Goal: Transaction & Acquisition: Purchase product/service

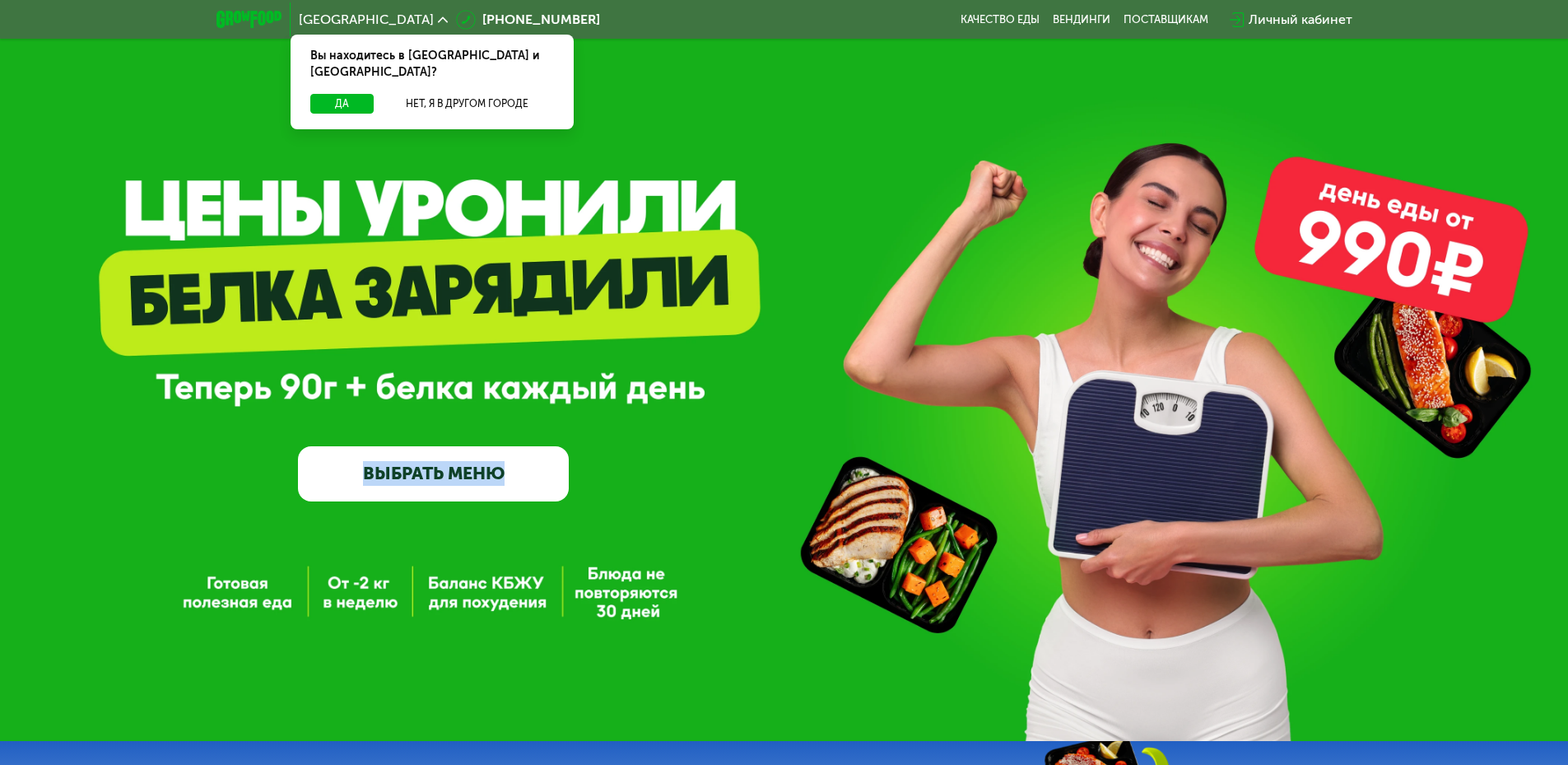
drag, startPoint x: 296, startPoint y: 396, endPoint x: 663, endPoint y: 379, distance: 367.4
click at [663, 379] on div "GrowFood — доставка правильного питания ВЫБРАТЬ МЕНЮ" at bounding box center [784, 376] width 1568 height 251
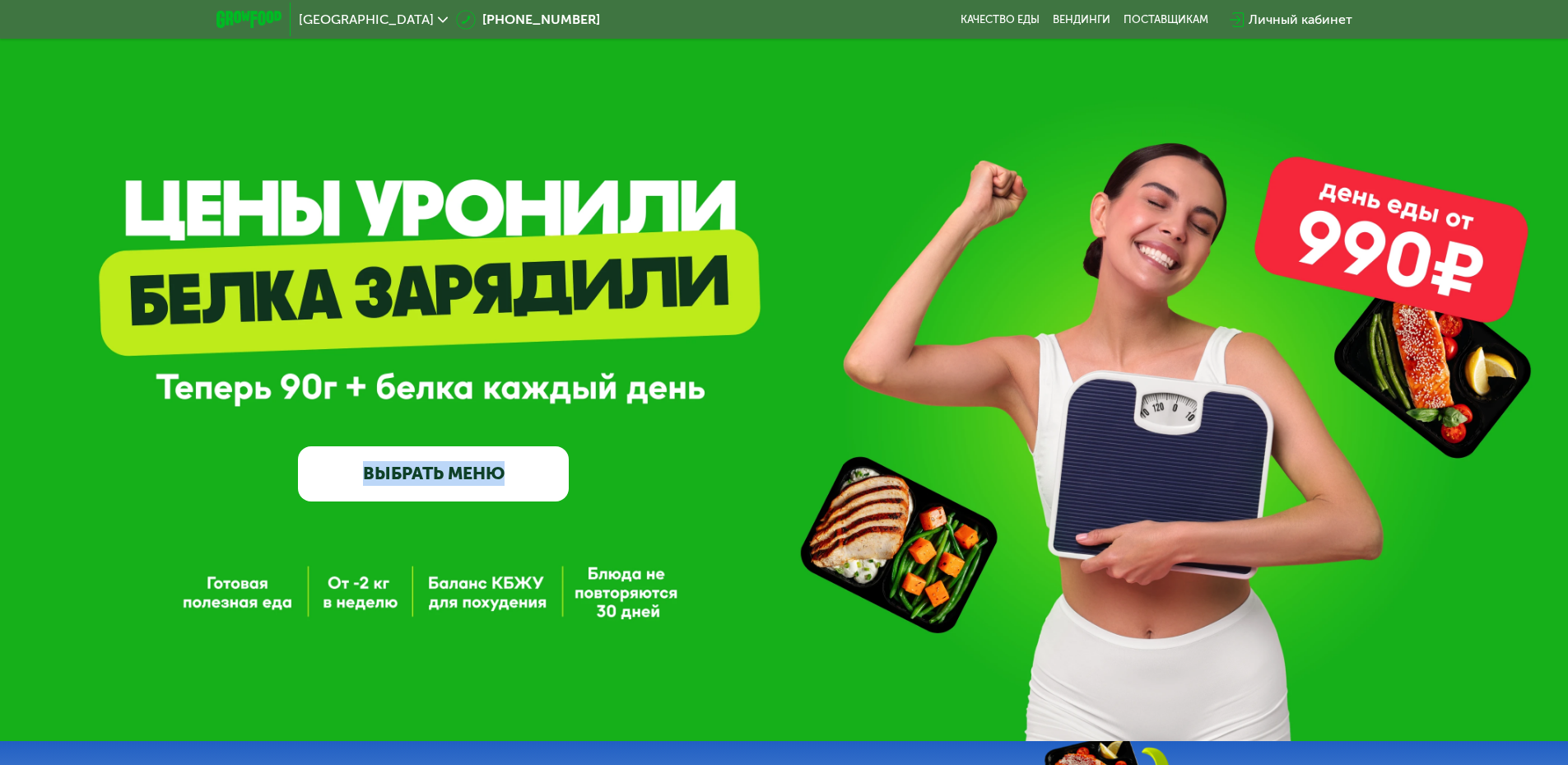
click at [634, 386] on div "GrowFood — доставка правильного питания ВЫБРАТЬ МЕНЮ" at bounding box center [784, 376] width 1568 height 251
drag, startPoint x: 410, startPoint y: 481, endPoint x: 396, endPoint y: 483, distance: 14.1
click at [409, 481] on link "ВЫБРАТЬ МЕНЮ" at bounding box center [433, 473] width 270 height 54
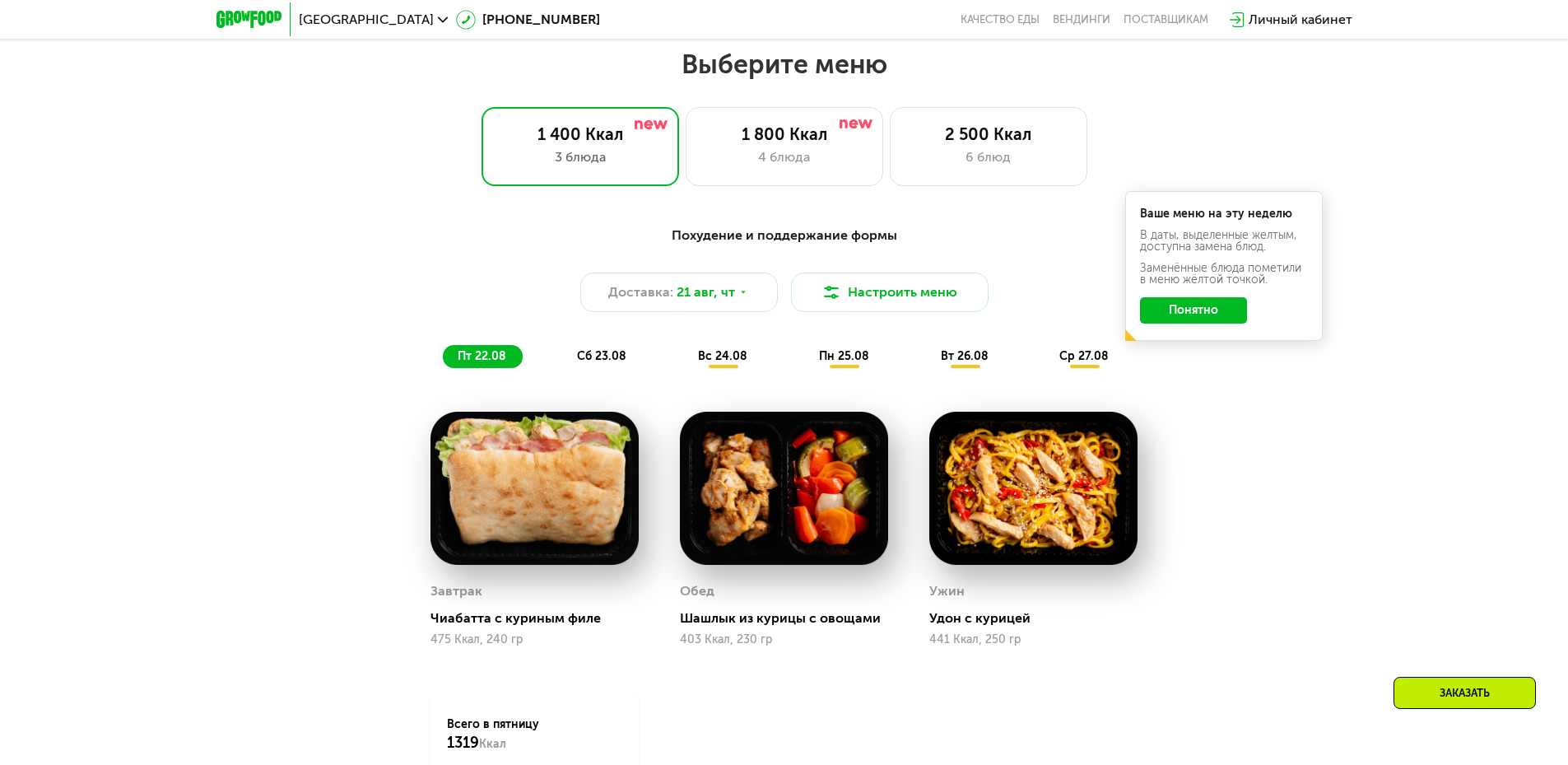
scroll to position [889, 0]
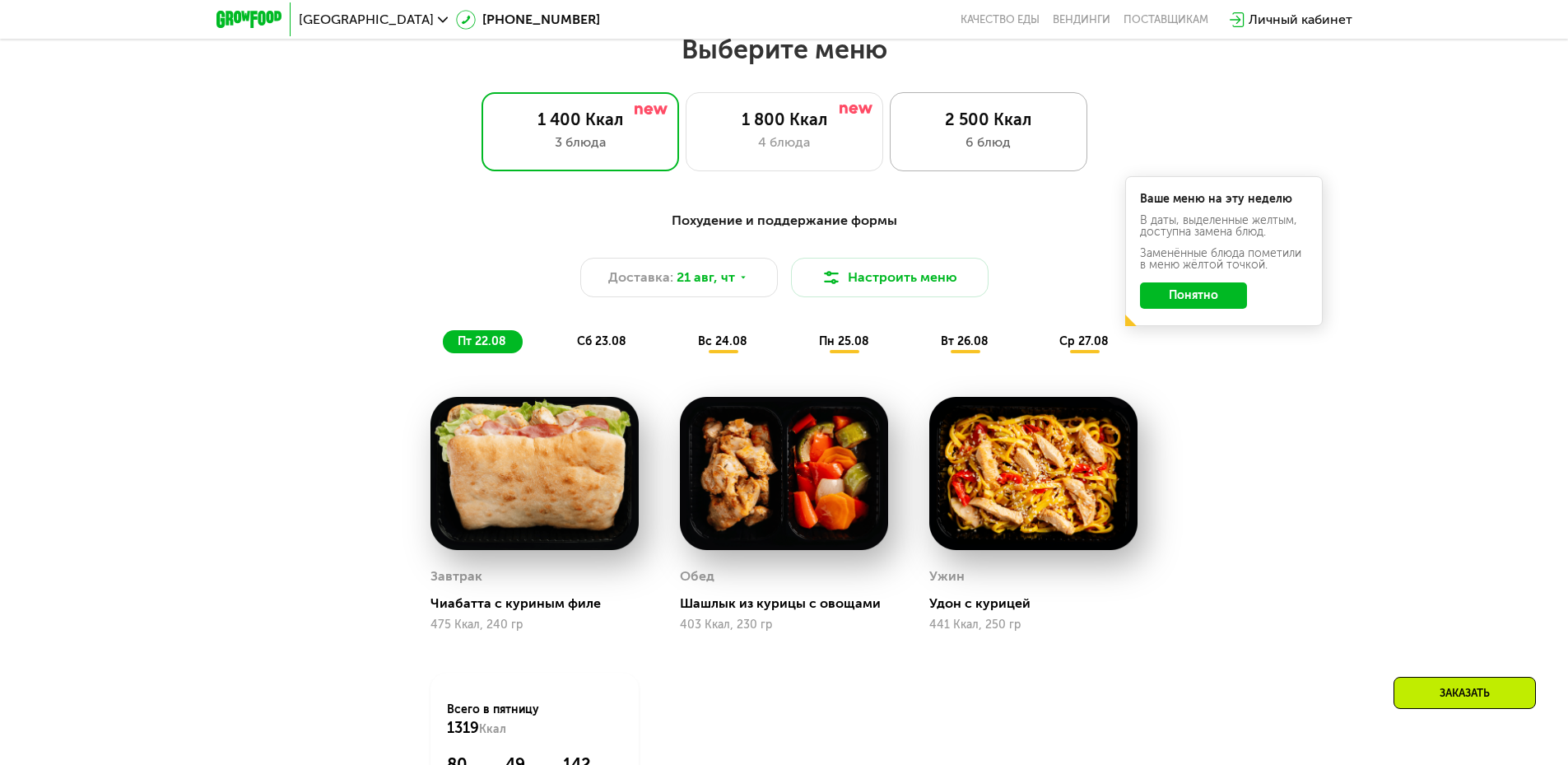
click at [972, 143] on div "6 блюд" at bounding box center [989, 142] width 163 height 20
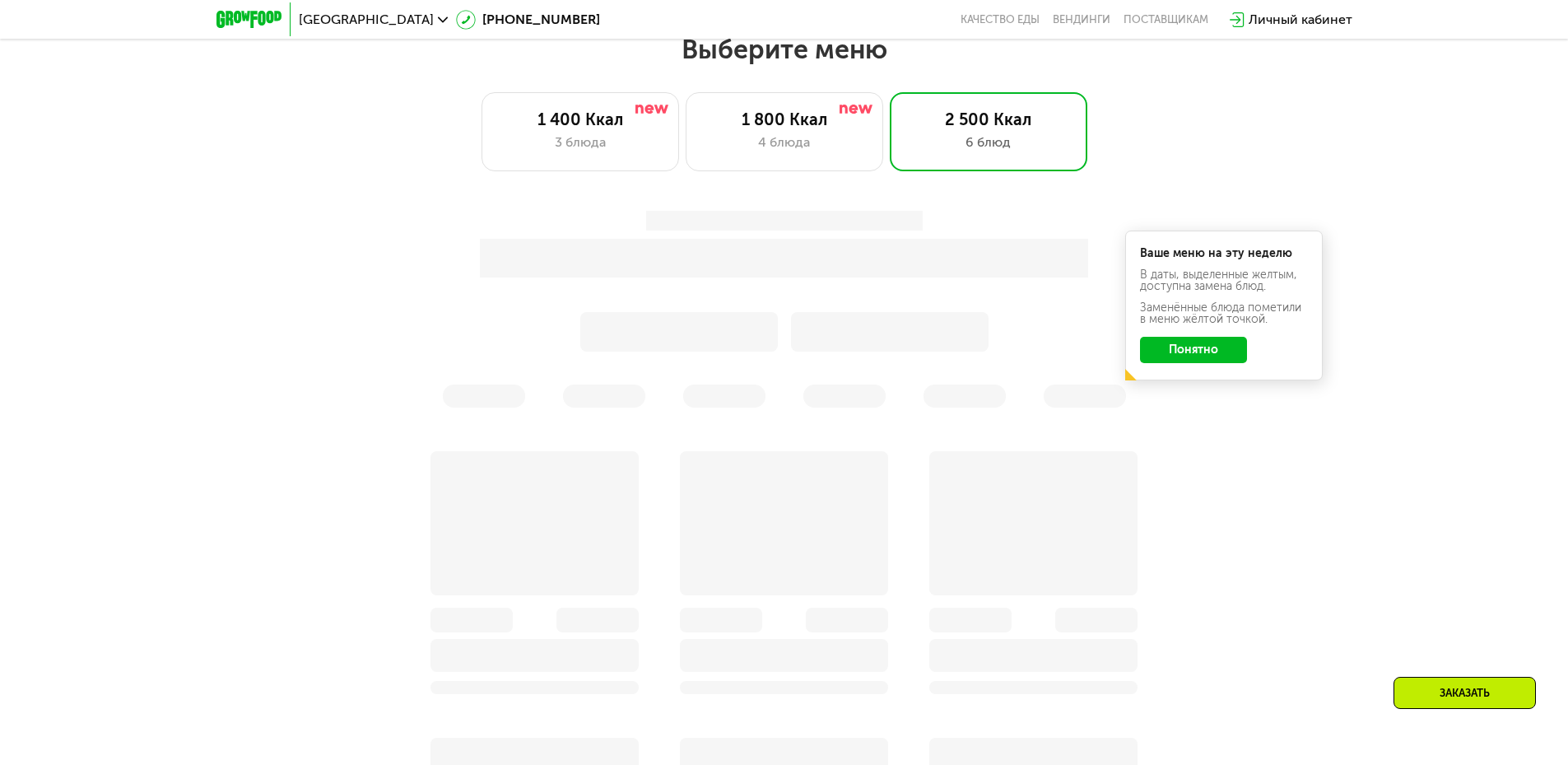
click at [1185, 355] on button "Понятно" at bounding box center [1193, 349] width 107 height 27
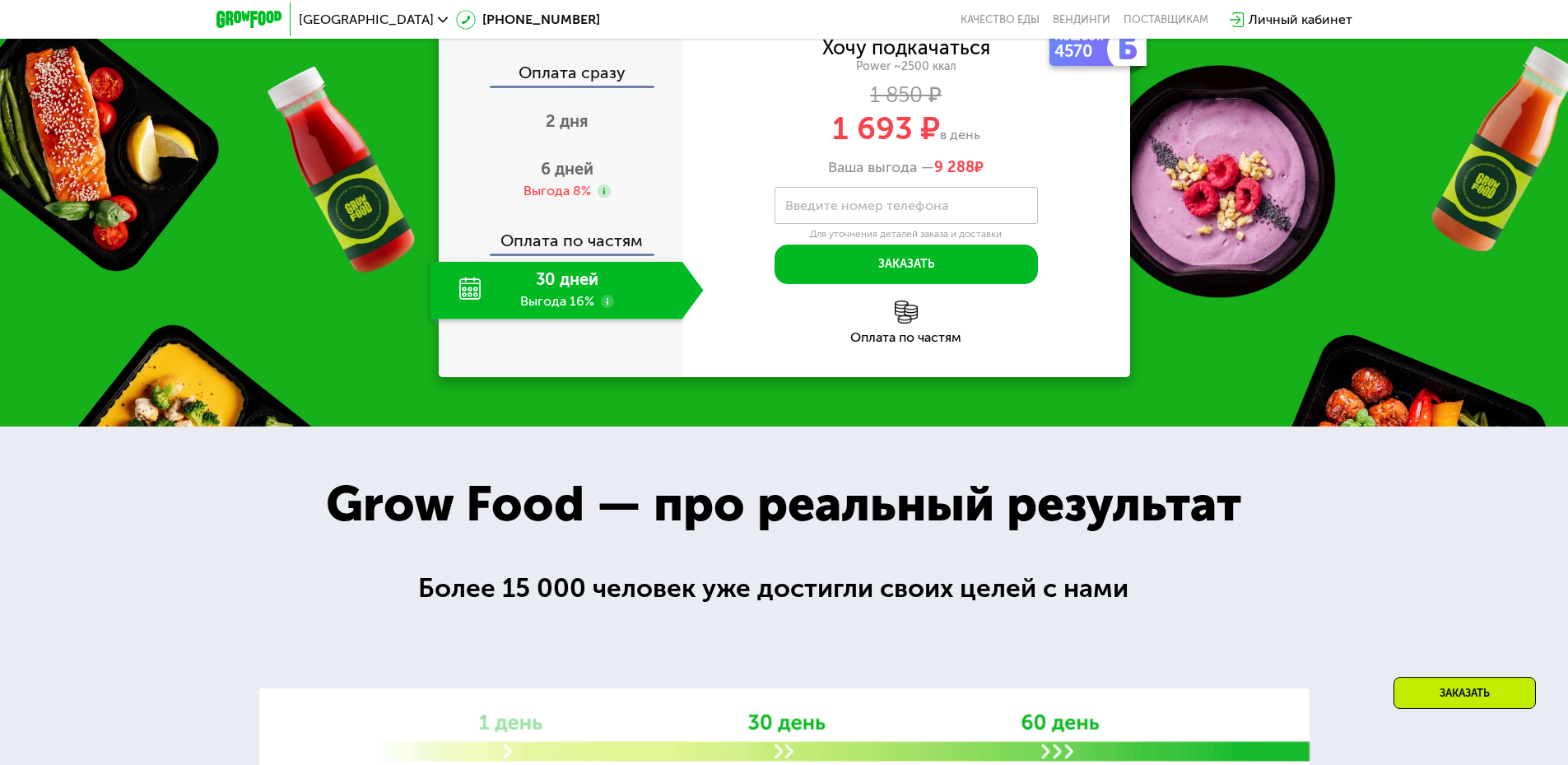
scroll to position [1959, 0]
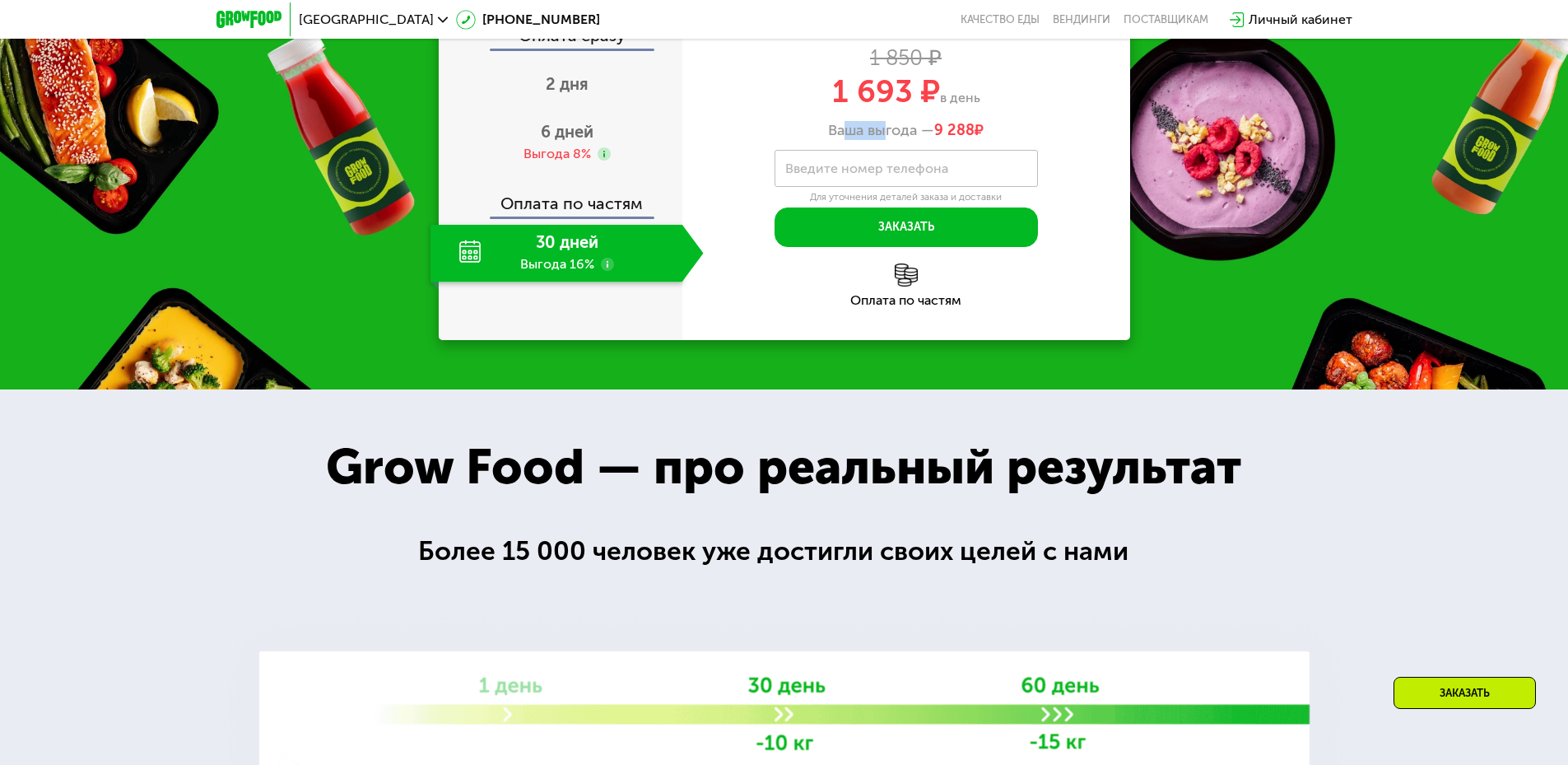
drag, startPoint x: 841, startPoint y: 400, endPoint x: 883, endPoint y: 401, distance: 42.0
click at [883, 140] on div "Ваша выгода — 9 288 ₽" at bounding box center [906, 131] width 448 height 18
click at [750, 140] on div "Ваша выгода — 9 288 ₽" at bounding box center [906, 131] width 448 height 18
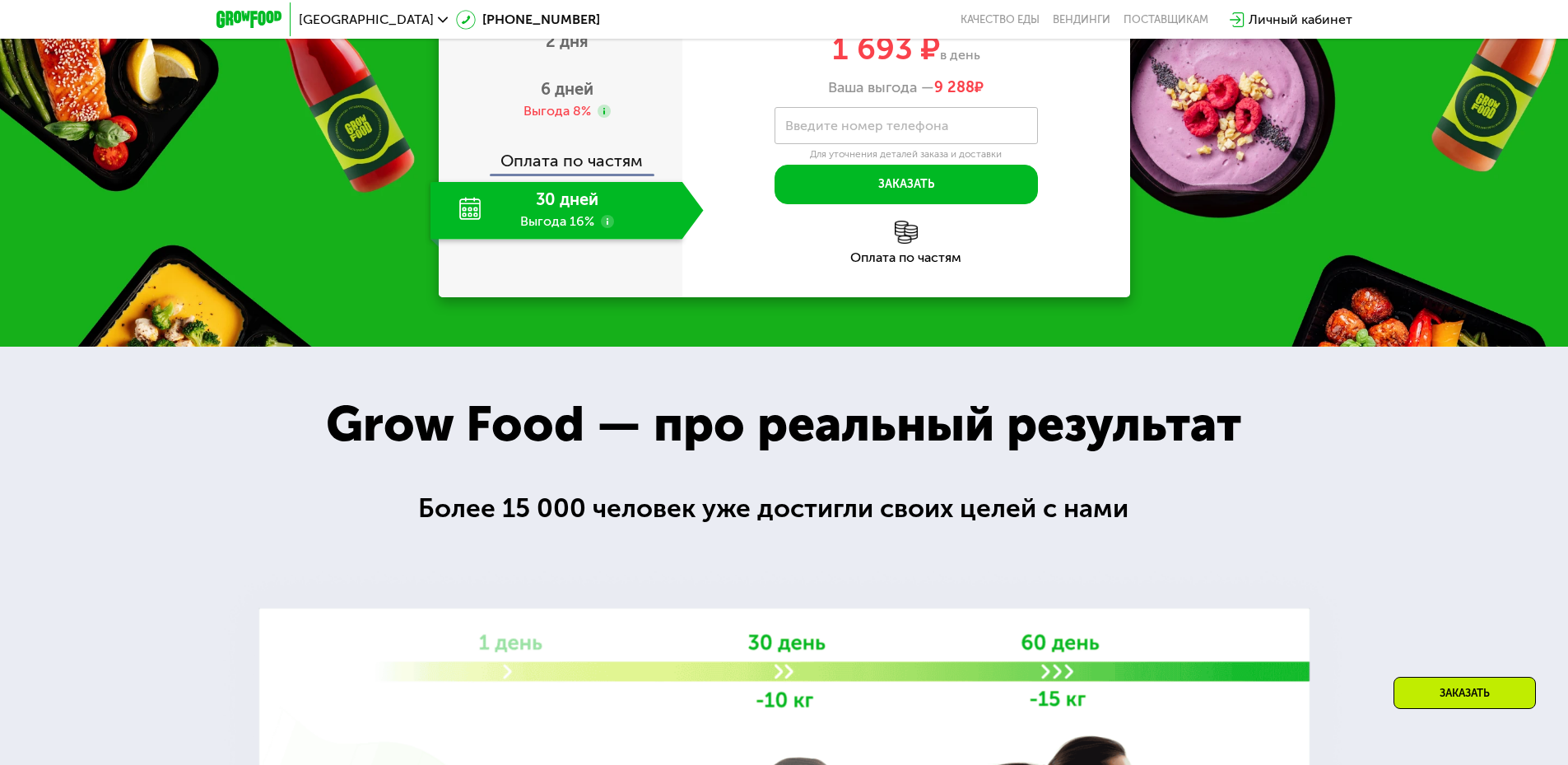
scroll to position [2042, 0]
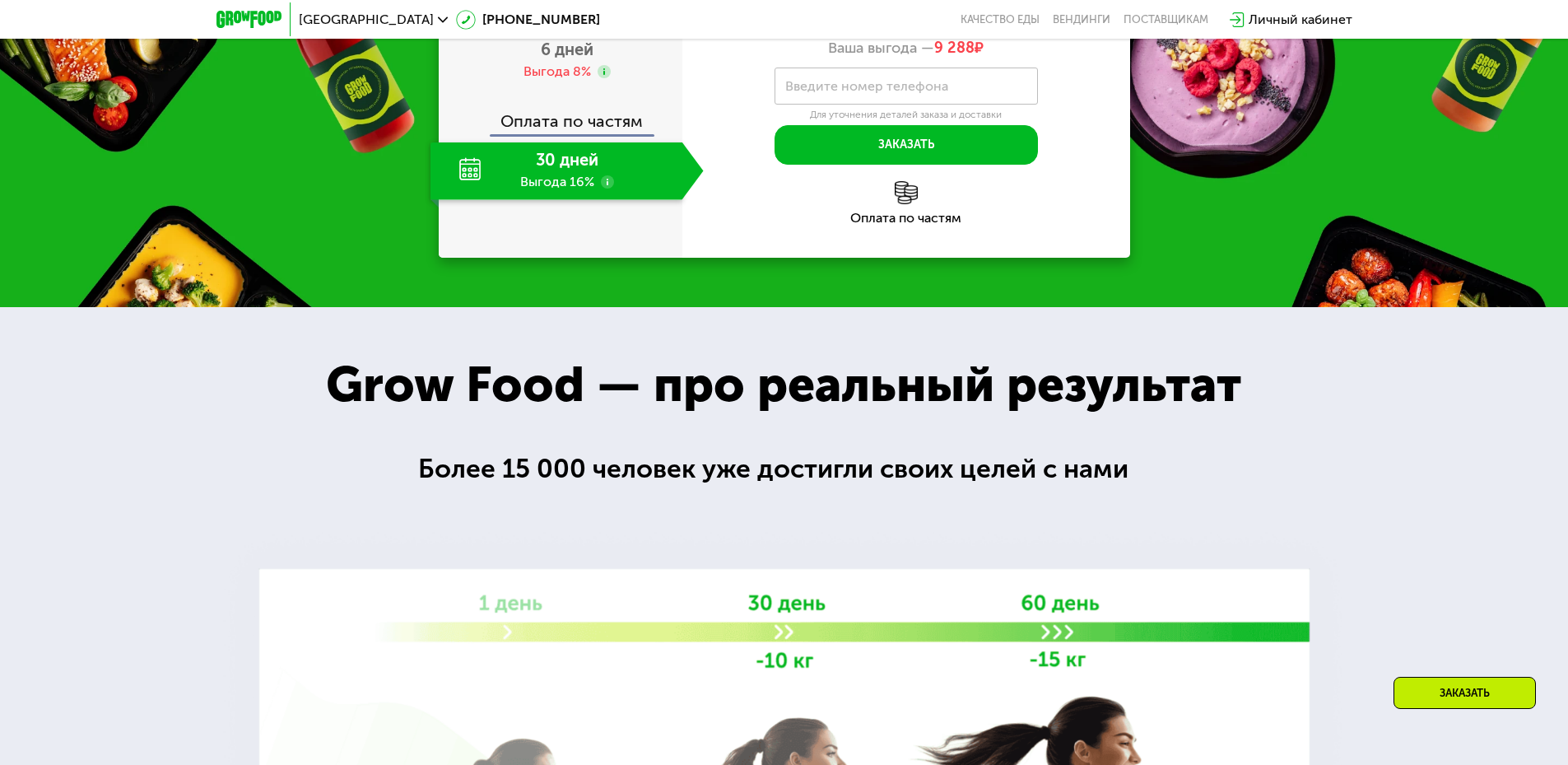
click at [541, 200] on div "30 дней Выгода 16%" at bounding box center [556, 171] width 251 height 58
click at [585, 11] on span "2 дня" at bounding box center [567, 1] width 43 height 20
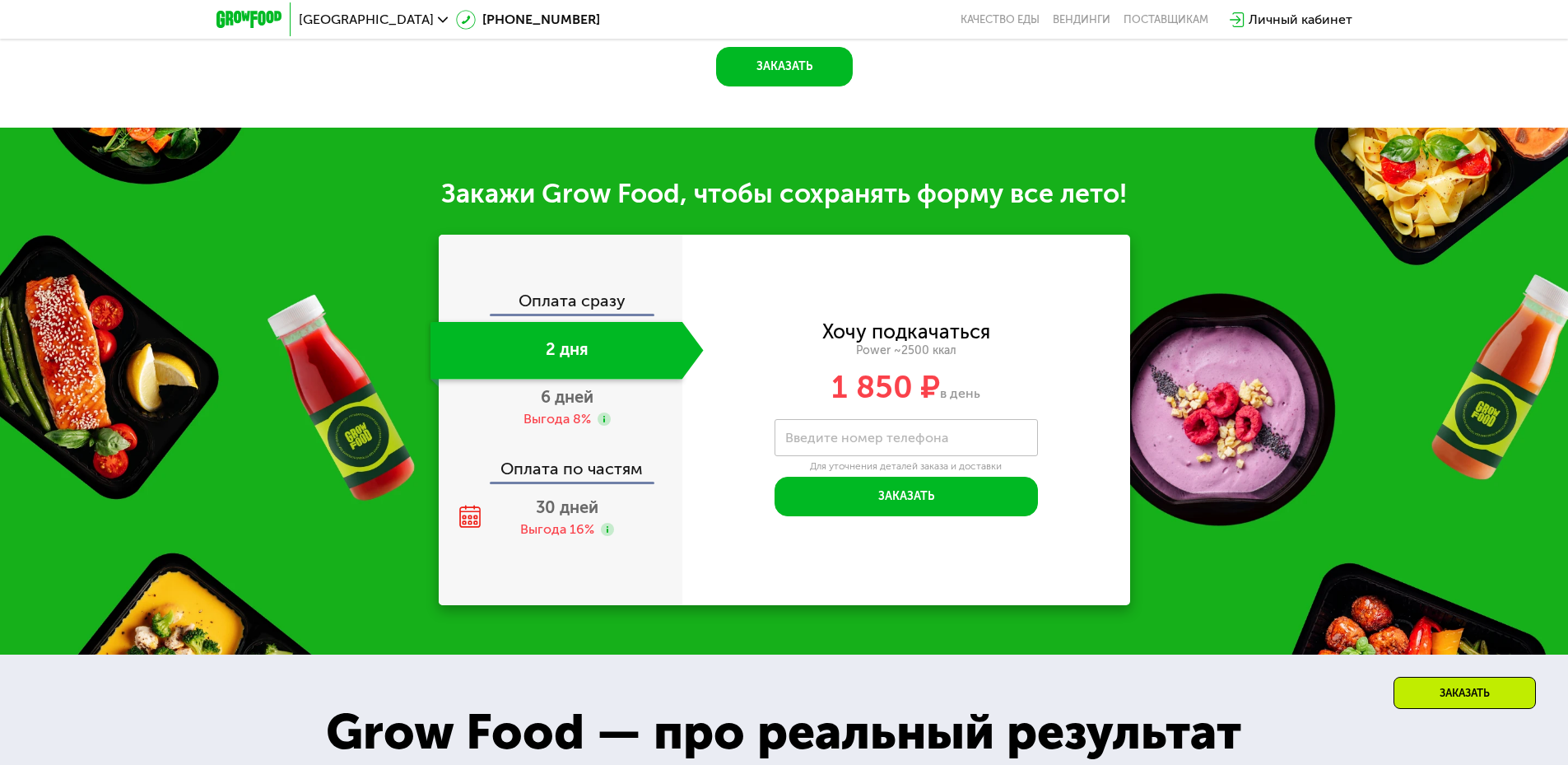
scroll to position [2120, 0]
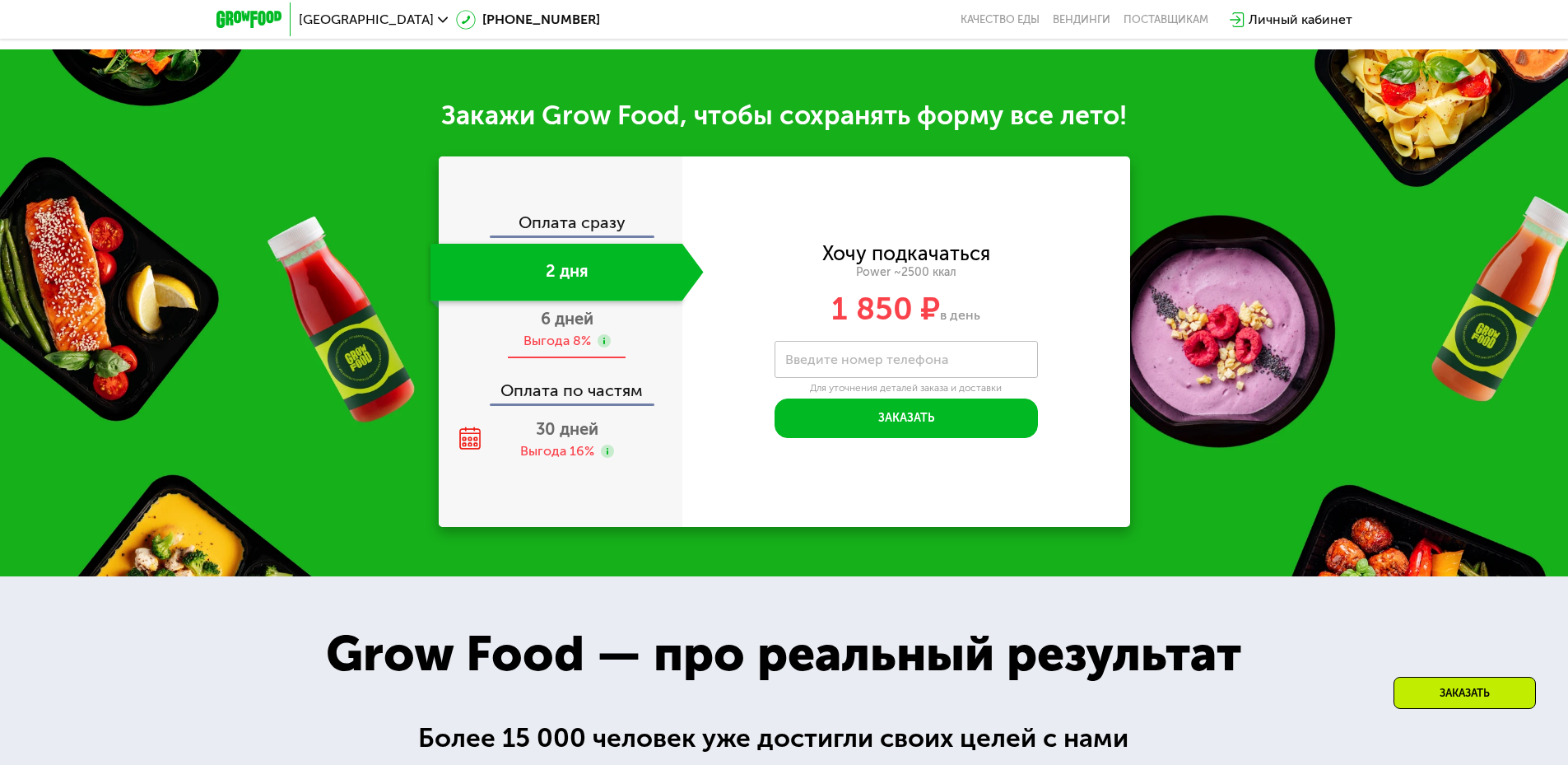
click at [569, 325] on span "6 дней" at bounding box center [566, 319] width 52 height 20
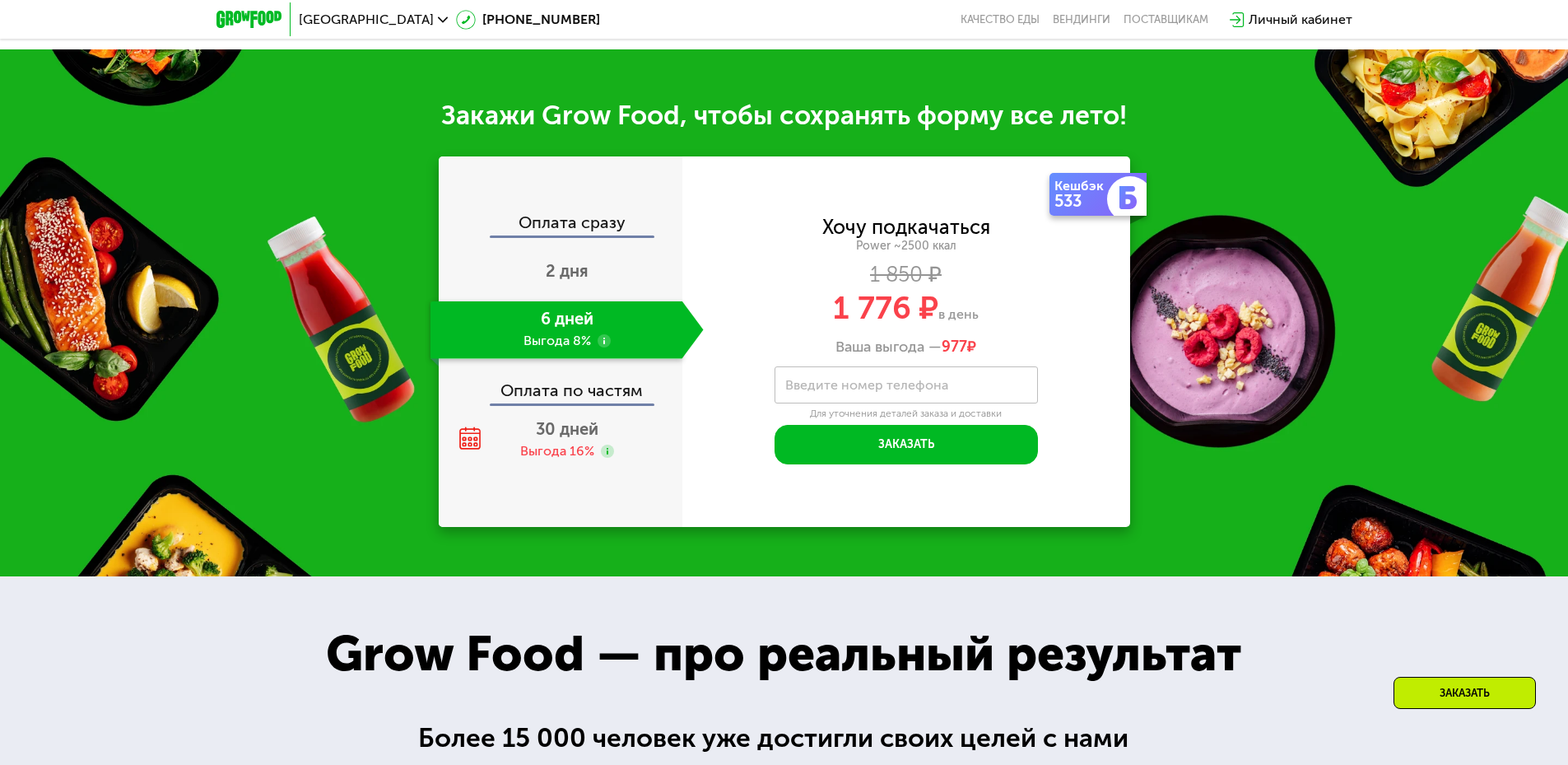
click at [561, 395] on div "Оплата по частям" at bounding box center [561, 385] width 242 height 38
click at [559, 430] on span "30 дней" at bounding box center [566, 428] width 63 height 20
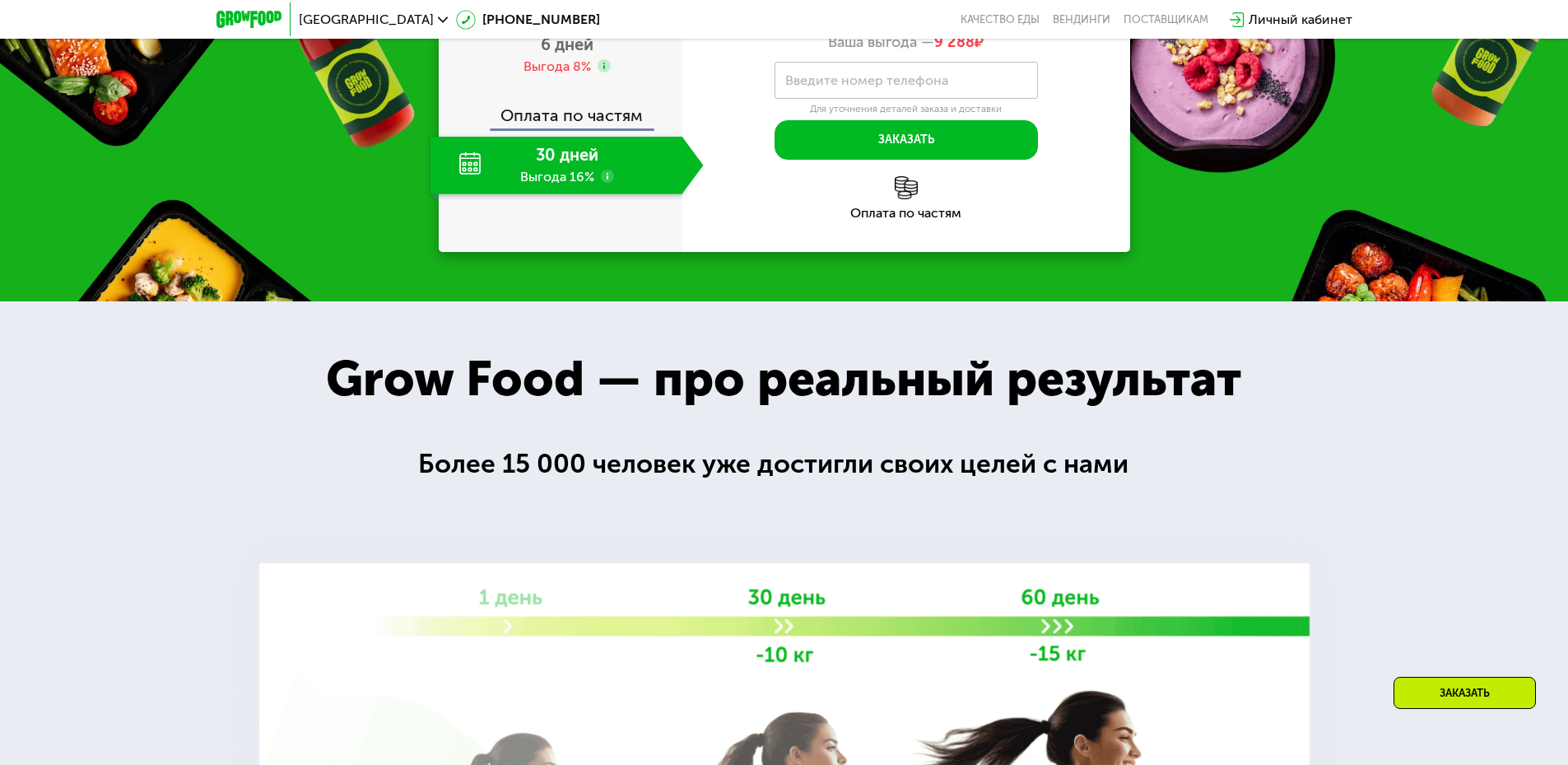
scroll to position [2371, 0]
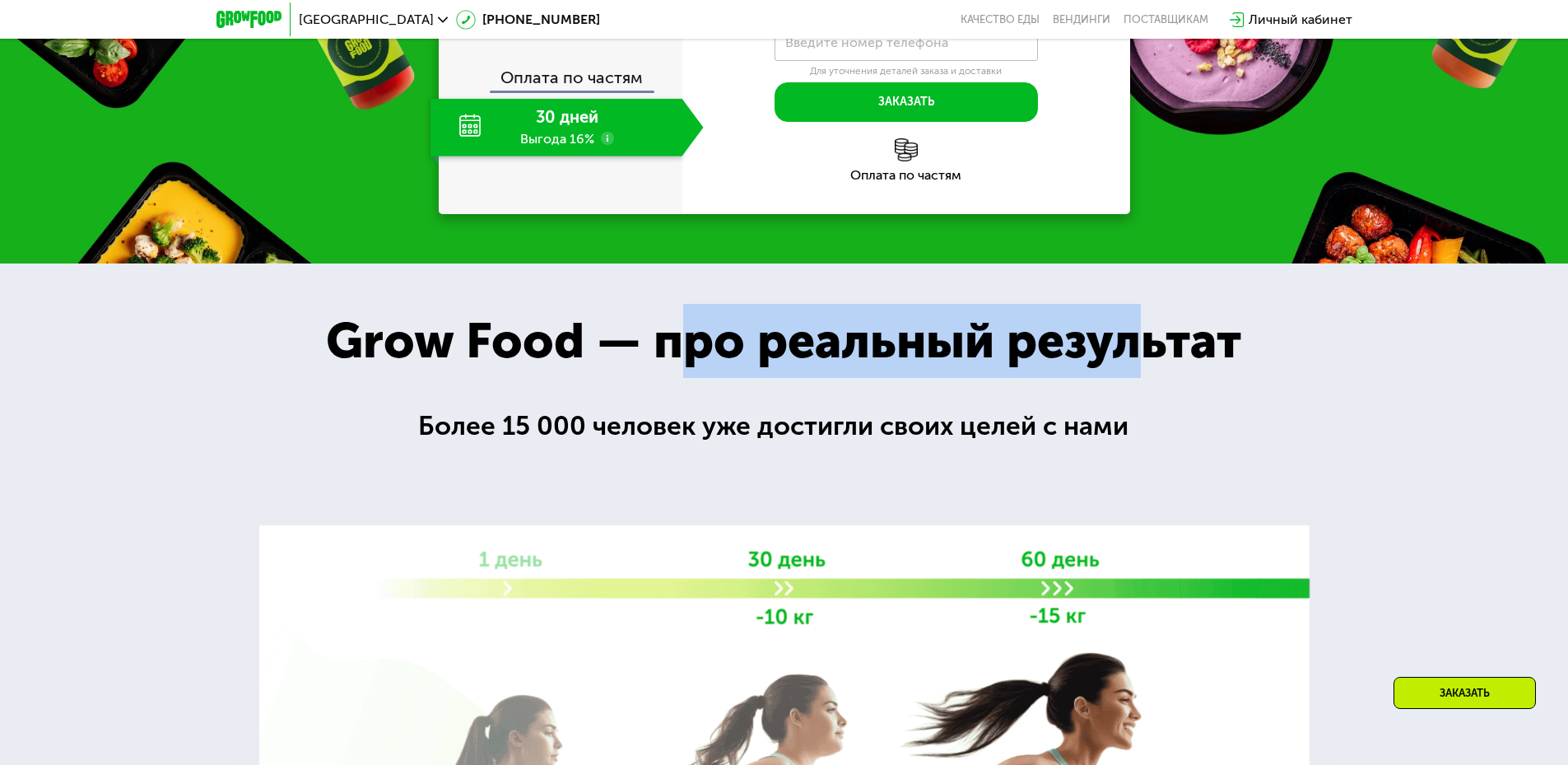
drag, startPoint x: 694, startPoint y: 330, endPoint x: 1129, endPoint y: 335, distance: 435.0
click at [1129, 335] on div "Grow Food — про реальный результат" at bounding box center [784, 341] width 988 height 74
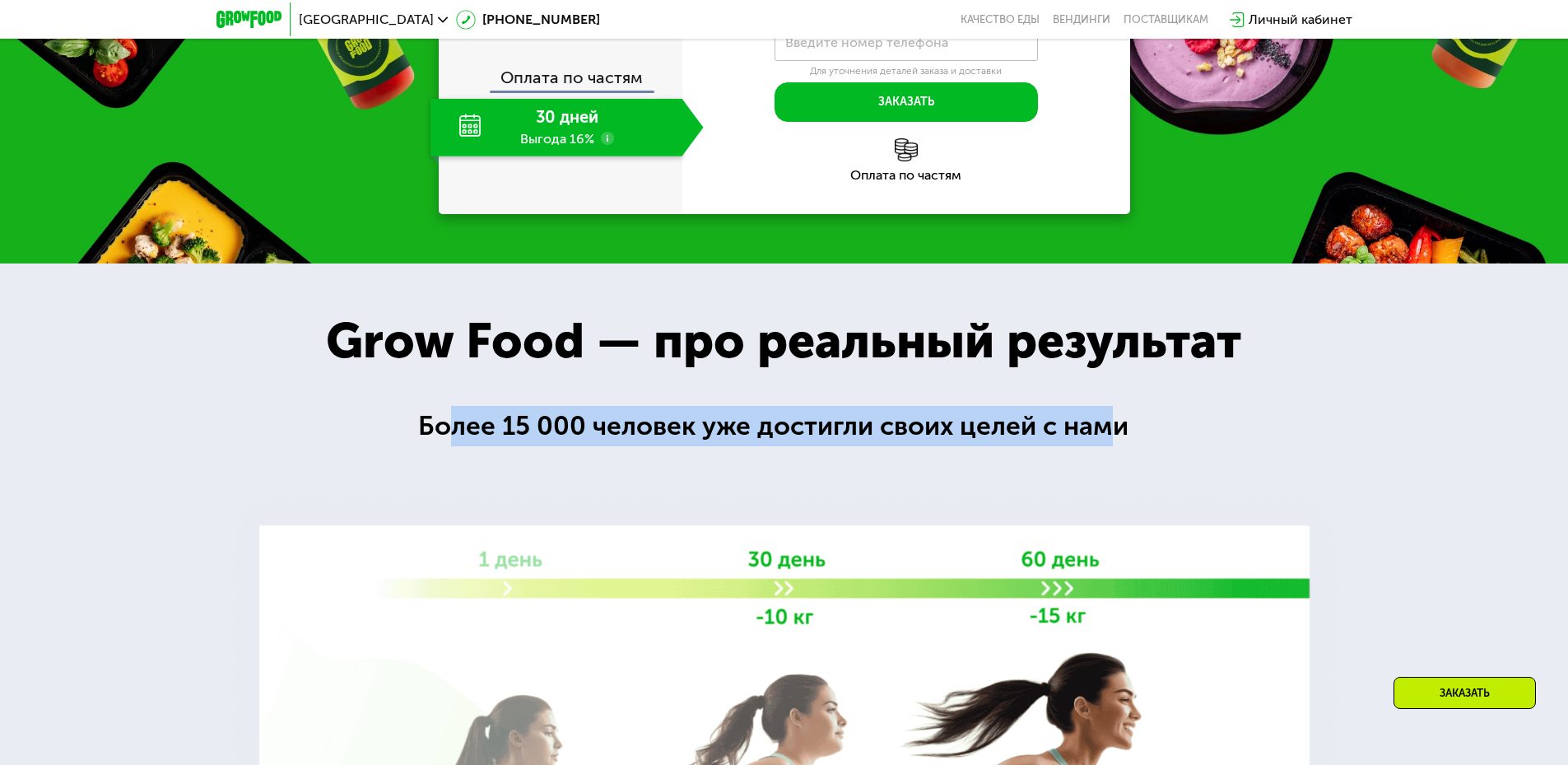
drag, startPoint x: 449, startPoint y: 426, endPoint x: 1124, endPoint y: 410, distance: 675.2
click at [1113, 410] on div "Более 15 000 человек уже достигли своих целей с нами" at bounding box center [784, 426] width 731 height 40
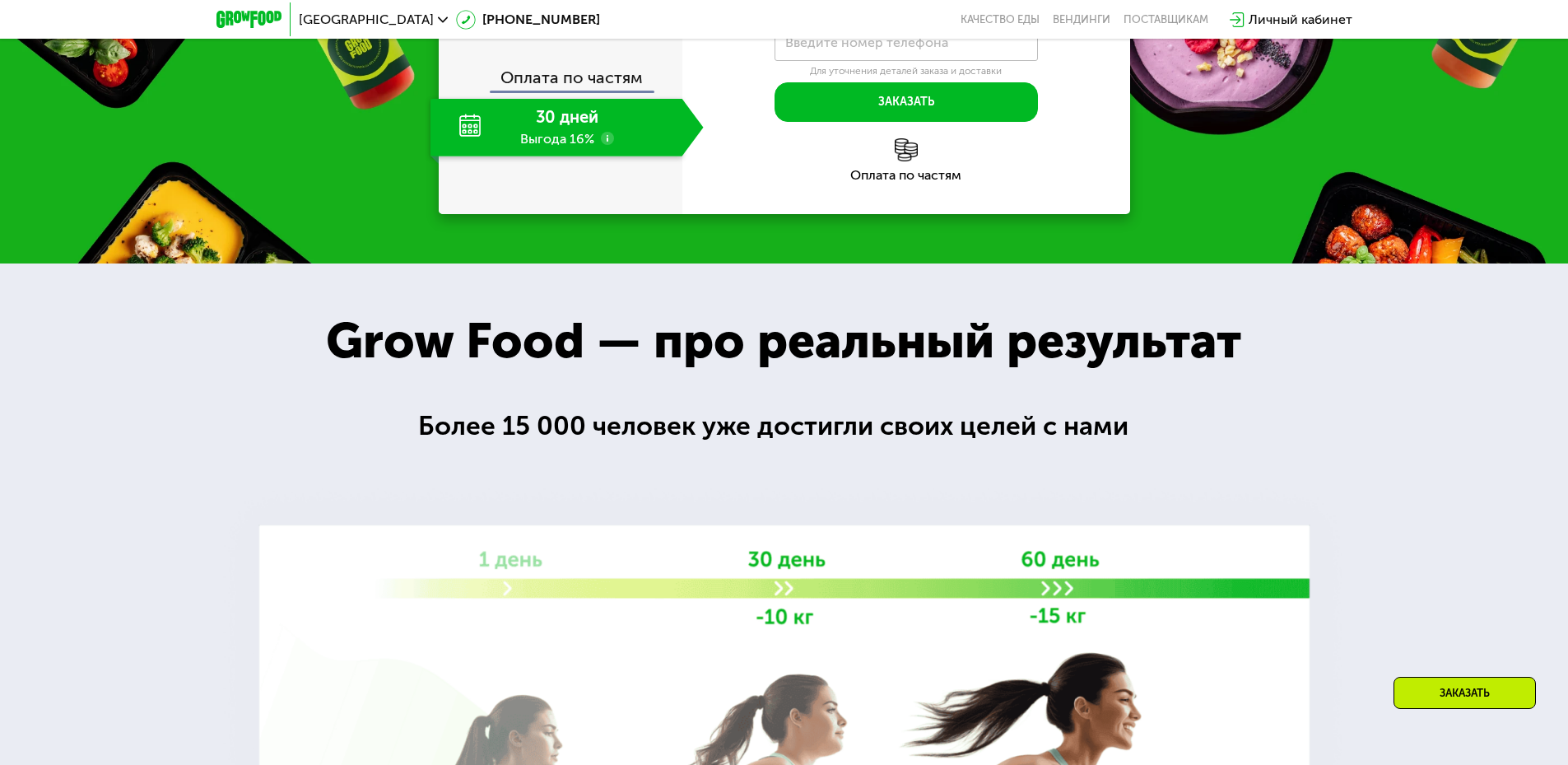
click at [1145, 410] on div "Более 15 000 человек уже достигли своих целей с нами" at bounding box center [784, 426] width 731 height 40
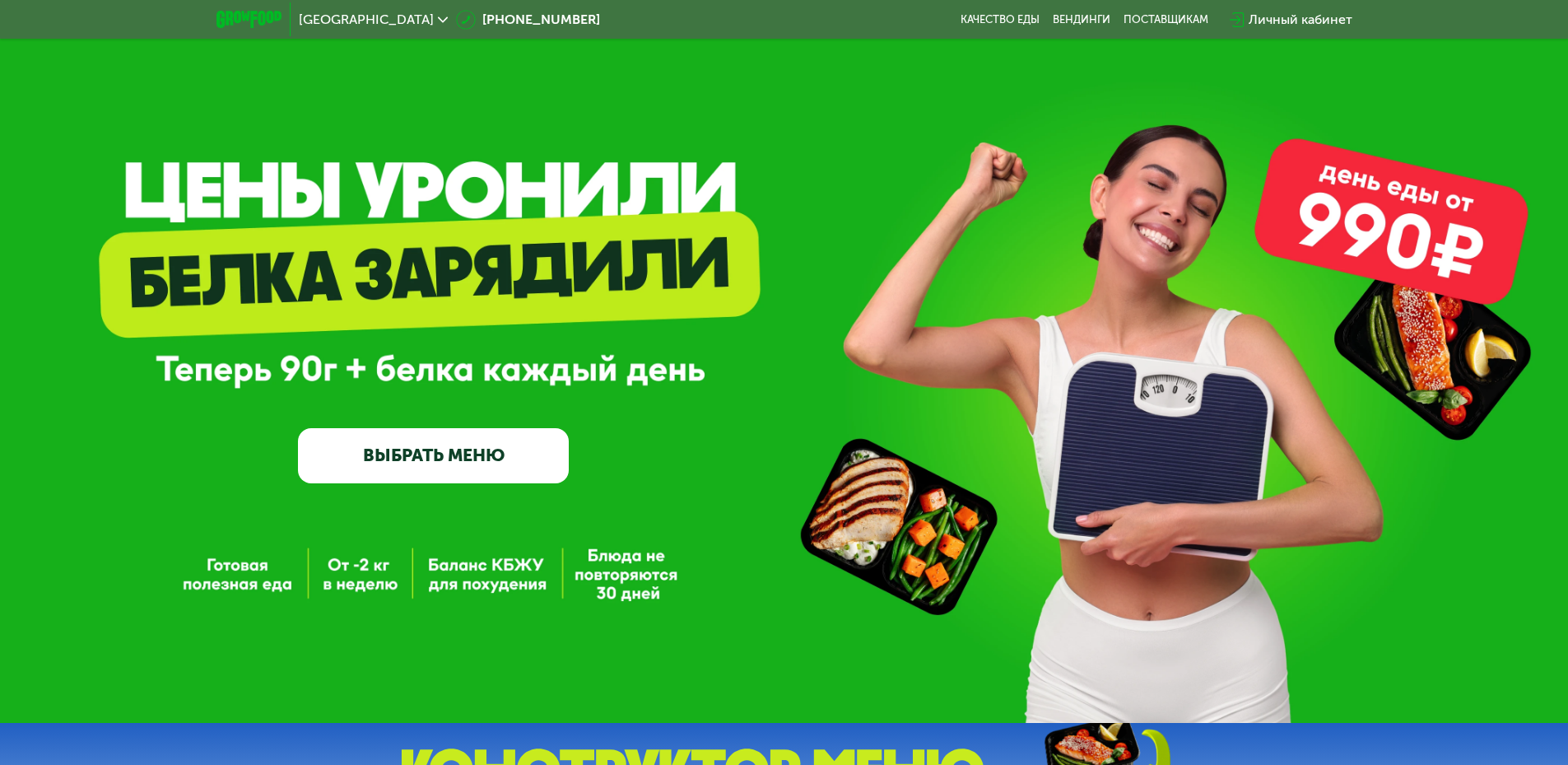
scroll to position [0, 0]
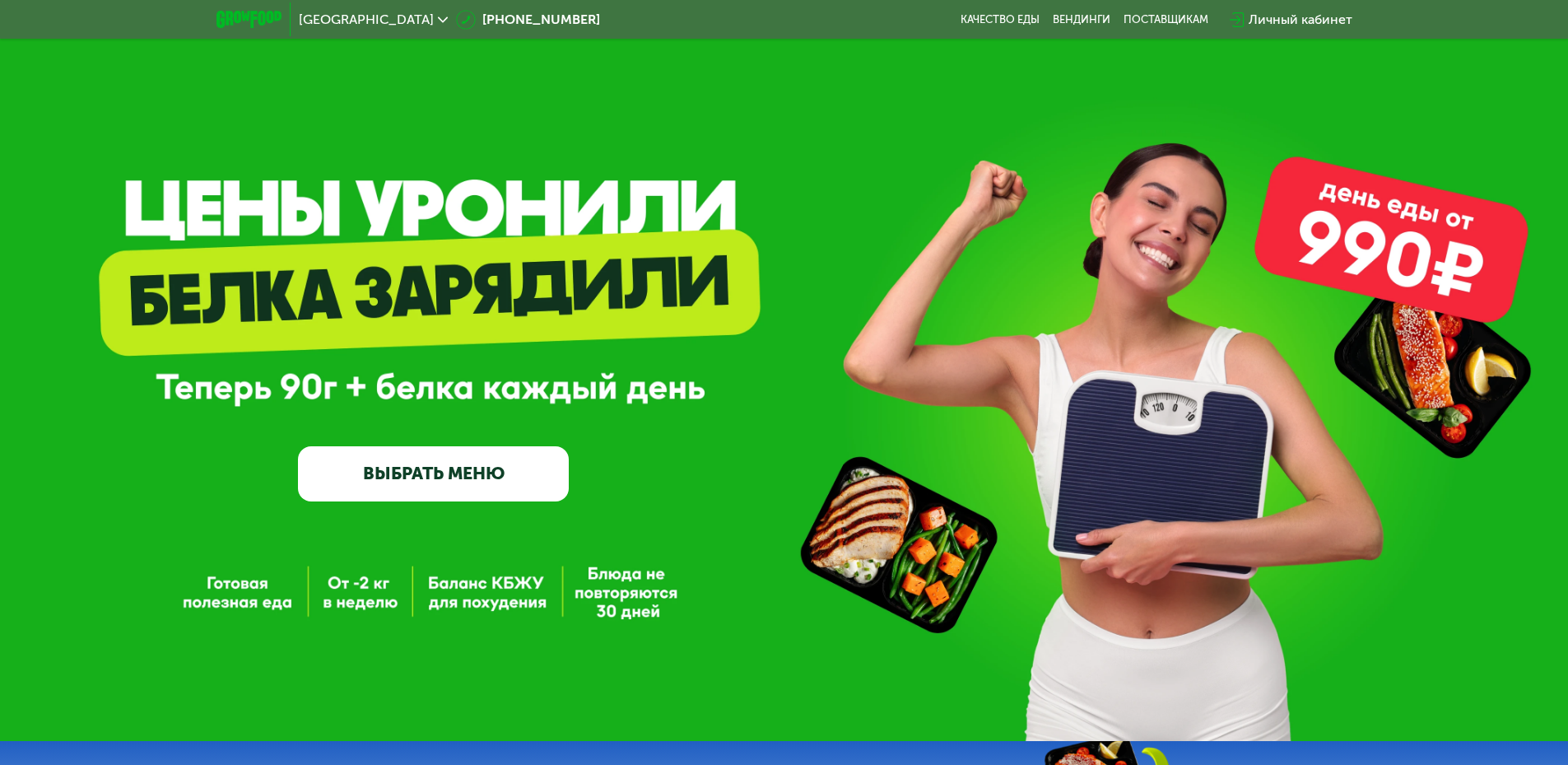
click at [249, 609] on div "GrowFood — доставка правильного питания ВЫБРАТЬ МЕНЮ" at bounding box center [784, 370] width 1568 height 741
click at [385, 610] on div "GrowFood — доставка правильного питания ВЫБРАТЬ МЕНЮ" at bounding box center [784, 370] width 1568 height 741
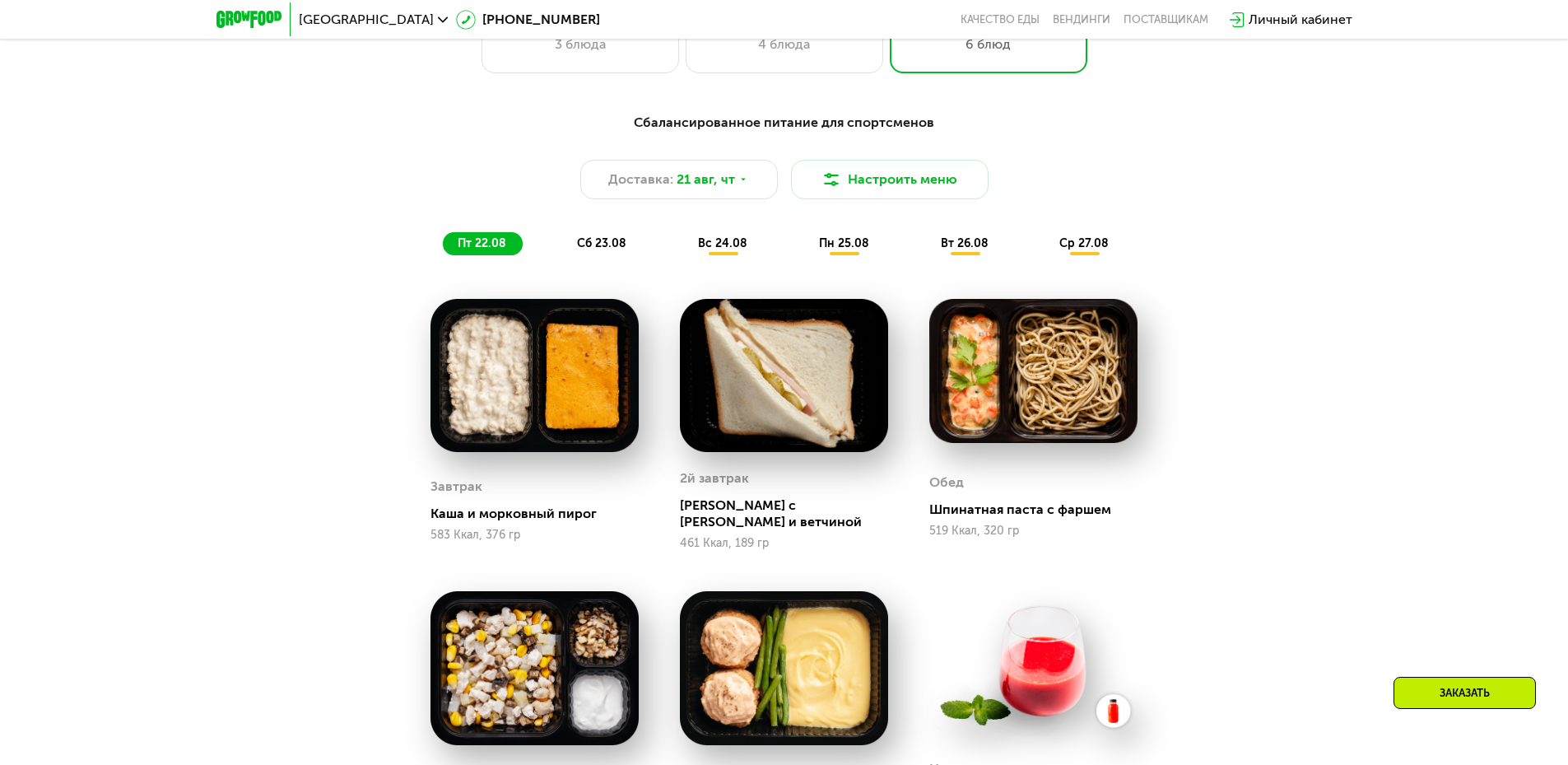
scroll to position [988, 0]
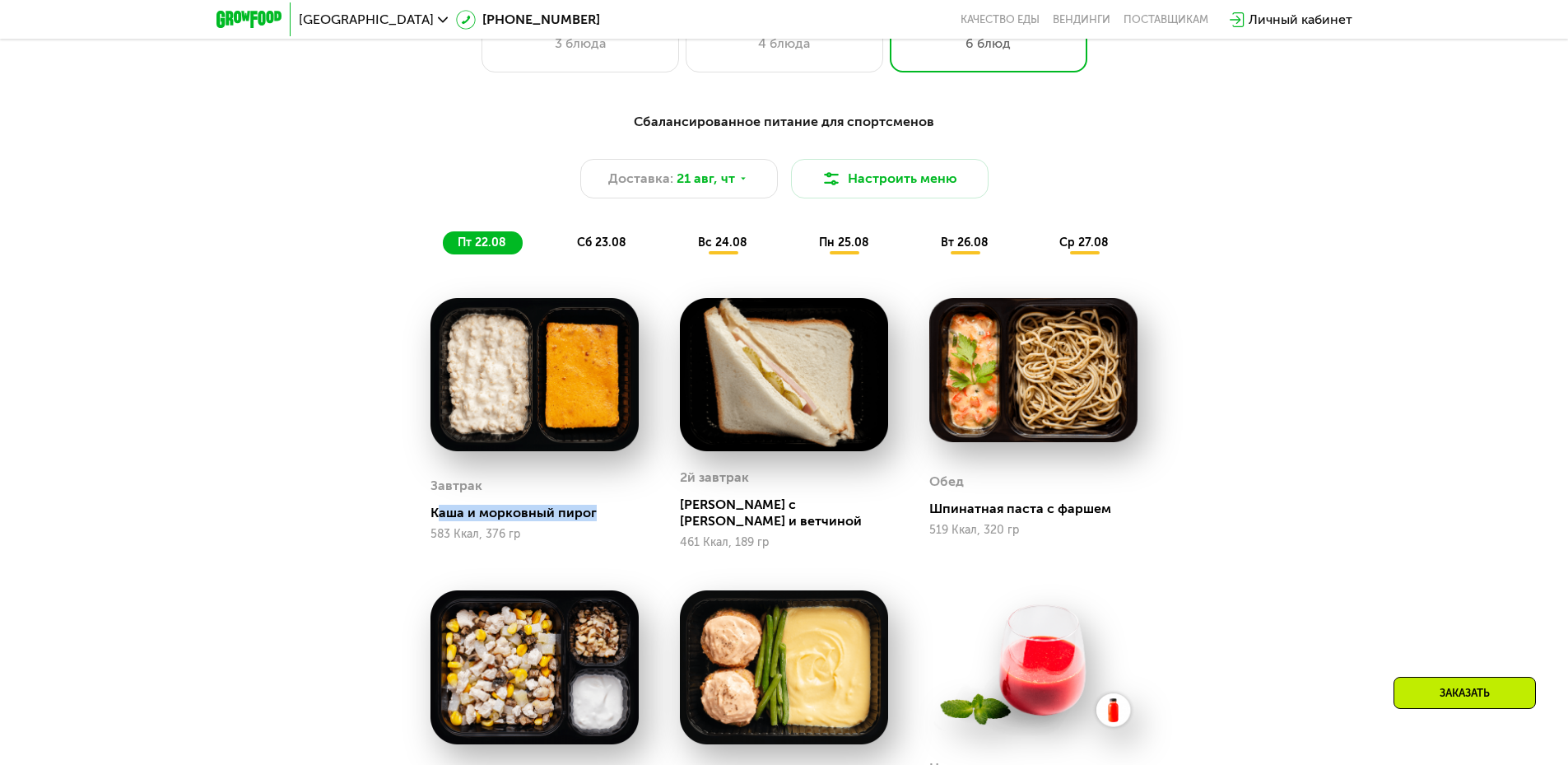
drag, startPoint x: 434, startPoint y: 511, endPoint x: 591, endPoint y: 506, distance: 157.1
click at [591, 506] on div "Каша и морковный пирог" at bounding box center [542, 513] width 221 height 16
click at [596, 538] on div "583 Ккал, 376 гр" at bounding box center [535, 534] width 209 height 13
drag, startPoint x: 800, startPoint y: 514, endPoint x: 861, endPoint y: 512, distance: 61.0
click at [861, 512] on div "Сэндвич с сыром и ветчиной" at bounding box center [790, 513] width 221 height 33
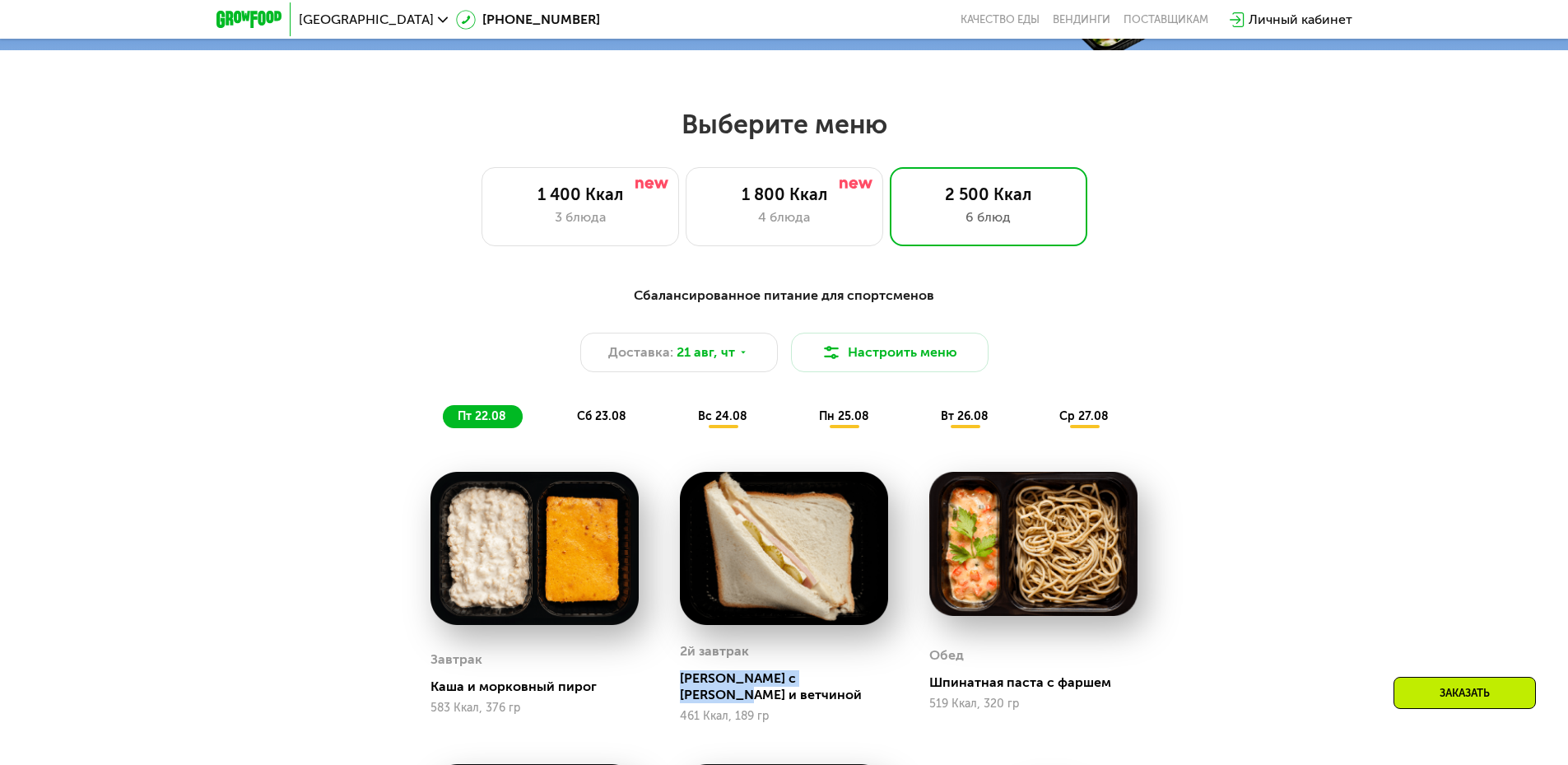
scroll to position [576, 0]
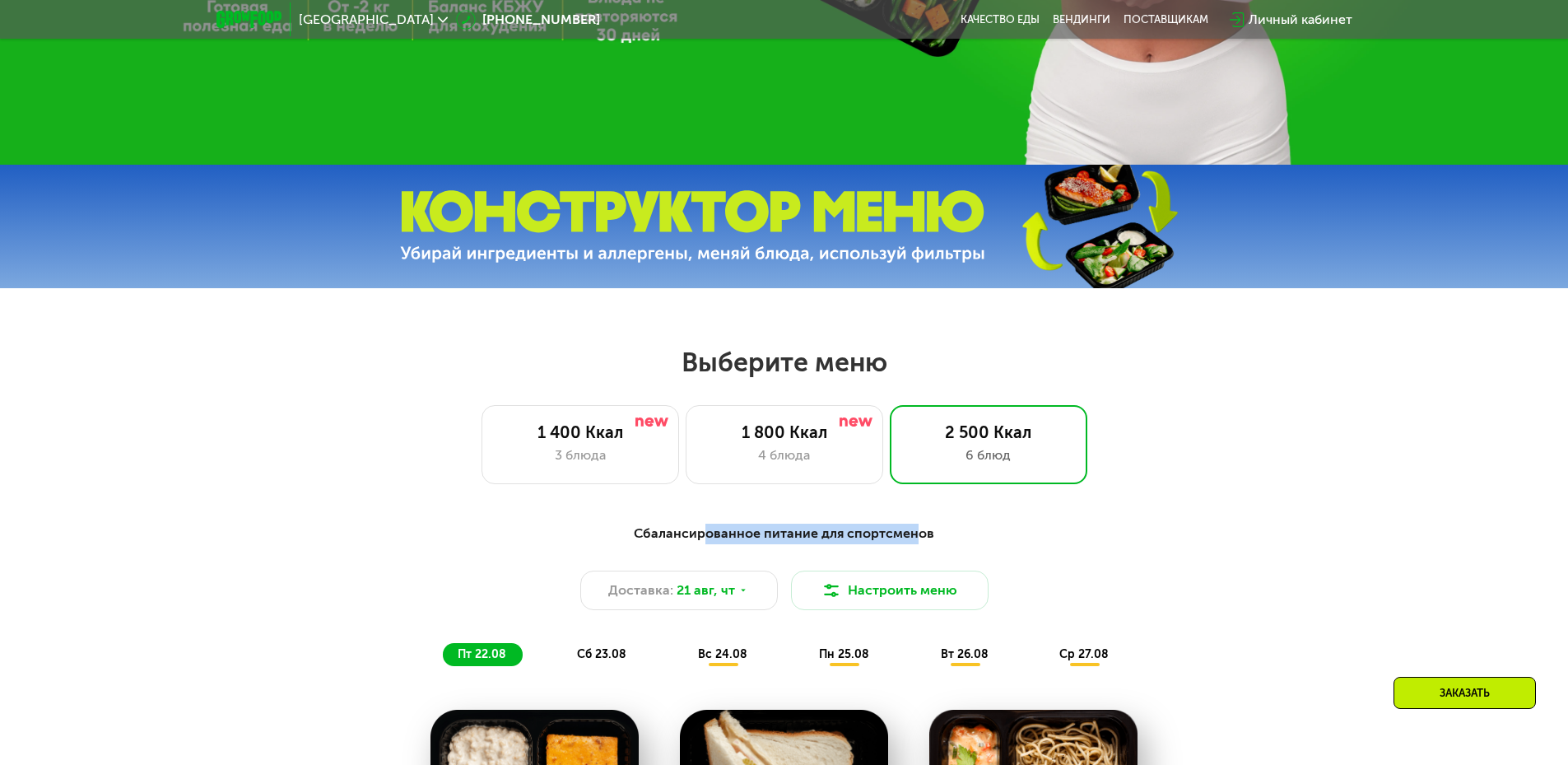
drag, startPoint x: 716, startPoint y: 543, endPoint x: 914, endPoint y: 540, distance: 198.0
click at [914, 540] on div "Сбалансированное питание для спортсменов" at bounding box center [784, 534] width 974 height 21
click at [954, 540] on div "Сбалансированное питание для спортсменов" at bounding box center [784, 534] width 974 height 21
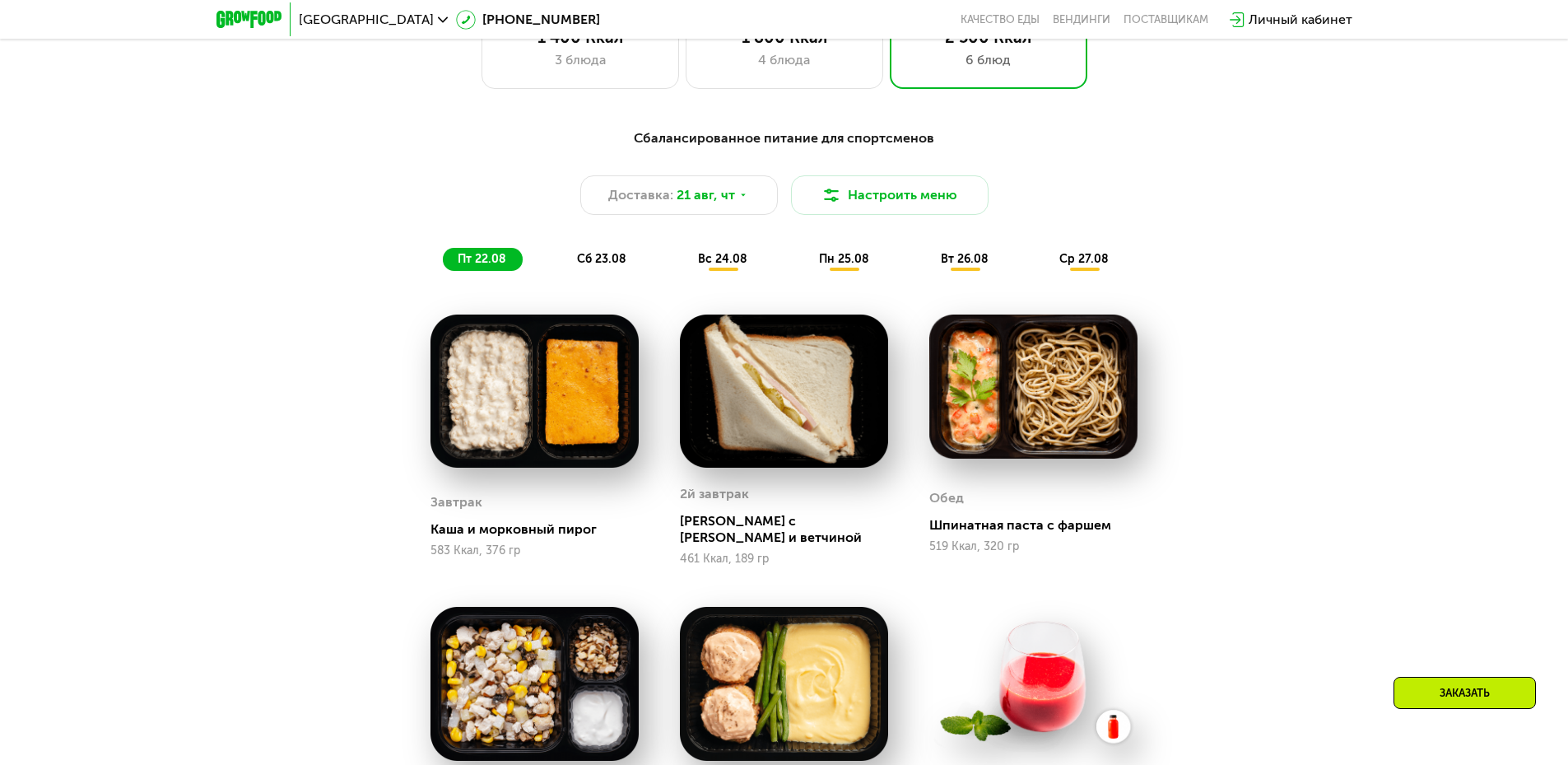
scroll to position [988, 0]
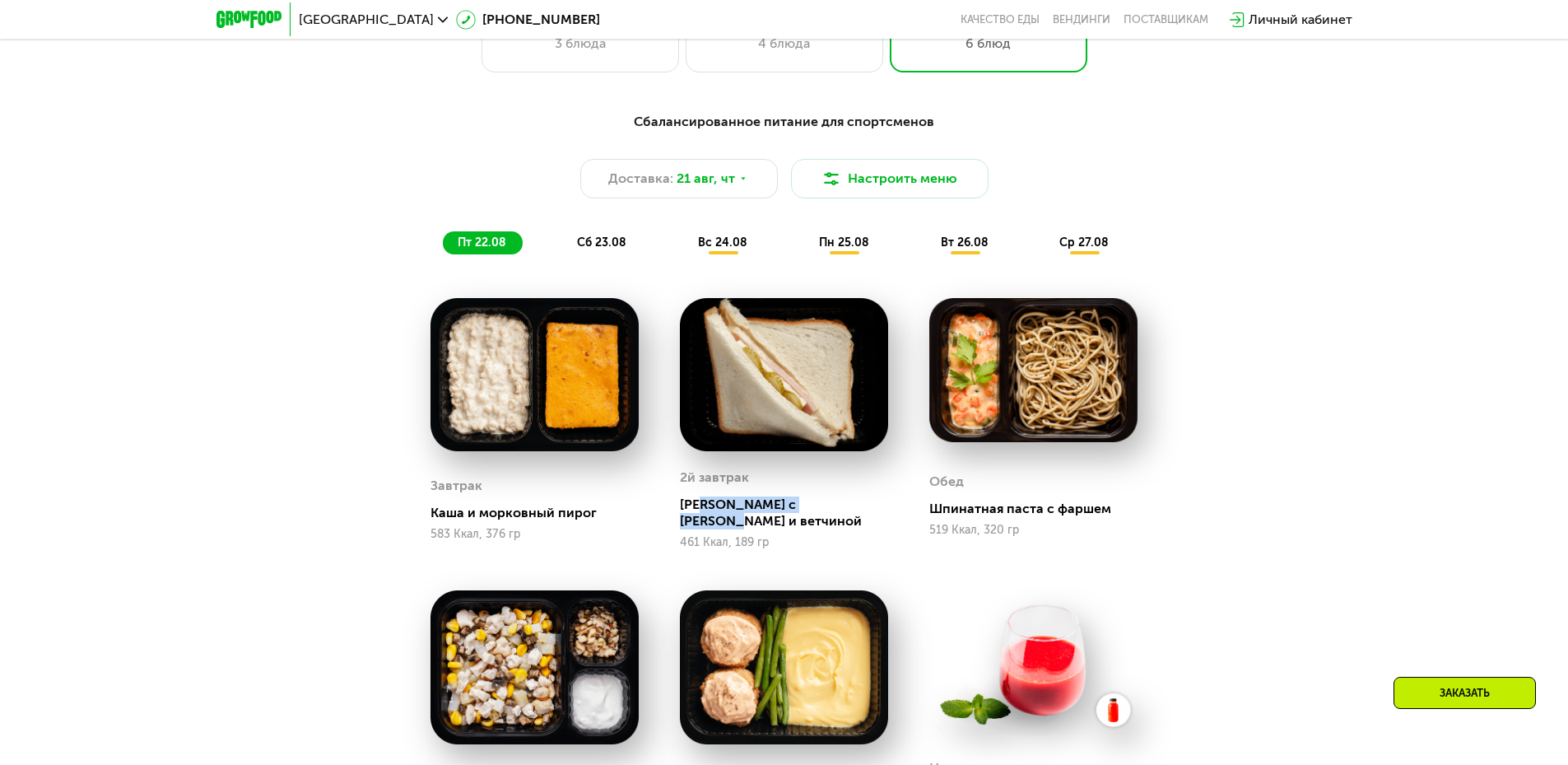
drag, startPoint x: 734, startPoint y: 511, endPoint x: 850, endPoint y: 510, distance: 116.0
click at [850, 510] on div "Сэндвич с сыром и ветчиной" at bounding box center [790, 513] width 221 height 33
click at [856, 536] on div "461 Ккал, 189 гр" at bounding box center [784, 542] width 209 height 13
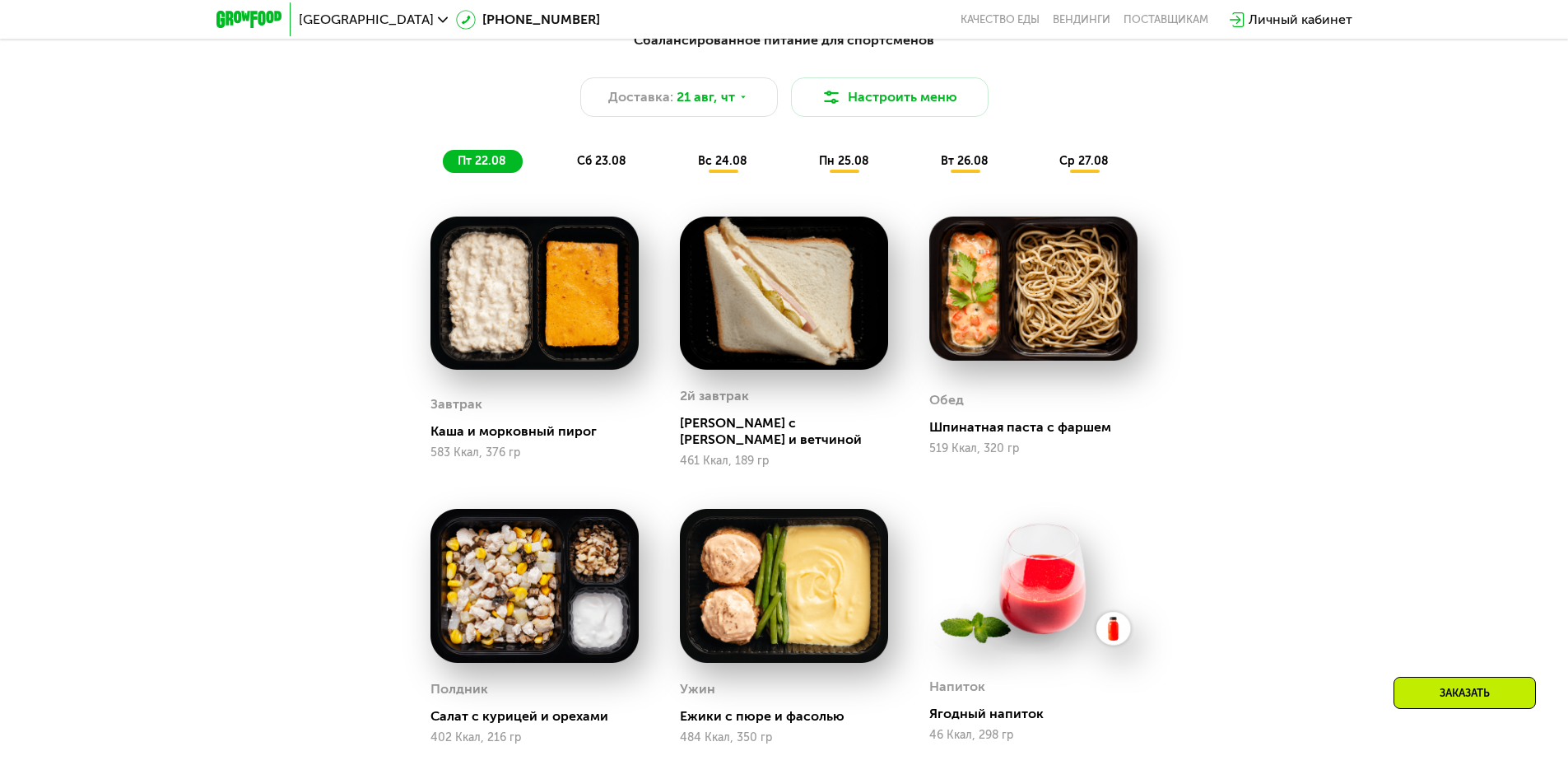
scroll to position [1071, 0]
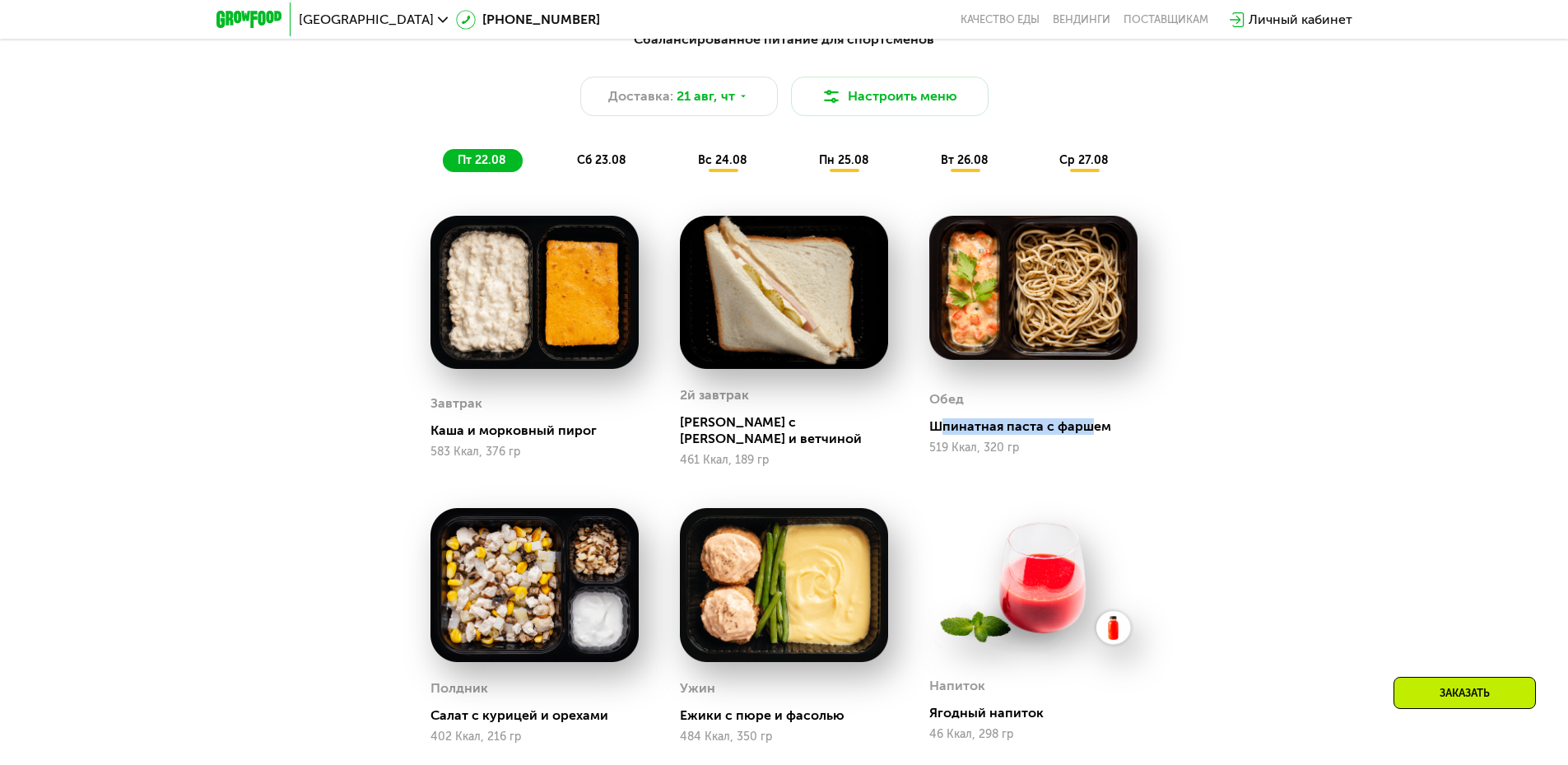
drag, startPoint x: 941, startPoint y: 422, endPoint x: 1093, endPoint y: 422, distance: 152.0
click at [1093, 422] on div "Шпинатная паста с фаршем" at bounding box center [1040, 426] width 221 height 16
click at [1110, 434] on div "Обед Шпинатная паста с фаршем 519 Ккал, 320 гр" at bounding box center [1033, 420] width 209 height 93
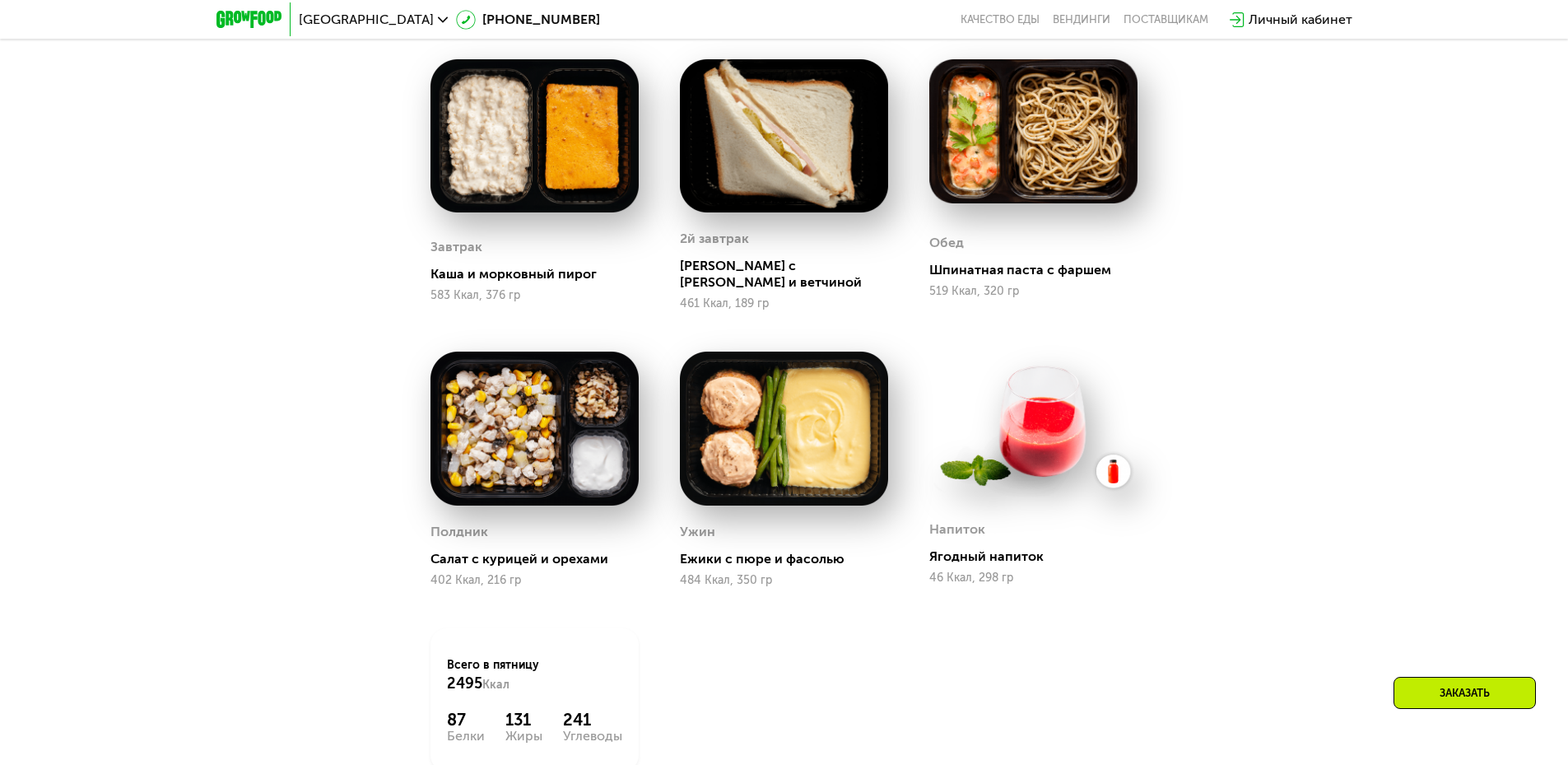
scroll to position [1235, 0]
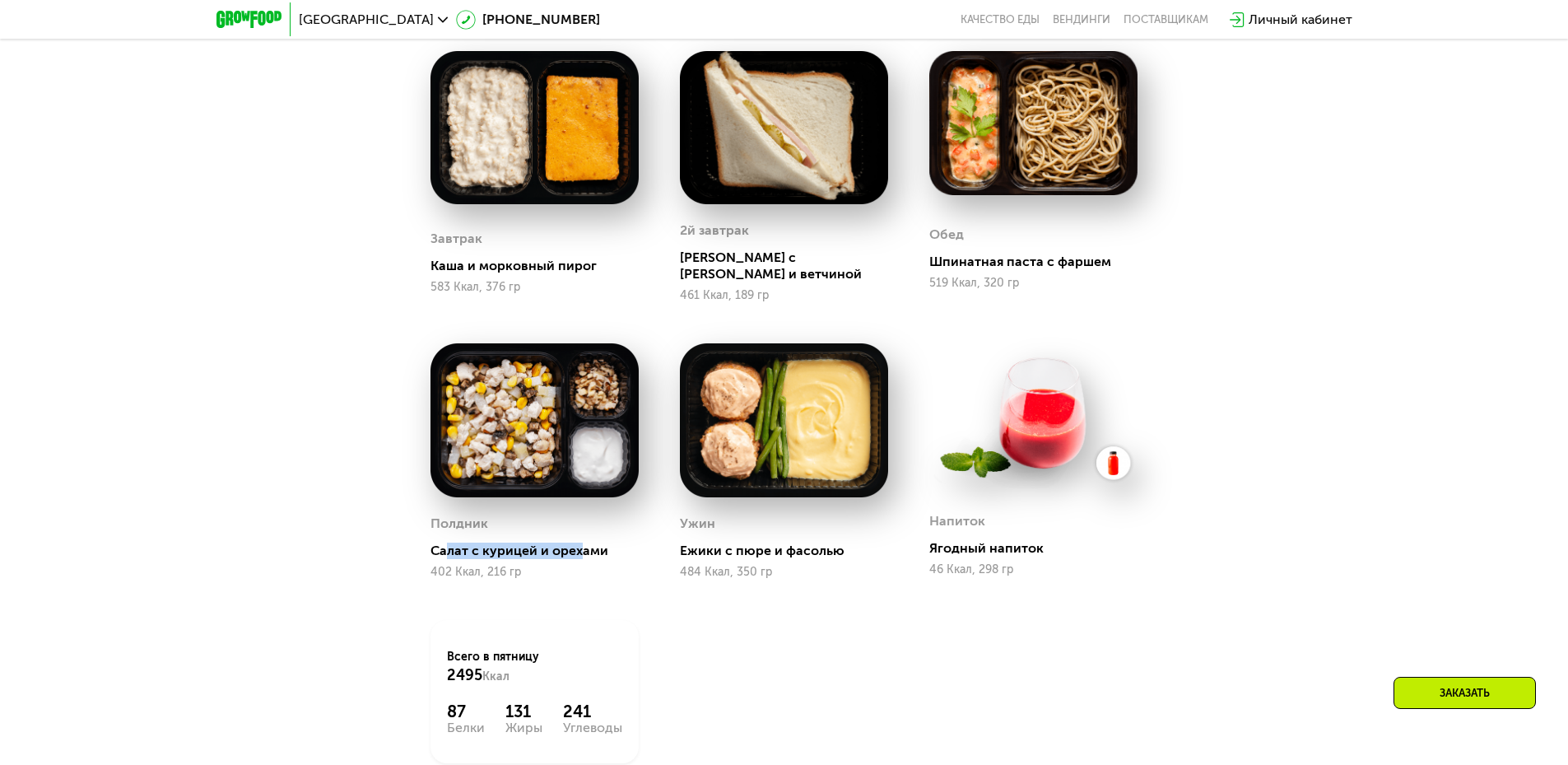
drag, startPoint x: 445, startPoint y: 544, endPoint x: 582, endPoint y: 541, distance: 137.0
click at [582, 543] on div "Салат с курицей и орехами" at bounding box center [542, 550] width 221 height 16
click at [584, 566] on div "402 Ккал, 216 гр" at bounding box center [535, 572] width 209 height 13
drag, startPoint x: 692, startPoint y: 539, endPoint x: 830, endPoint y: 538, distance: 138.0
click at [830, 543] on div "Ежики с пюре и фасолью" at bounding box center [790, 550] width 221 height 16
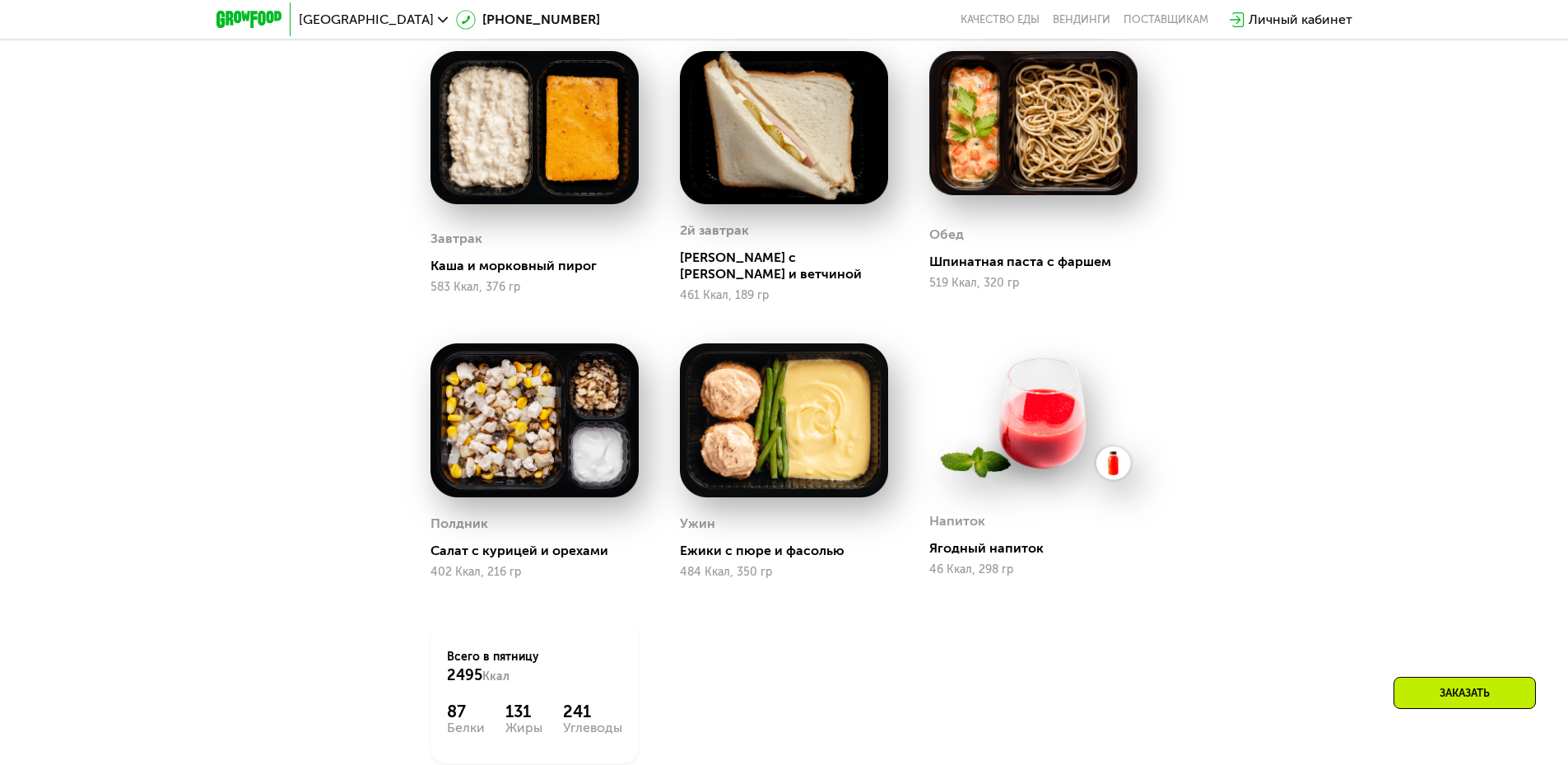
click at [829, 572] on div "Ужин Ежики с пюре и фасолью 484 Ккал, 350 гр" at bounding box center [784, 461] width 250 height 276
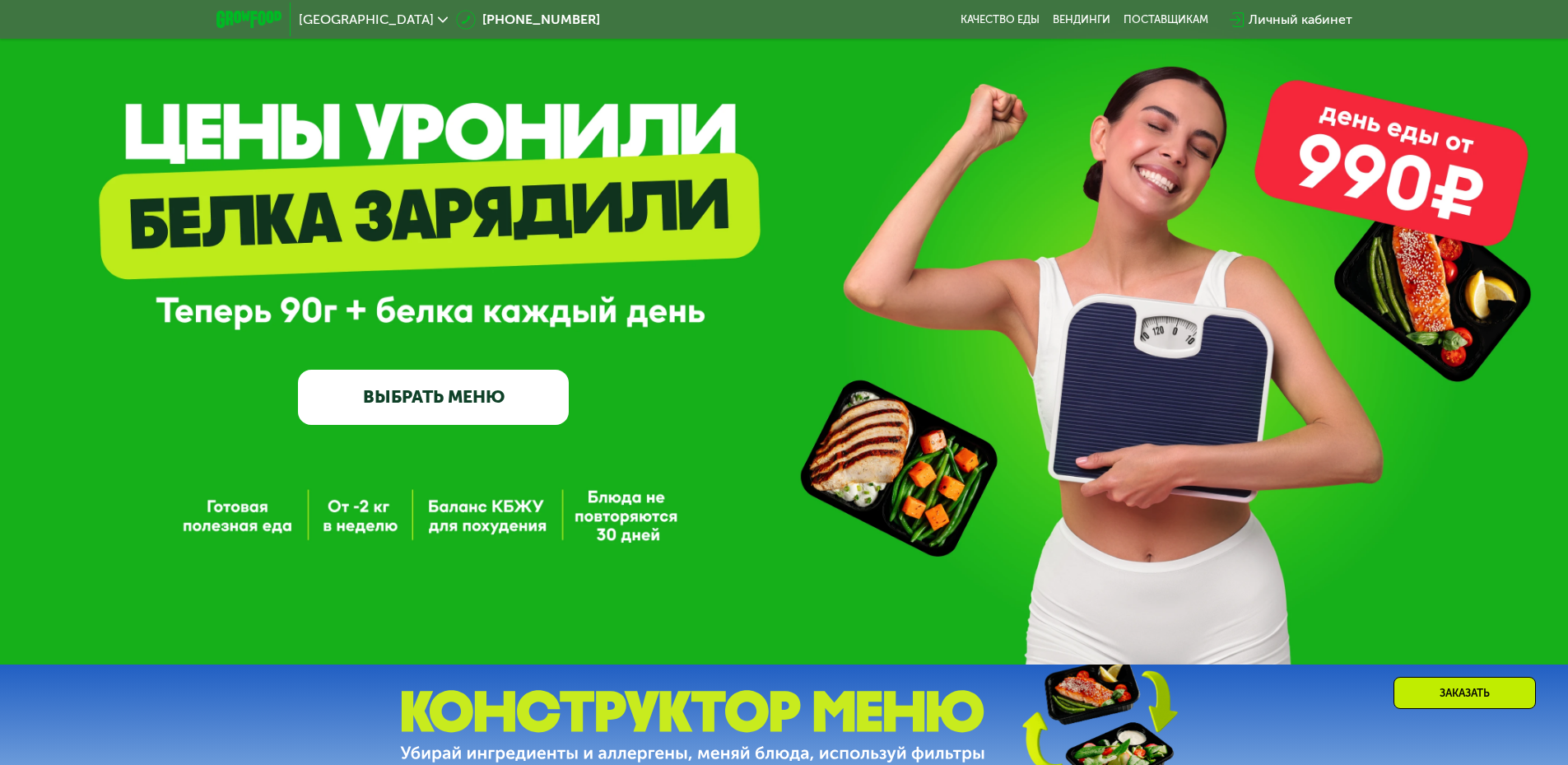
scroll to position [0, 0]
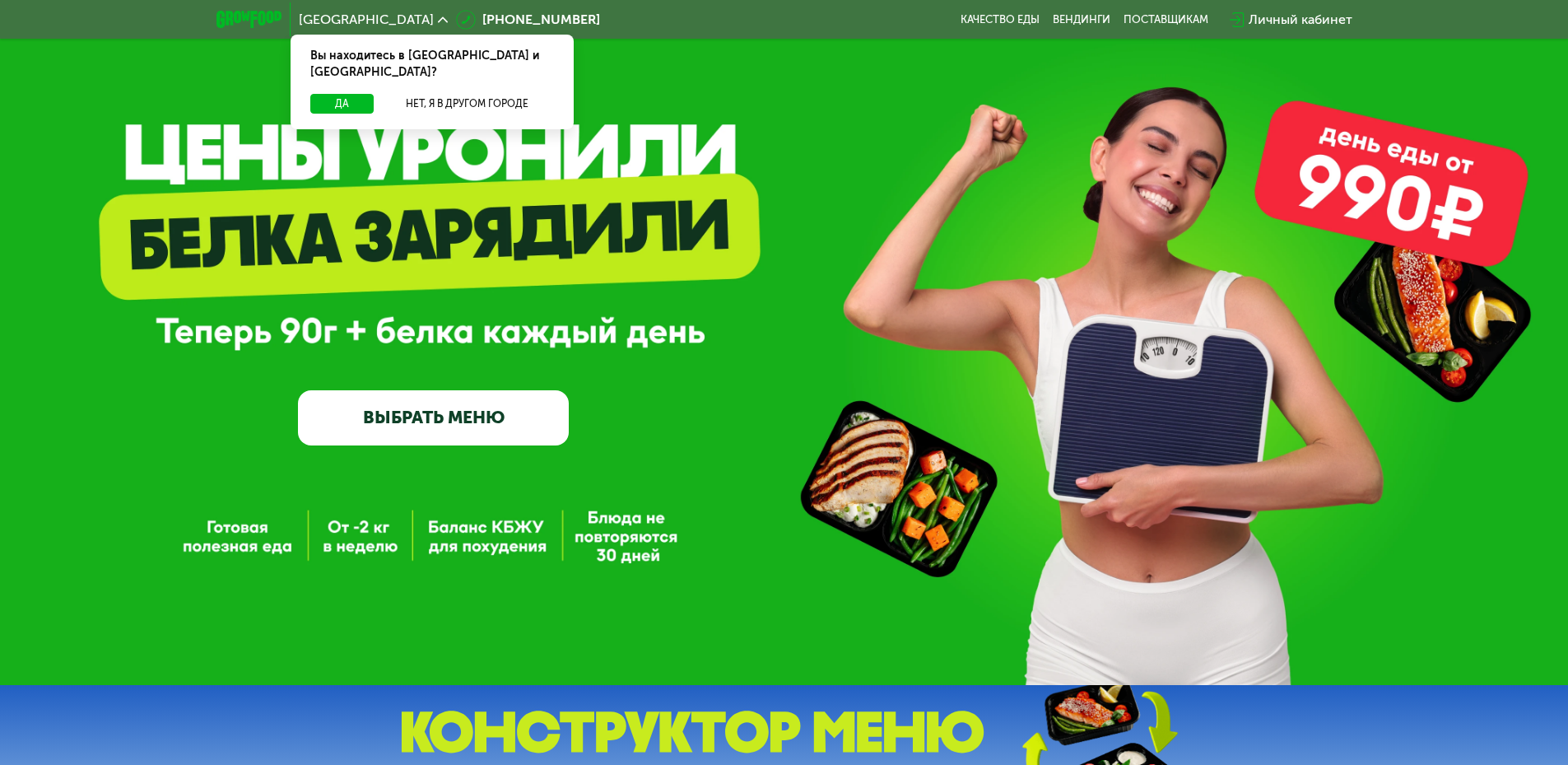
scroll to position [82, 0]
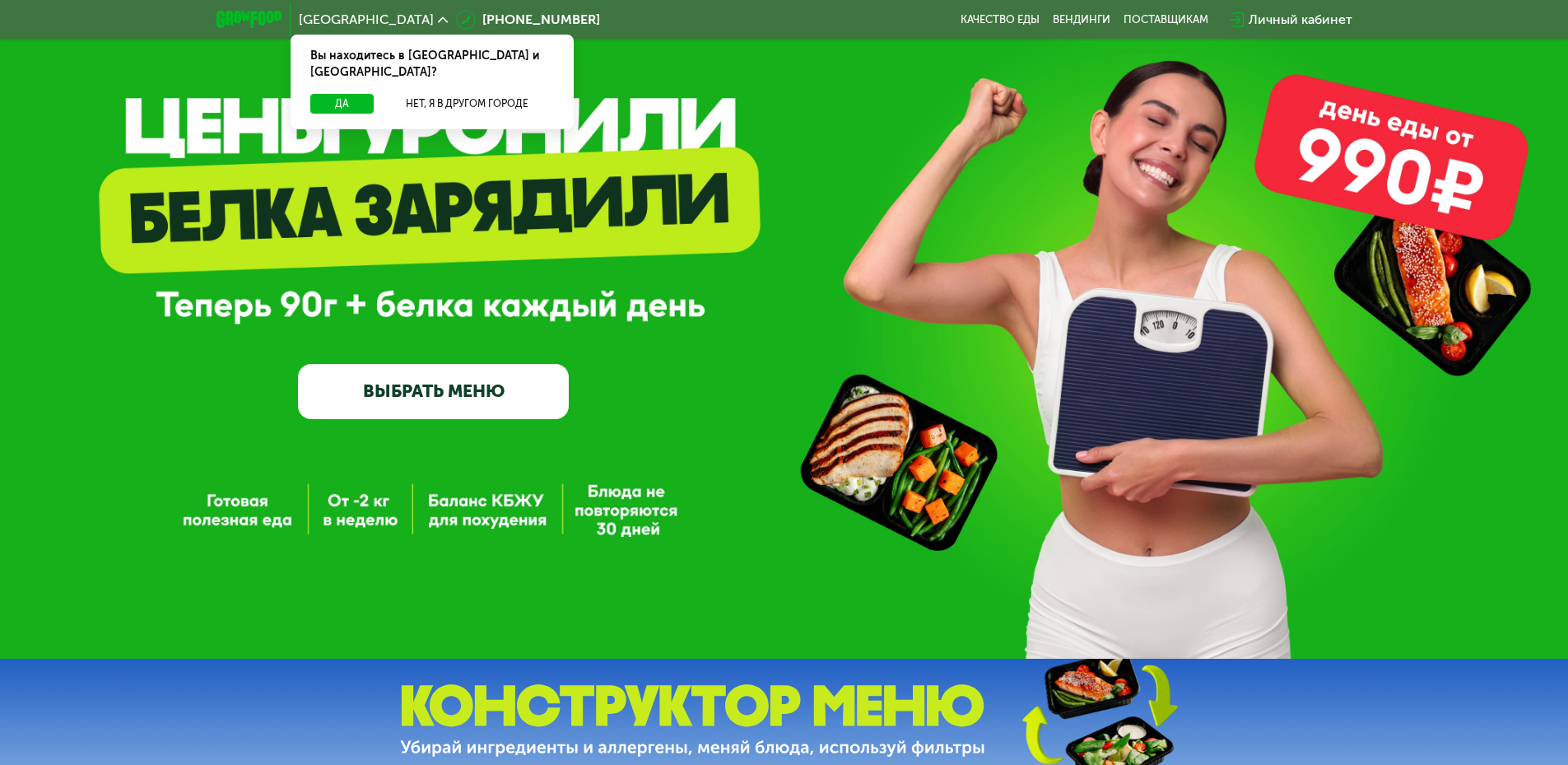
click at [416, 405] on link "ВЫБРАТЬ МЕНЮ" at bounding box center [433, 391] width 270 height 54
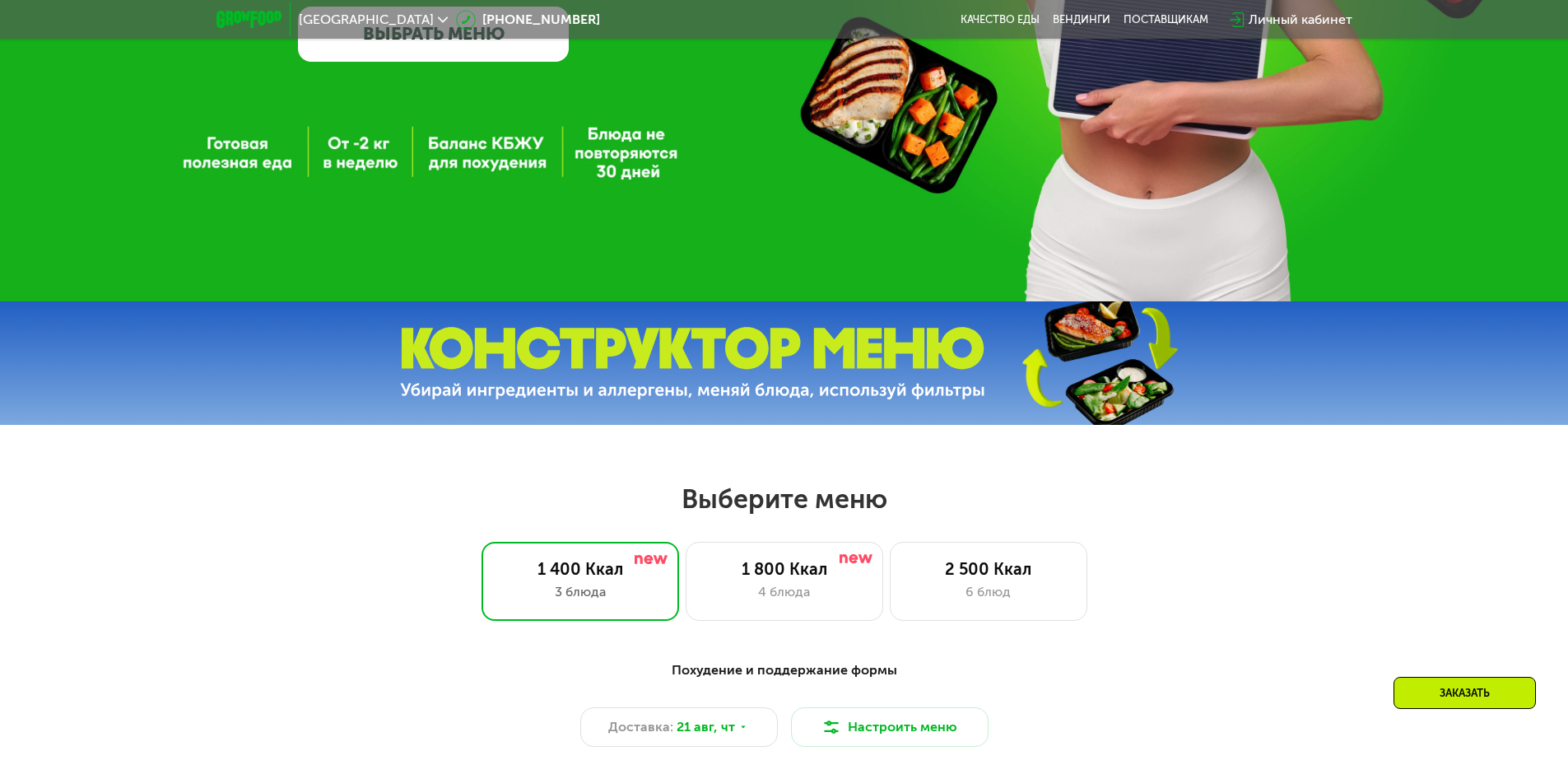
scroll to position [0, 0]
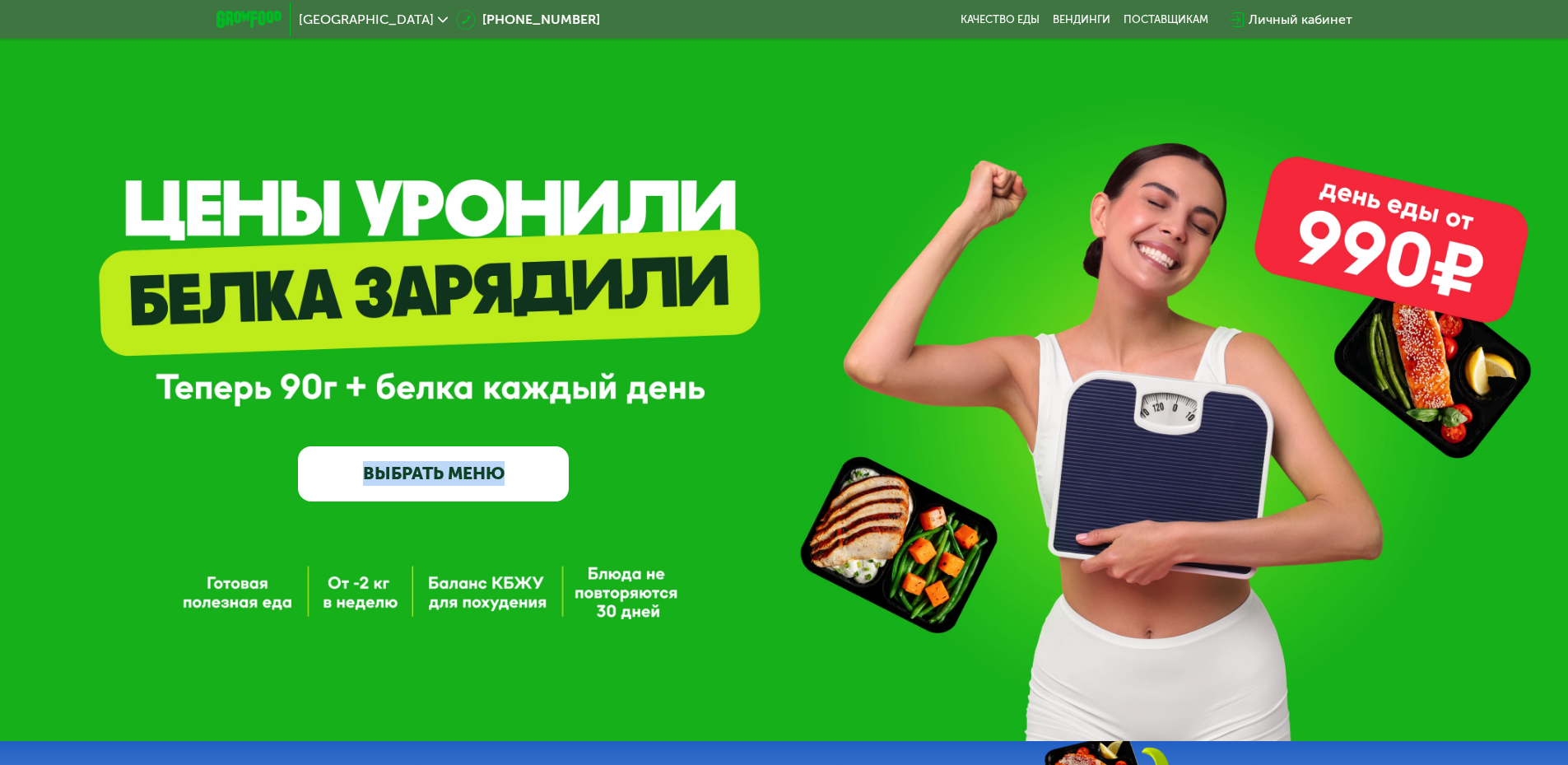
drag, startPoint x: 251, startPoint y: 392, endPoint x: 660, endPoint y: 389, distance: 409.0
click at [660, 389] on div "GrowFood — доставка правильного питания ВЫБРАТЬ МЕНЮ" at bounding box center [784, 376] width 1568 height 251
click at [676, 389] on div "GrowFood — доставка правильного питания ВЫБРАТЬ МЕНЮ" at bounding box center [784, 376] width 1568 height 251
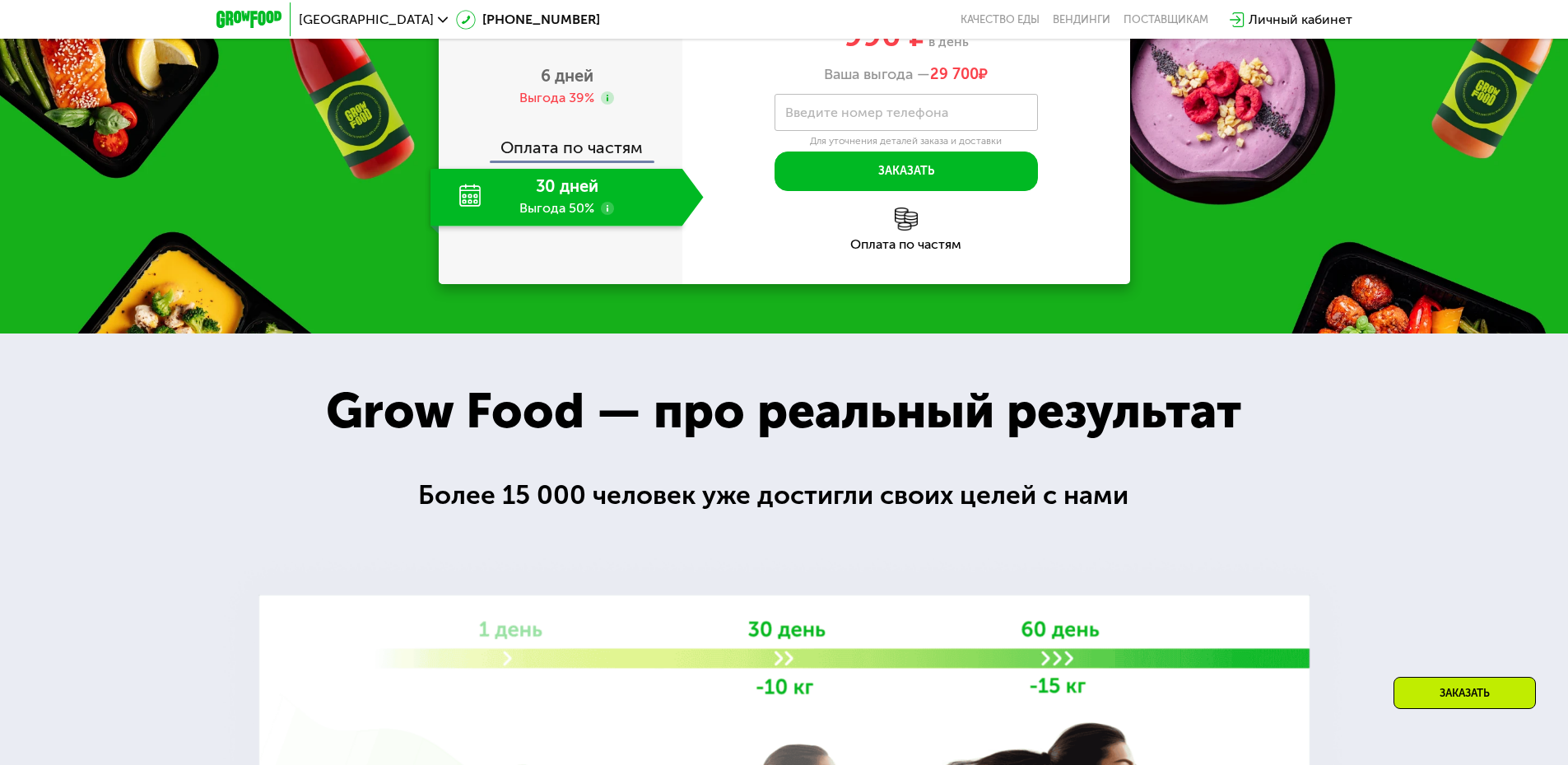
scroll to position [1893, 0]
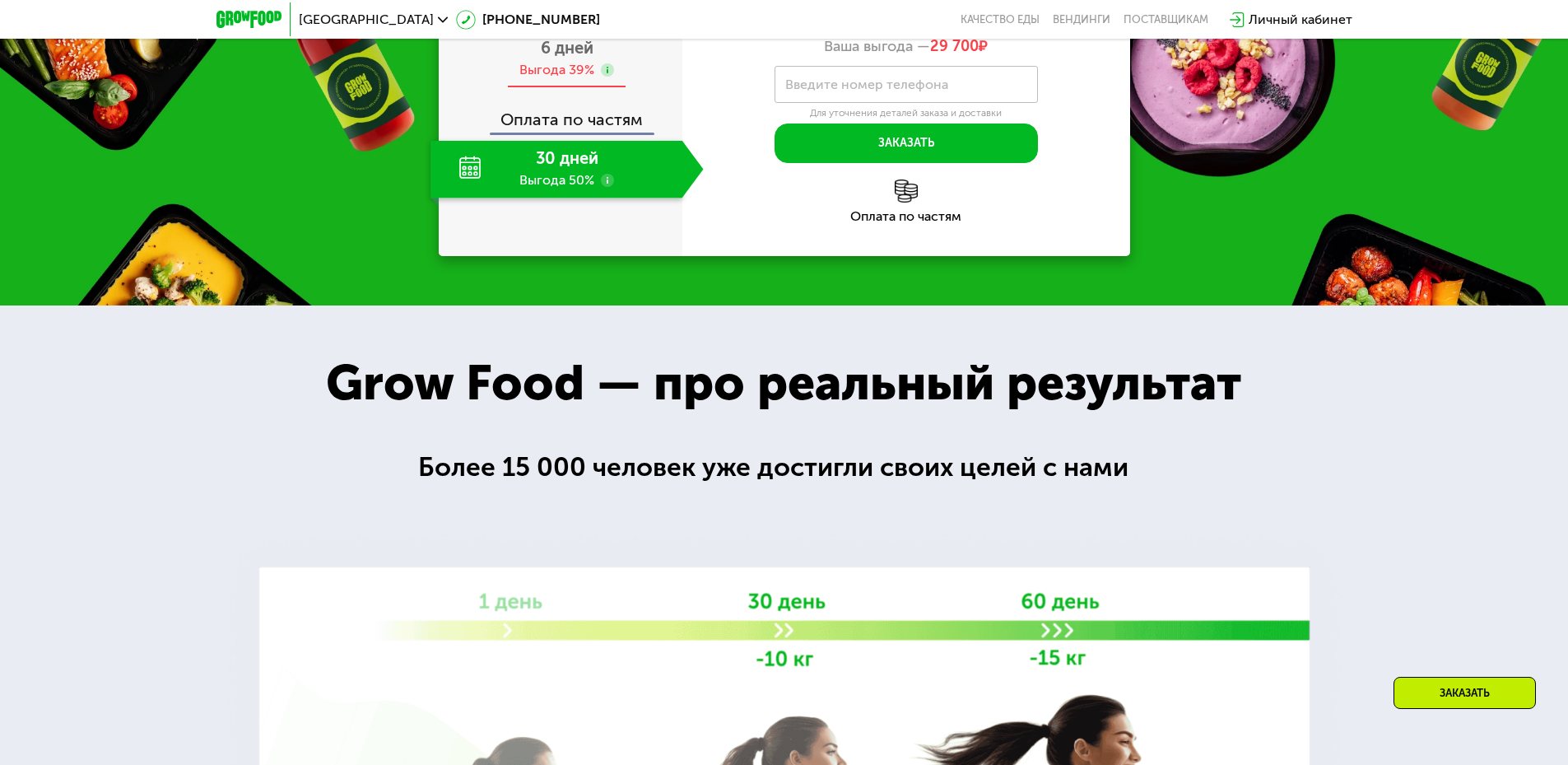
click at [572, 58] on span "6 дней" at bounding box center [566, 47] width 52 height 20
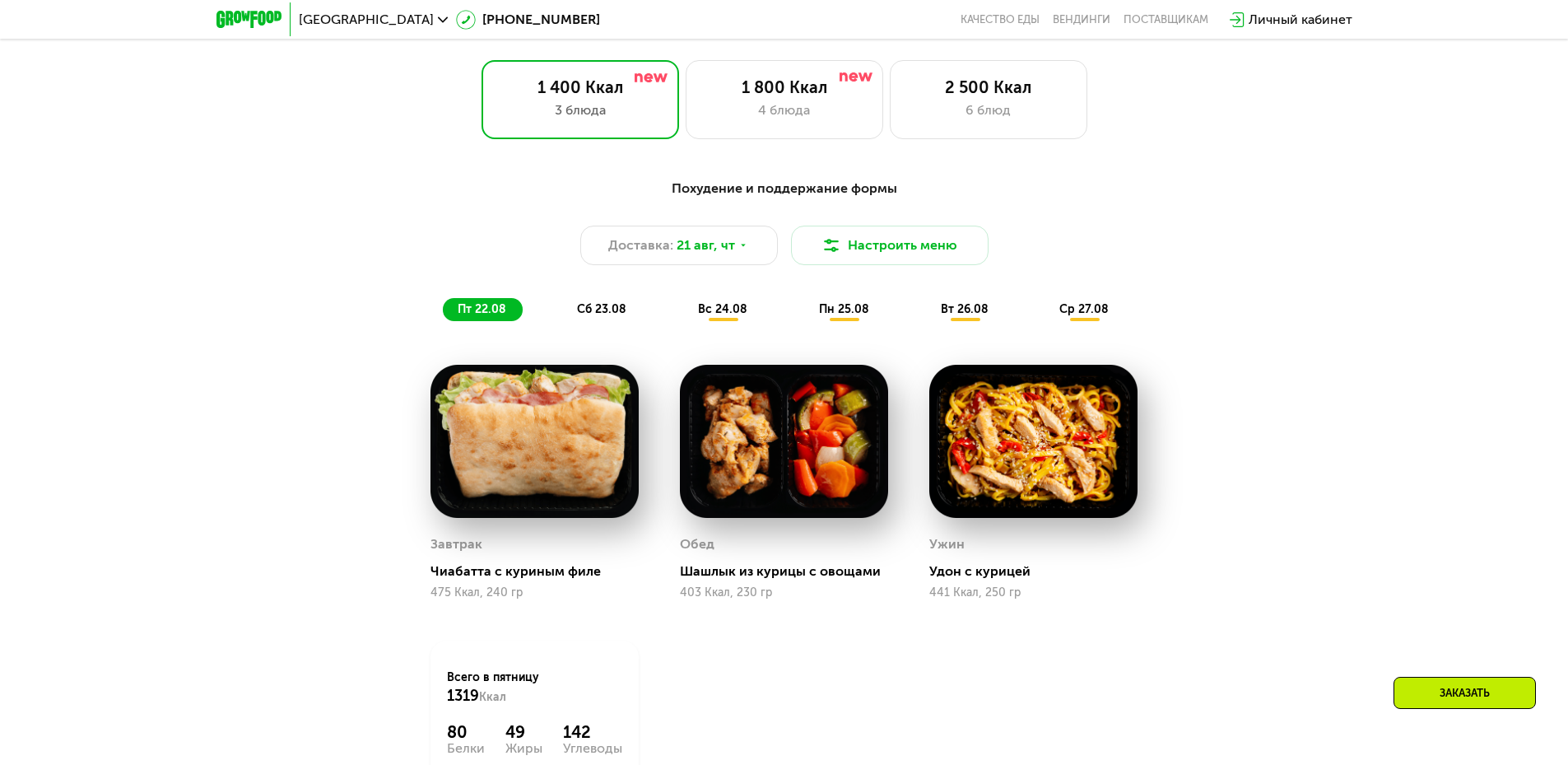
scroll to position [1152, 0]
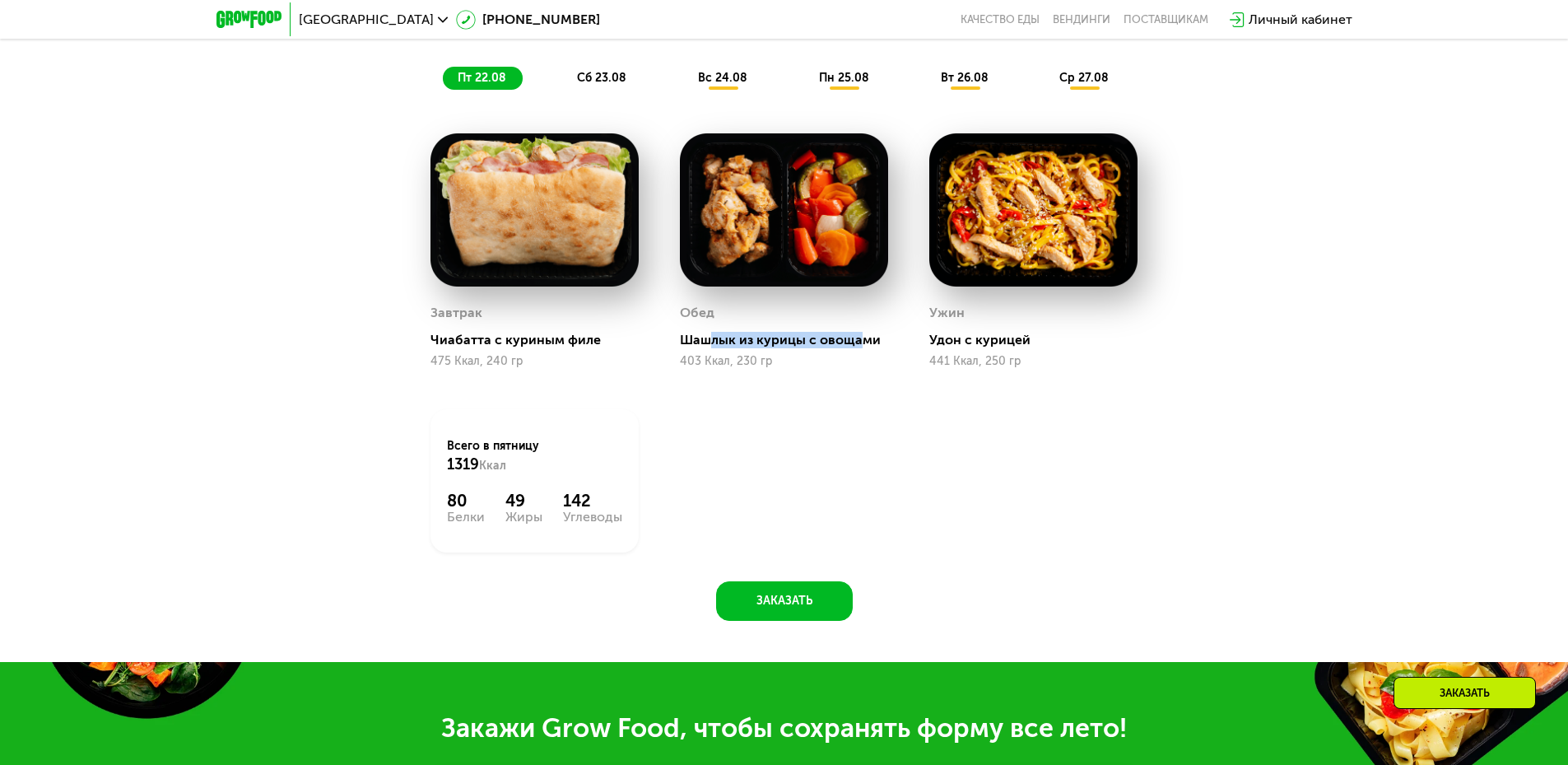
drag, startPoint x: 711, startPoint y: 346, endPoint x: 863, endPoint y: 350, distance: 152.1
click at [863, 349] on div "Шашлык из курицы с овощами" at bounding box center [790, 339] width 221 height 16
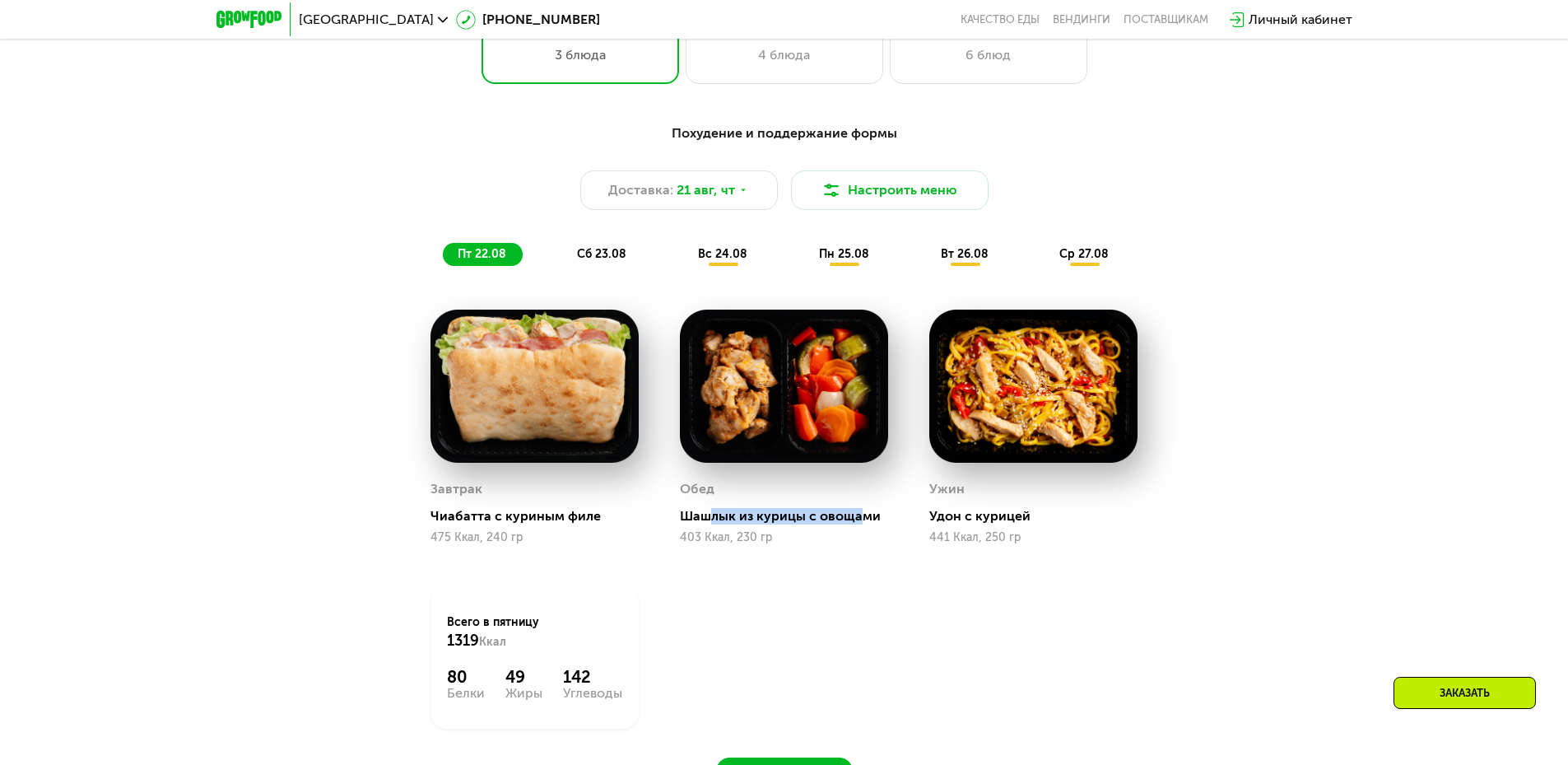
scroll to position [741, 0]
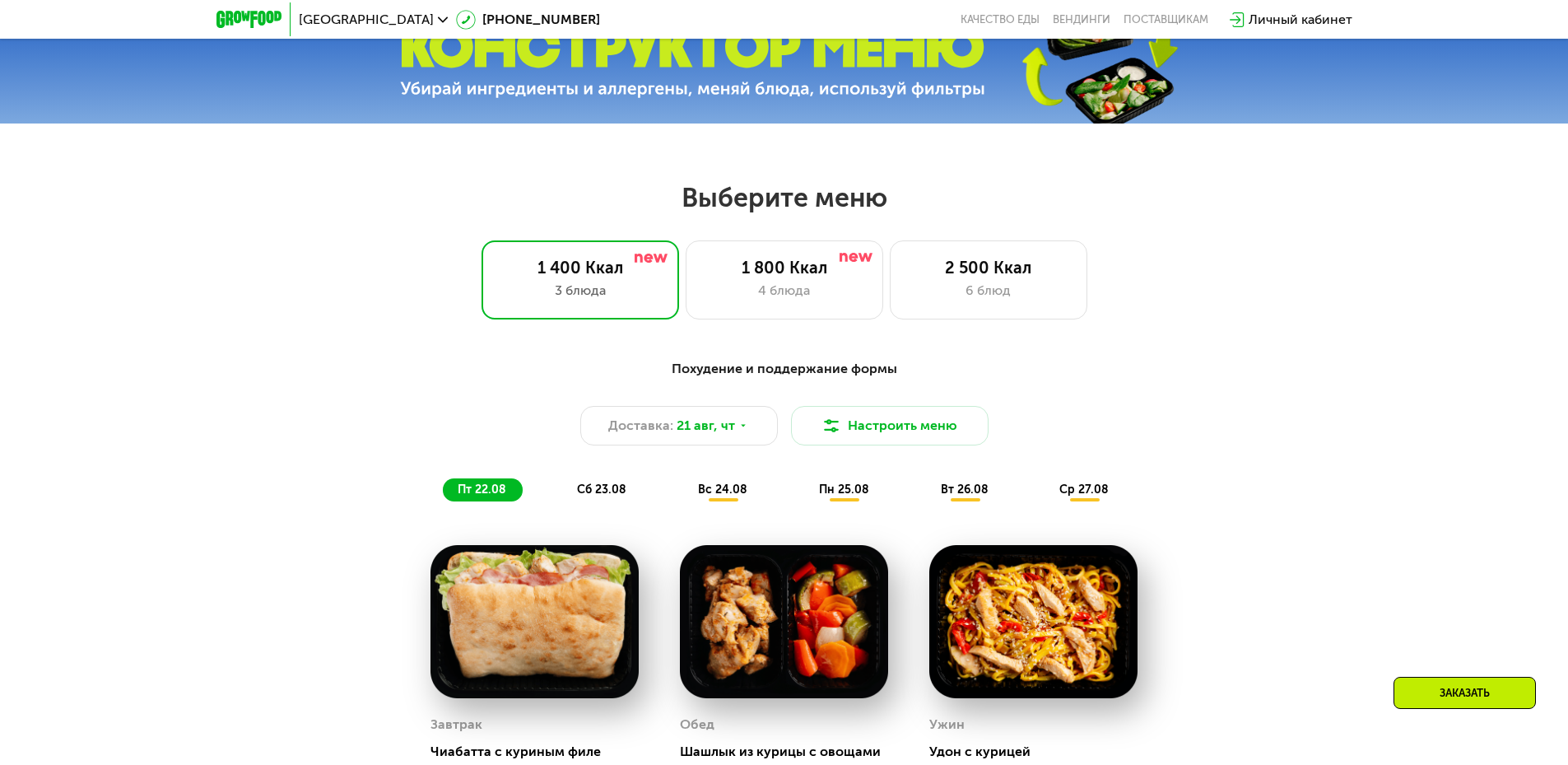
click at [729, 496] on span "вс 24.08" at bounding box center [723, 489] width 50 height 14
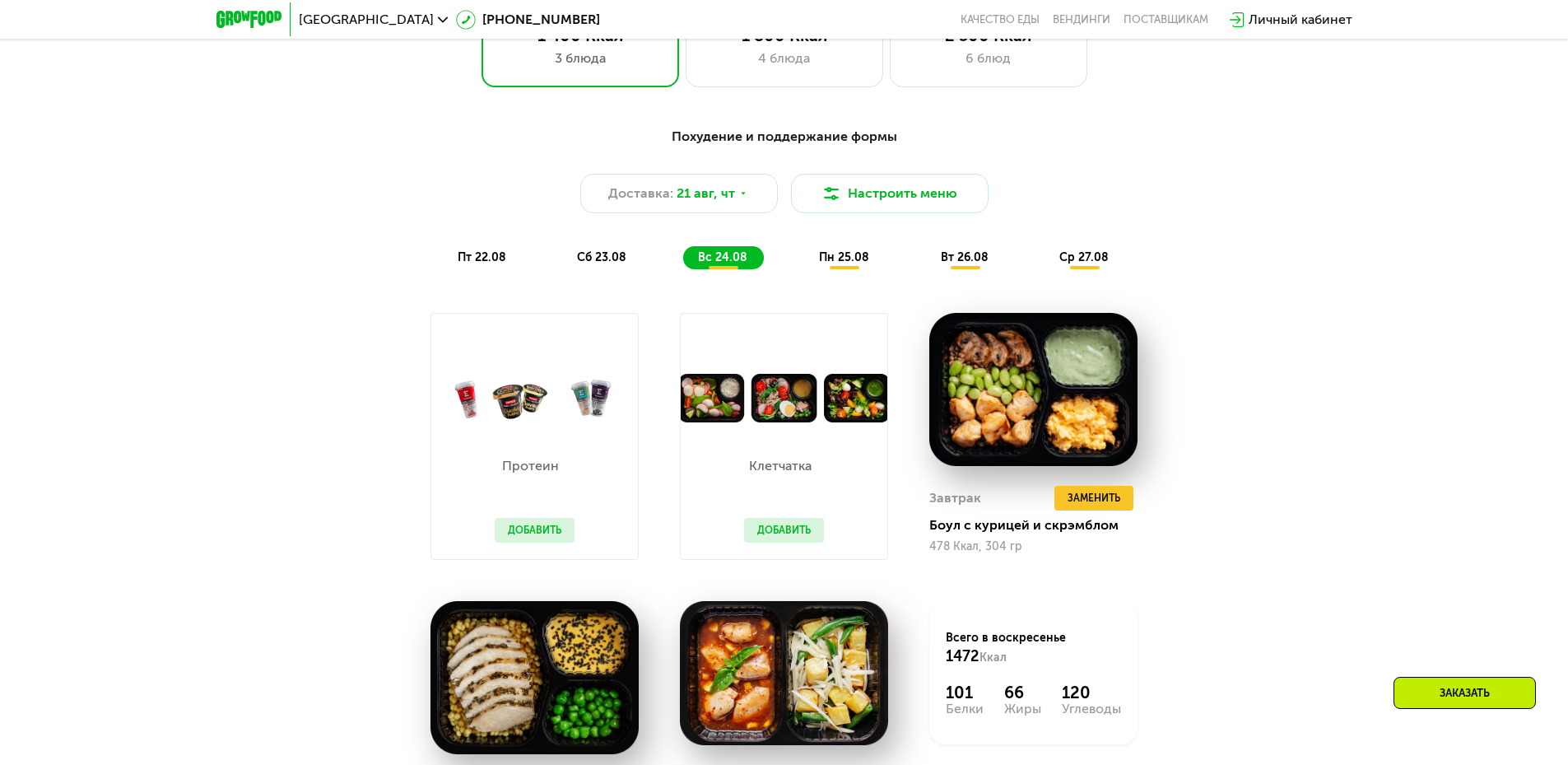
scroll to position [988, 0]
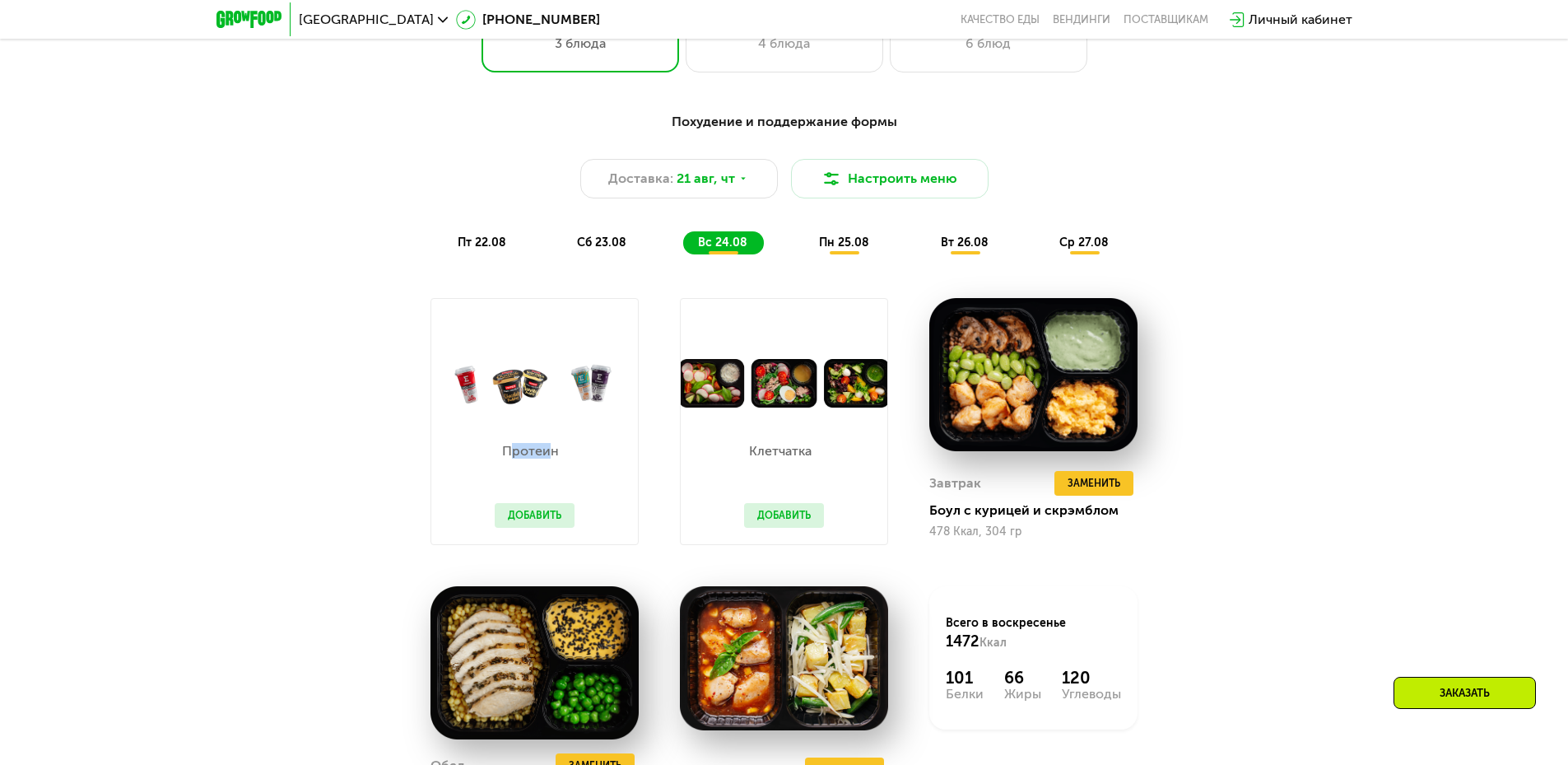
drag, startPoint x: 512, startPoint y: 456, endPoint x: 551, endPoint y: 454, distance: 39.1
click at [551, 454] on p "Протеин" at bounding box center [530, 451] width 71 height 13
drag, startPoint x: 757, startPoint y: 462, endPoint x: 797, endPoint y: 461, distance: 40.0
click at [797, 458] on p "Клетчатка" at bounding box center [779, 451] width 71 height 13
click at [713, 403] on img at bounding box center [784, 383] width 207 height 49
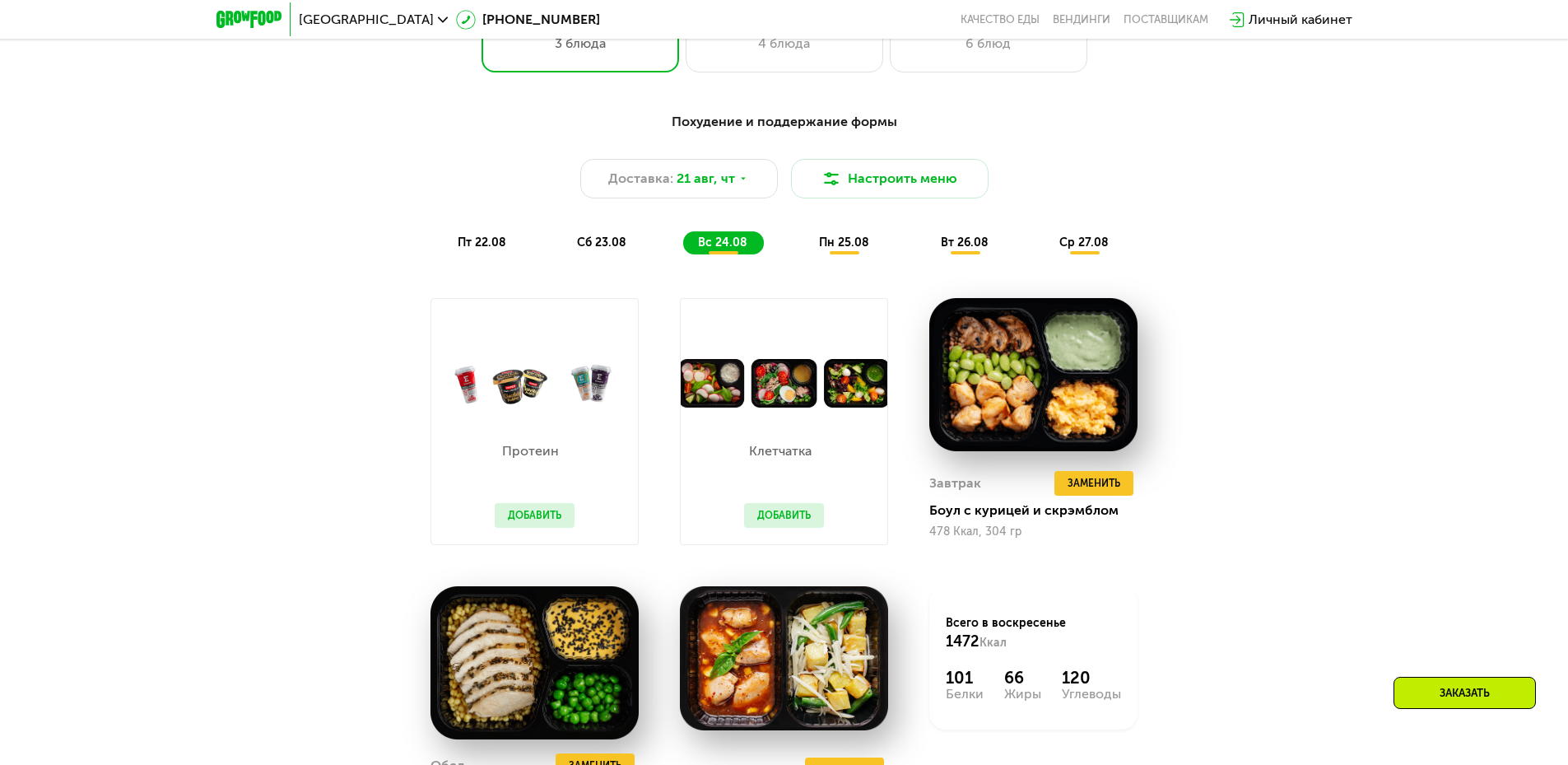
click at [723, 452] on div "Клетчатка Добавить" at bounding box center [784, 422] width 209 height 247
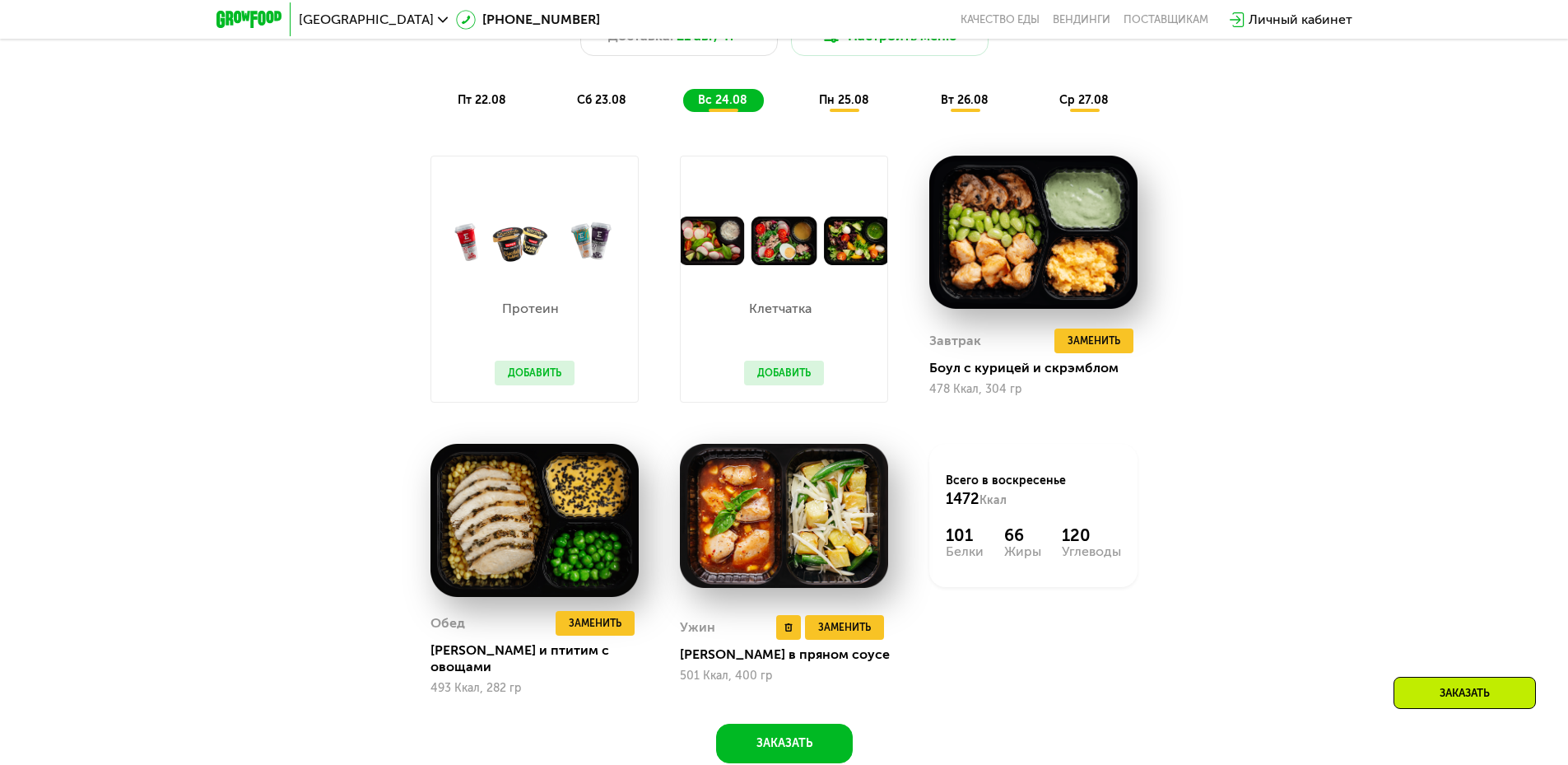
scroll to position [1152, 0]
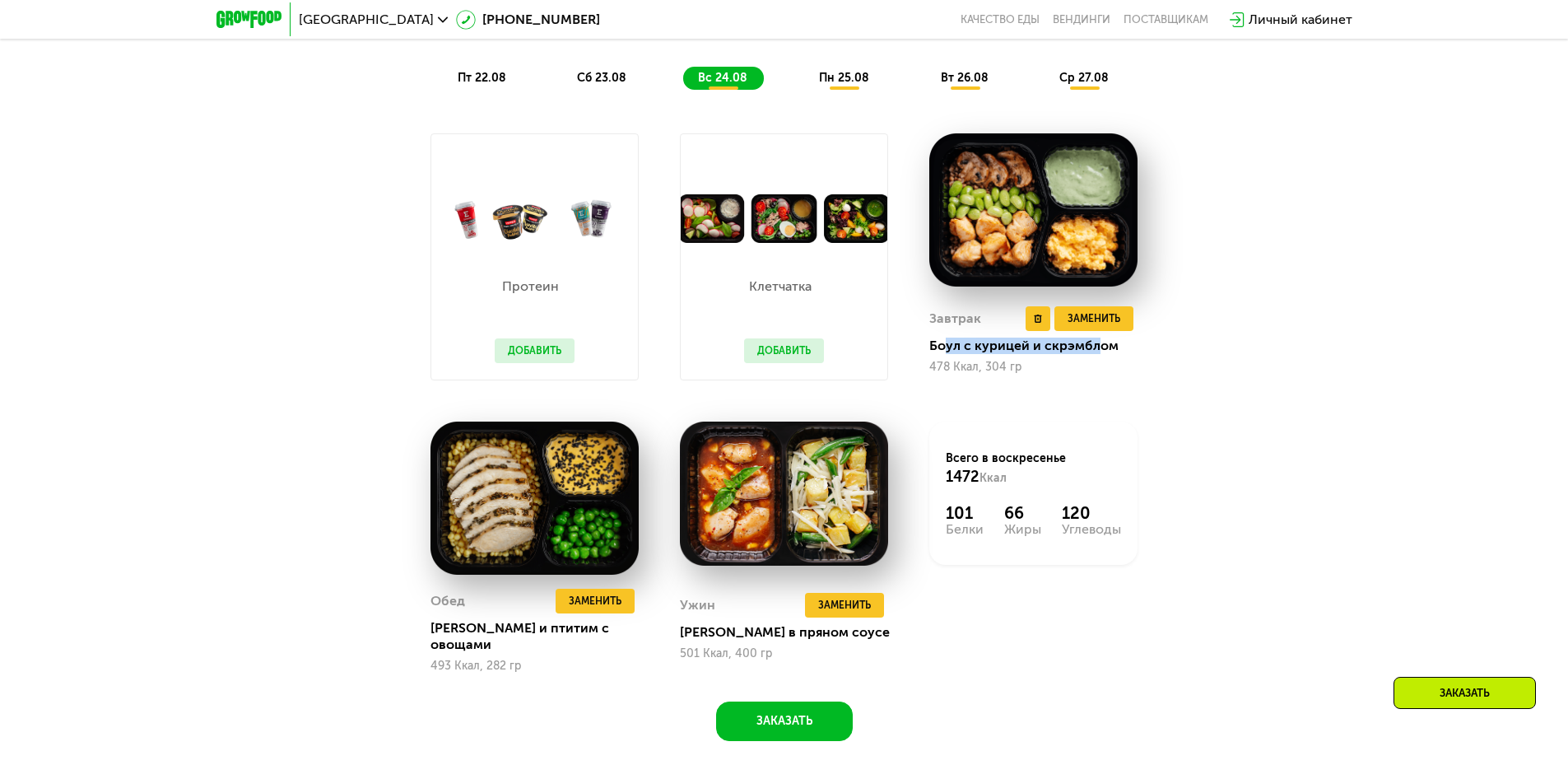
drag, startPoint x: 947, startPoint y: 350, endPoint x: 1096, endPoint y: 350, distance: 149.0
click at [1096, 350] on div "Боул с курицей и скрэмблом" at bounding box center [1040, 345] width 221 height 16
click at [1093, 373] on div "478 Ккал, 304 гр" at bounding box center [1033, 367] width 209 height 13
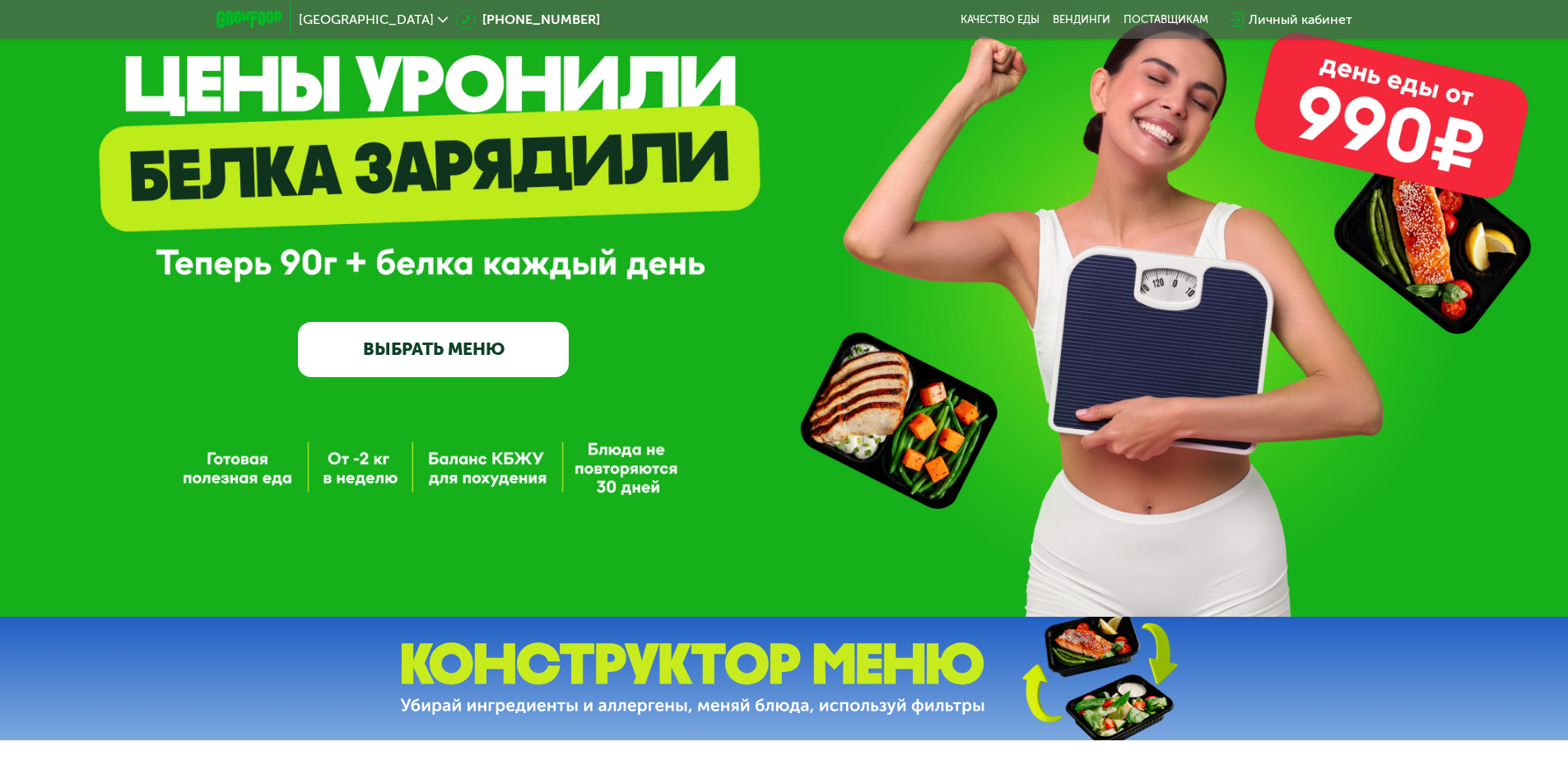
scroll to position [0, 0]
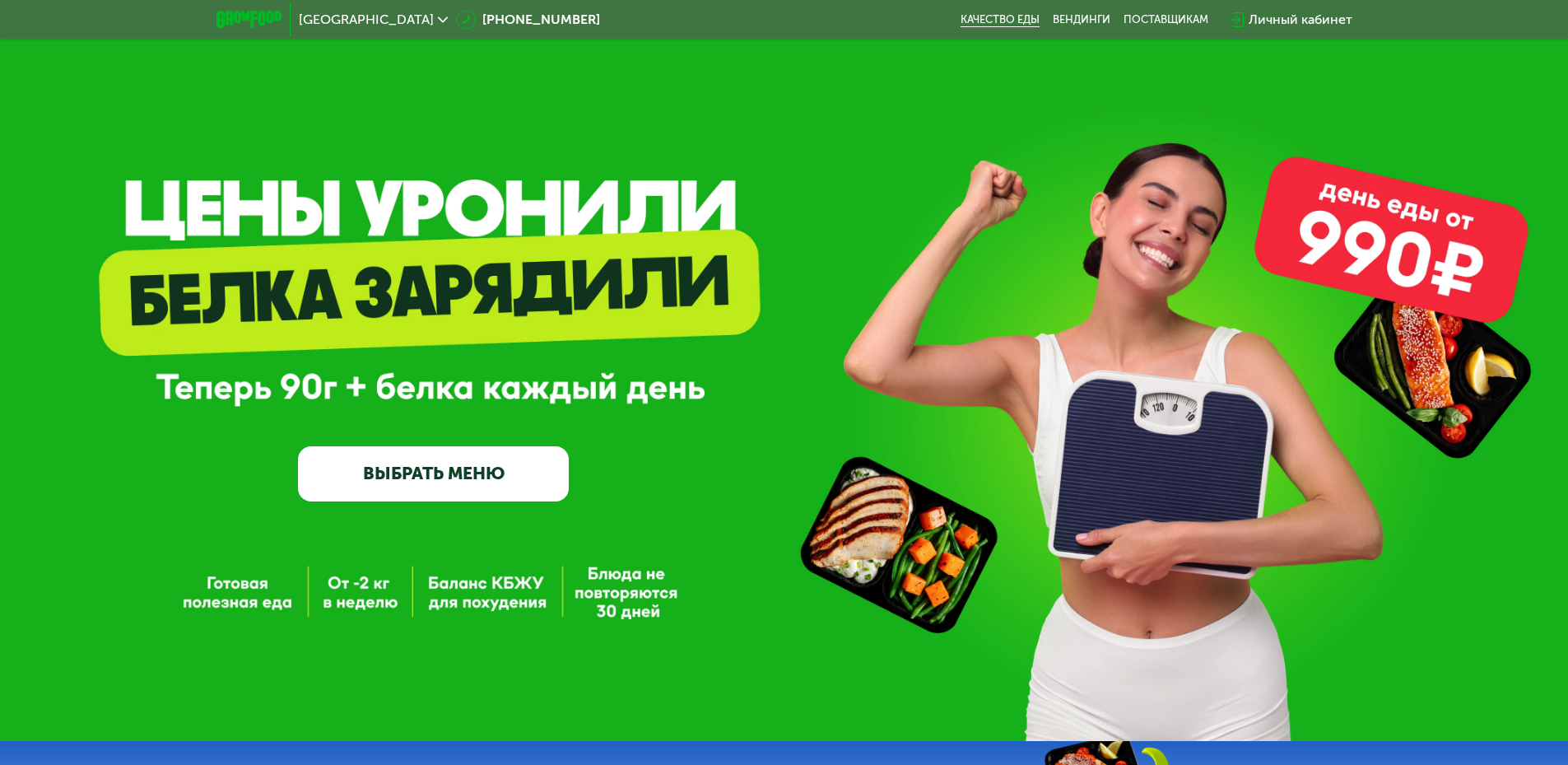
click at [1008, 21] on link "Качество еды" at bounding box center [1000, 19] width 79 height 13
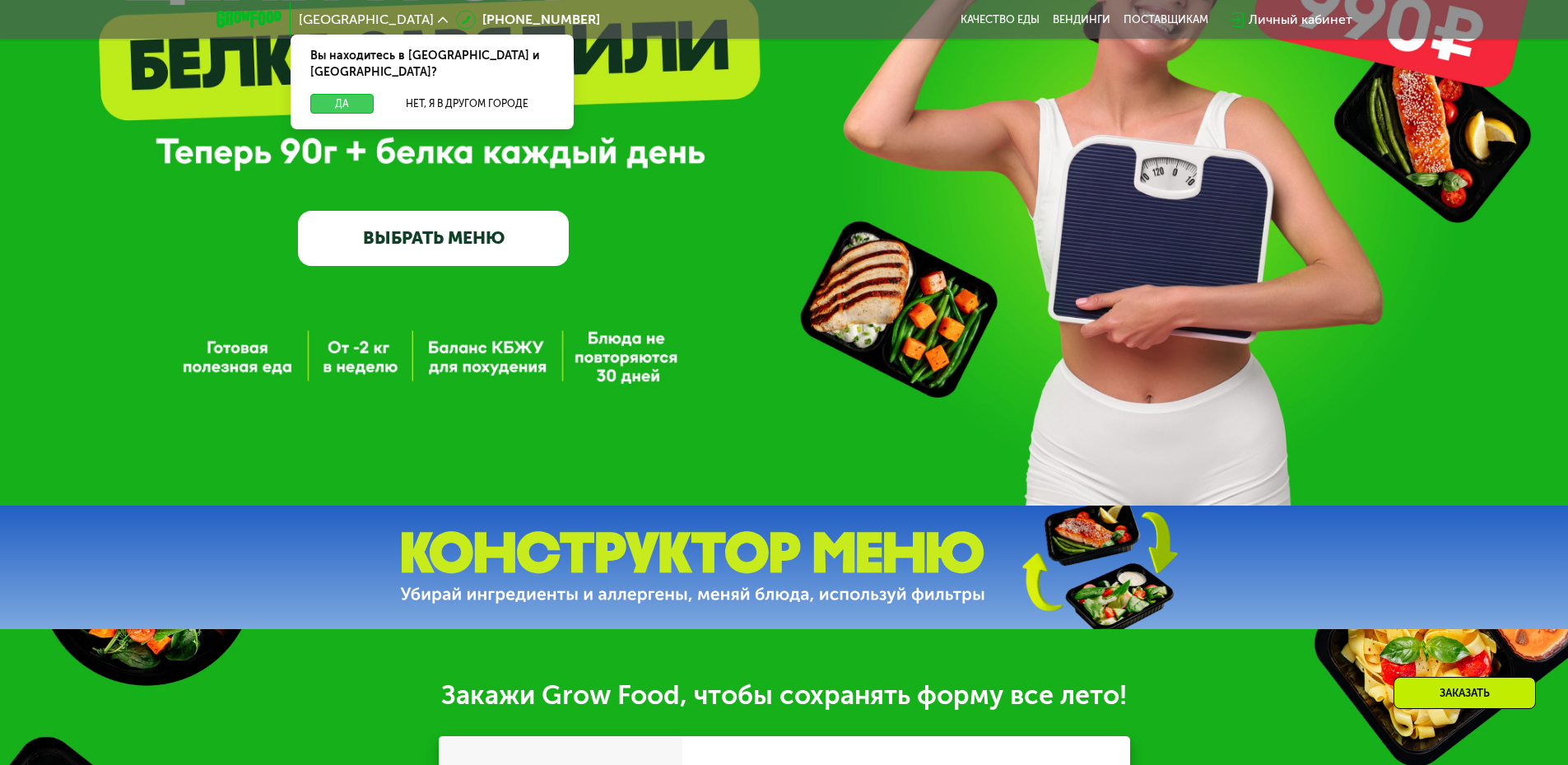
click at [330, 94] on button "Да" at bounding box center [342, 103] width 64 height 20
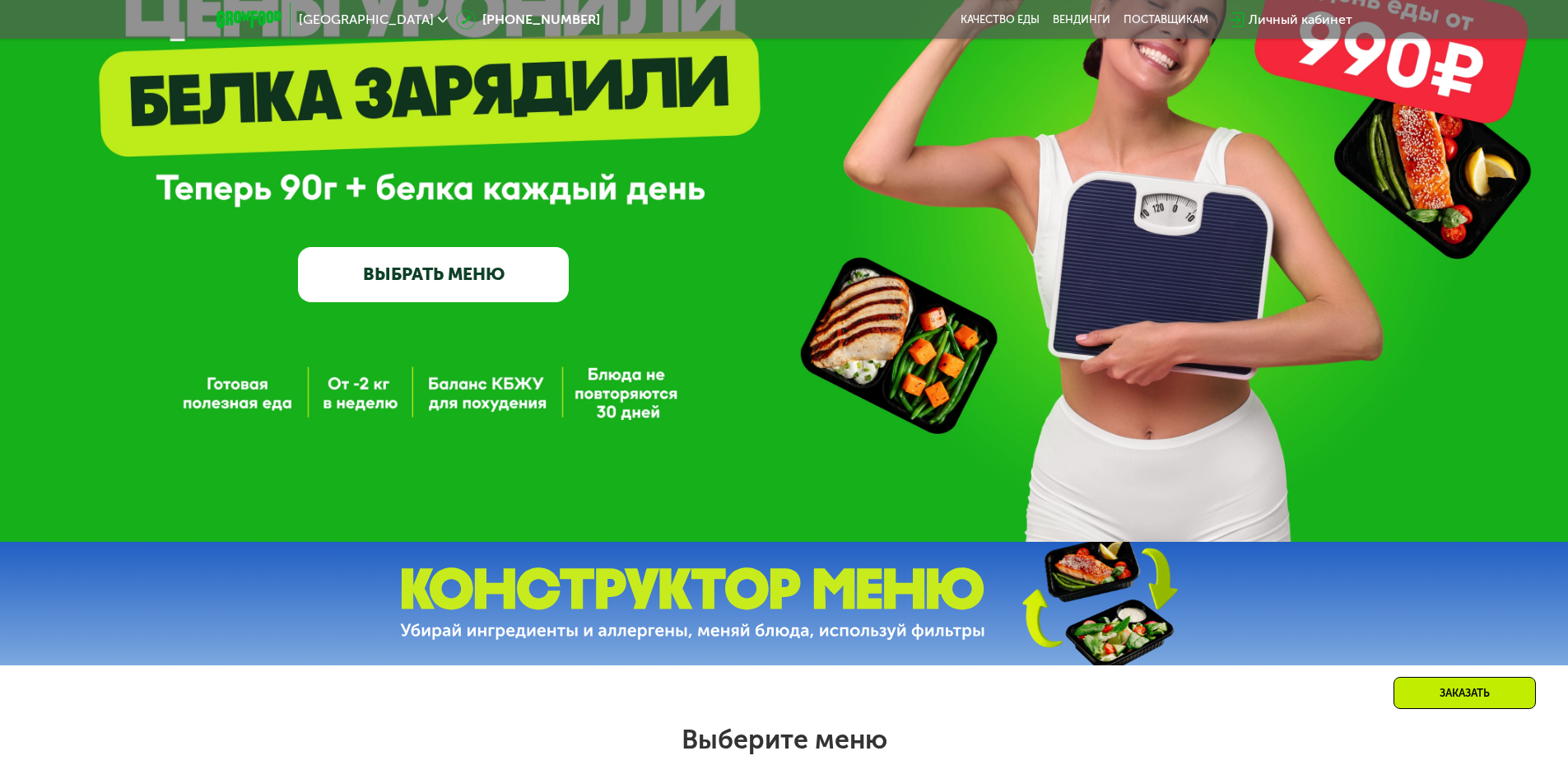
scroll to position [400, 0]
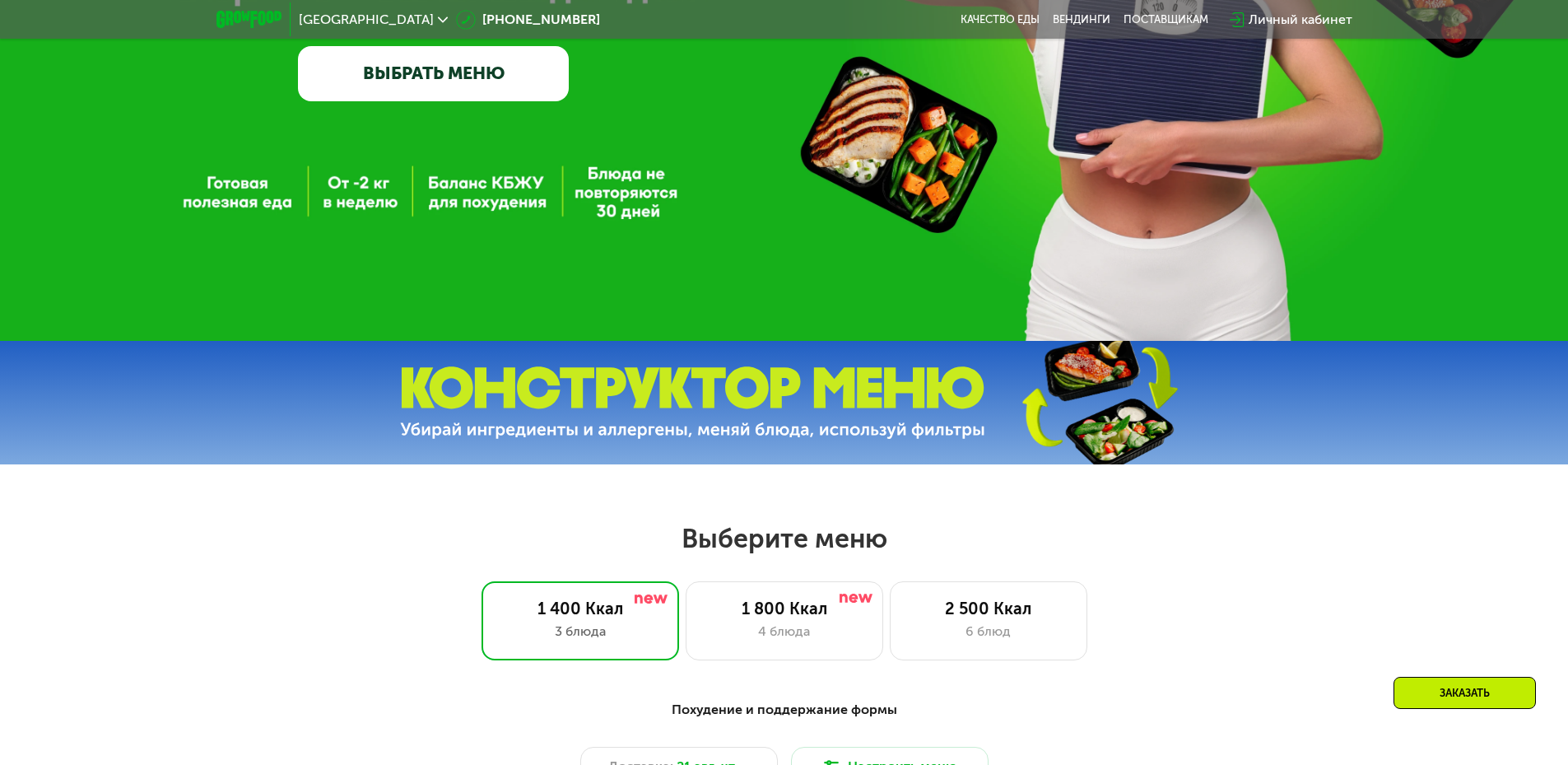
click at [409, 83] on link "ВЫБРАТЬ МЕНЮ" at bounding box center [433, 73] width 270 height 54
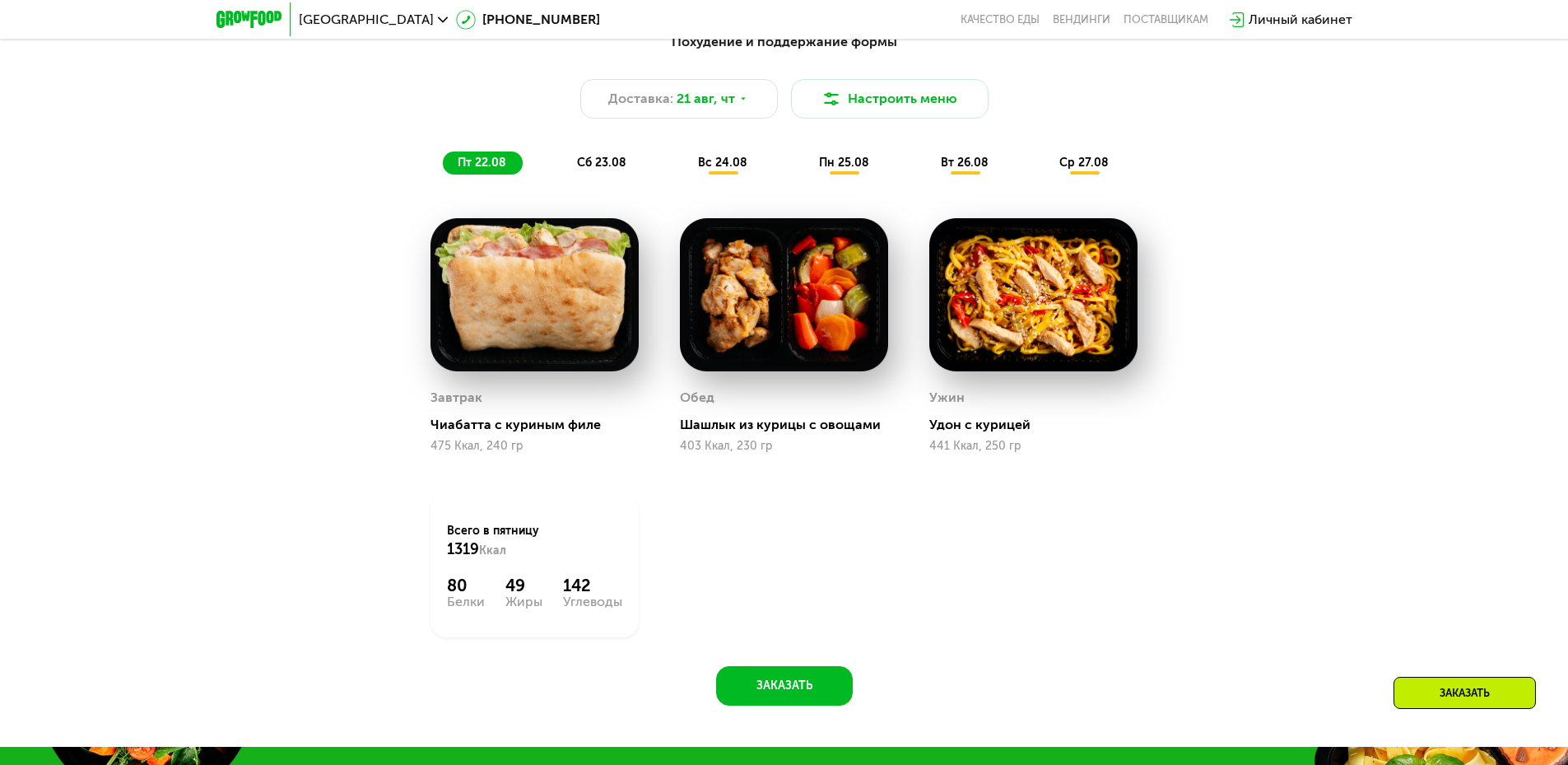
scroll to position [1053, 0]
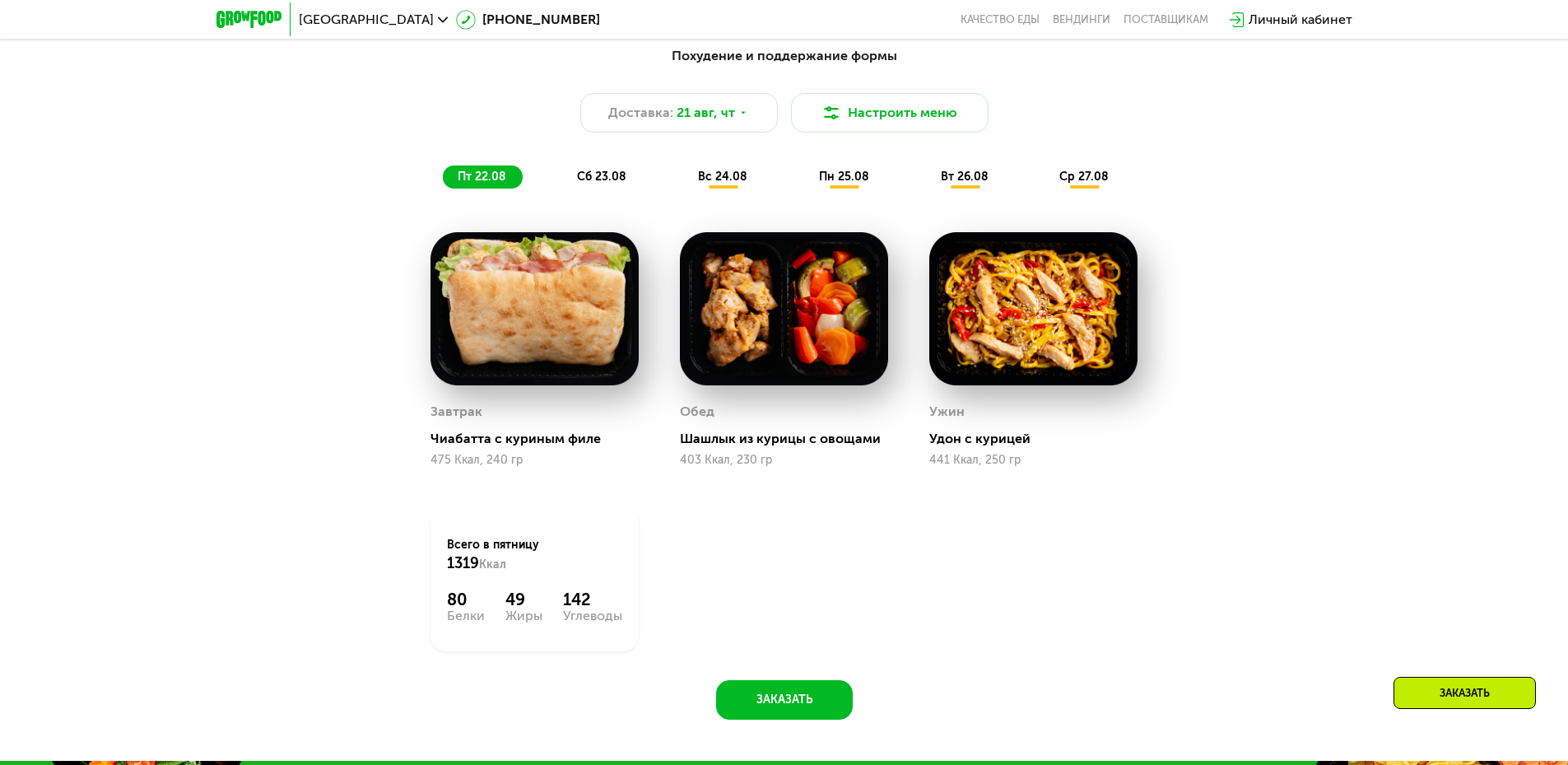
click at [828, 184] on span "пн 25.08" at bounding box center [844, 177] width 50 height 14
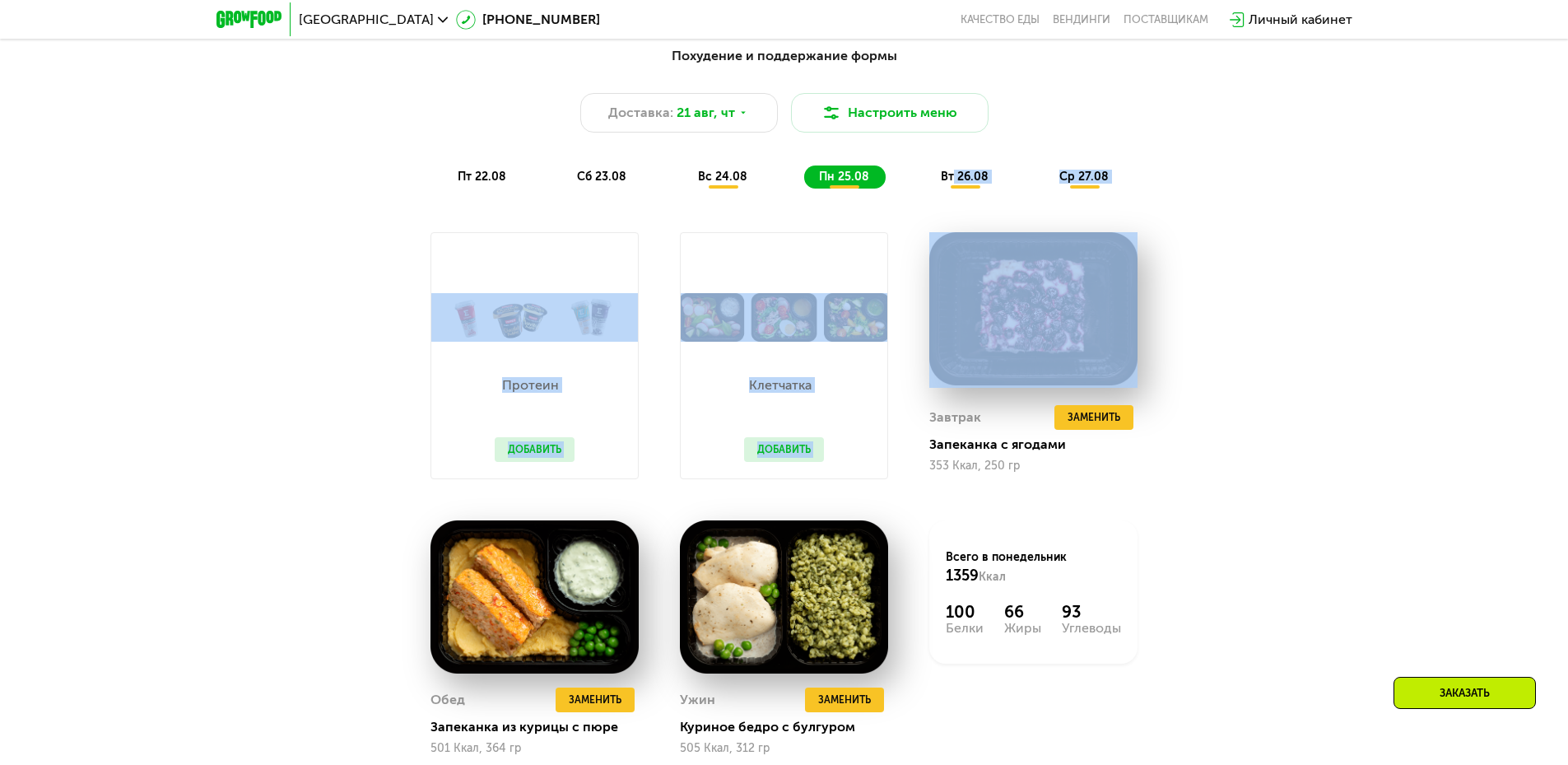
drag, startPoint x: 954, startPoint y: 185, endPoint x: 1286, endPoint y: 213, distance: 333.2
click at [1285, 205] on div "Похудение и поддержание формы Доставка: 21 авг, чт Настроить меню пт 22.08 сб 2…" at bounding box center [784, 430] width 1014 height 788
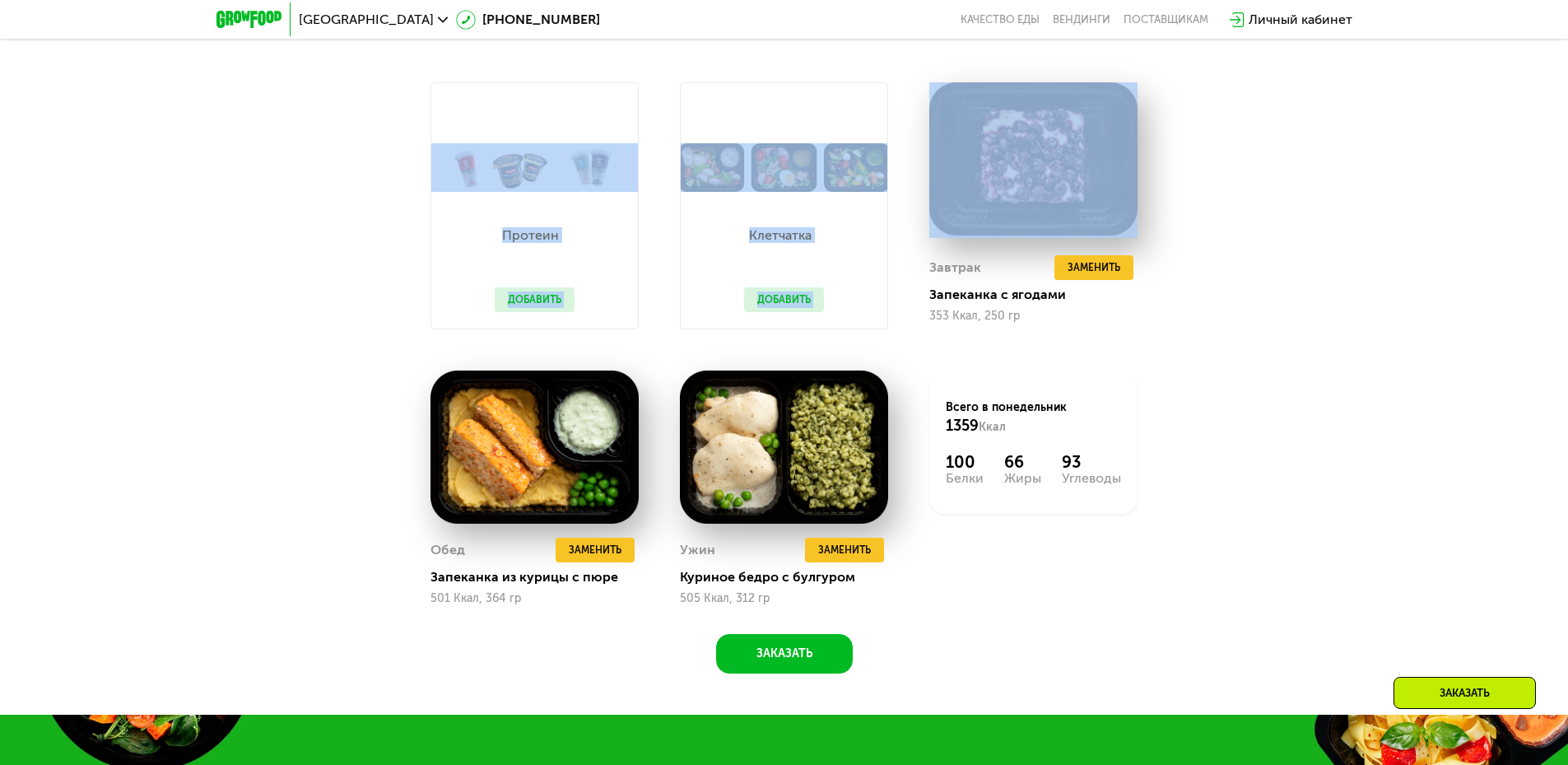
scroll to position [1218, 0]
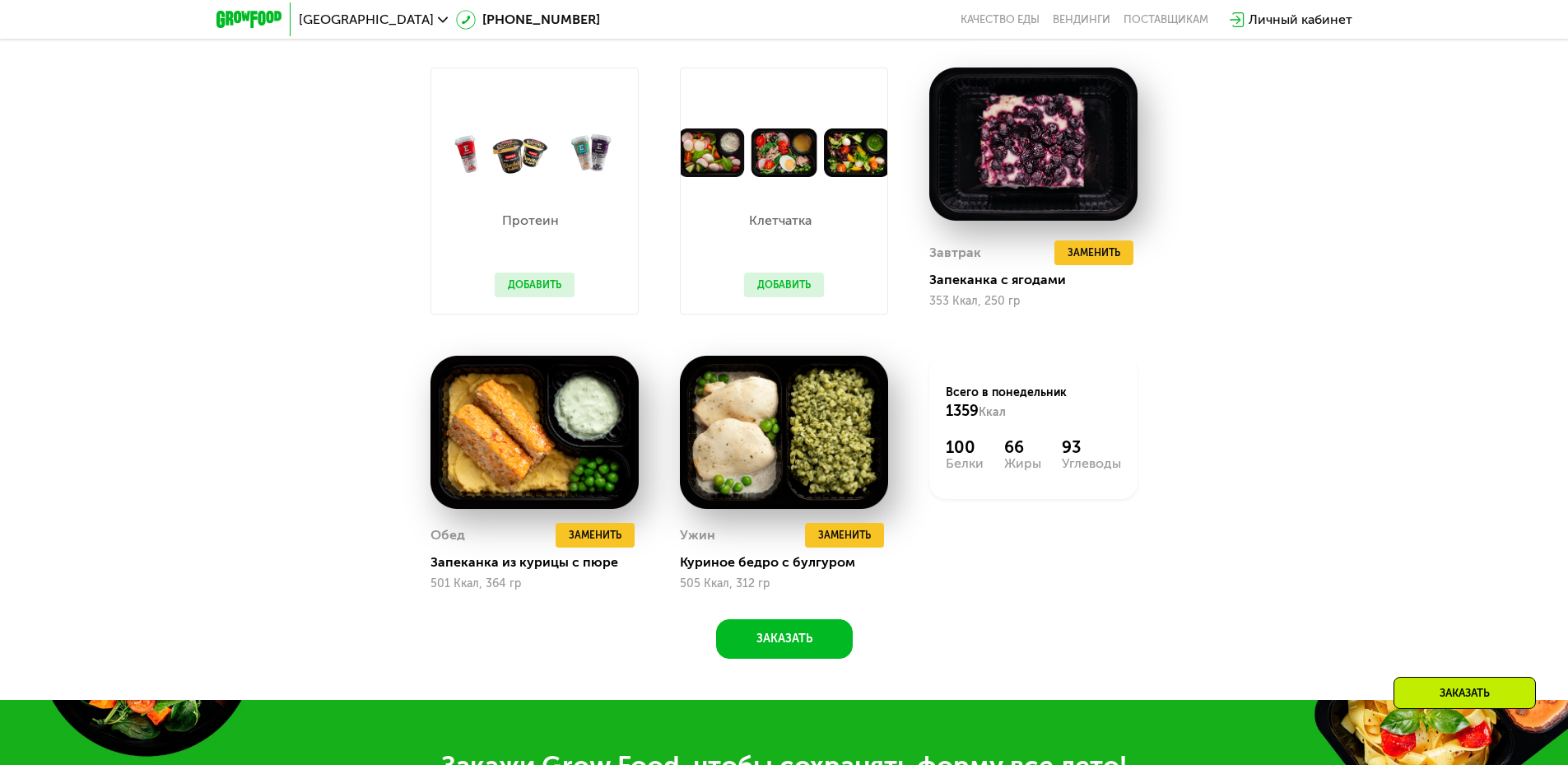
click at [1286, 214] on div "Похудение и поддержание формы Доставка: 21 авг, чт Настроить меню пт 22.08 сб 2…" at bounding box center [784, 265] width 1014 height 788
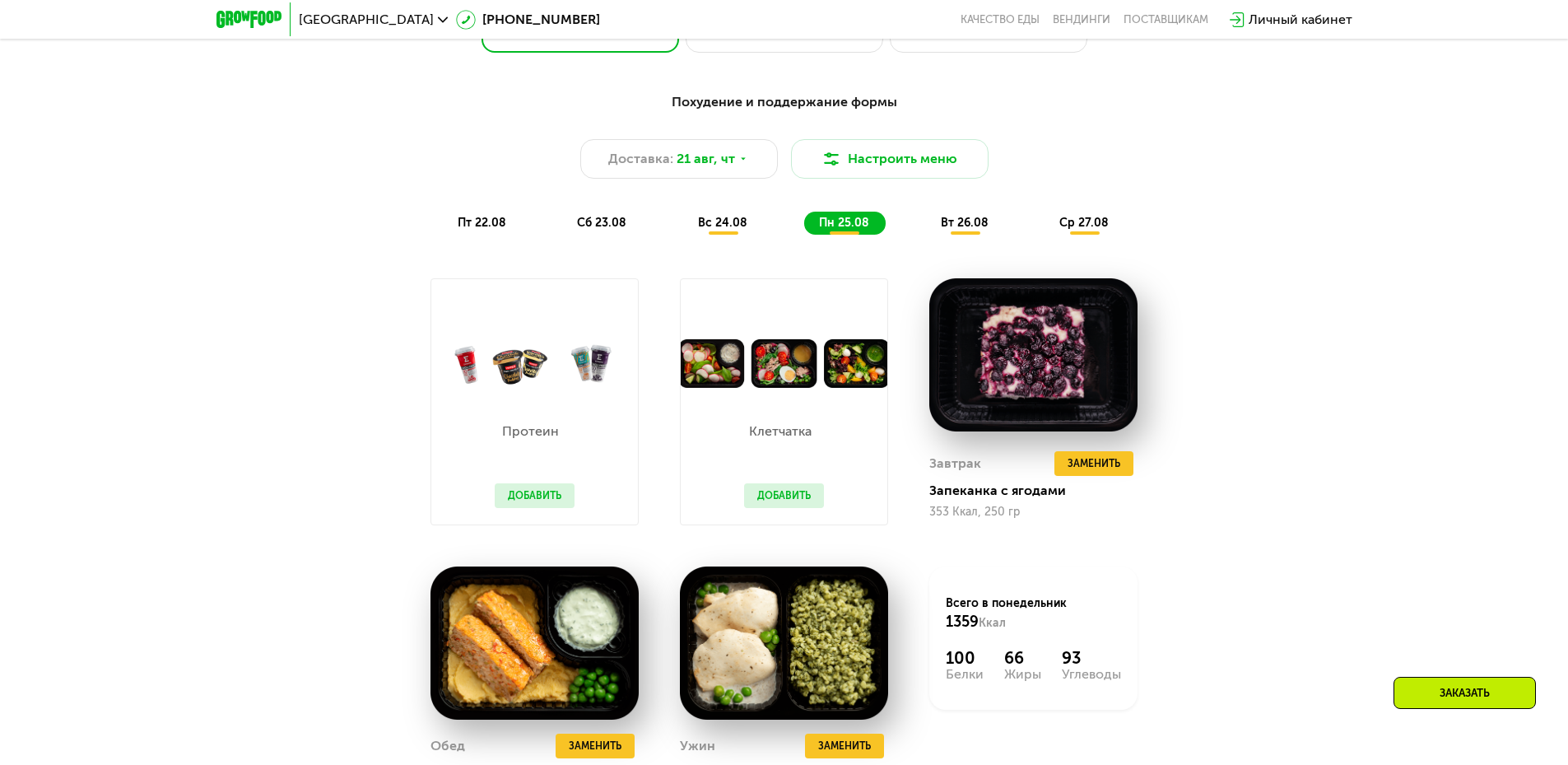
scroll to position [972, 0]
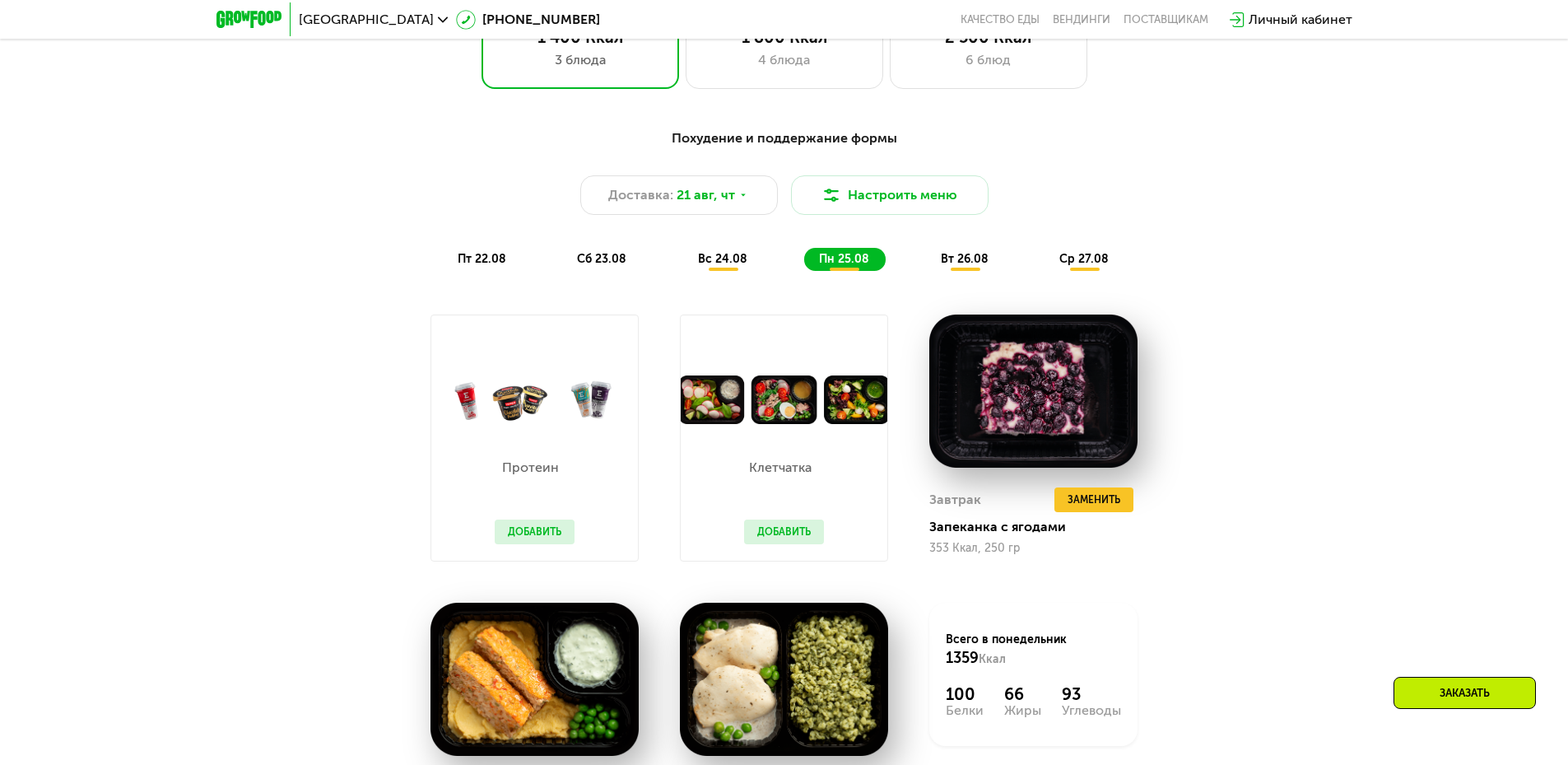
click at [966, 264] on span "вт 26.08" at bounding box center [965, 258] width 48 height 14
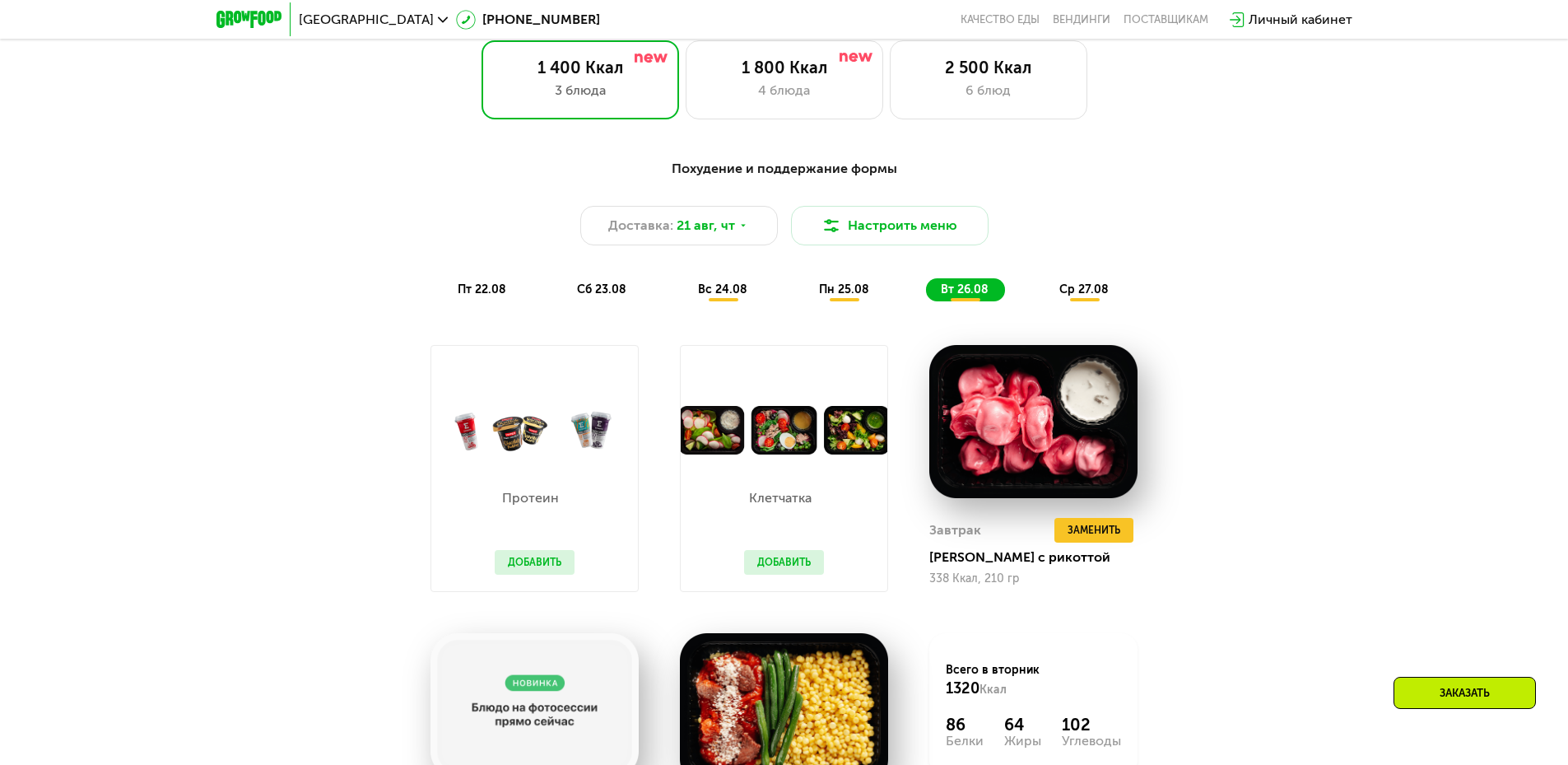
scroll to position [889, 0]
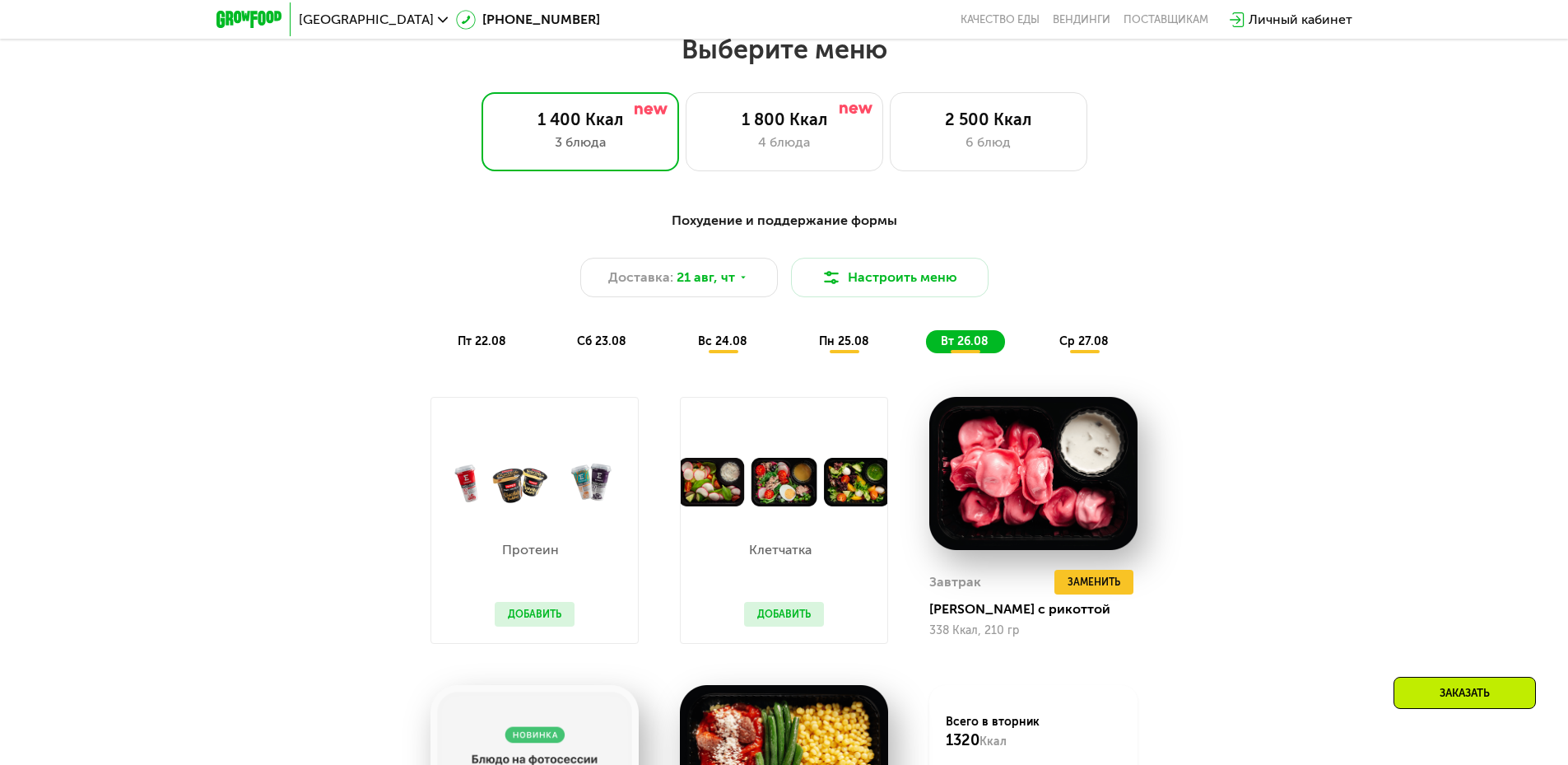
click at [1091, 342] on span "ср 27.08" at bounding box center [1084, 341] width 50 height 14
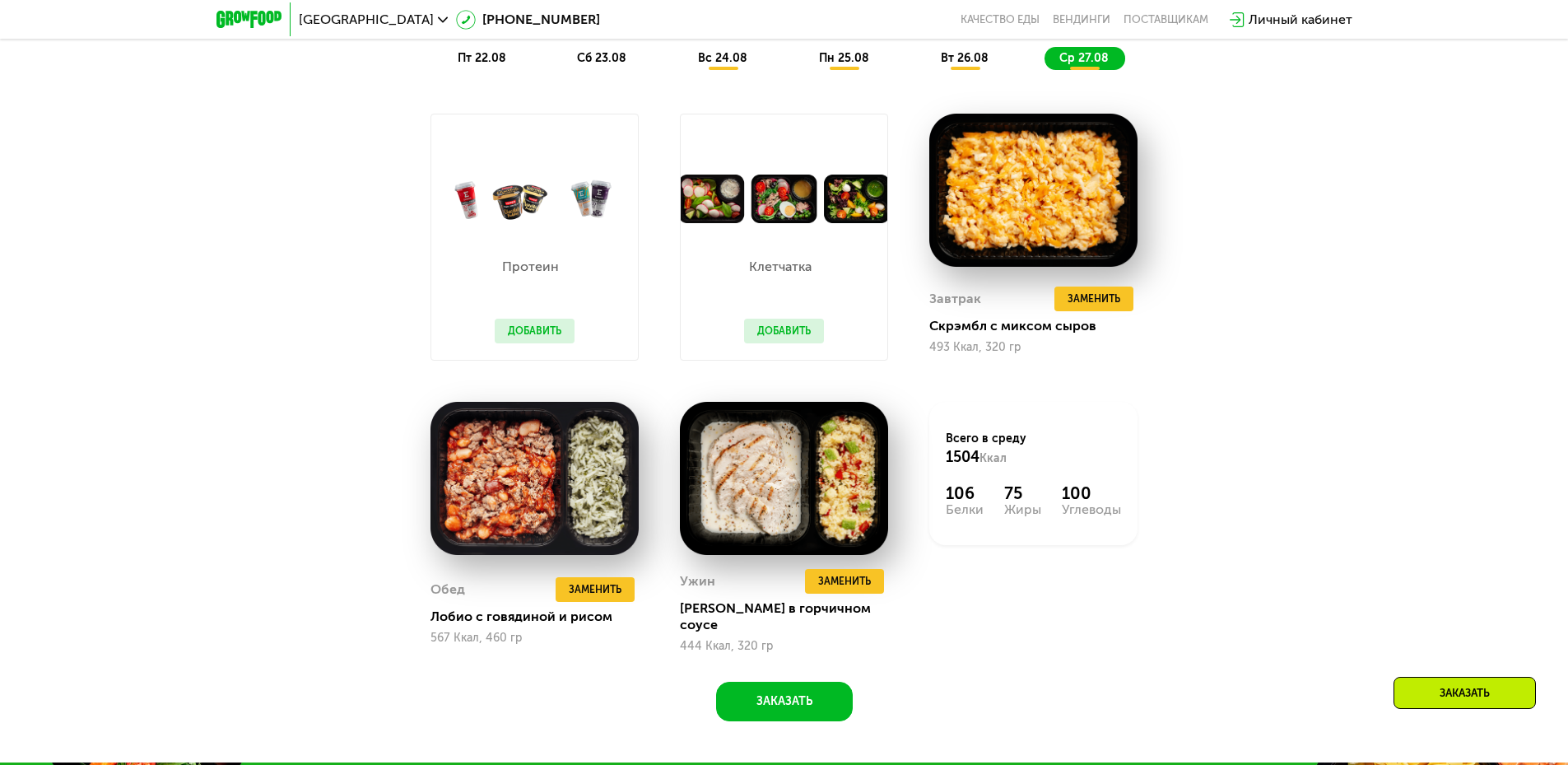
scroll to position [1218, 0]
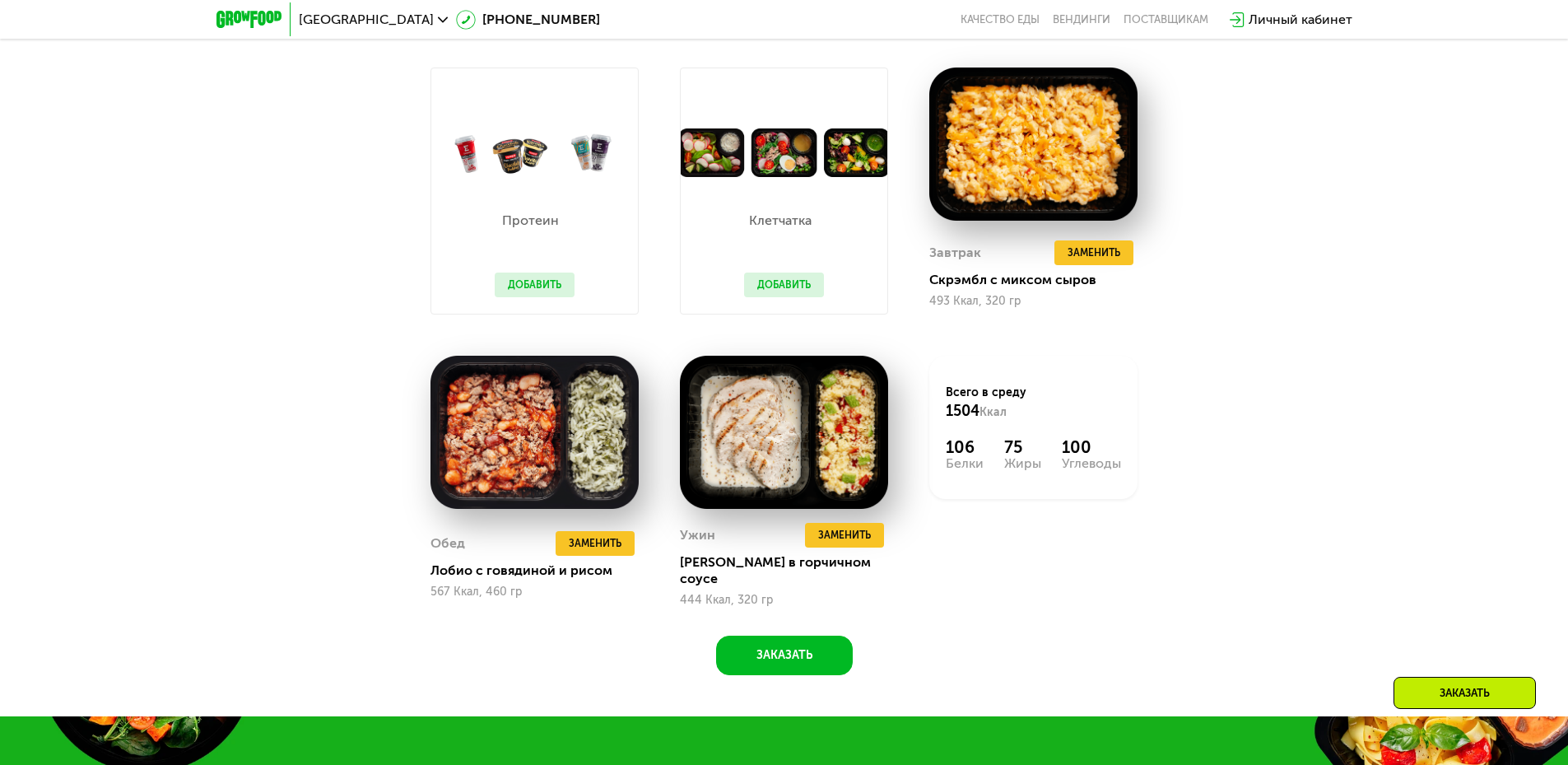
click at [783, 294] on button "Добавить" at bounding box center [784, 284] width 80 height 25
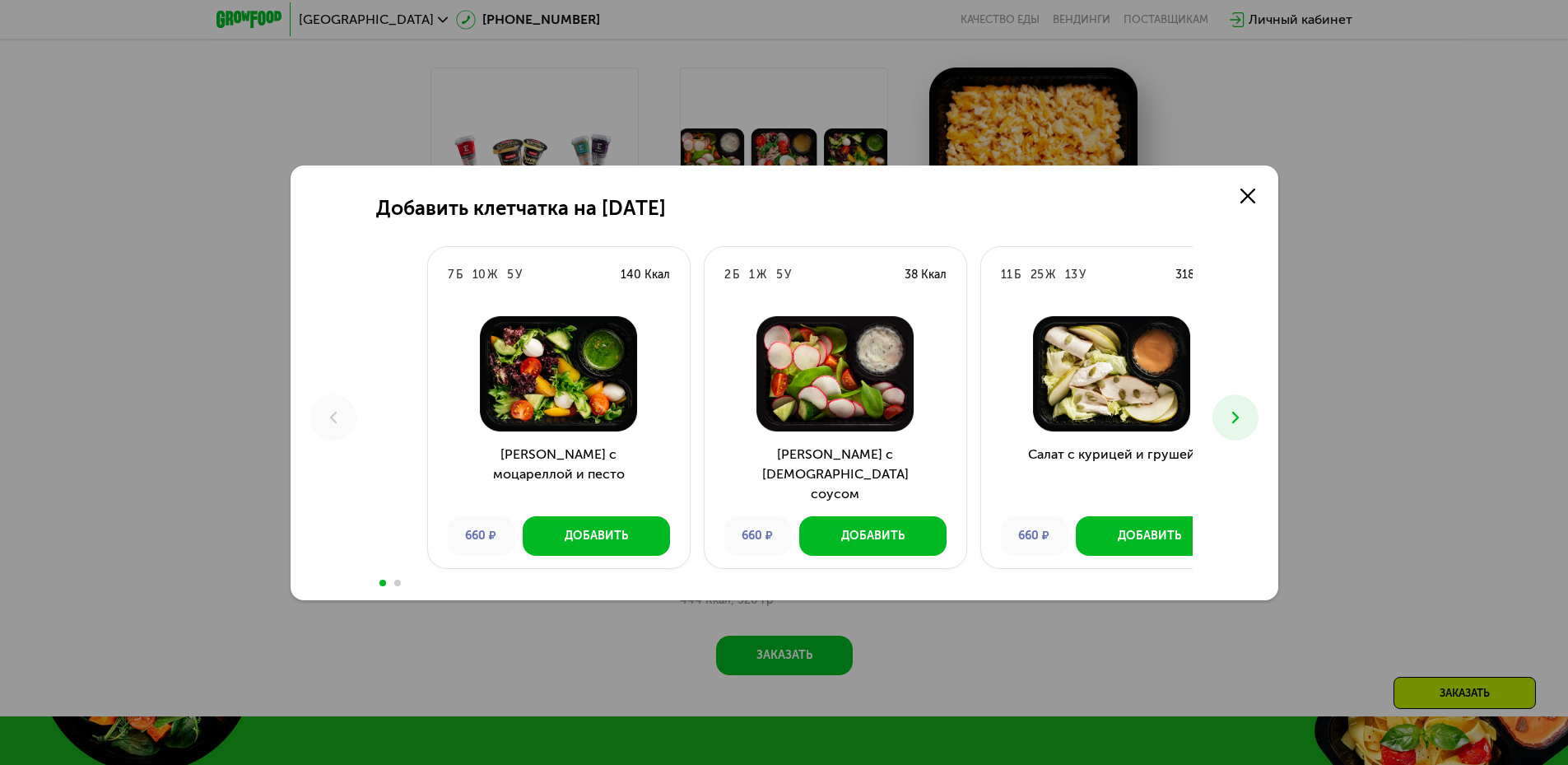
click at [841, 454] on h3 "Салат с греческим соусом" at bounding box center [835, 474] width 262 height 59
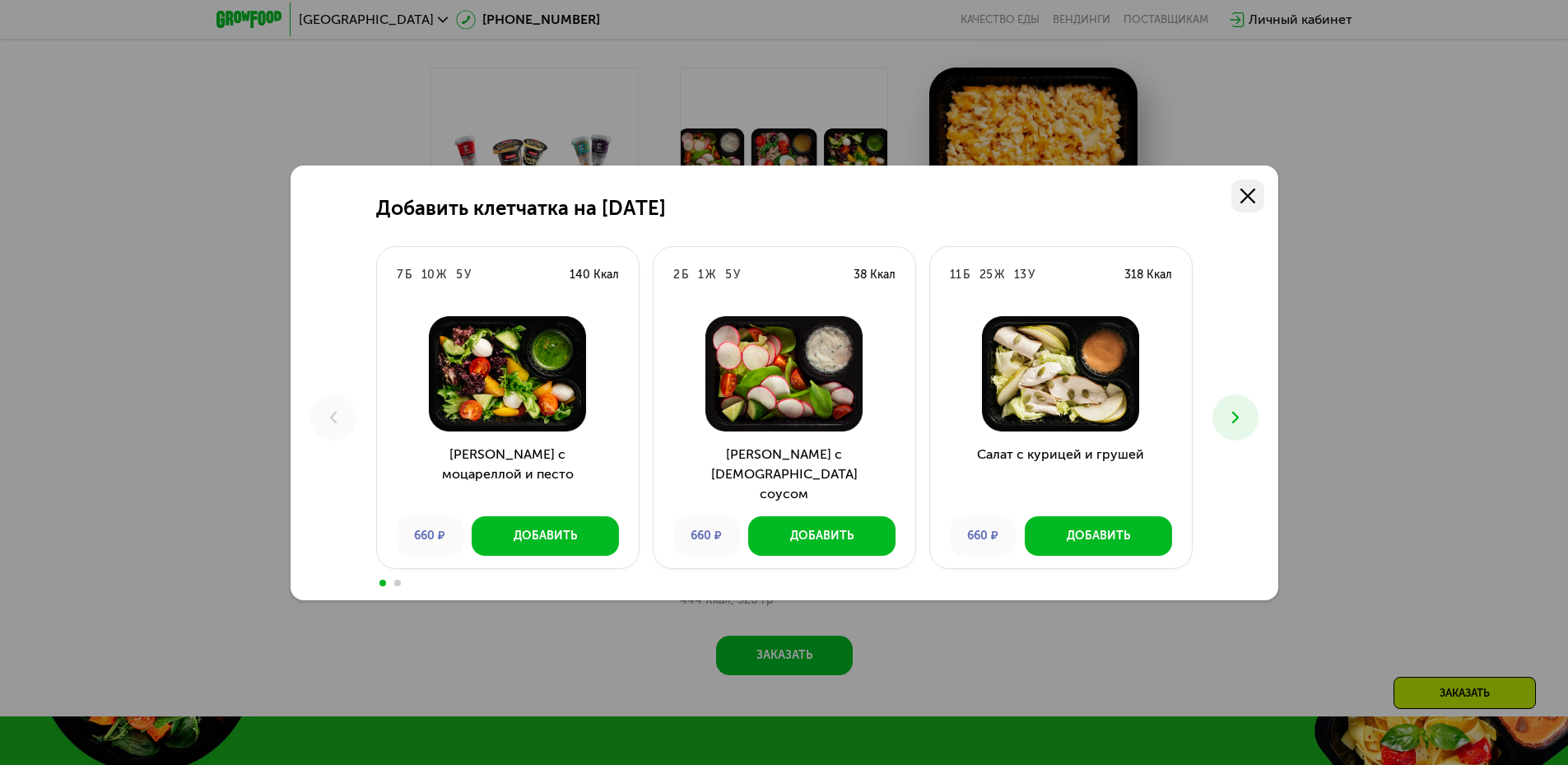
click at [1251, 191] on use at bounding box center [1247, 196] width 15 height 15
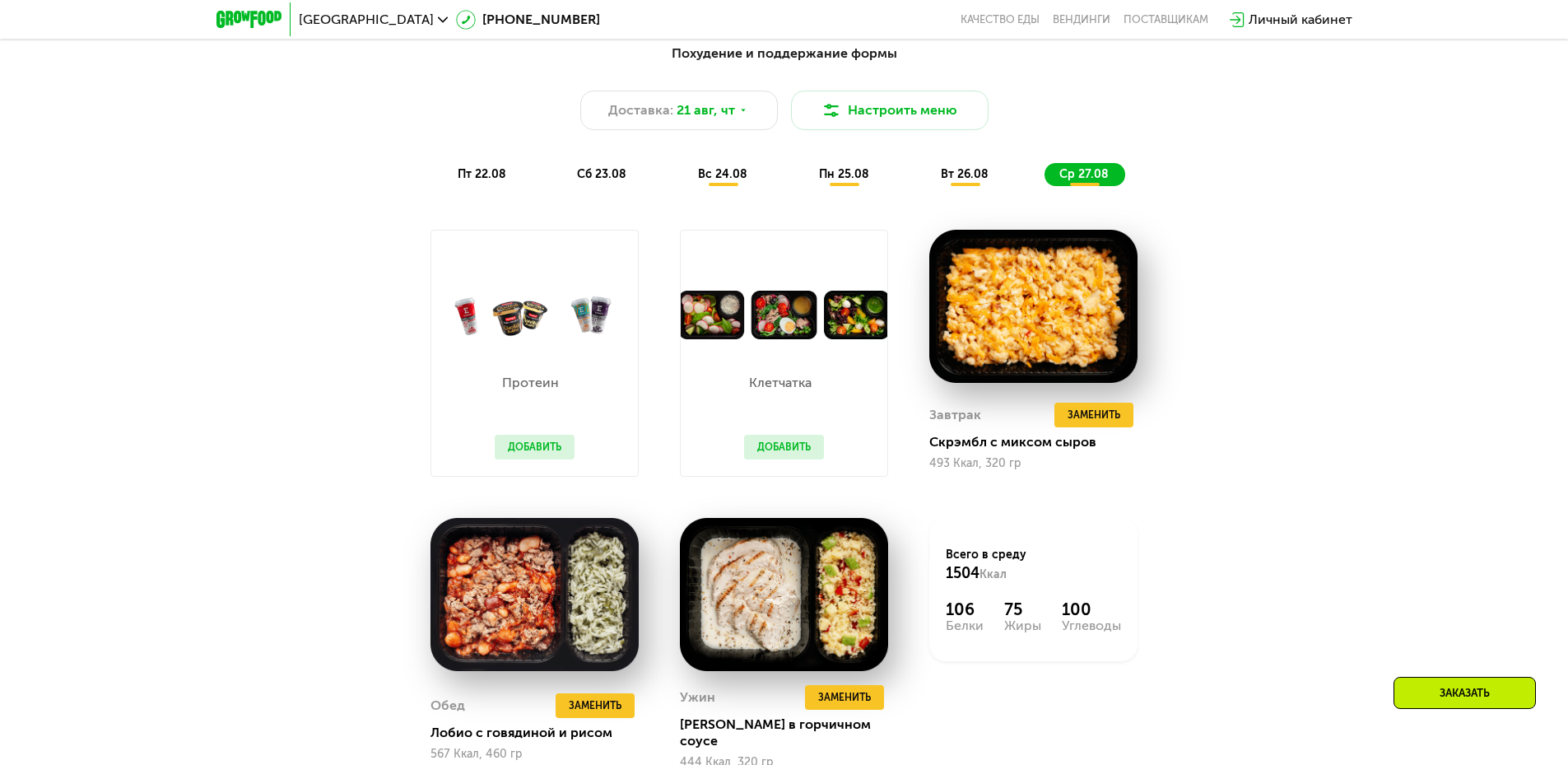
scroll to position [1053, 0]
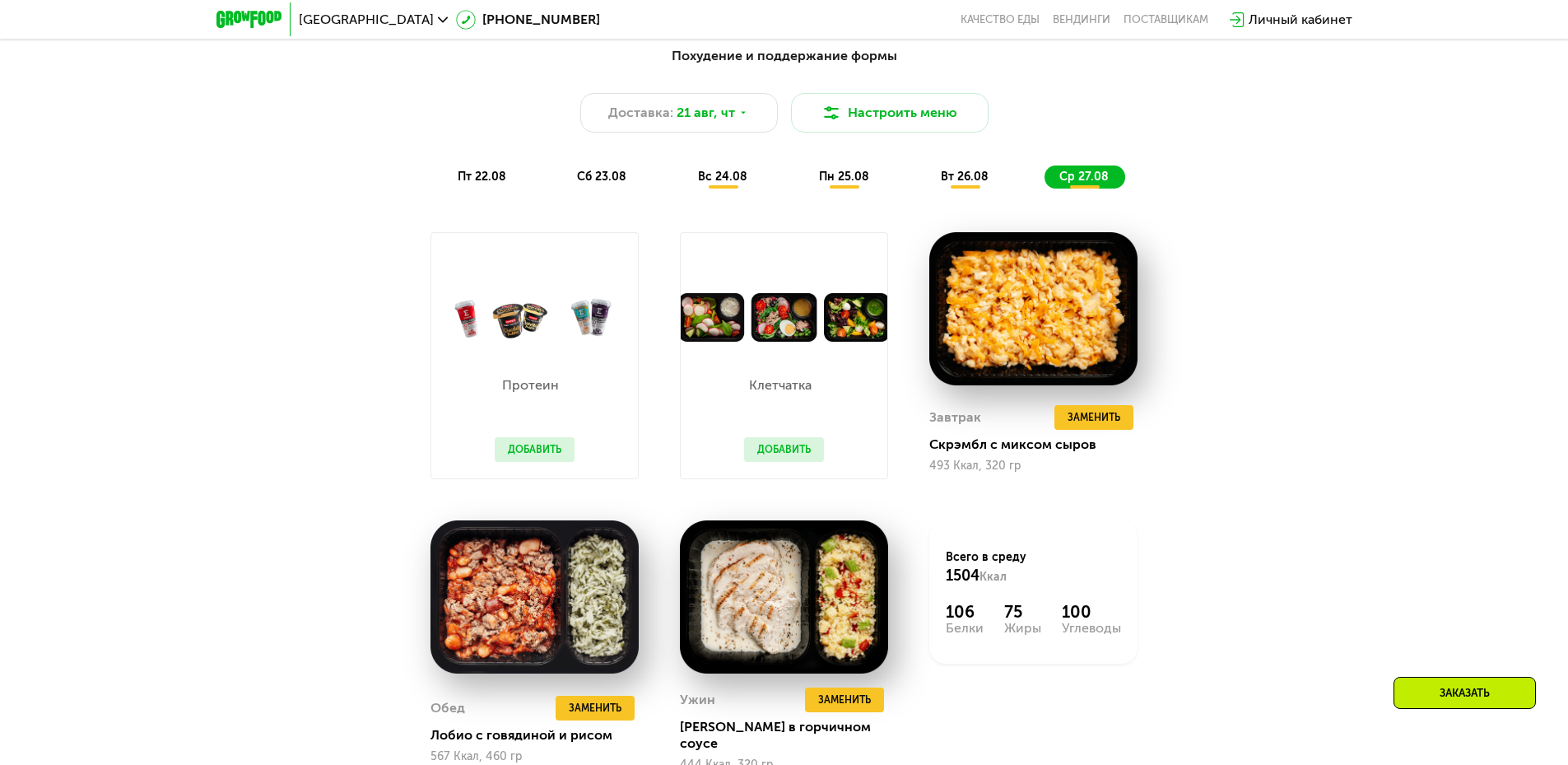
click at [516, 341] on img at bounding box center [534, 317] width 207 height 49
click at [518, 441] on div "Протеин Добавить" at bounding box center [534, 410] width 112 height 137
click at [518, 444] on button "Добавить" at bounding box center [534, 449] width 80 height 25
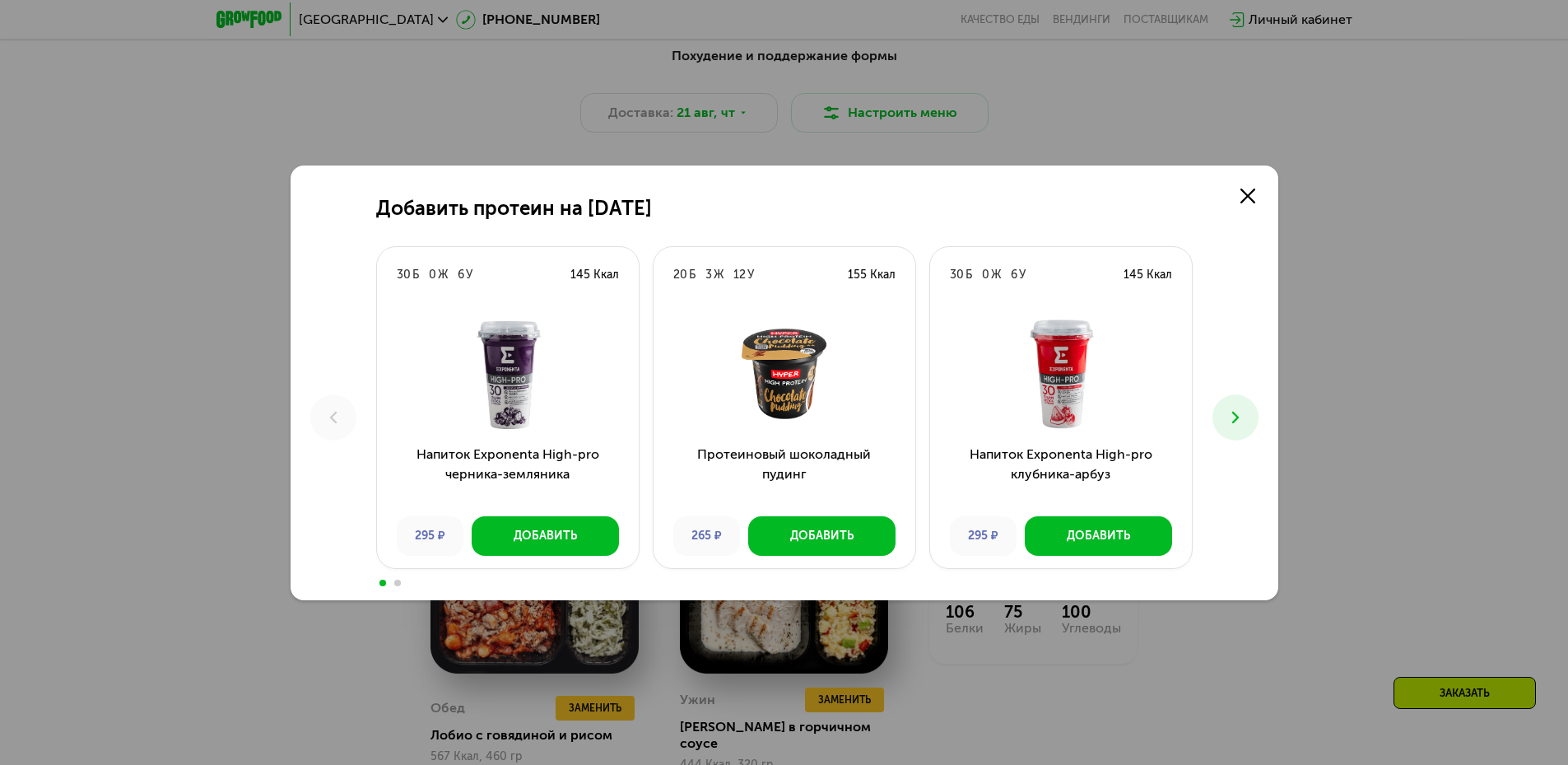
click at [1222, 422] on button at bounding box center [1235, 417] width 46 height 46
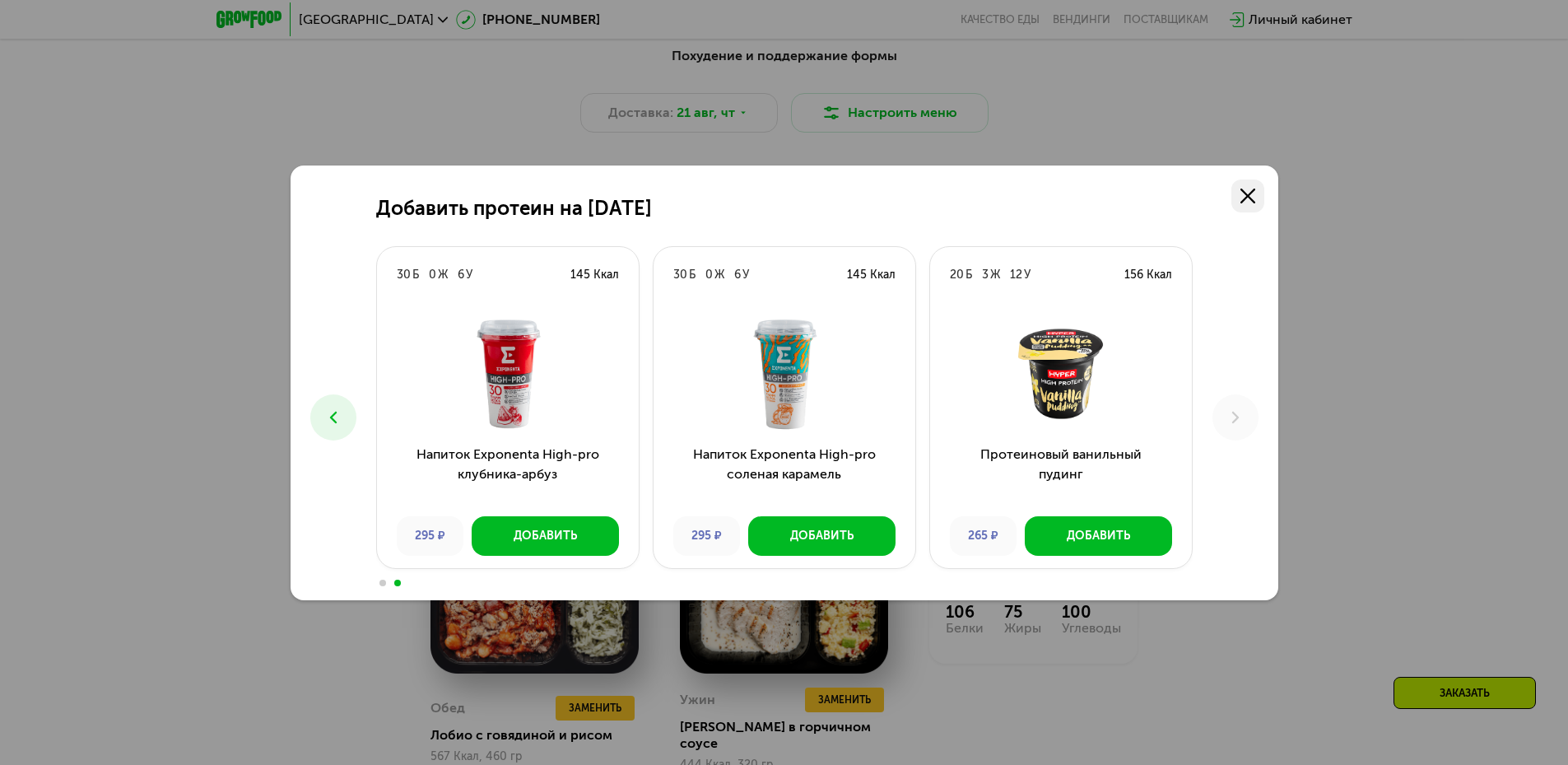
click at [1245, 201] on icon at bounding box center [1247, 196] width 15 height 15
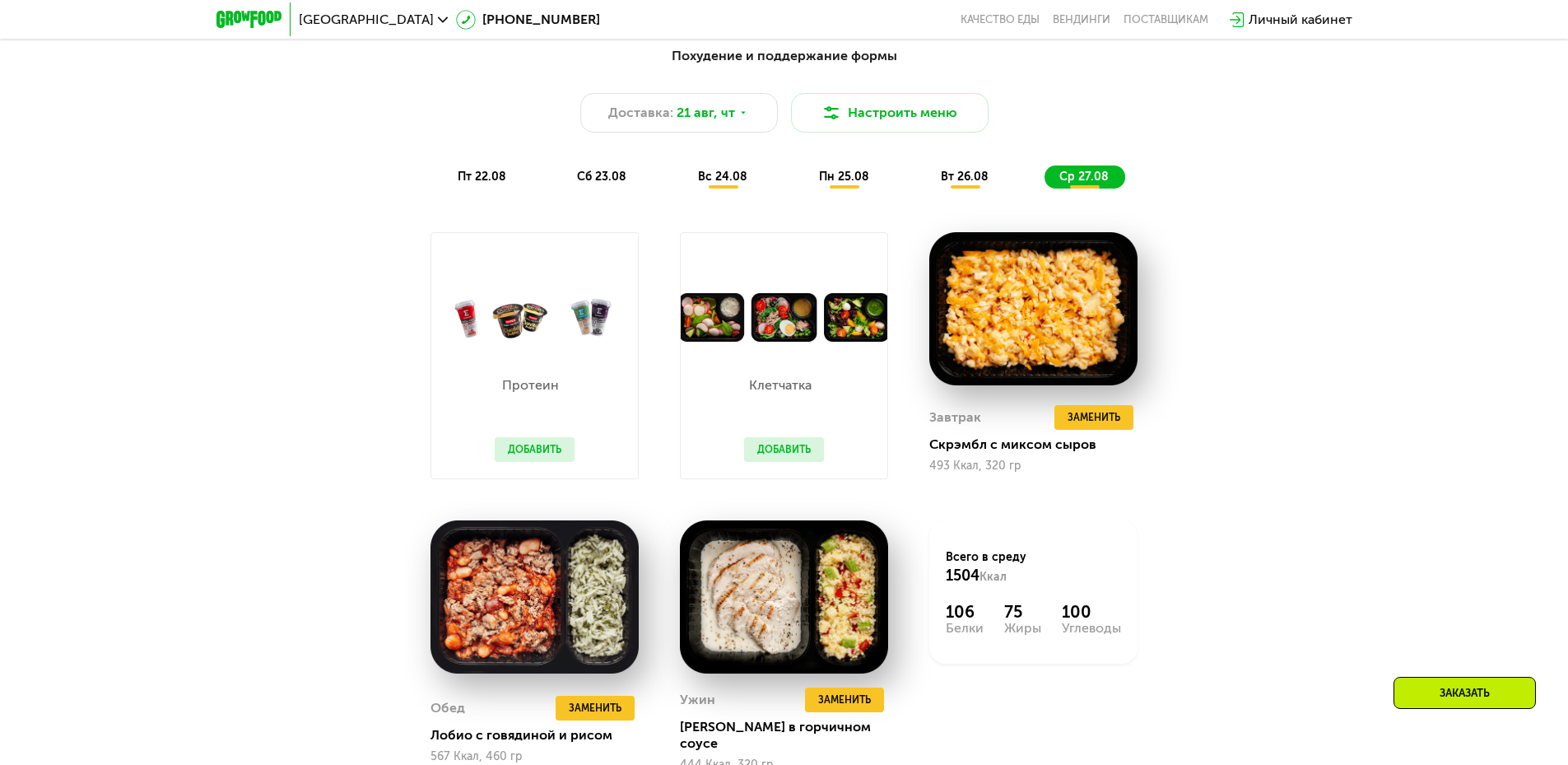
click at [1341, 282] on div "Похудение и поддержание формы Доставка: 21 авг, чт Настроить меню пт 22.08 сб 2…" at bounding box center [784, 452] width 1568 height 859
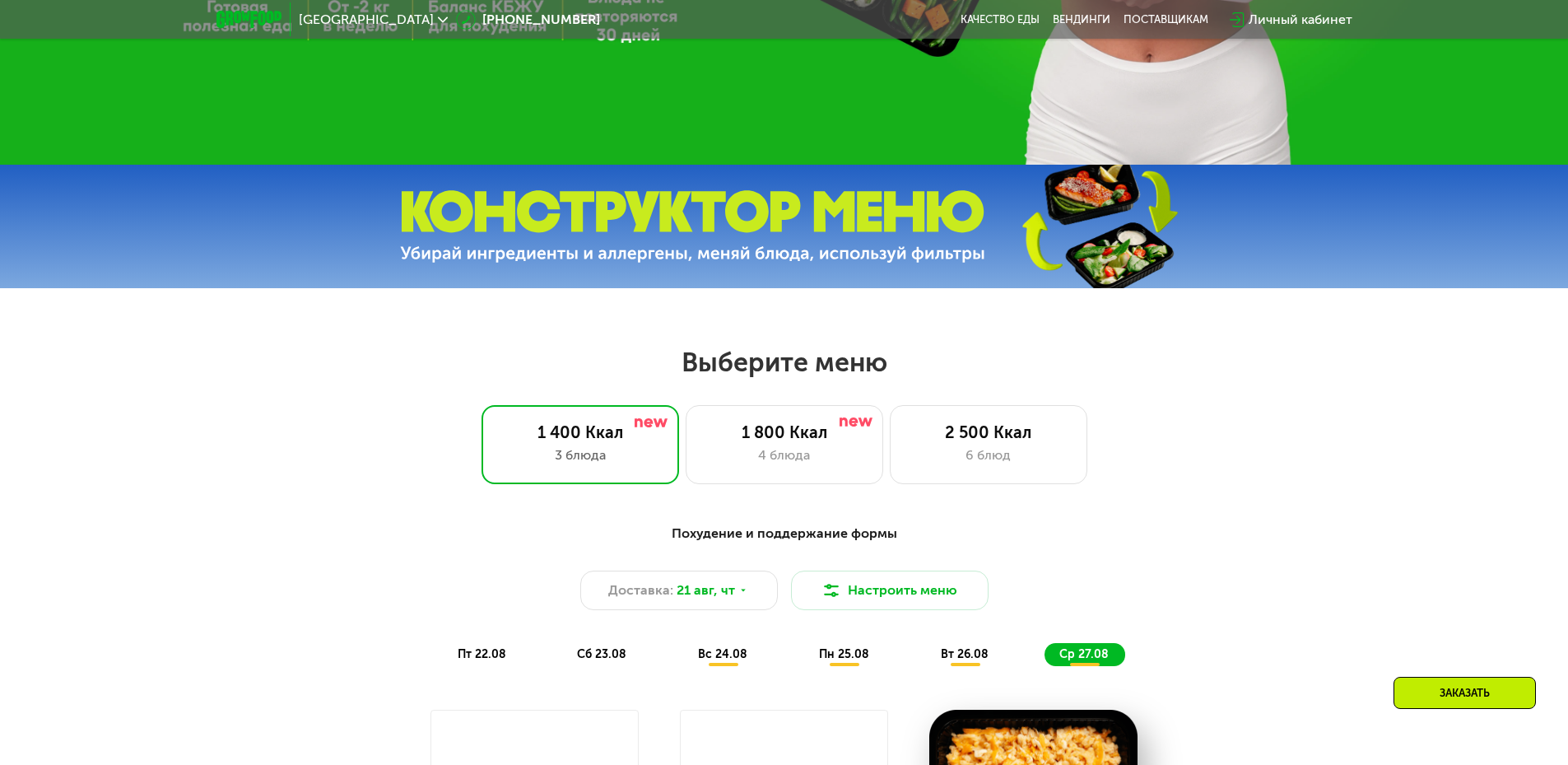
scroll to position [659, 0]
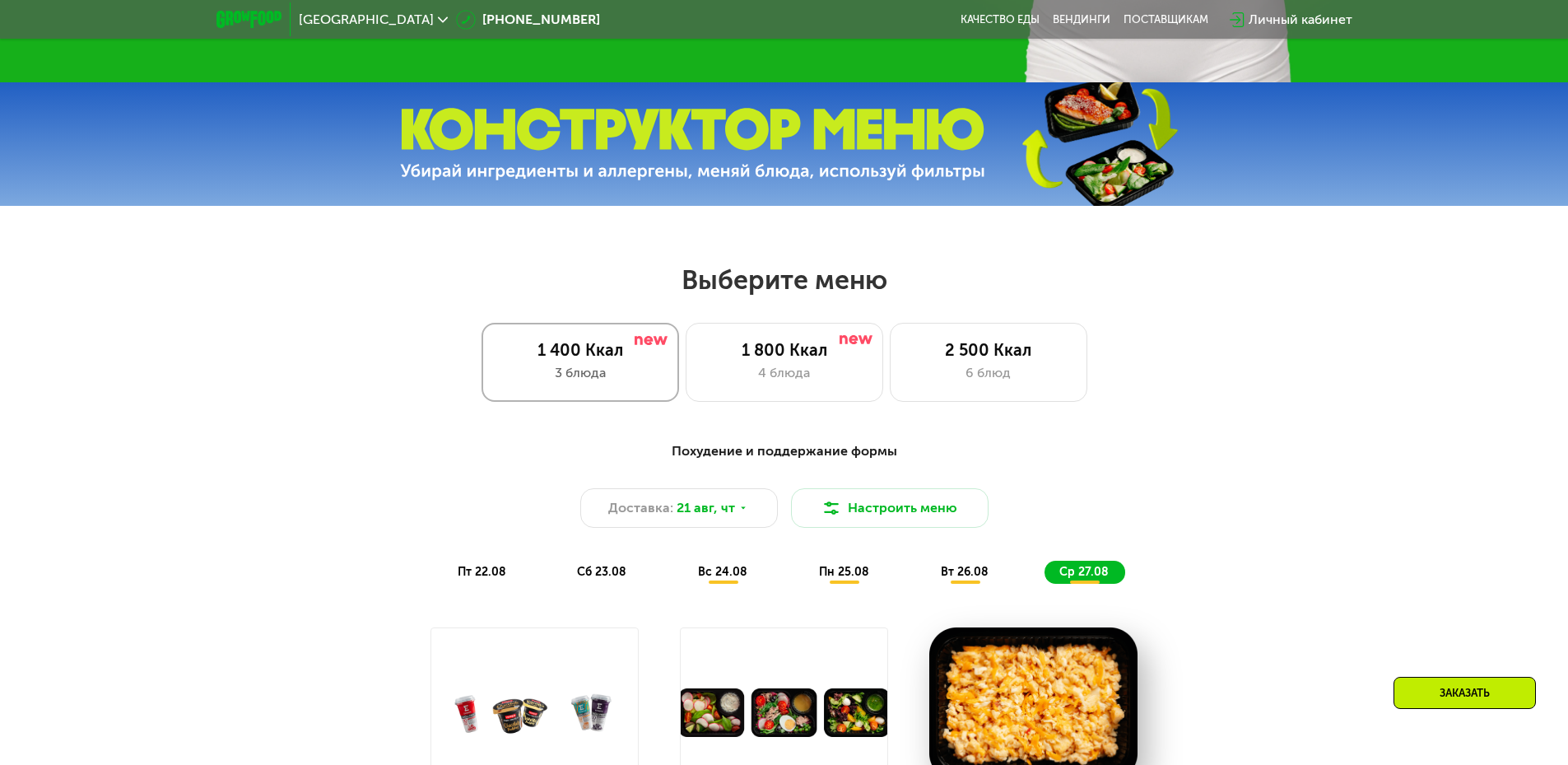
click at [599, 372] on div "3 блюда" at bounding box center [580, 373] width 163 height 20
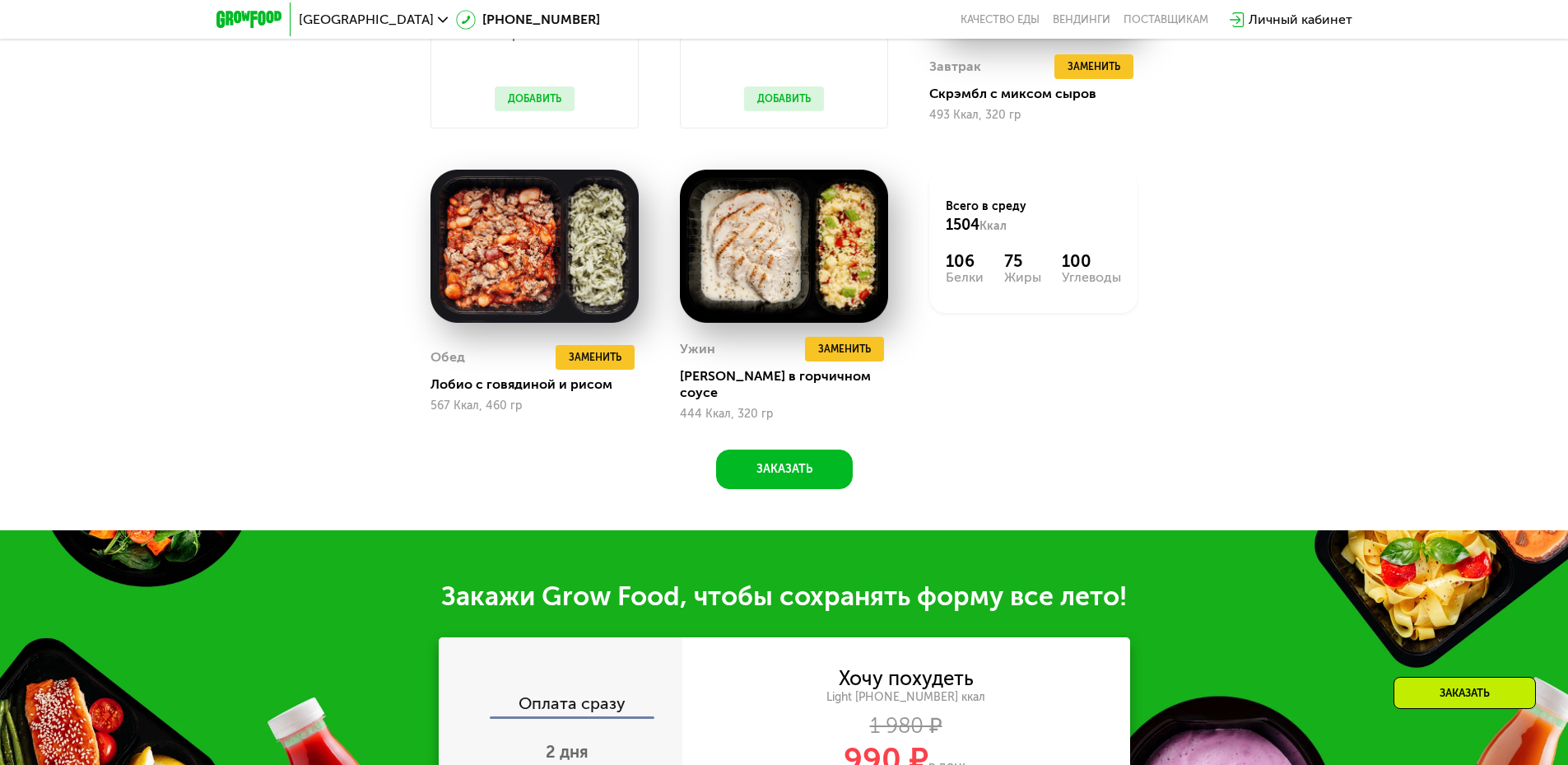
scroll to position [1893, 0]
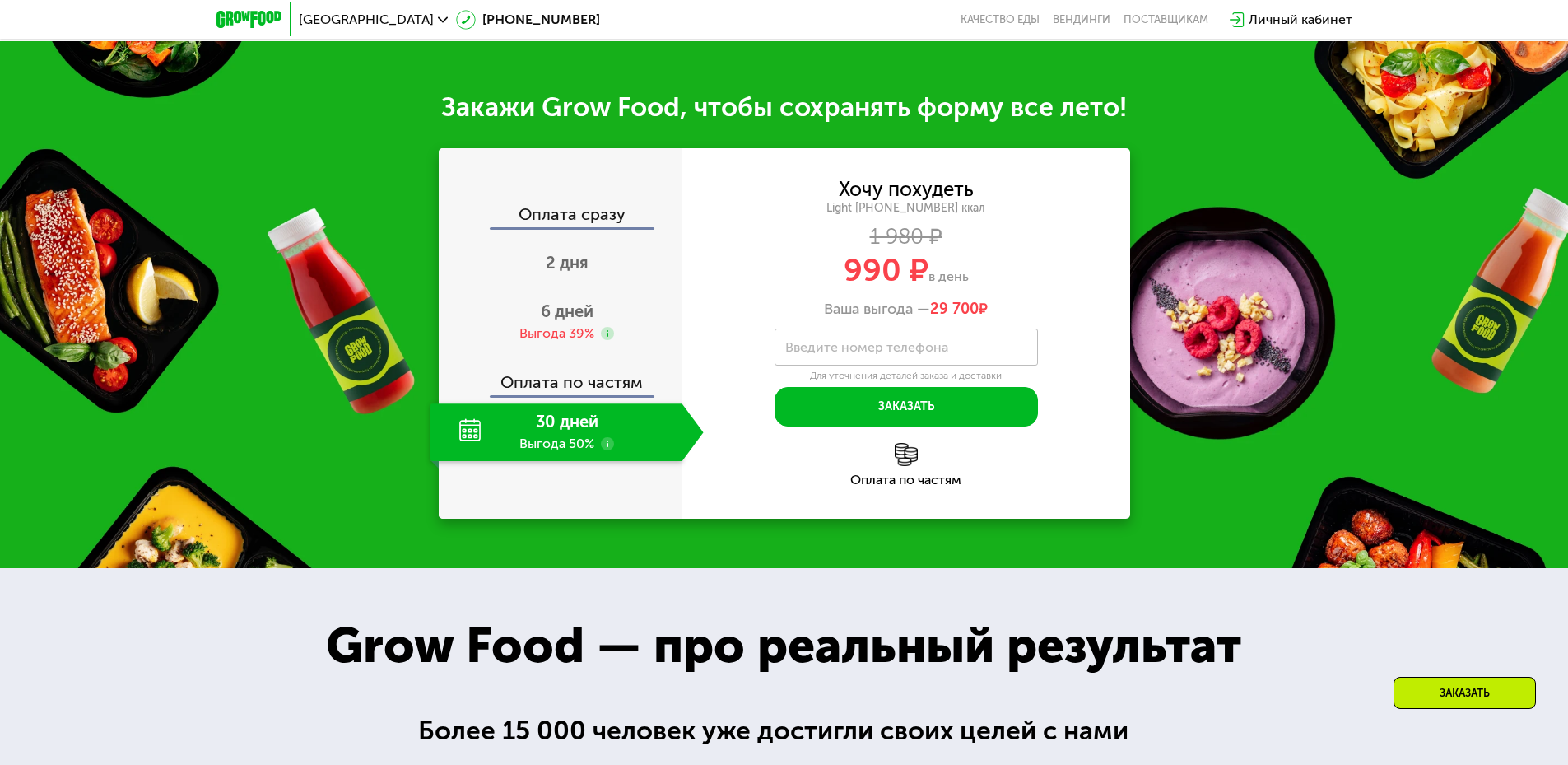
drag, startPoint x: 921, startPoint y: 299, endPoint x: 1028, endPoint y: 293, distance: 107.2
click at [1028, 301] on div "Ваша выгода — 29 700 ₽" at bounding box center [906, 309] width 448 height 18
click at [1034, 301] on div "Ваша выгода — 29 700 ₽" at bounding box center [906, 309] width 448 height 18
click at [562, 301] on span "6 дней" at bounding box center [566, 311] width 52 height 20
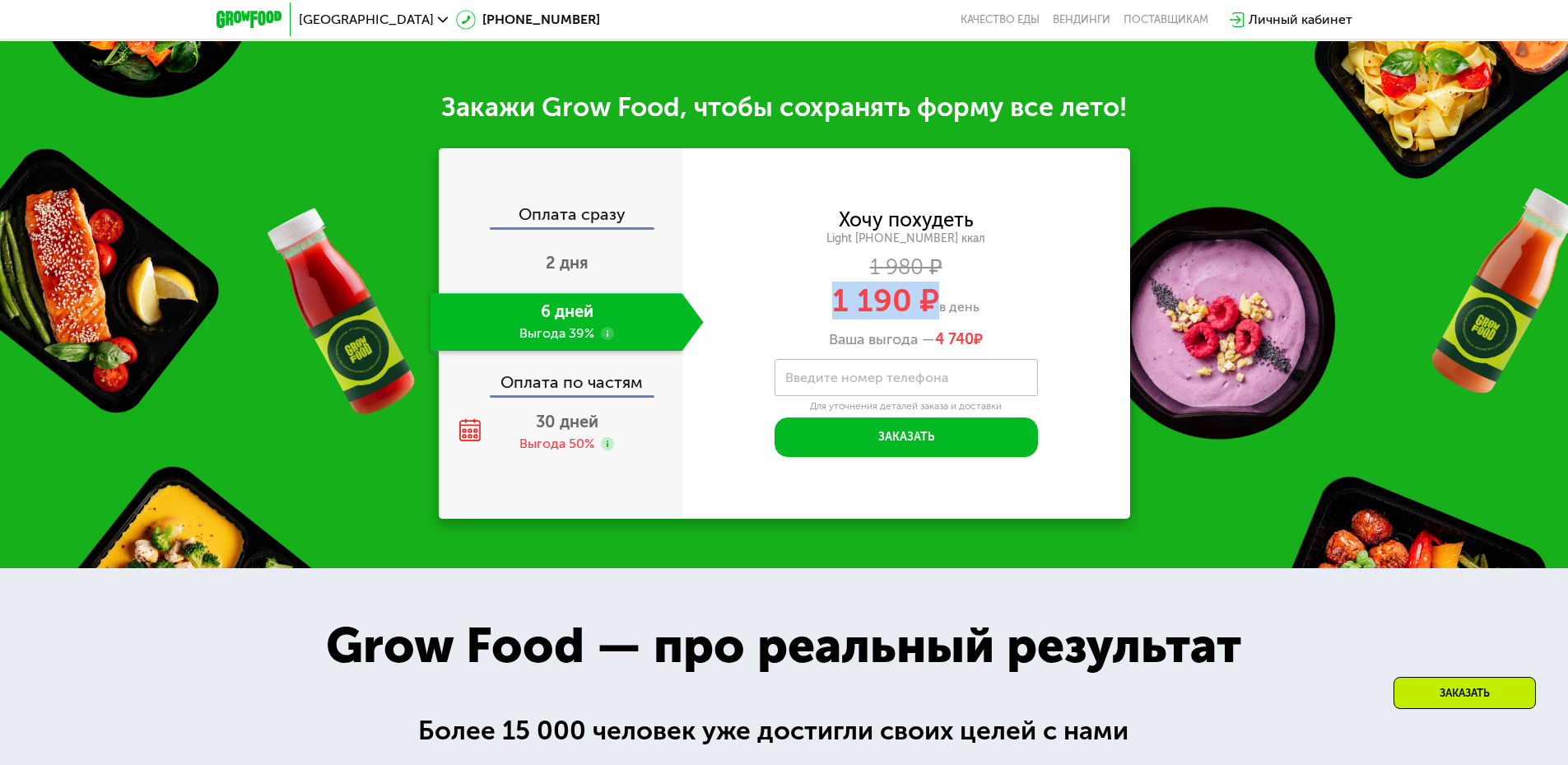
drag, startPoint x: 832, startPoint y: 293, endPoint x: 935, endPoint y: 289, distance: 103.1
click at [935, 289] on div "1 190 ₽ в день" at bounding box center [906, 301] width 448 height 31
click at [998, 292] on div "1 190 ₽ в день" at bounding box center [906, 301] width 448 height 31
drag, startPoint x: 934, startPoint y: 320, endPoint x: 972, endPoint y: 323, distance: 38.1
click at [972, 331] on div "Ваша выгода — 4 740 ₽" at bounding box center [906, 339] width 448 height 18
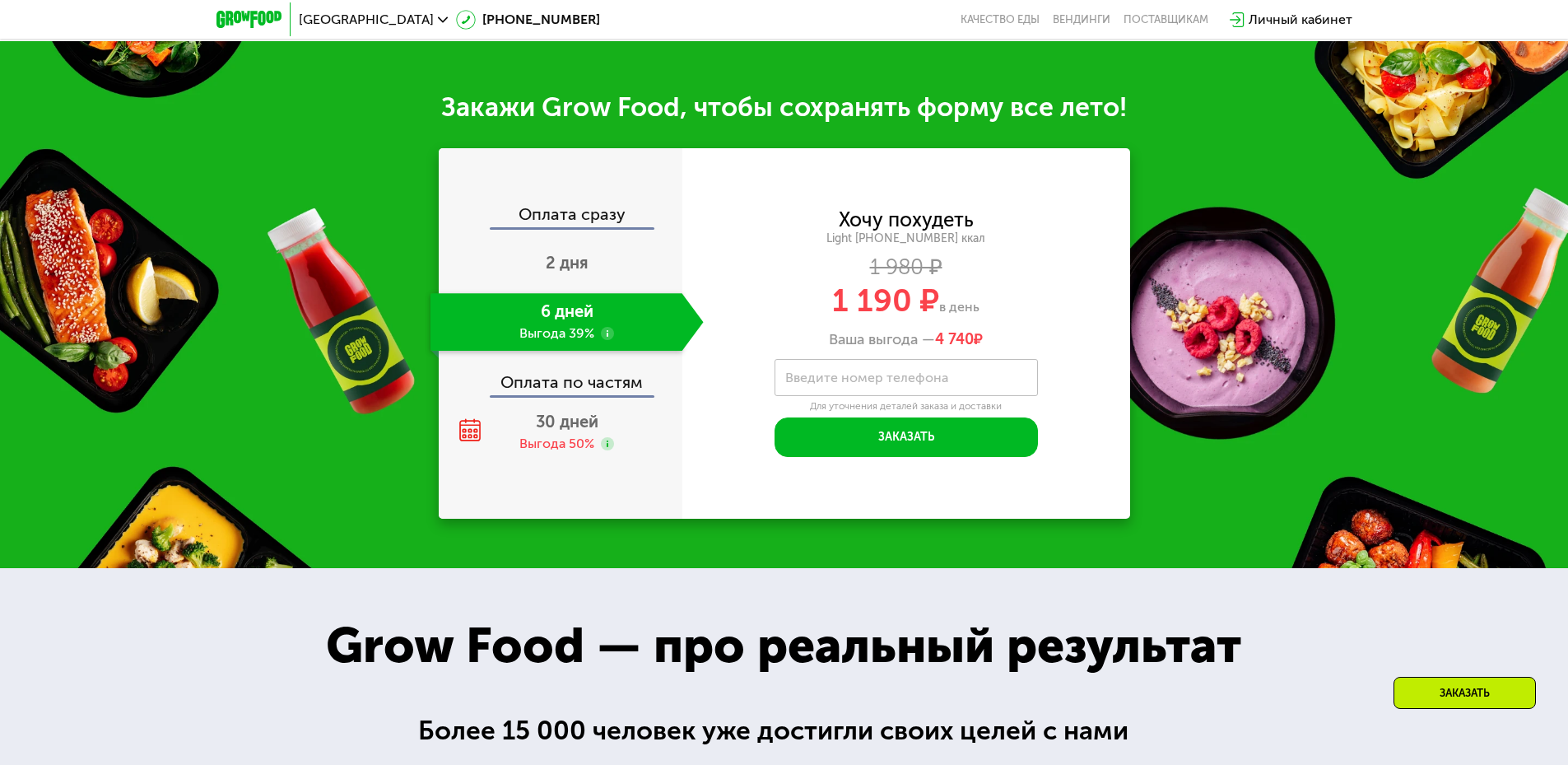
click at [1026, 307] on div "Хочу похудеть Light 1400 ~1400 ккал 1 980 ₽ 1 190 ₽ в день Ваша выгода — 4 740 ₽" at bounding box center [906, 279] width 448 height 138
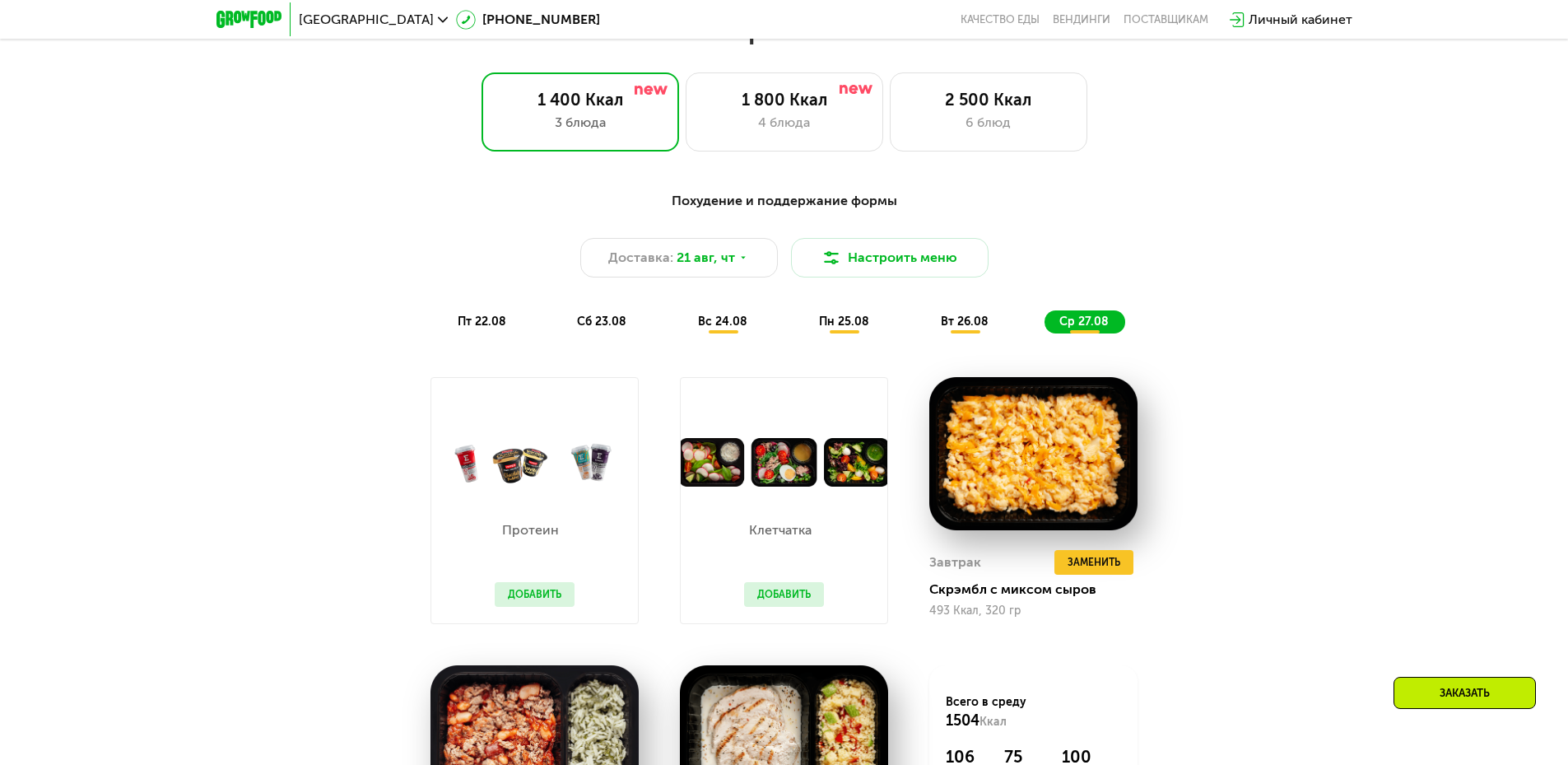
scroll to position [906, 0]
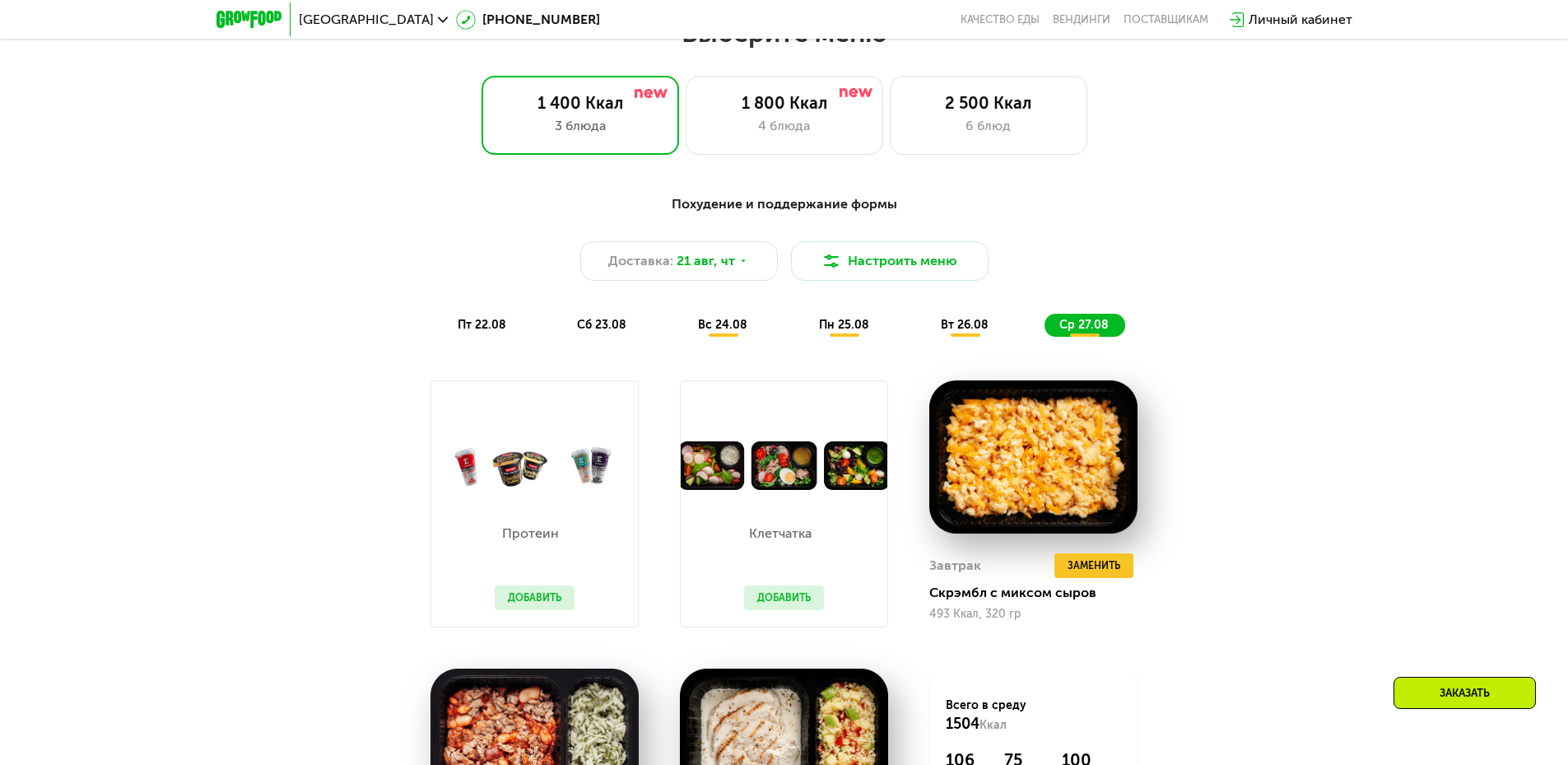
click at [481, 318] on div "Похудение и поддержание формы Доставка: 21 авг, чт Настроить меню пт 22.08 сб 2…" at bounding box center [784, 265] width 974 height 143
click at [462, 325] on span "пт 22.08" at bounding box center [481, 325] width 49 height 14
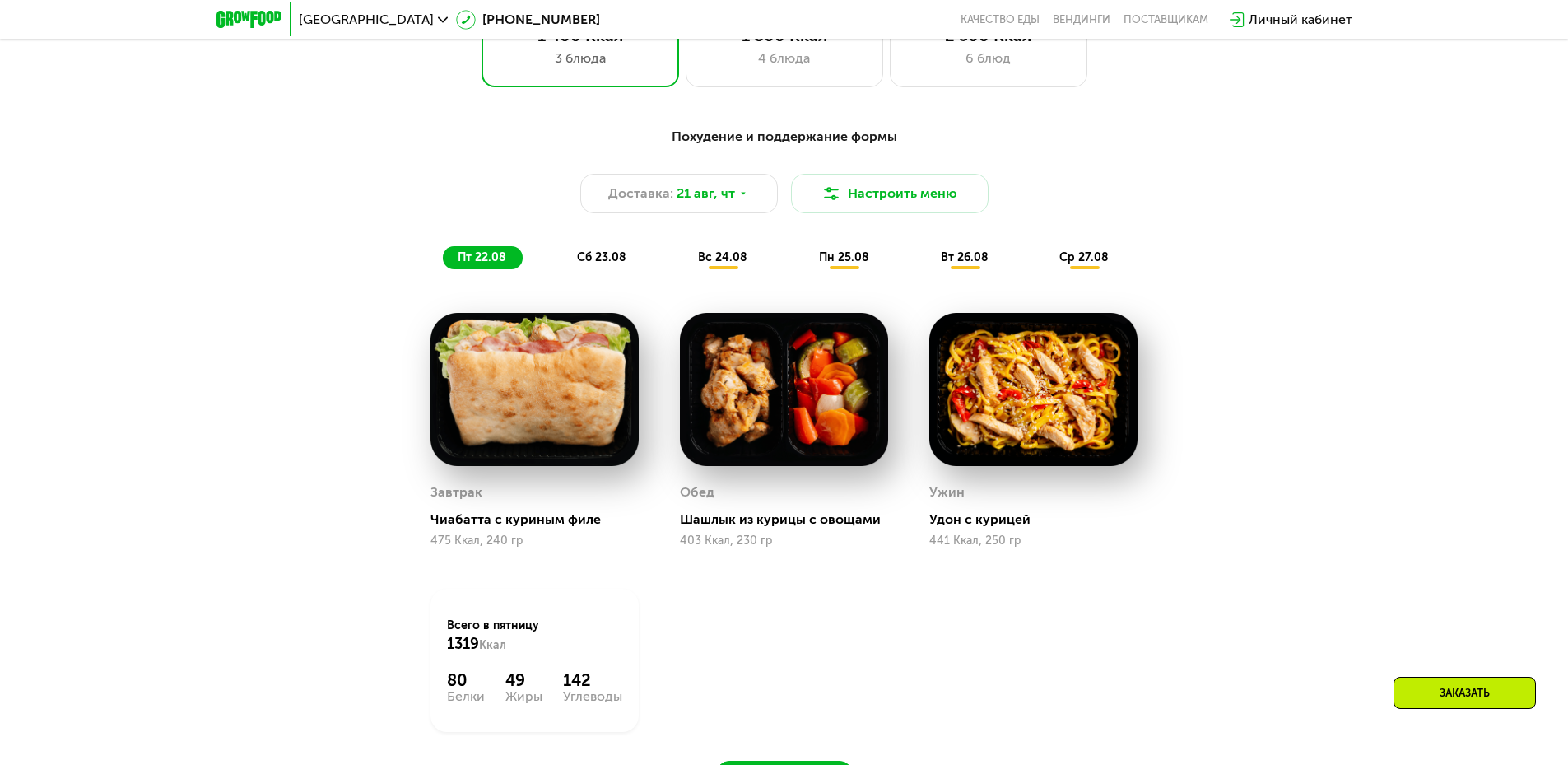
scroll to position [1071, 0]
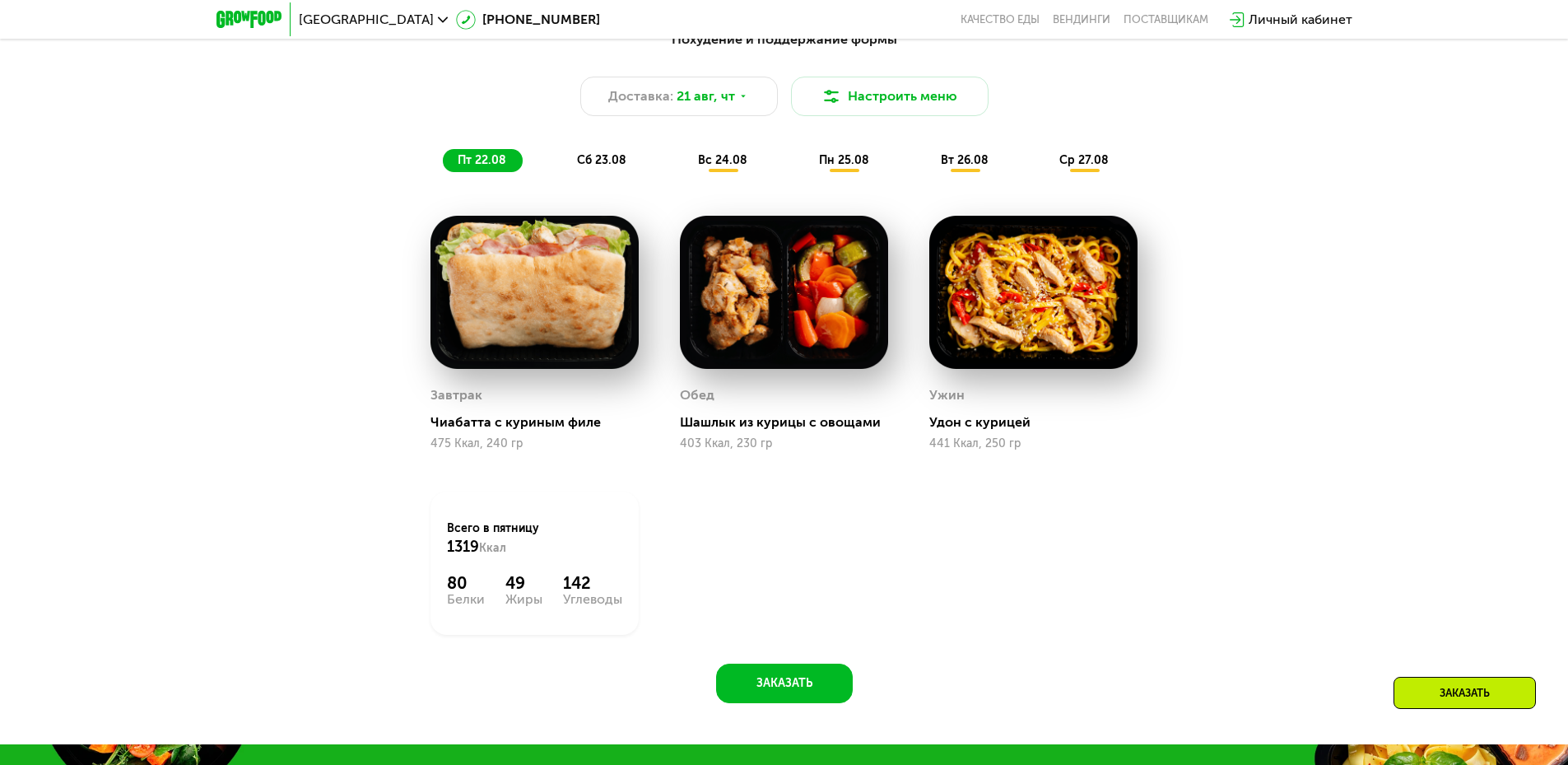
click at [683, 172] on div "сб 23.08" at bounding box center [723, 161] width 81 height 23
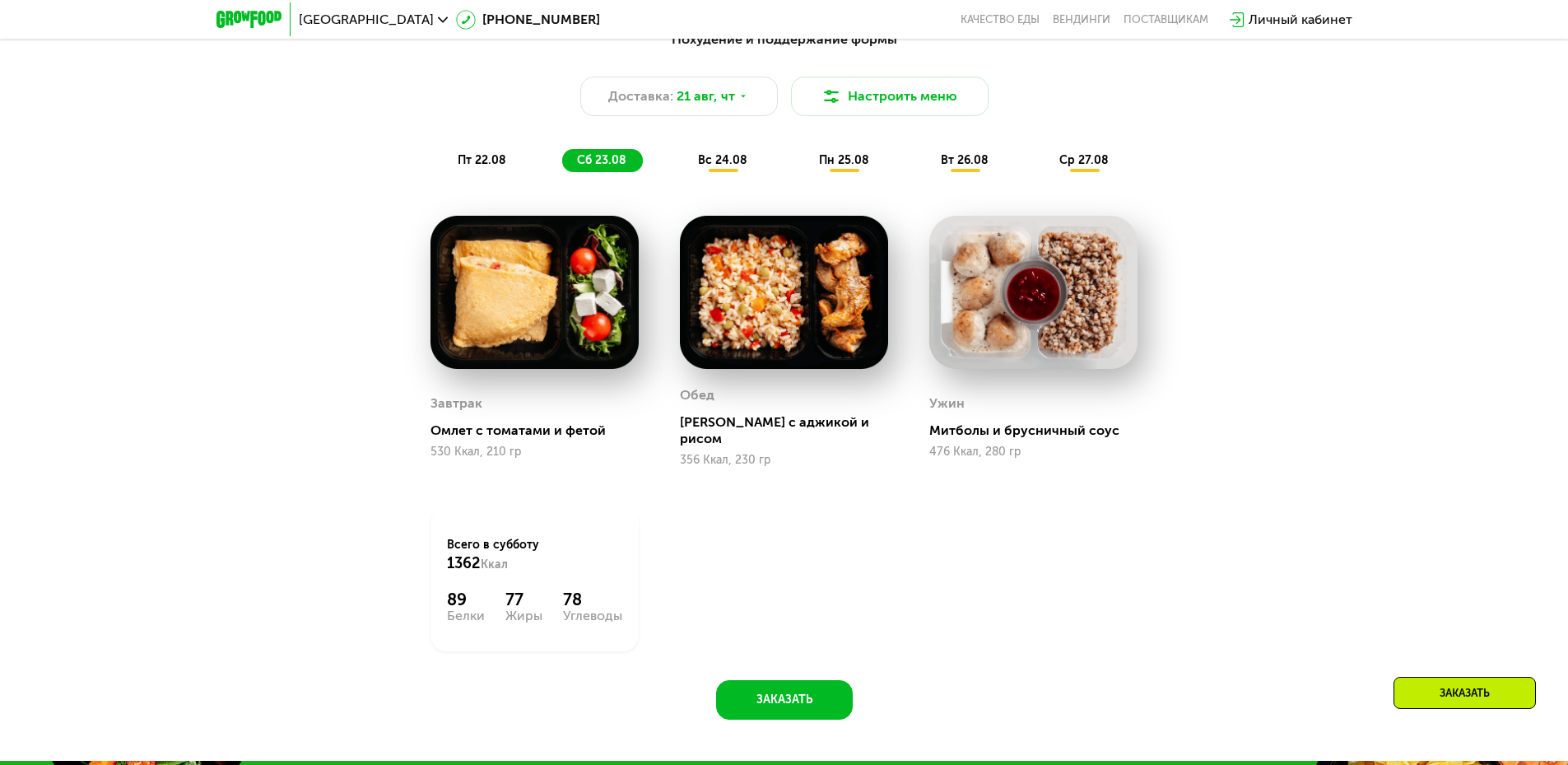
click at [713, 167] on span "вс 24.08" at bounding box center [723, 160] width 50 height 14
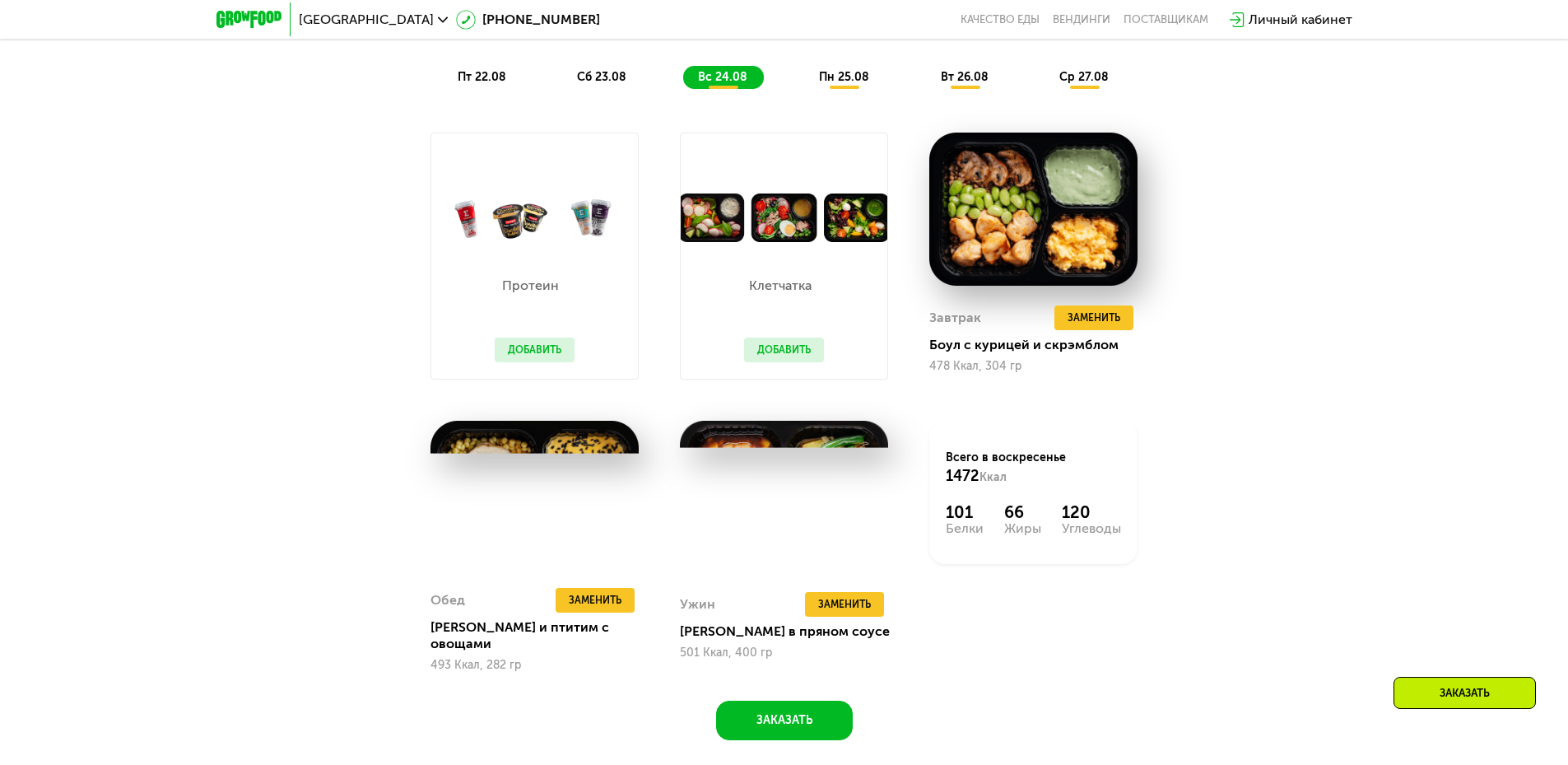
scroll to position [1152, 0]
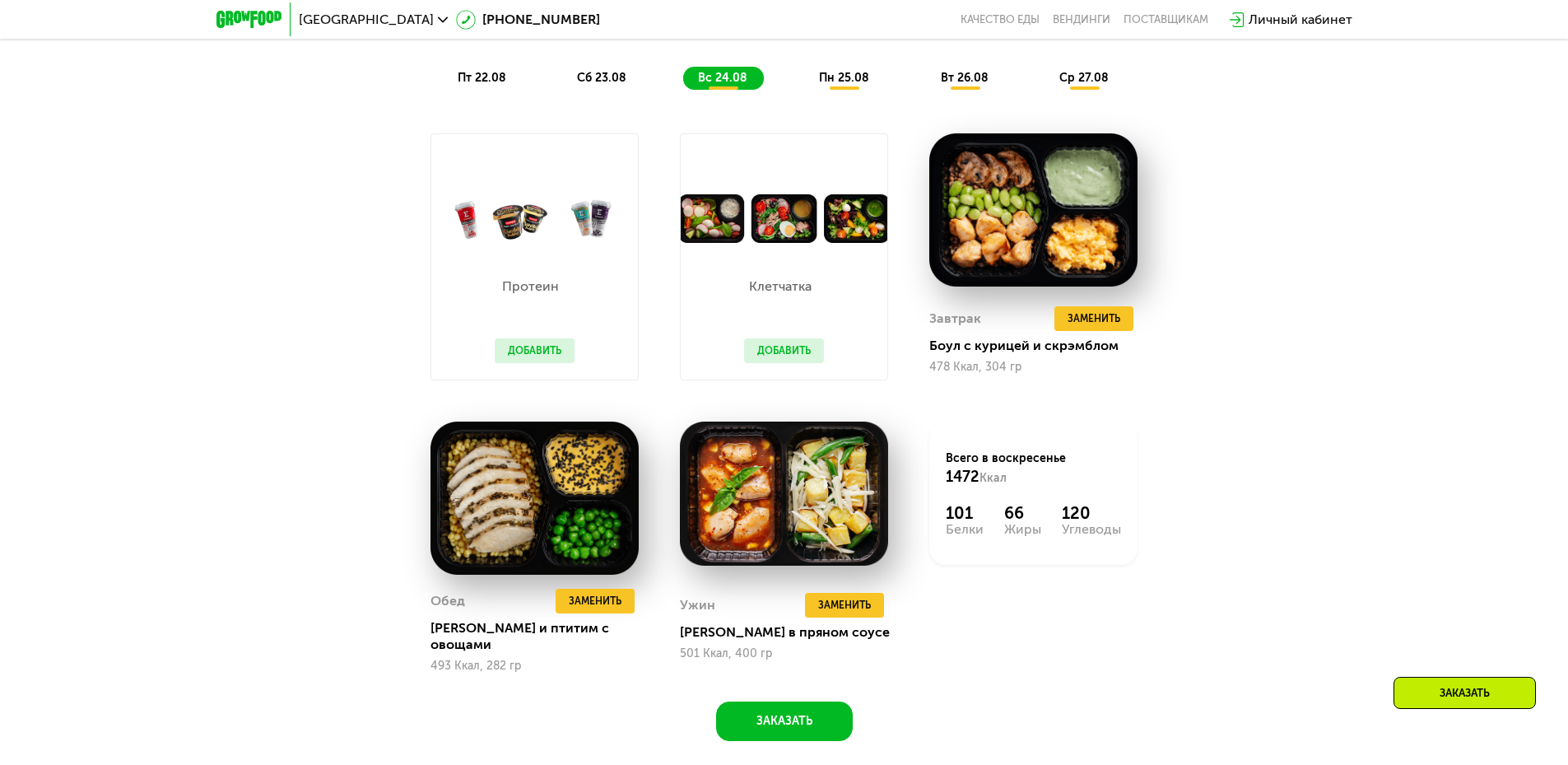
click at [926, 85] on div "пн 25.08" at bounding box center [966, 78] width 79 height 23
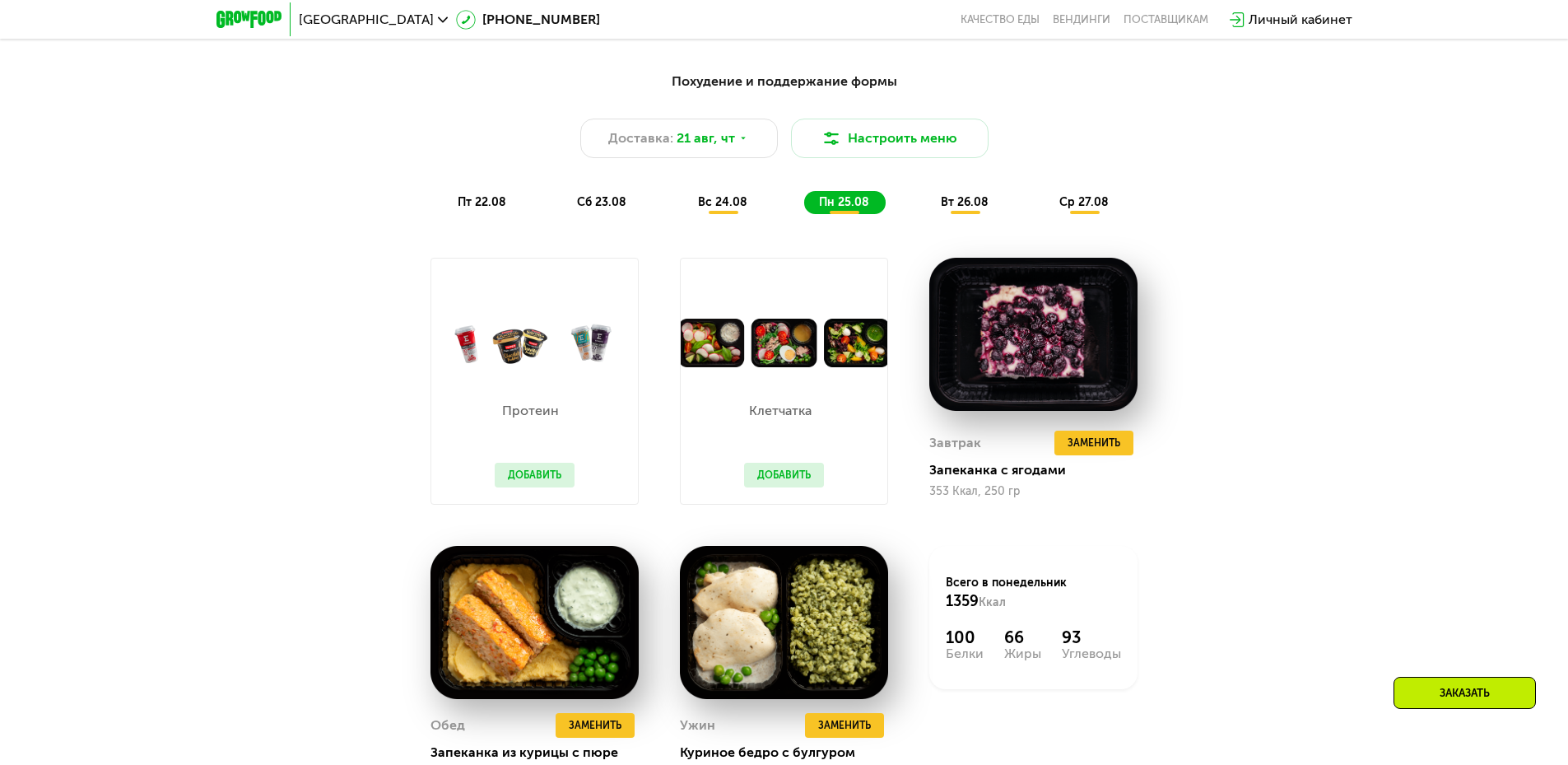
scroll to position [988, 0]
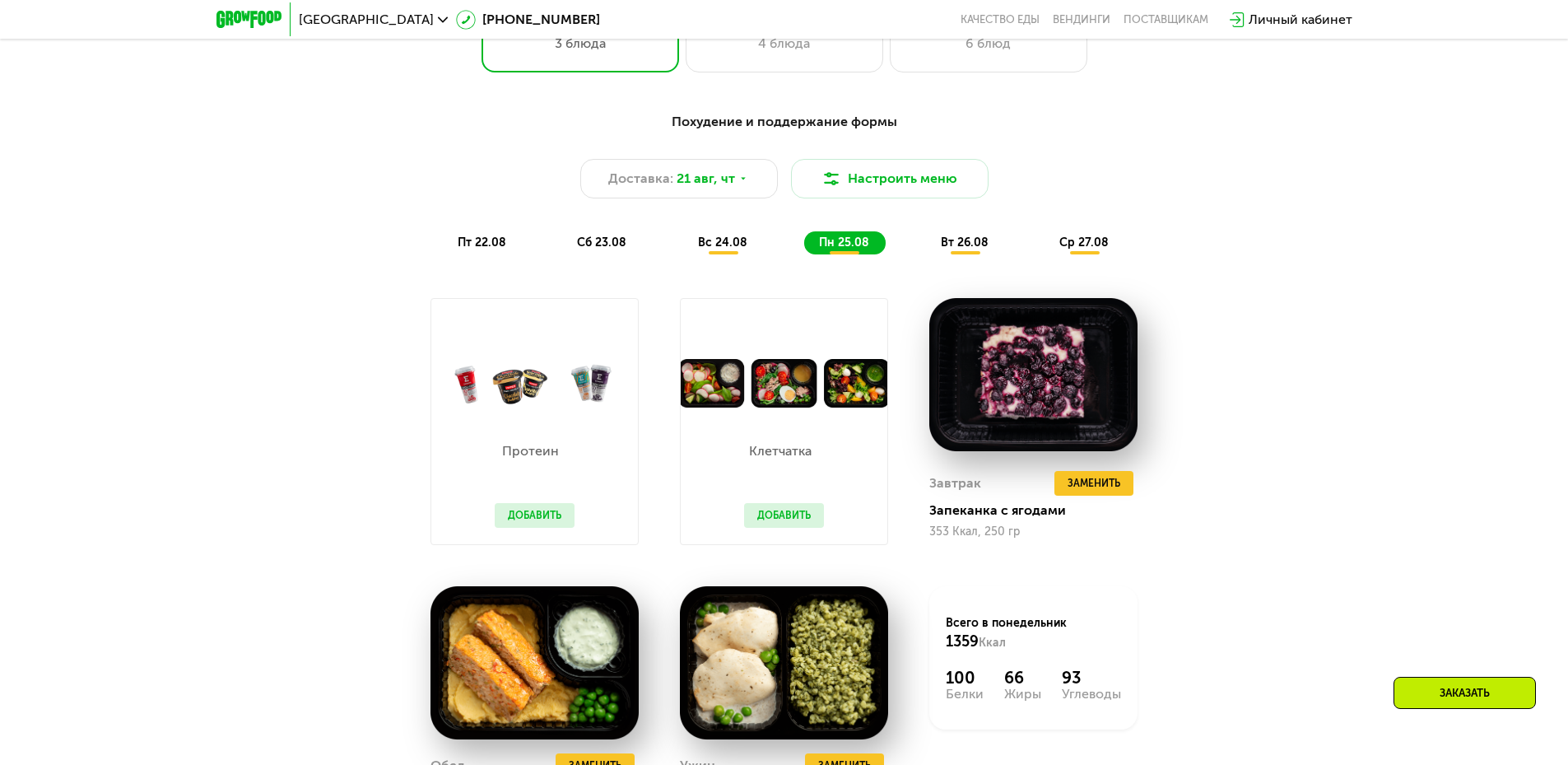
click at [947, 246] on span "вт 26.08" at bounding box center [965, 242] width 48 height 14
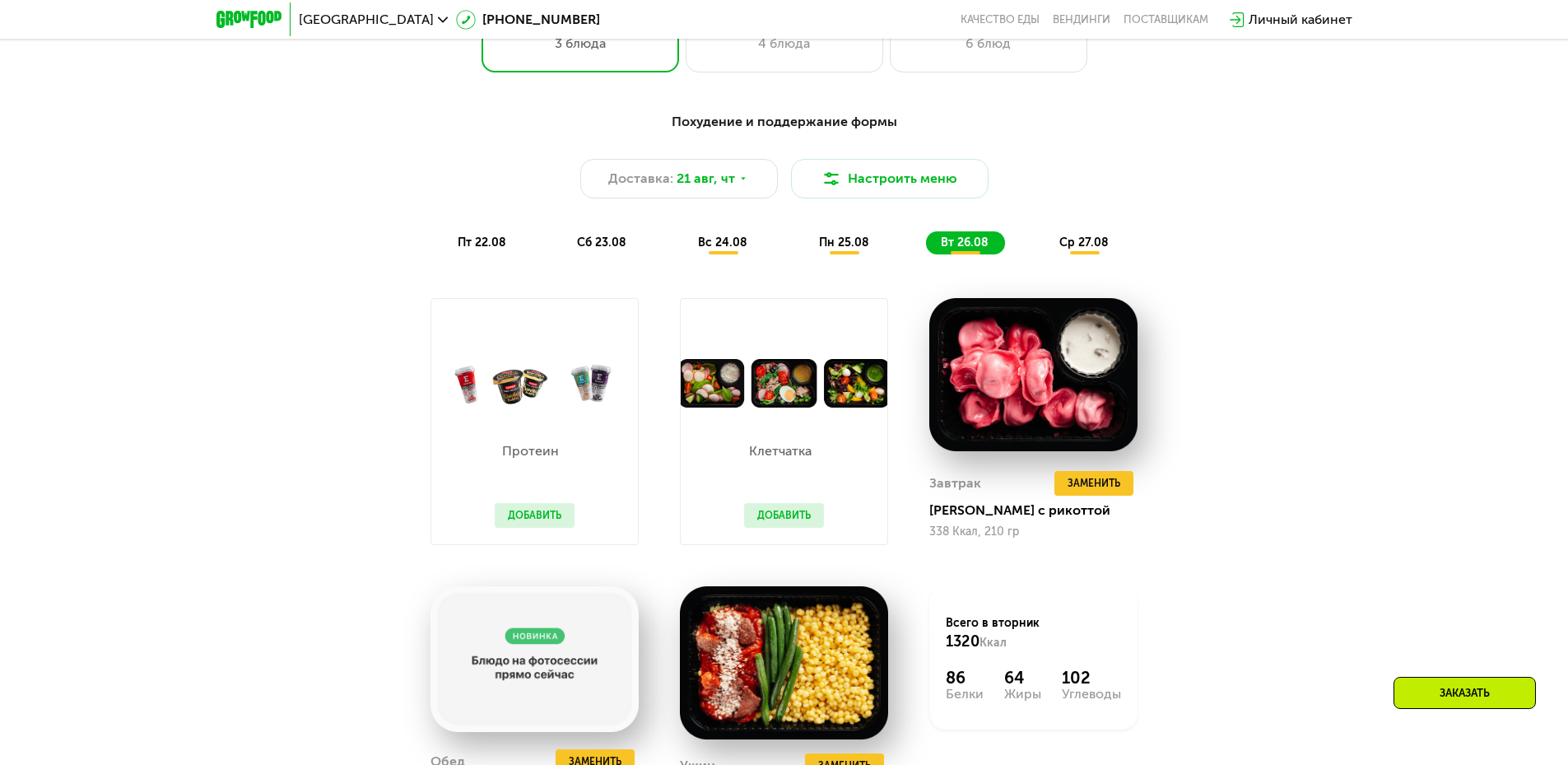
drag, startPoint x: 1092, startPoint y: 248, endPoint x: 1032, endPoint y: 262, distance: 61.6
click at [1091, 248] on span "ср 27.08" at bounding box center [1084, 242] width 50 height 14
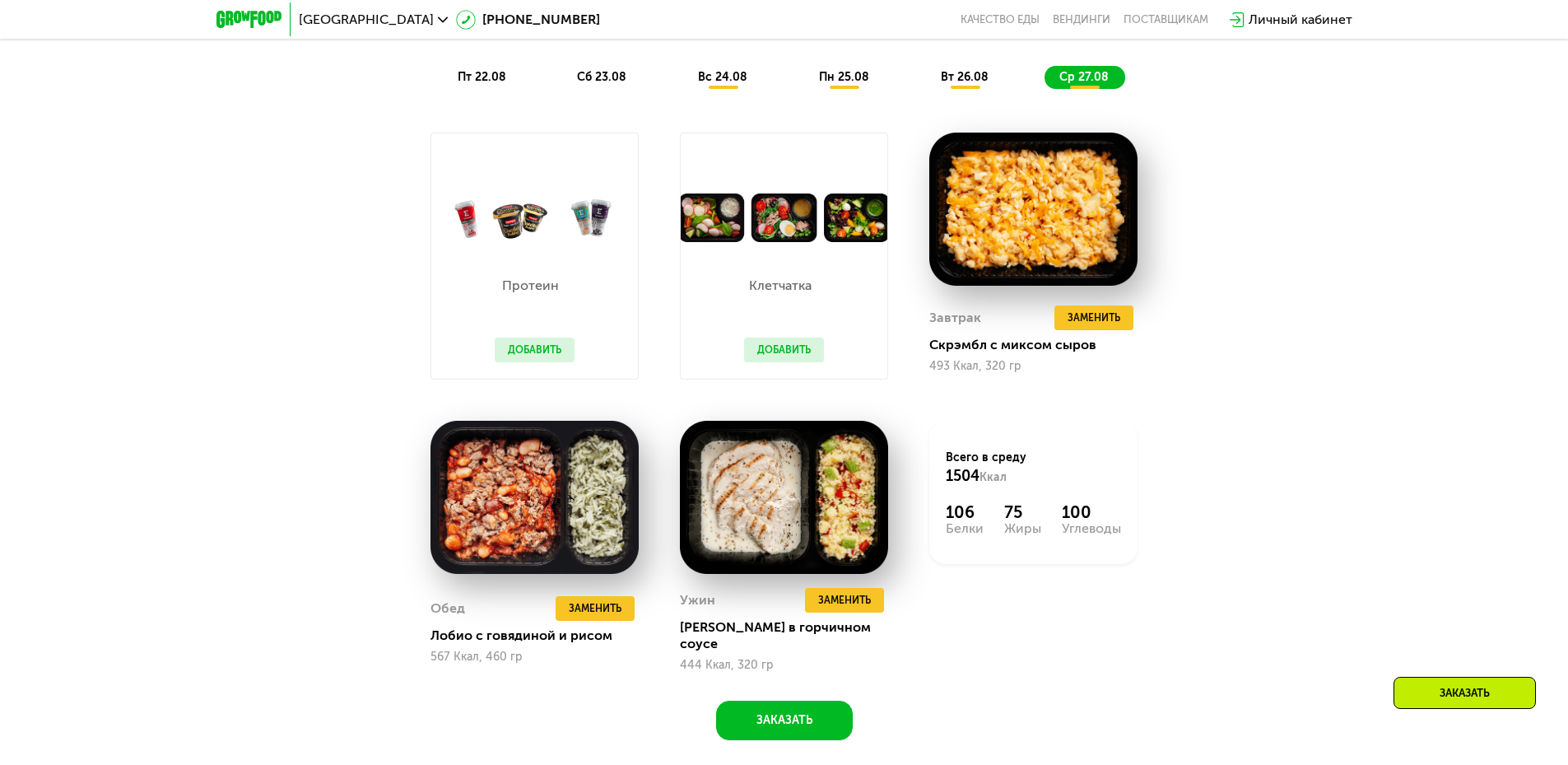
scroll to position [907, 0]
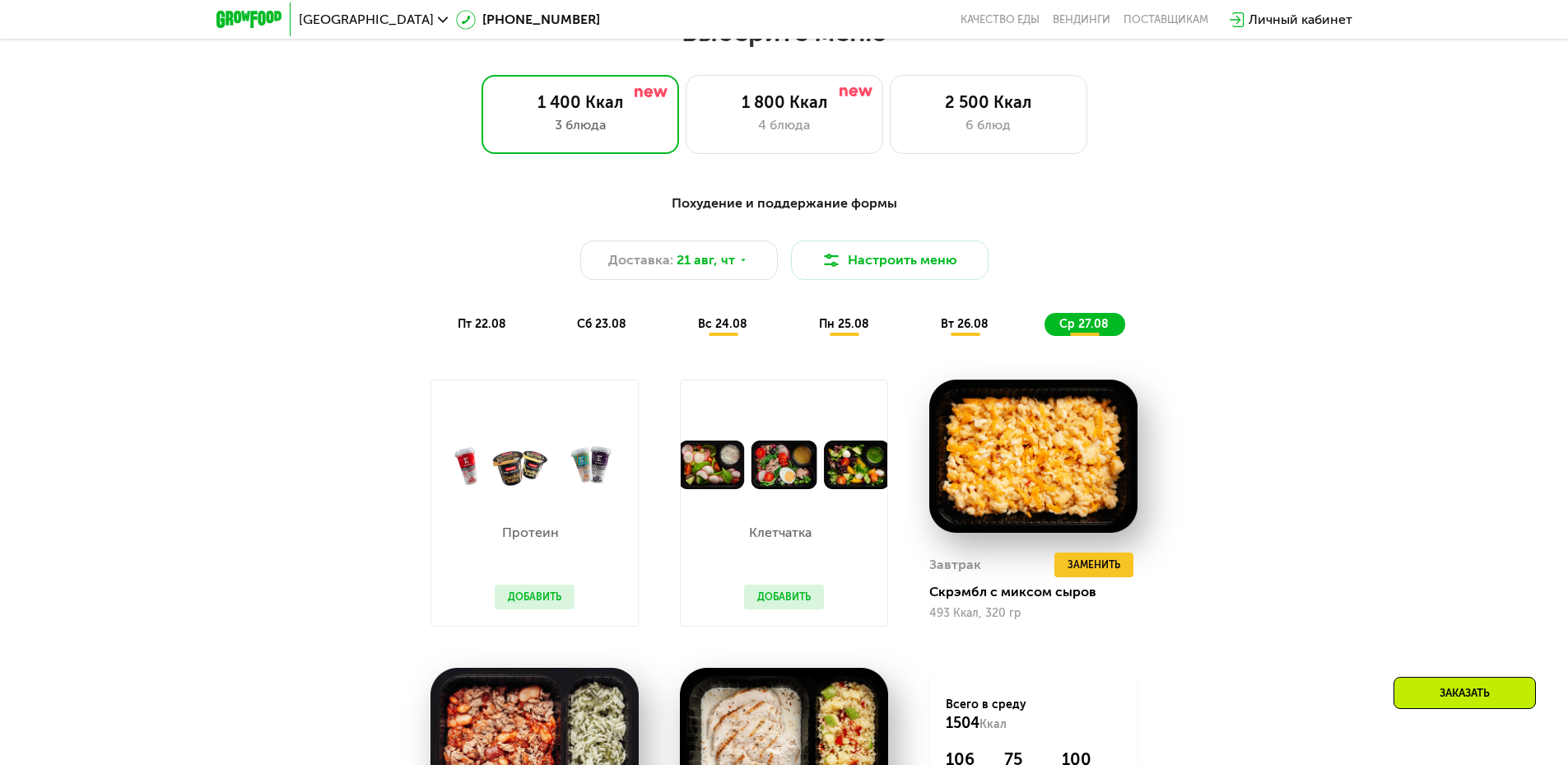
click at [451, 317] on div "Похудение и поддержание формы Доставка: 21 авг, чт Настроить меню пт 22.08 сб 2…" at bounding box center [784, 264] width 974 height 143
click at [479, 325] on span "пт 22.08" at bounding box center [481, 324] width 49 height 14
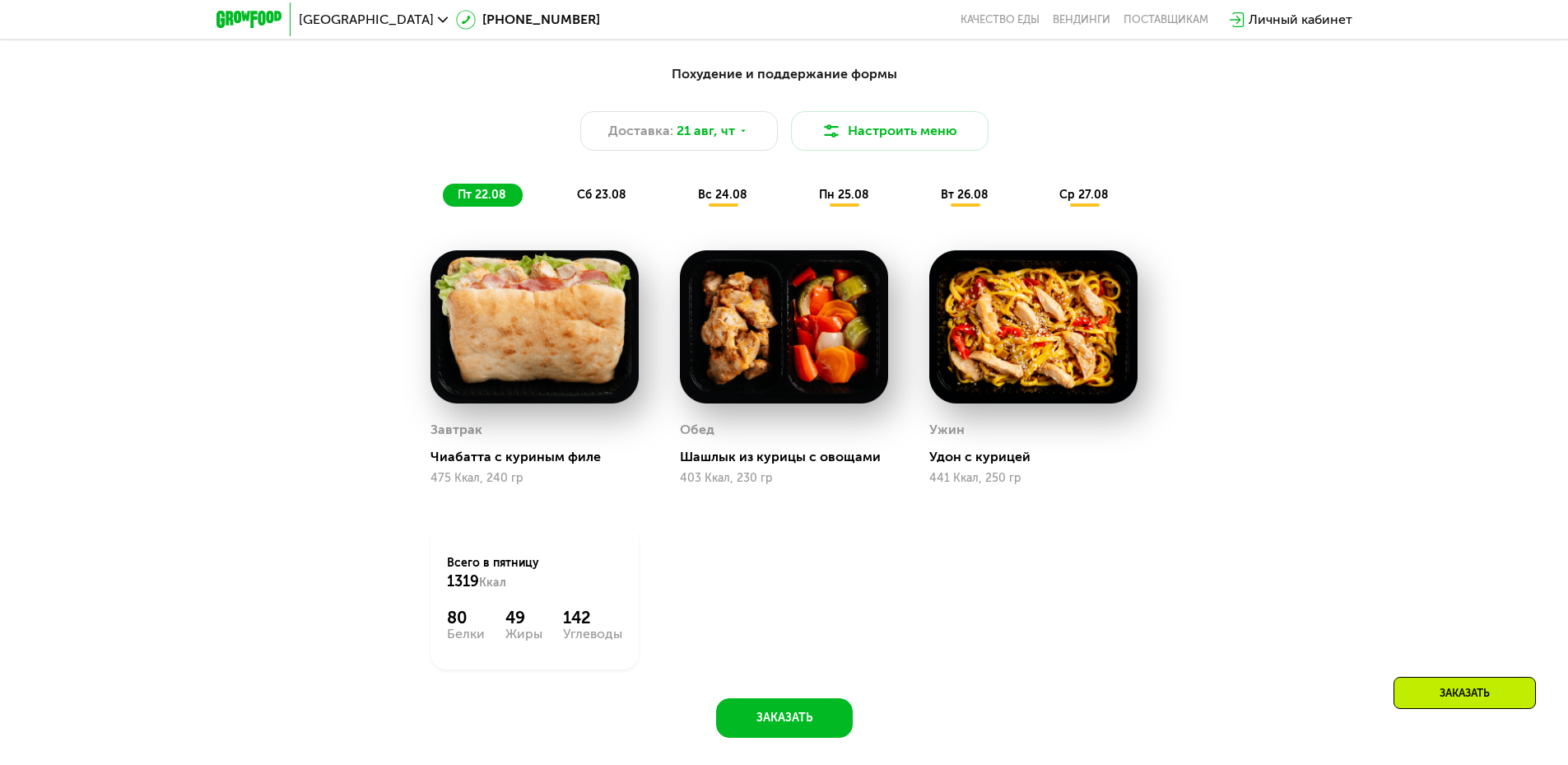
scroll to position [1072, 0]
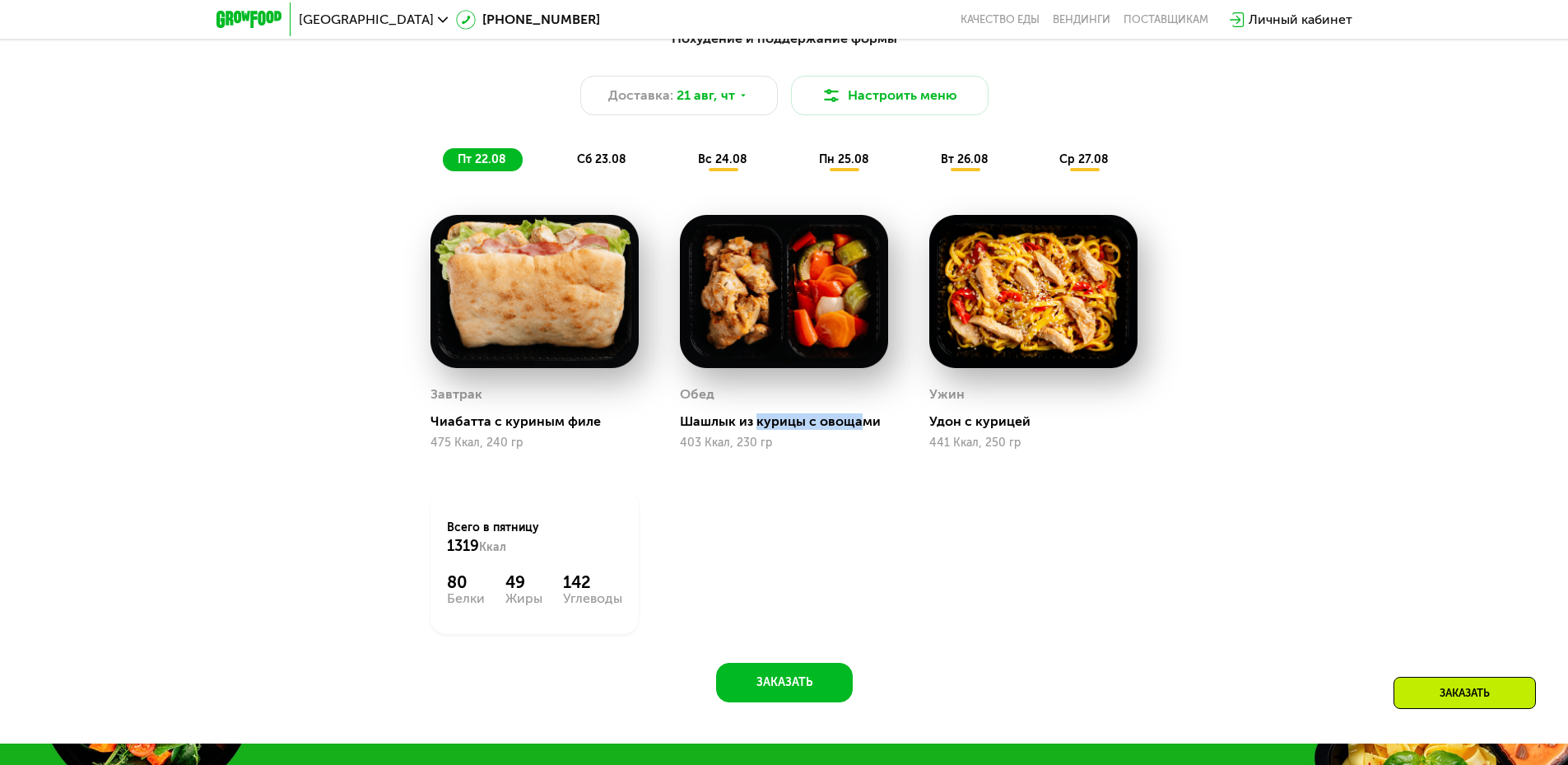
drag, startPoint x: 754, startPoint y: 425, endPoint x: 857, endPoint y: 424, distance: 103.0
click at [857, 424] on div "Шашлык из курицы с овощами" at bounding box center [790, 421] width 221 height 16
click at [1016, 426] on div "Удон с курицей" at bounding box center [1040, 421] width 221 height 16
click at [607, 167] on span "сб 23.08" at bounding box center [602, 159] width 50 height 14
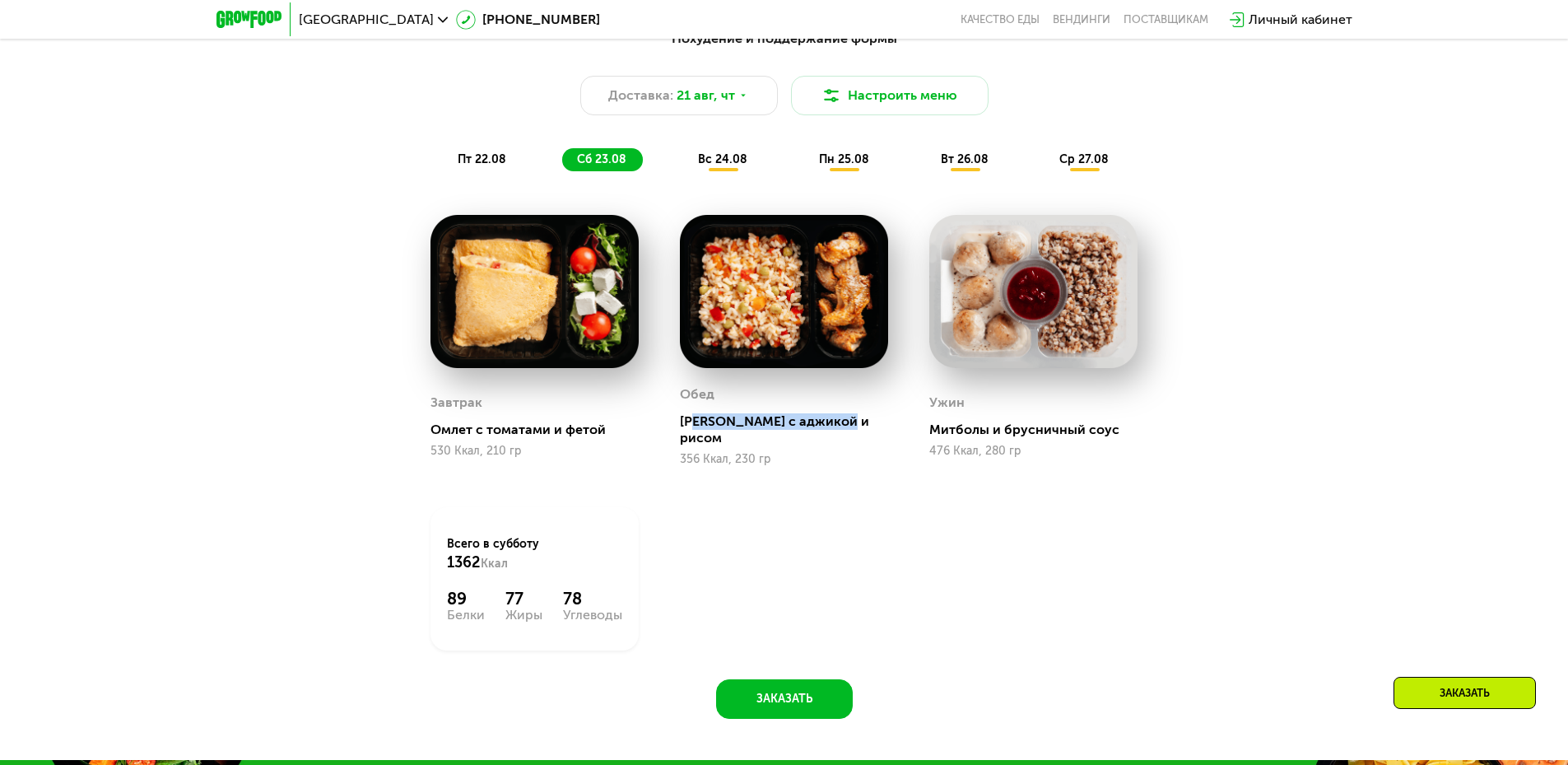
drag, startPoint x: 723, startPoint y: 422, endPoint x: 845, endPoint y: 422, distance: 122.0
click at [845, 422] on div "Курица с аджикой и рисом" at bounding box center [790, 429] width 221 height 33
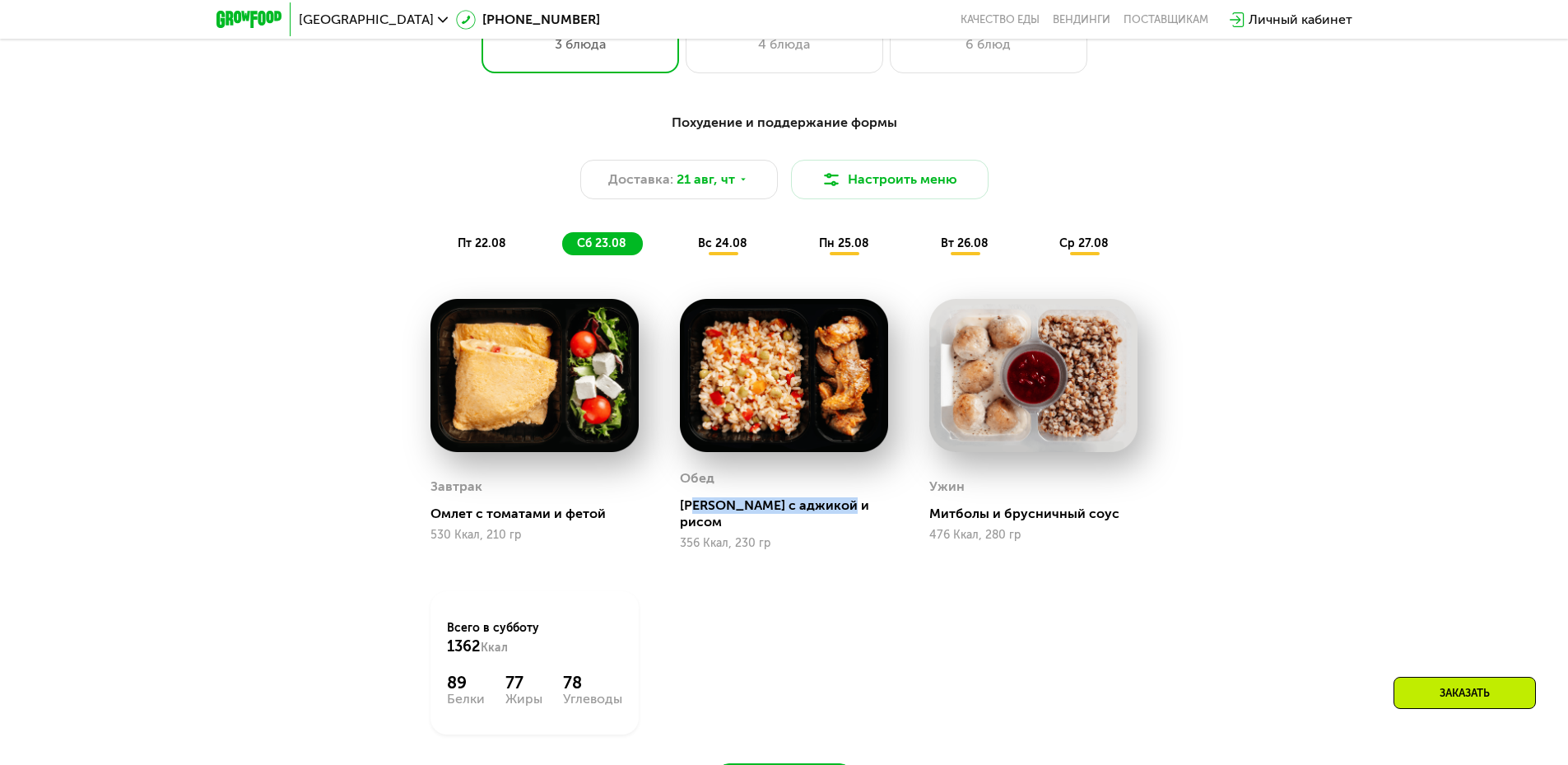
scroll to position [989, 0]
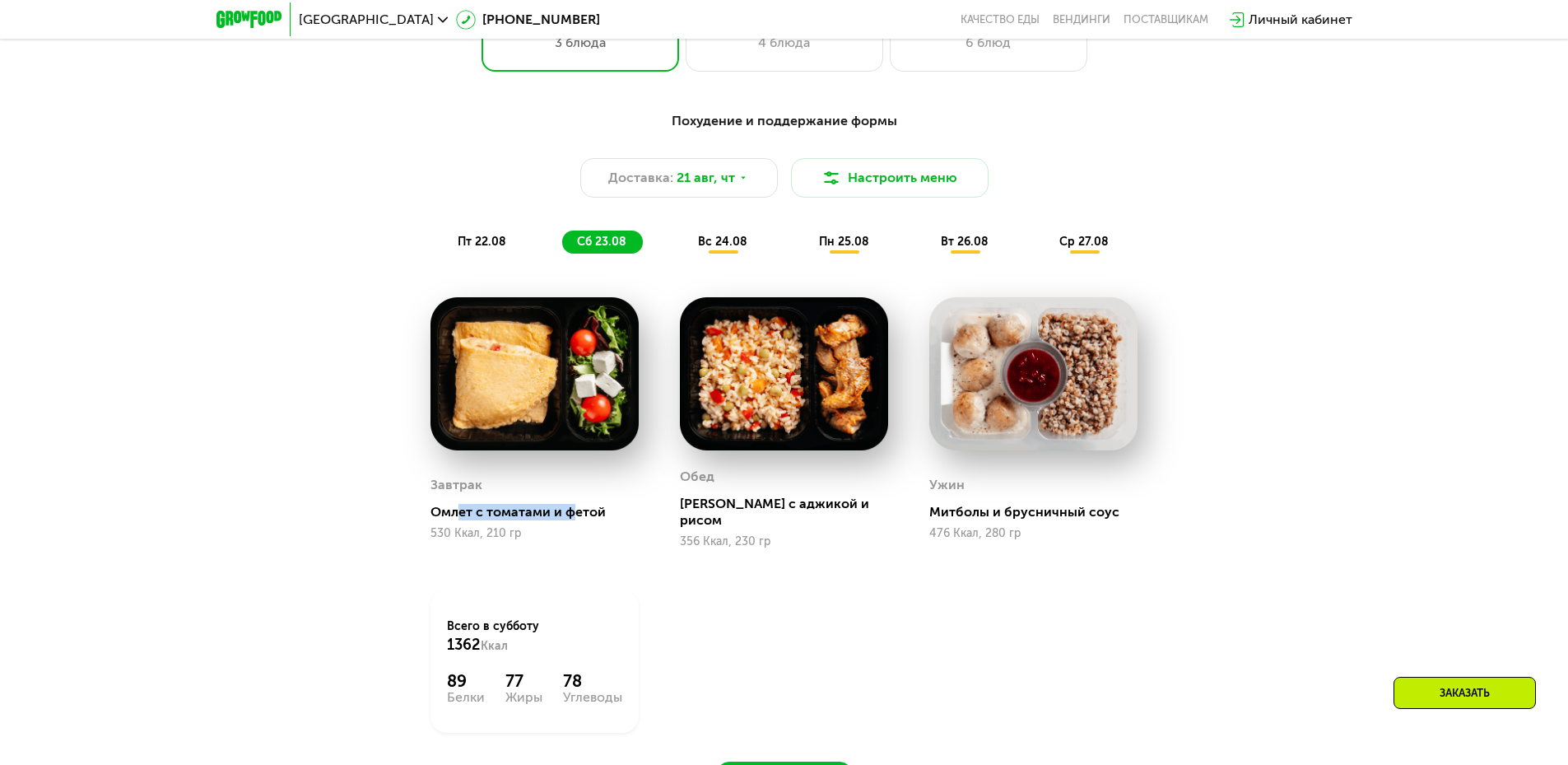
drag, startPoint x: 463, startPoint y: 507, endPoint x: 575, endPoint y: 507, distance: 112.0
click at [575, 507] on div "Омлет с томатами и фетой" at bounding box center [542, 512] width 221 height 16
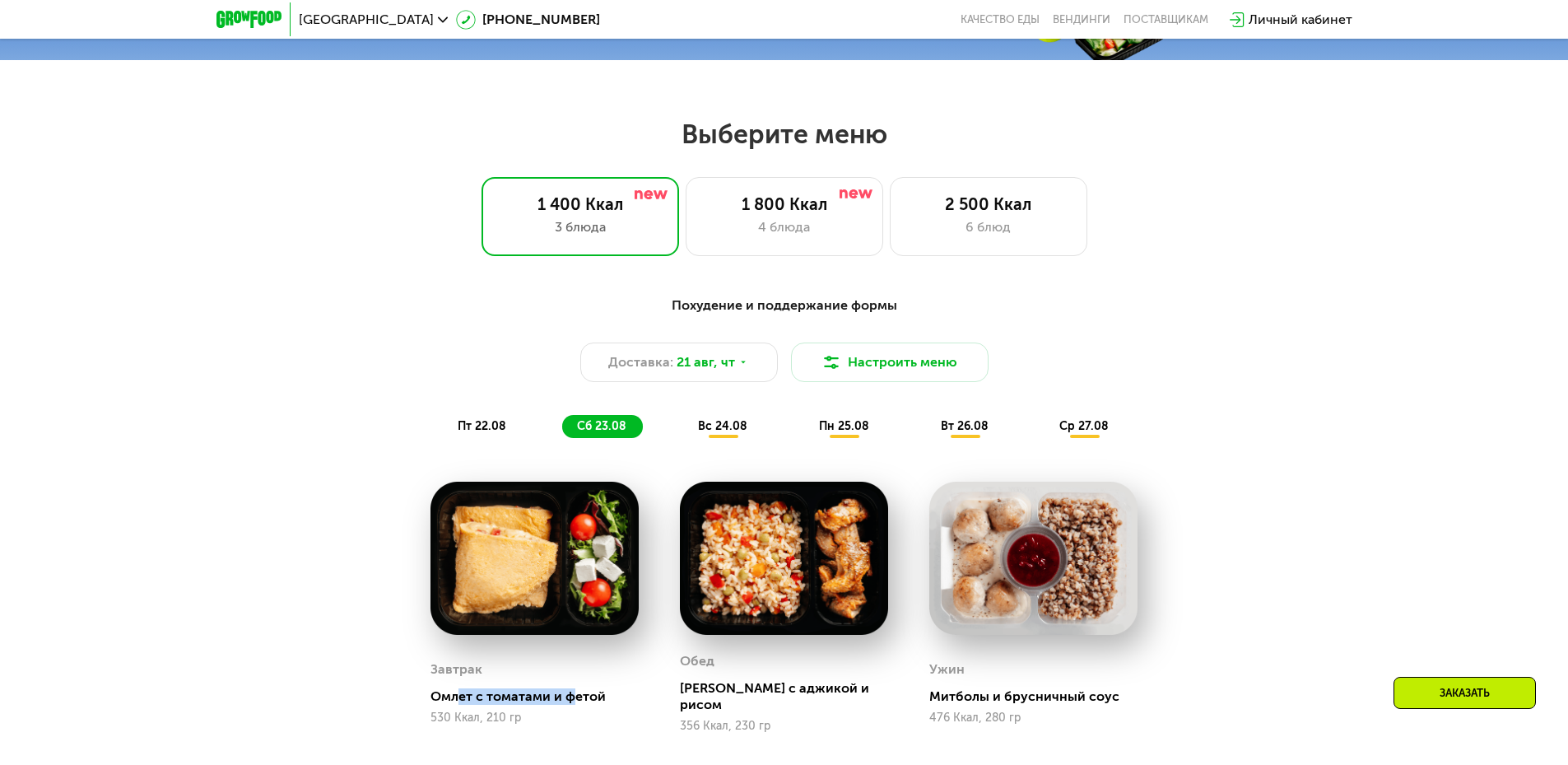
scroll to position [823, 0]
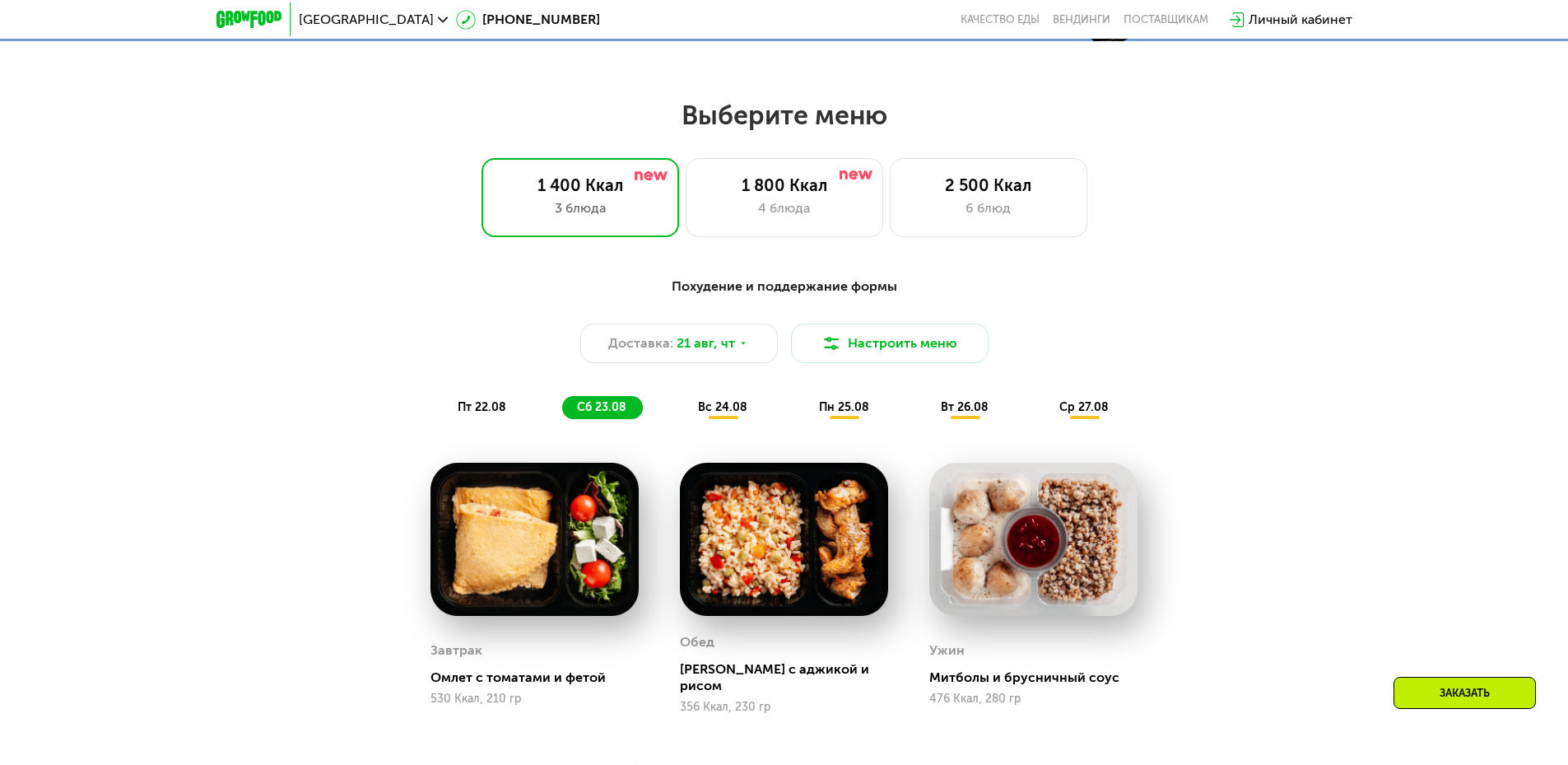
click at [804, 419] on div "вс 24.08" at bounding box center [845, 407] width 82 height 23
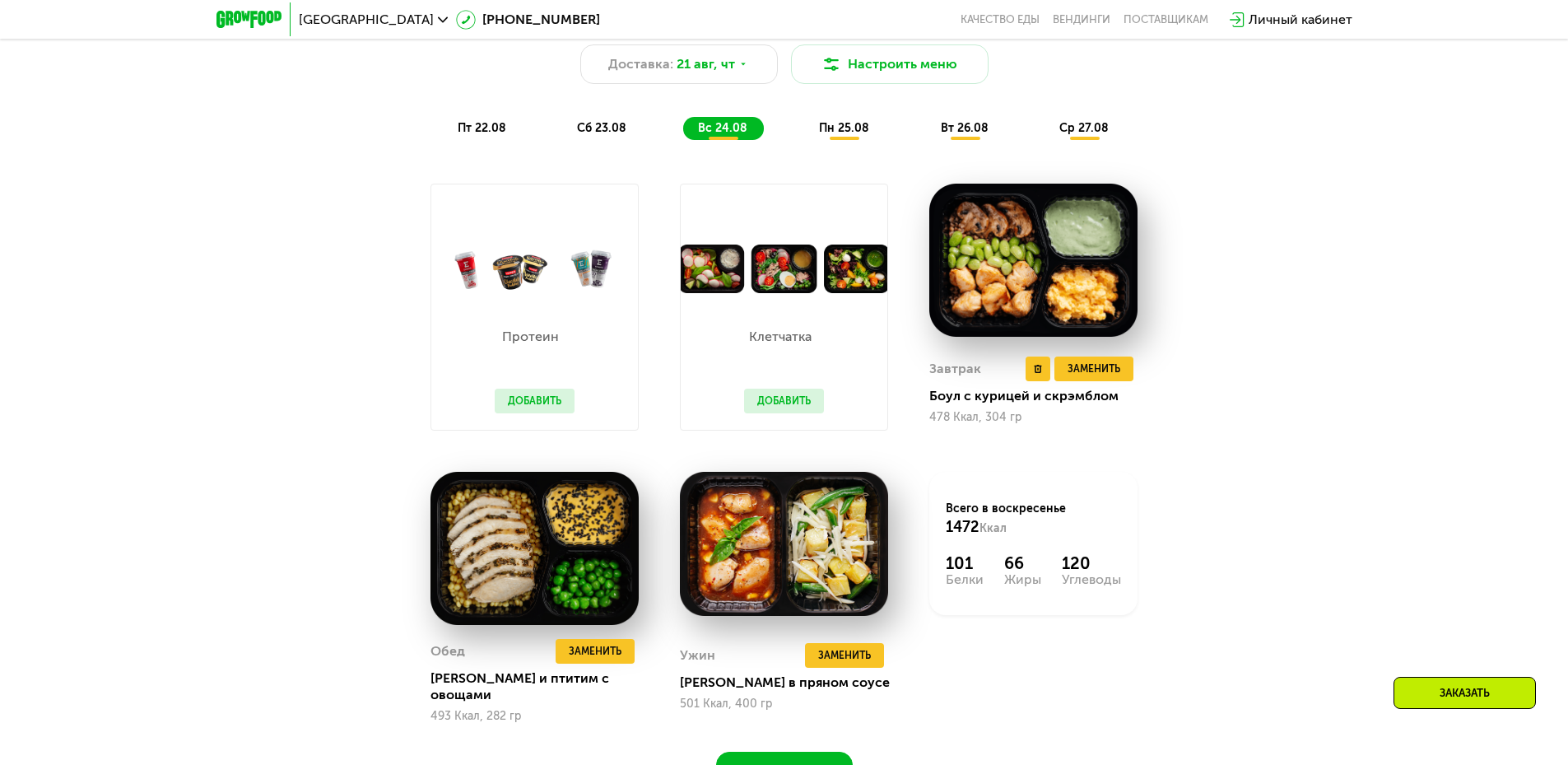
scroll to position [1071, 0]
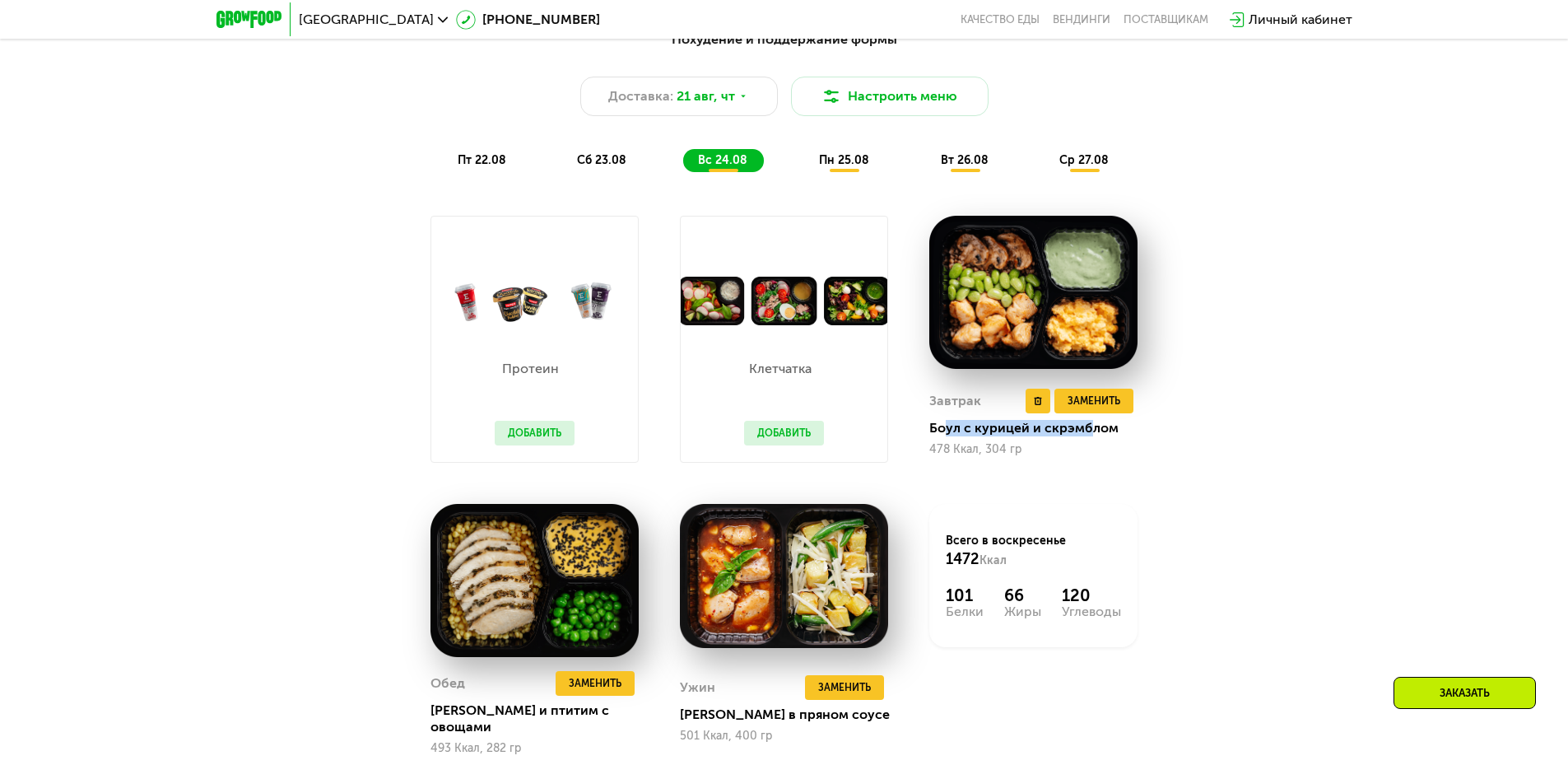
drag, startPoint x: 948, startPoint y: 442, endPoint x: 1087, endPoint y: 439, distance: 139.0
click at [1087, 436] on div "Боул с курицей и скрэмблом" at bounding box center [1040, 428] width 221 height 16
click at [1207, 452] on div "Похудение и поддержание формы Доставка: 21 авг, чт Настроить меню пт 22.08 сб 2…" at bounding box center [784, 422] width 1014 height 804
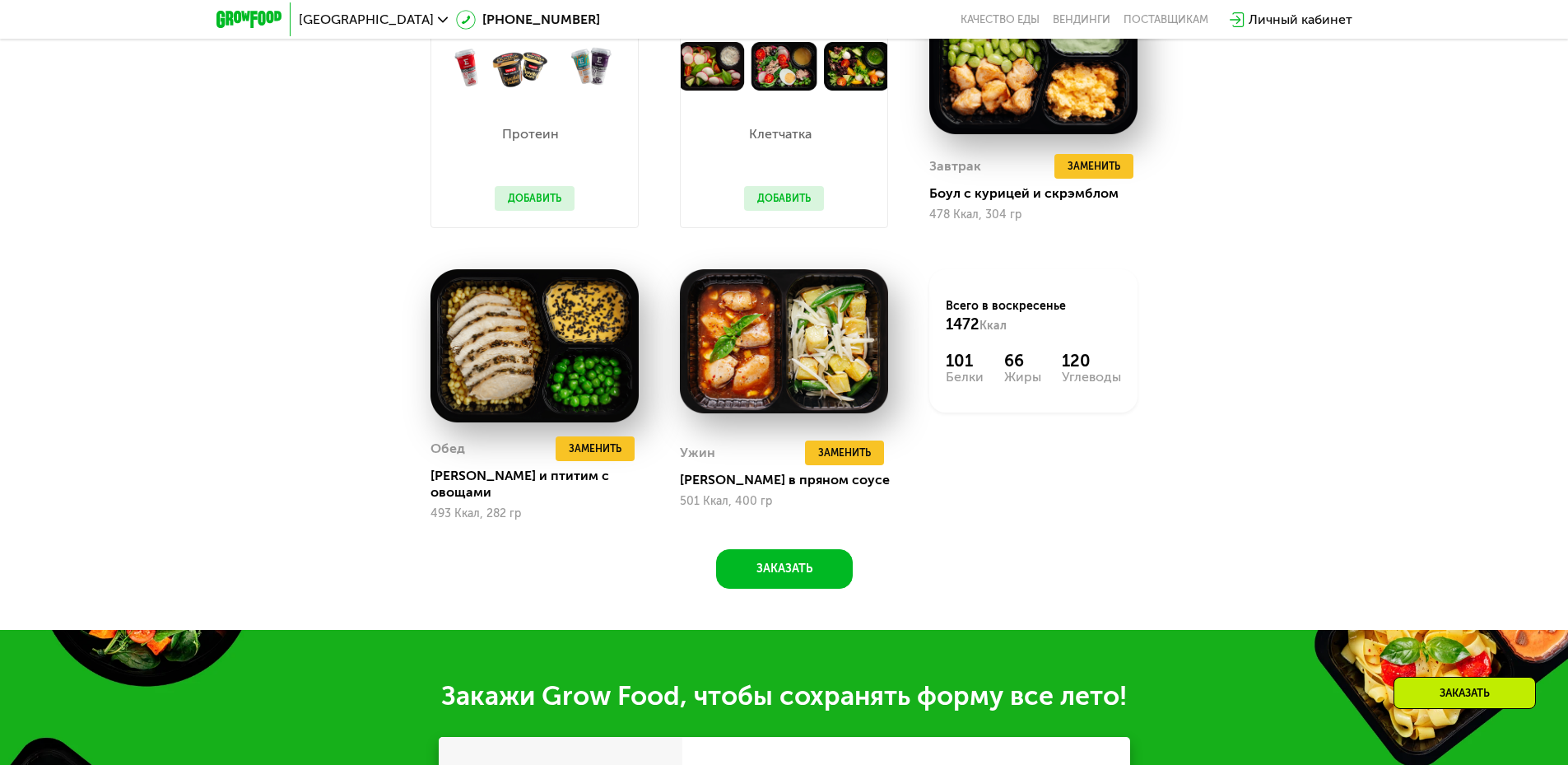
scroll to position [1317, 0]
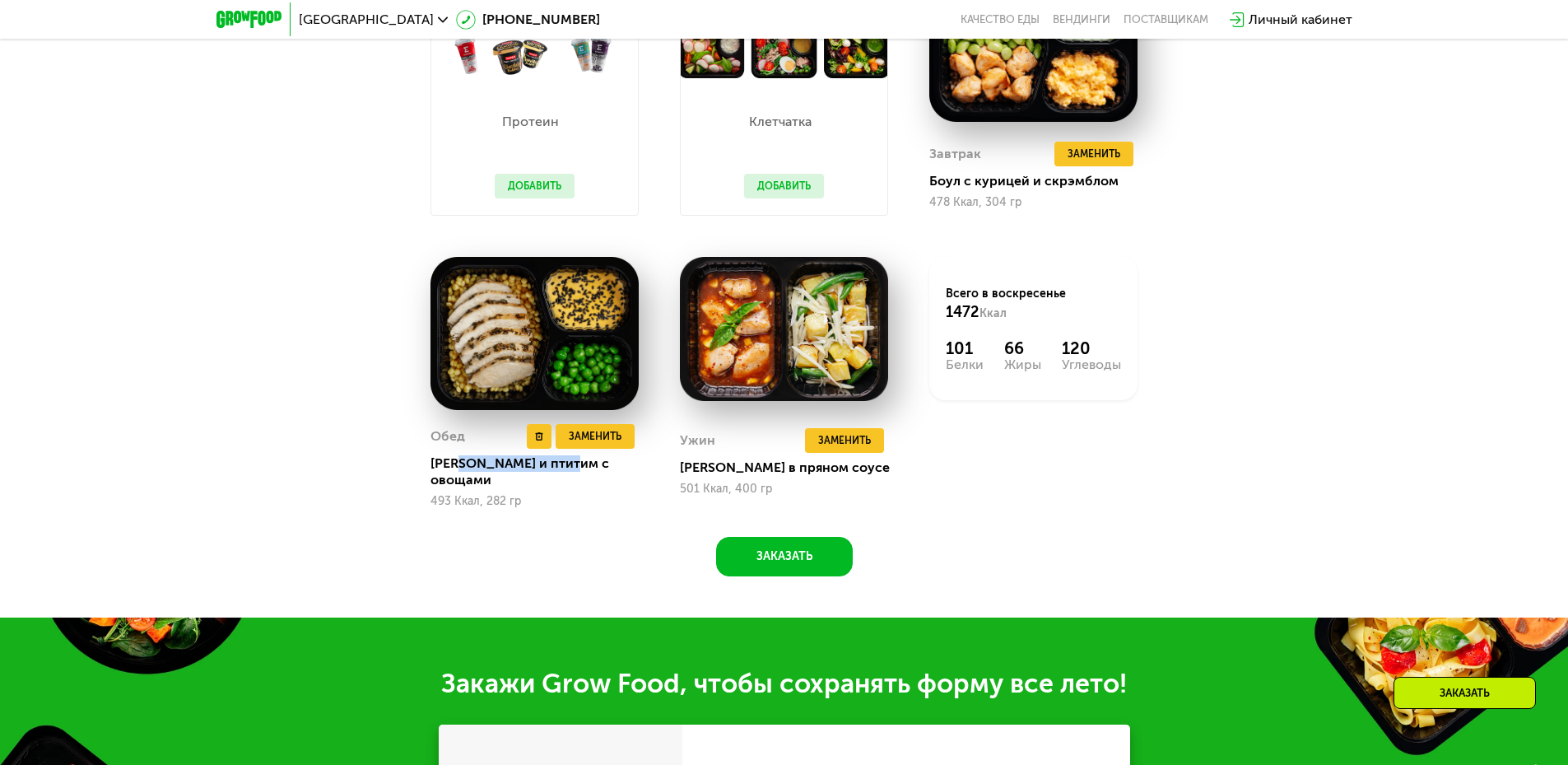
drag, startPoint x: 462, startPoint y: 471, endPoint x: 571, endPoint y: 471, distance: 109.0
click at [571, 471] on div "Курица и птитим с овощами" at bounding box center [542, 471] width 221 height 33
drag, startPoint x: 739, startPoint y: 467, endPoint x: 805, endPoint y: 467, distance: 66.0
click at [805, 467] on div "Курица в пряном соусе" at bounding box center [790, 467] width 221 height 16
click at [804, 539] on button "Заказать" at bounding box center [784, 556] width 136 height 39
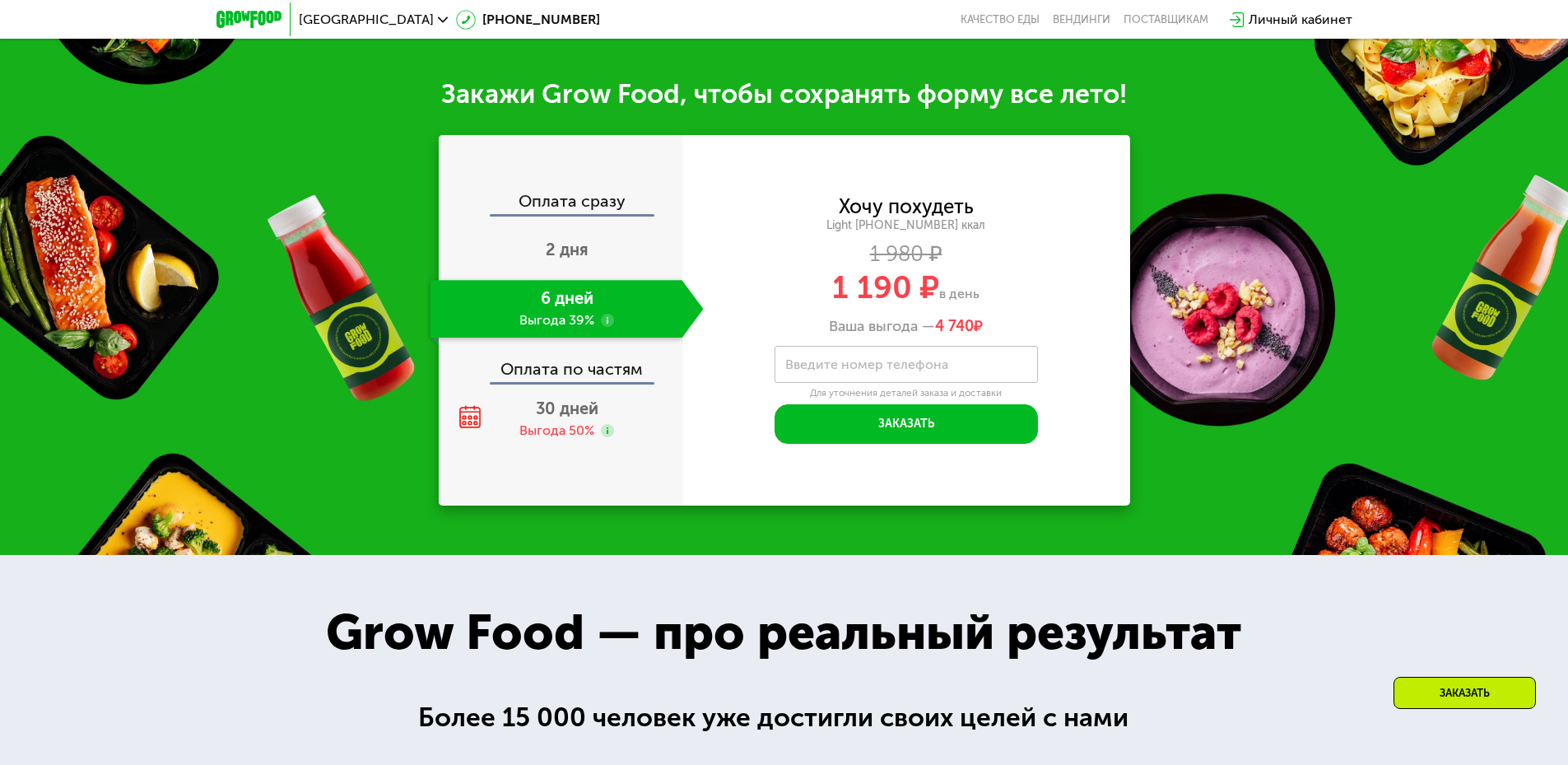
scroll to position [1924, 0]
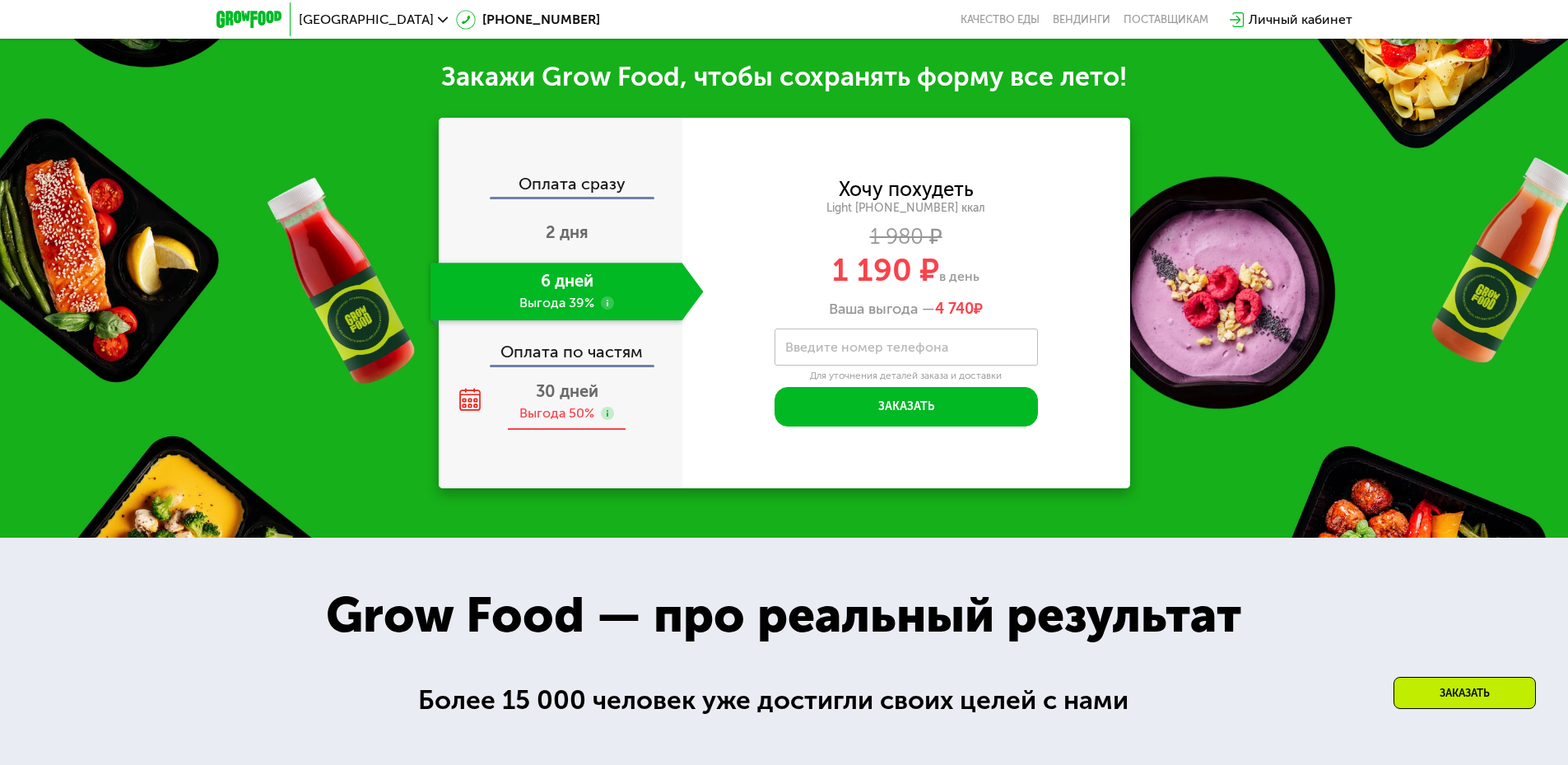
click at [572, 391] on span "30 дней" at bounding box center [566, 391] width 63 height 20
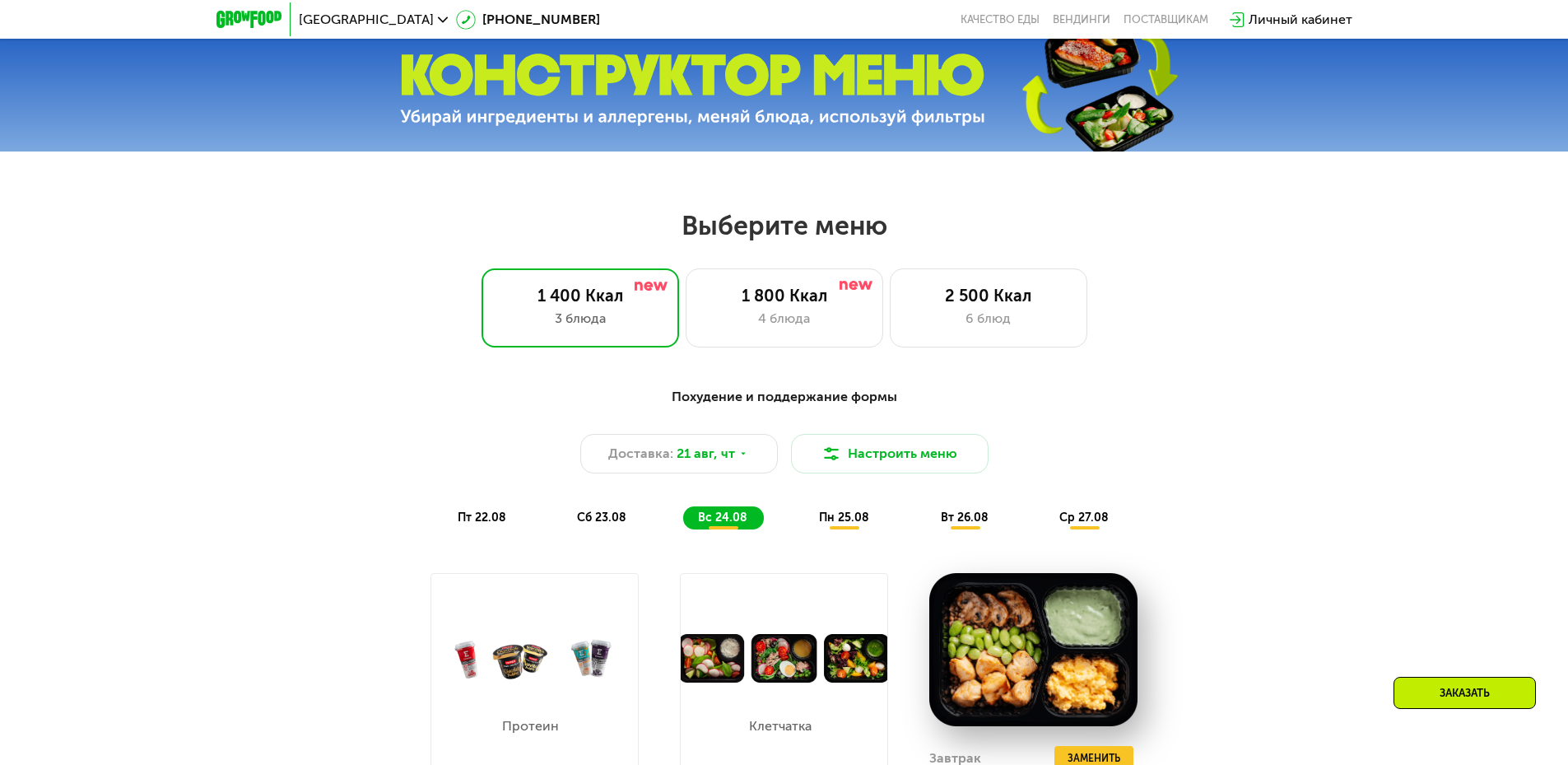
scroll to position [689, 0]
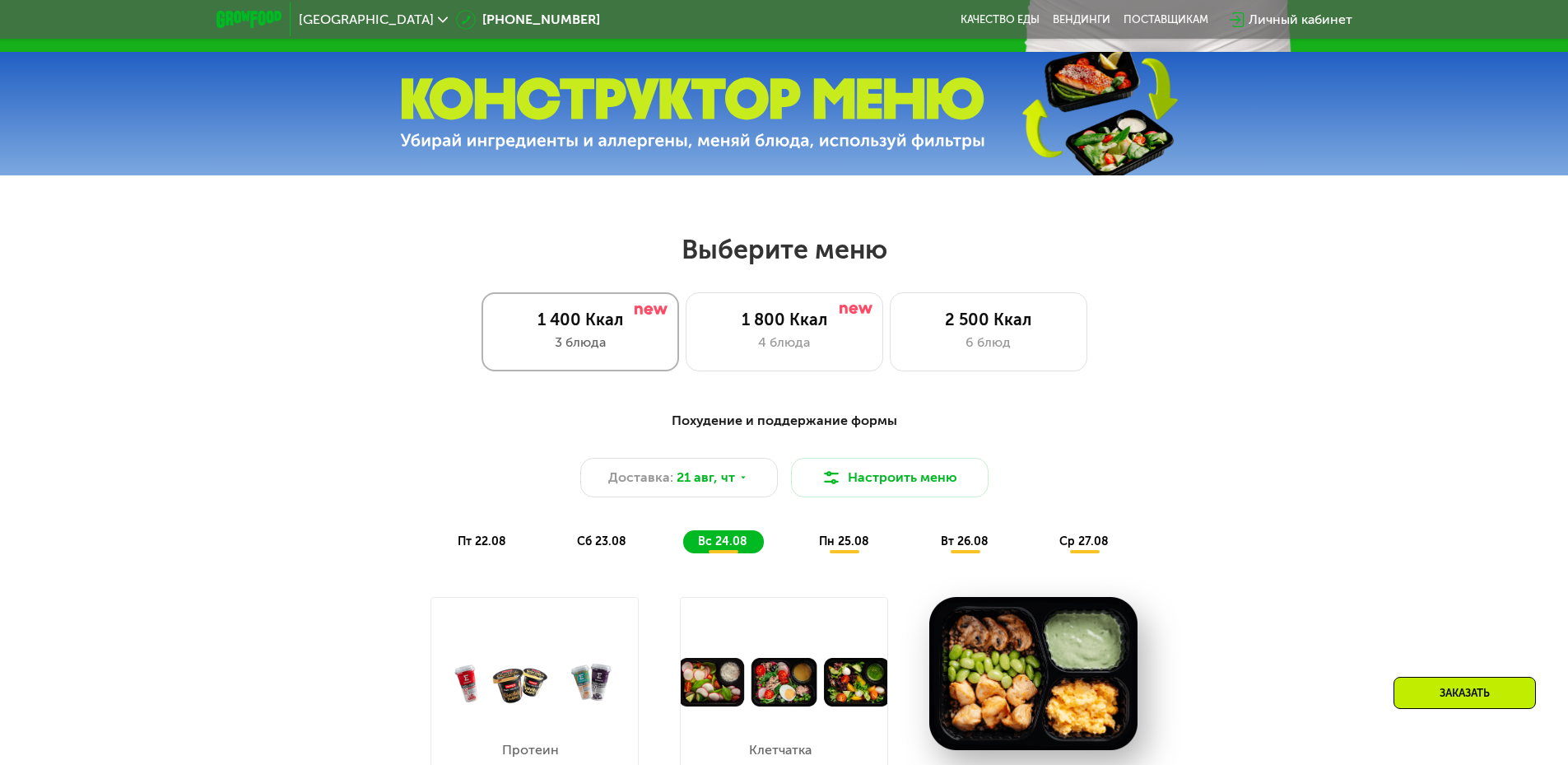
drag, startPoint x: 579, startPoint y: 324, endPoint x: 530, endPoint y: 331, distance: 49.5
click at [578, 325] on div "1 400 Ккал" at bounding box center [580, 319] width 163 height 20
click at [917, 341] on div "6 блюд" at bounding box center [989, 342] width 163 height 20
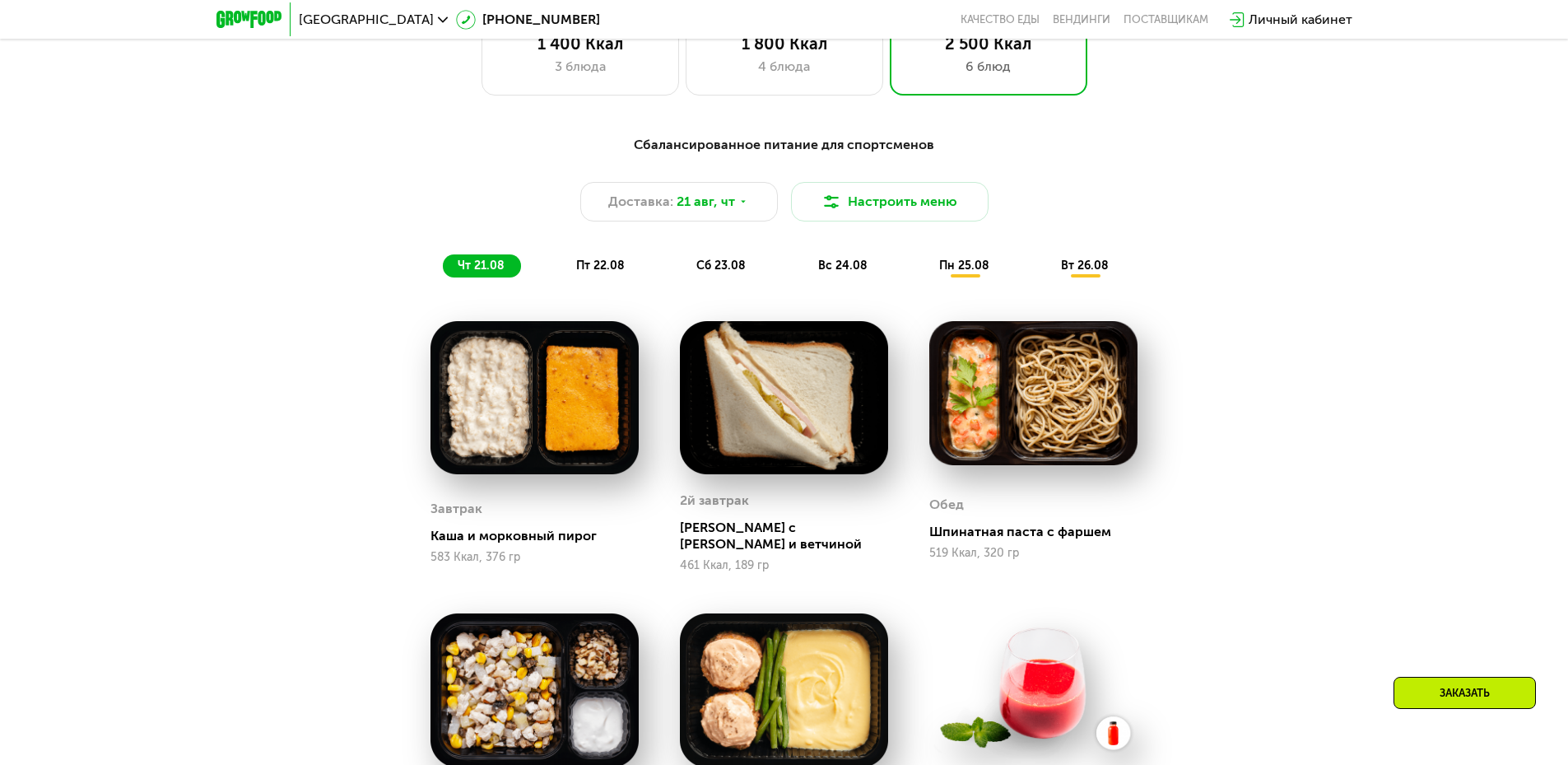
scroll to position [936, 0]
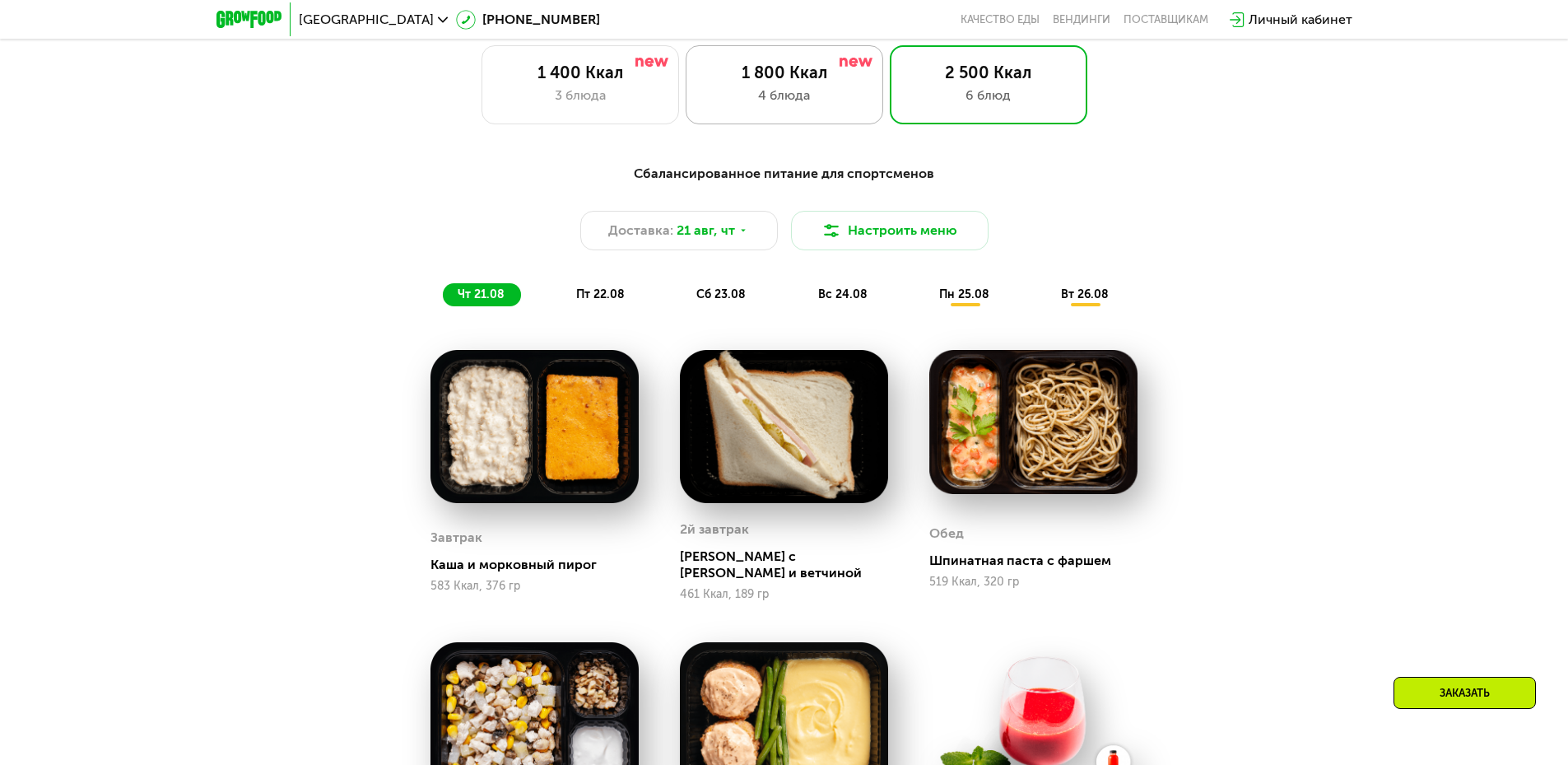
click at [890, 111] on div "1 800 Ккал 4 блюда" at bounding box center [989, 85] width 197 height 79
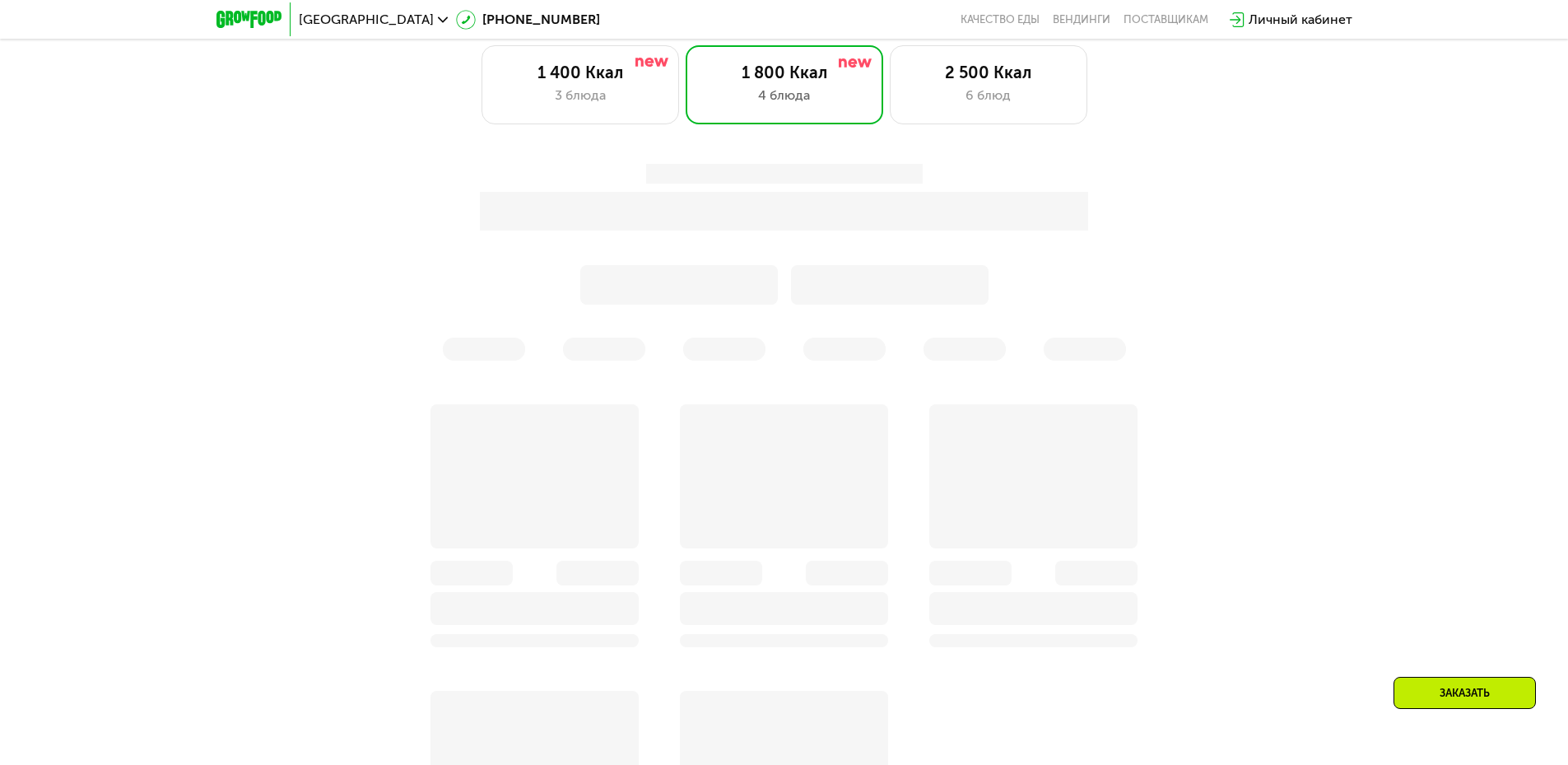
scroll to position [853, 0]
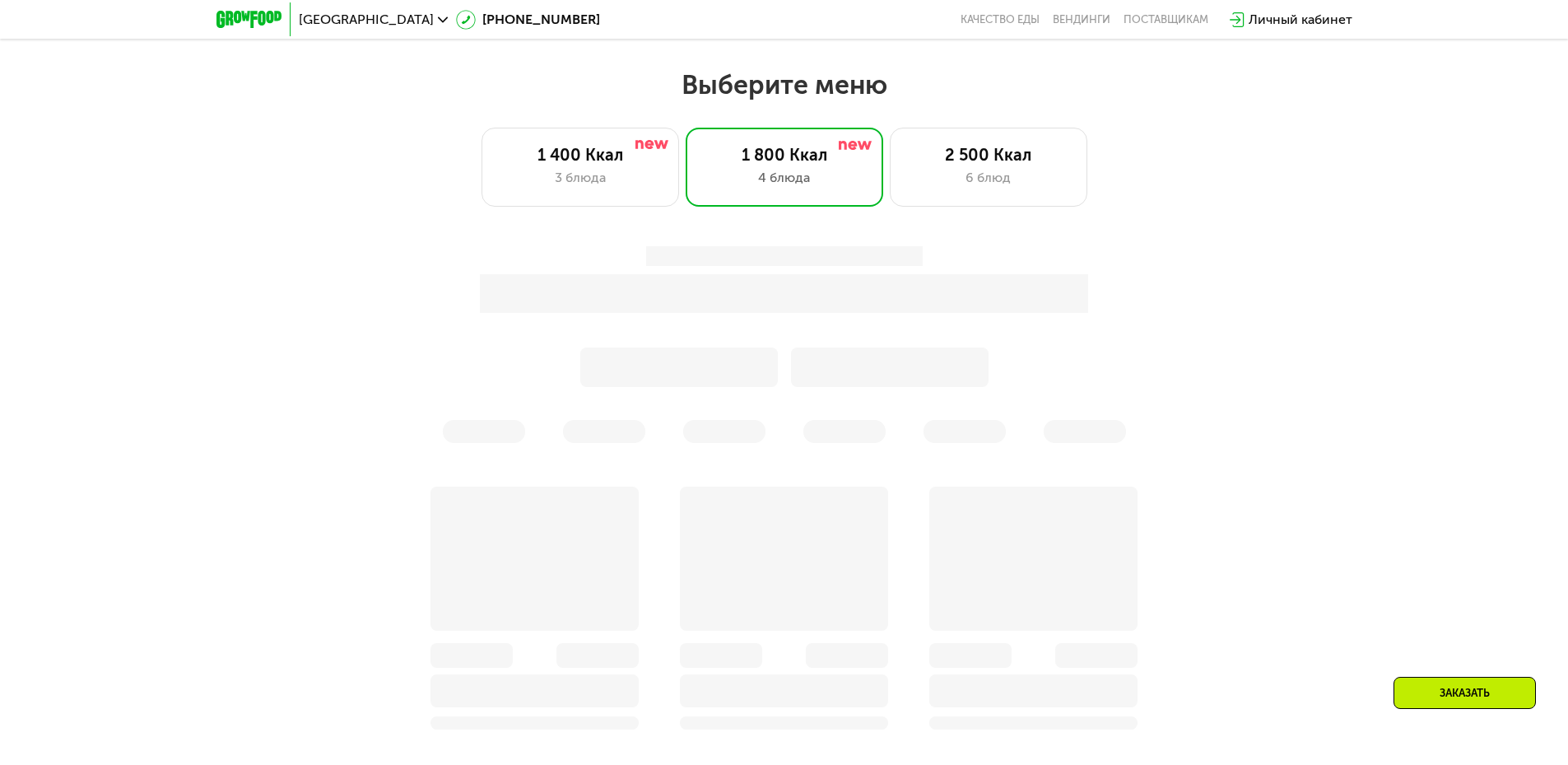
click at [559, 92] on h2 "Выберите меню" at bounding box center [784, 85] width 1462 height 33
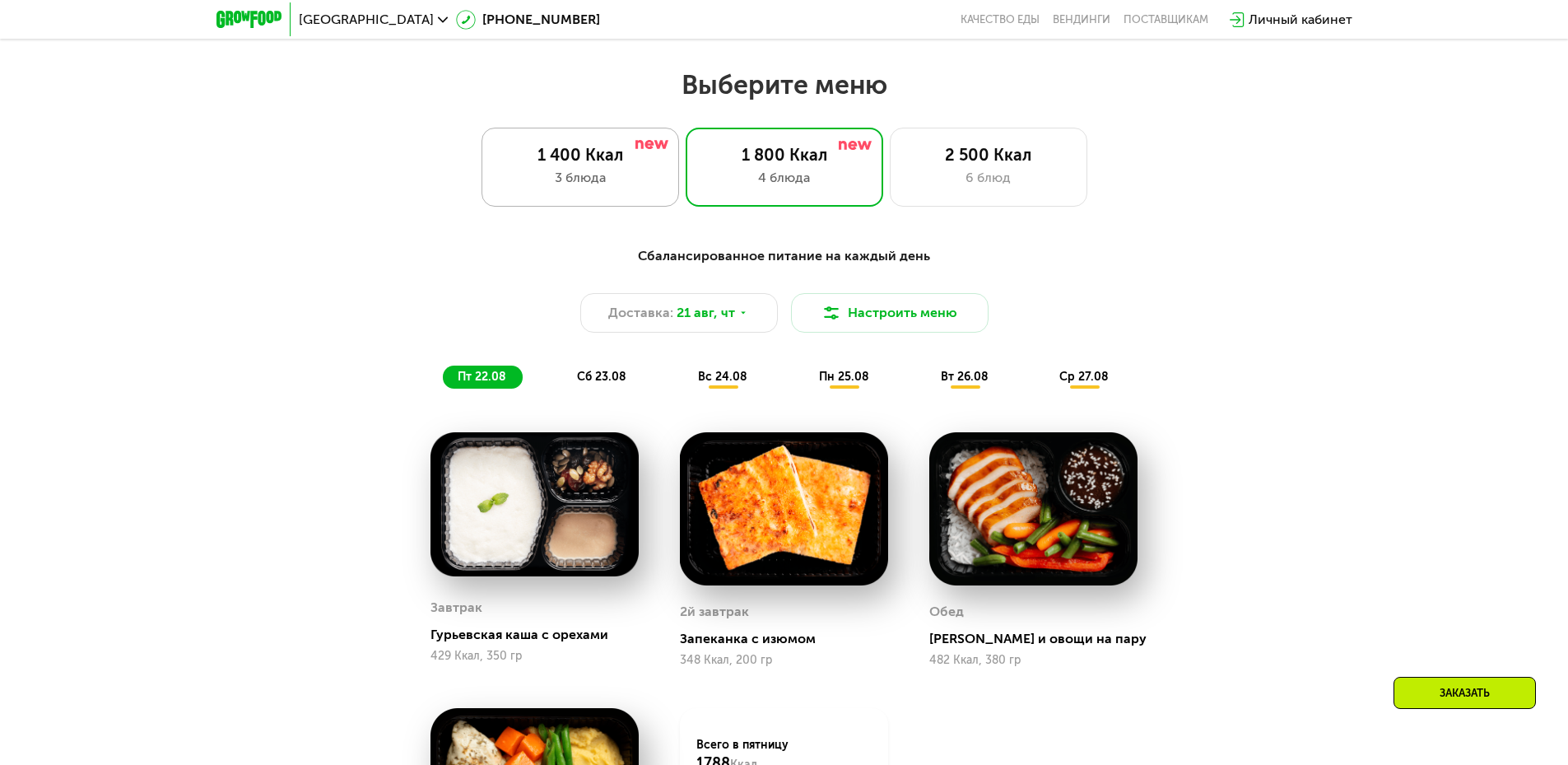
click at [545, 158] on div "1 400 Ккал" at bounding box center [580, 155] width 163 height 20
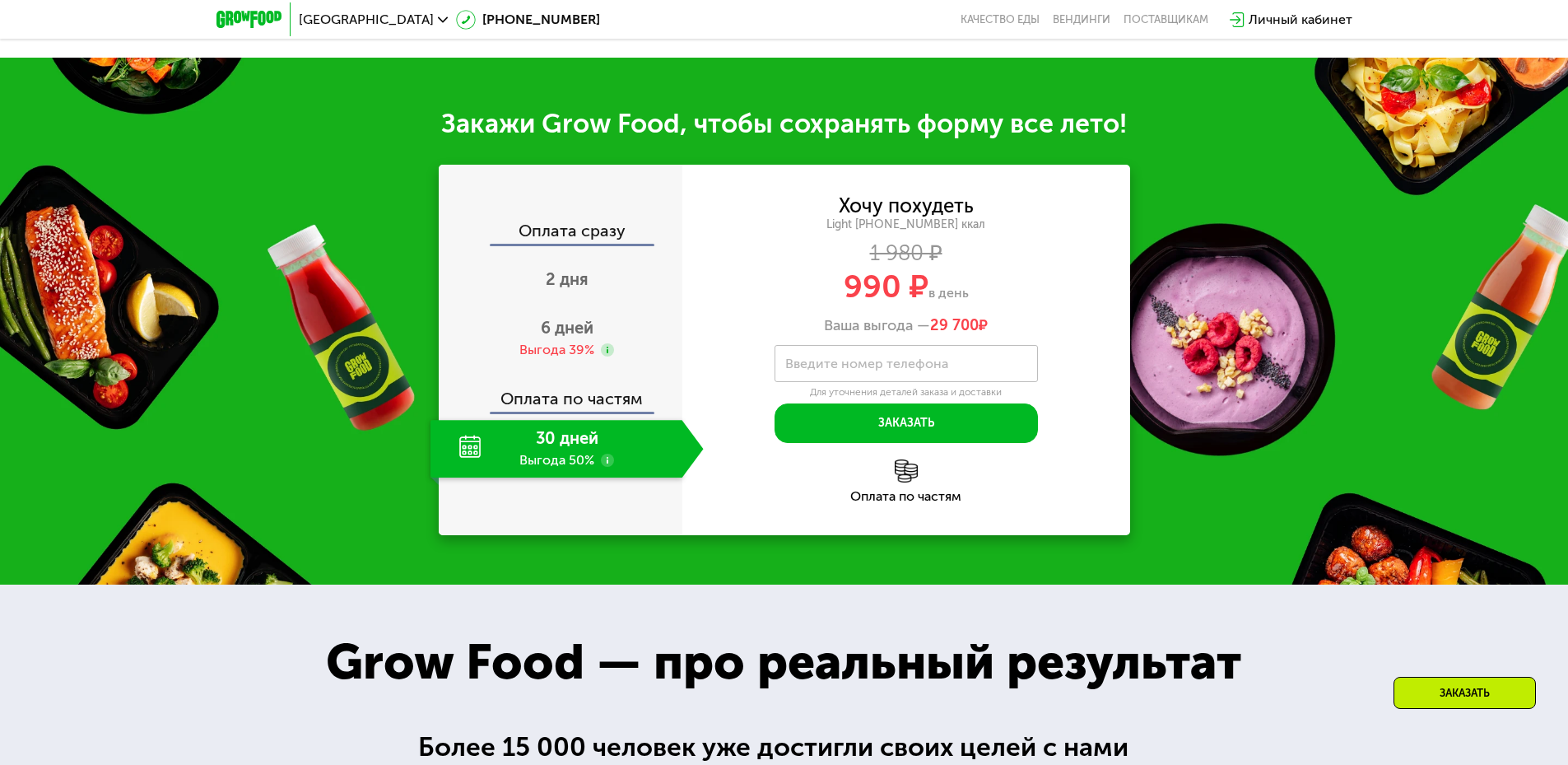
scroll to position [1759, 0]
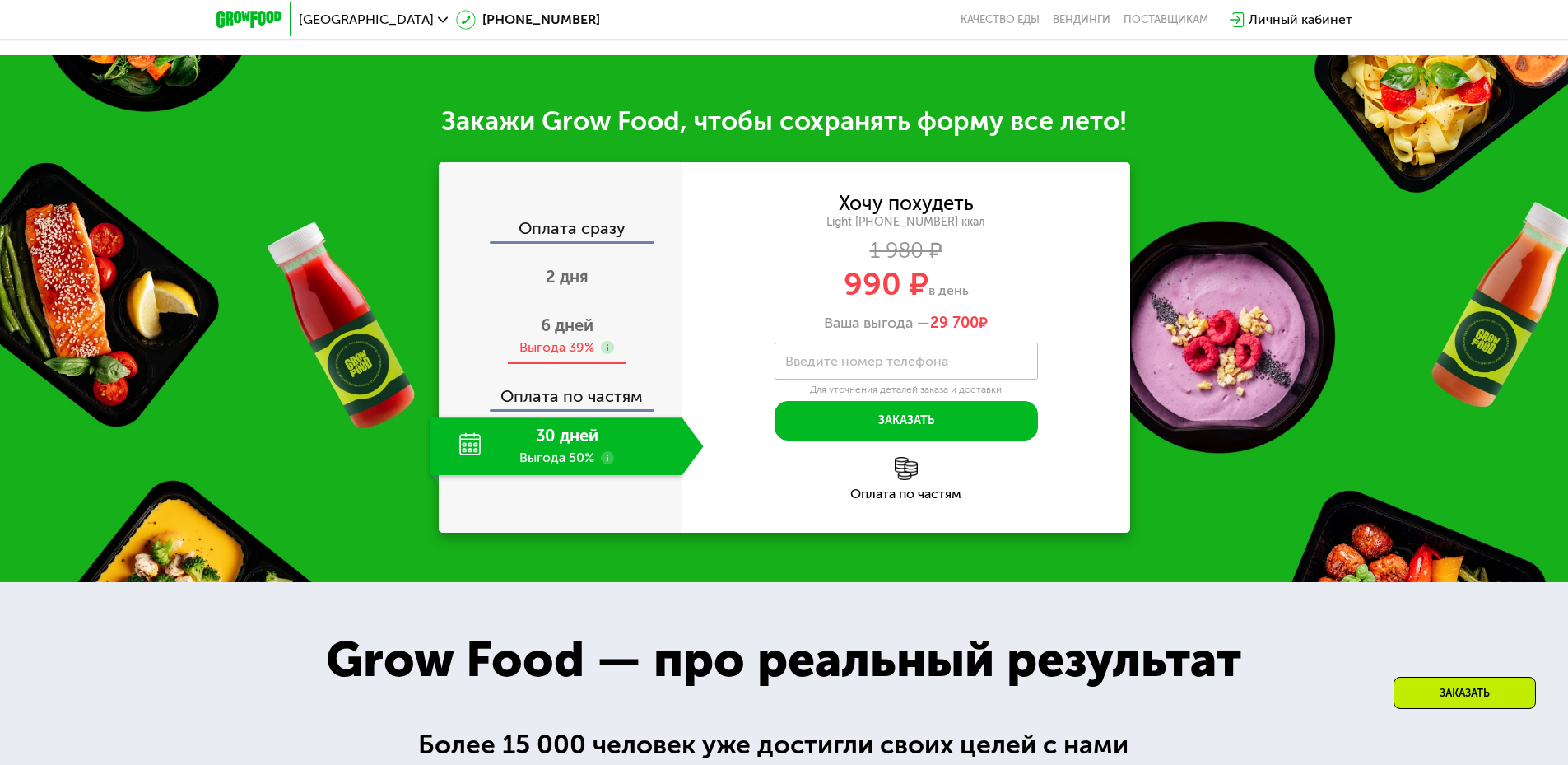
click at [539, 337] on div "6 дней Выгода 39%" at bounding box center [567, 336] width 273 height 58
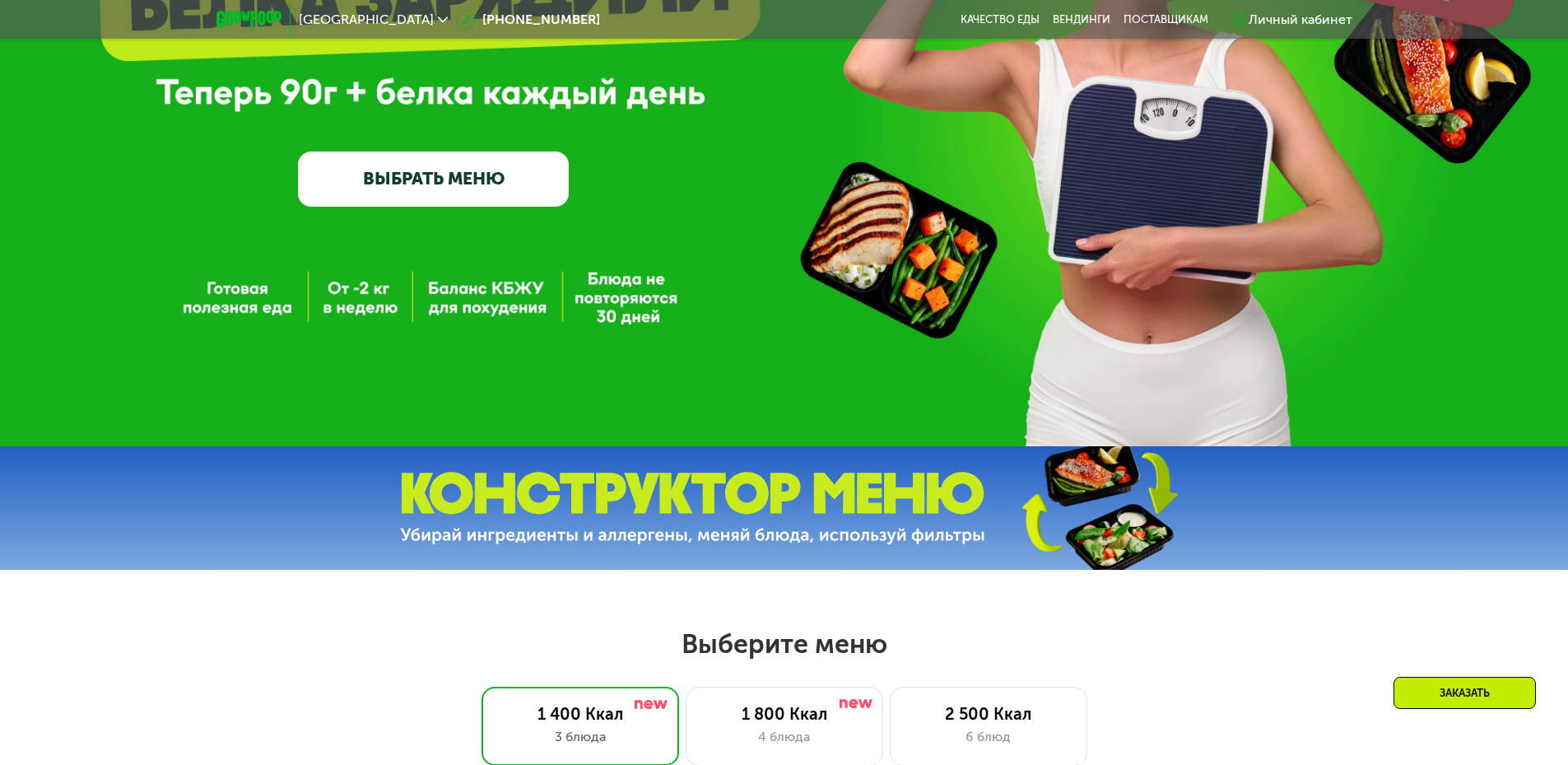
scroll to position [0, 0]
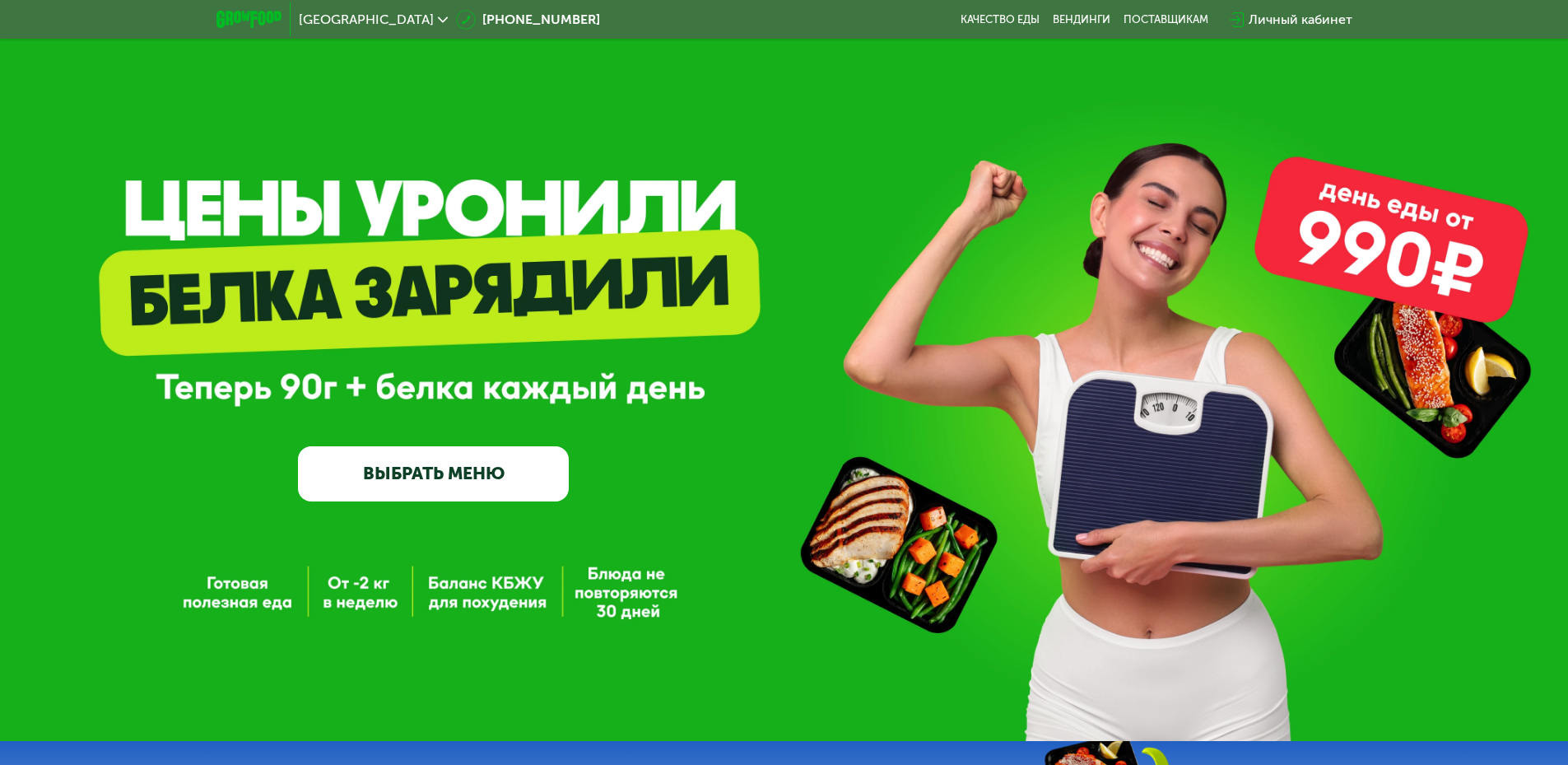
click at [438, 21] on use at bounding box center [443, 19] width 10 height 6
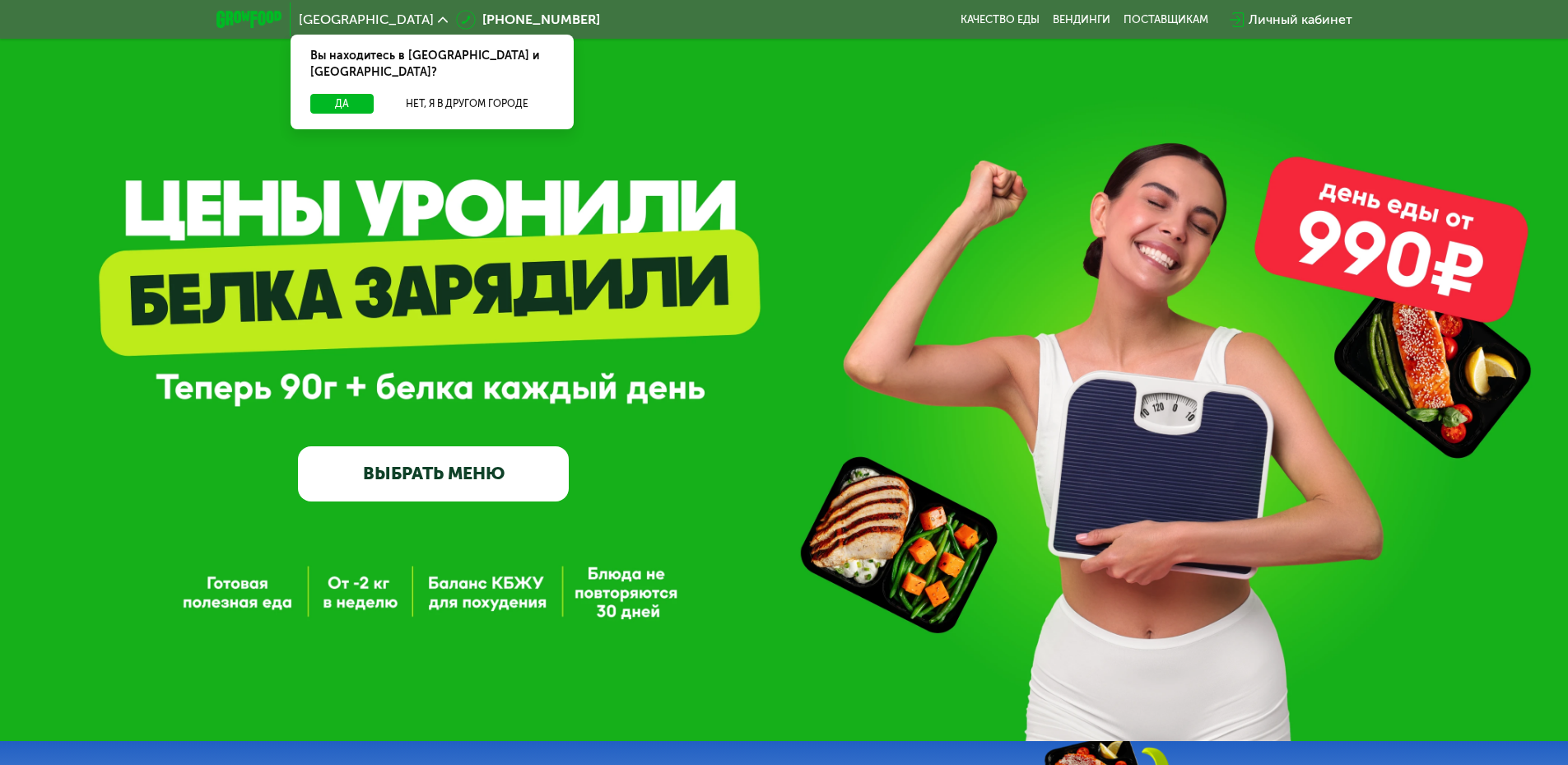
click at [891, 113] on div "GrowFood — доставка правильного питания ВЫБРАТЬ МЕНЮ" at bounding box center [784, 370] width 1568 height 741
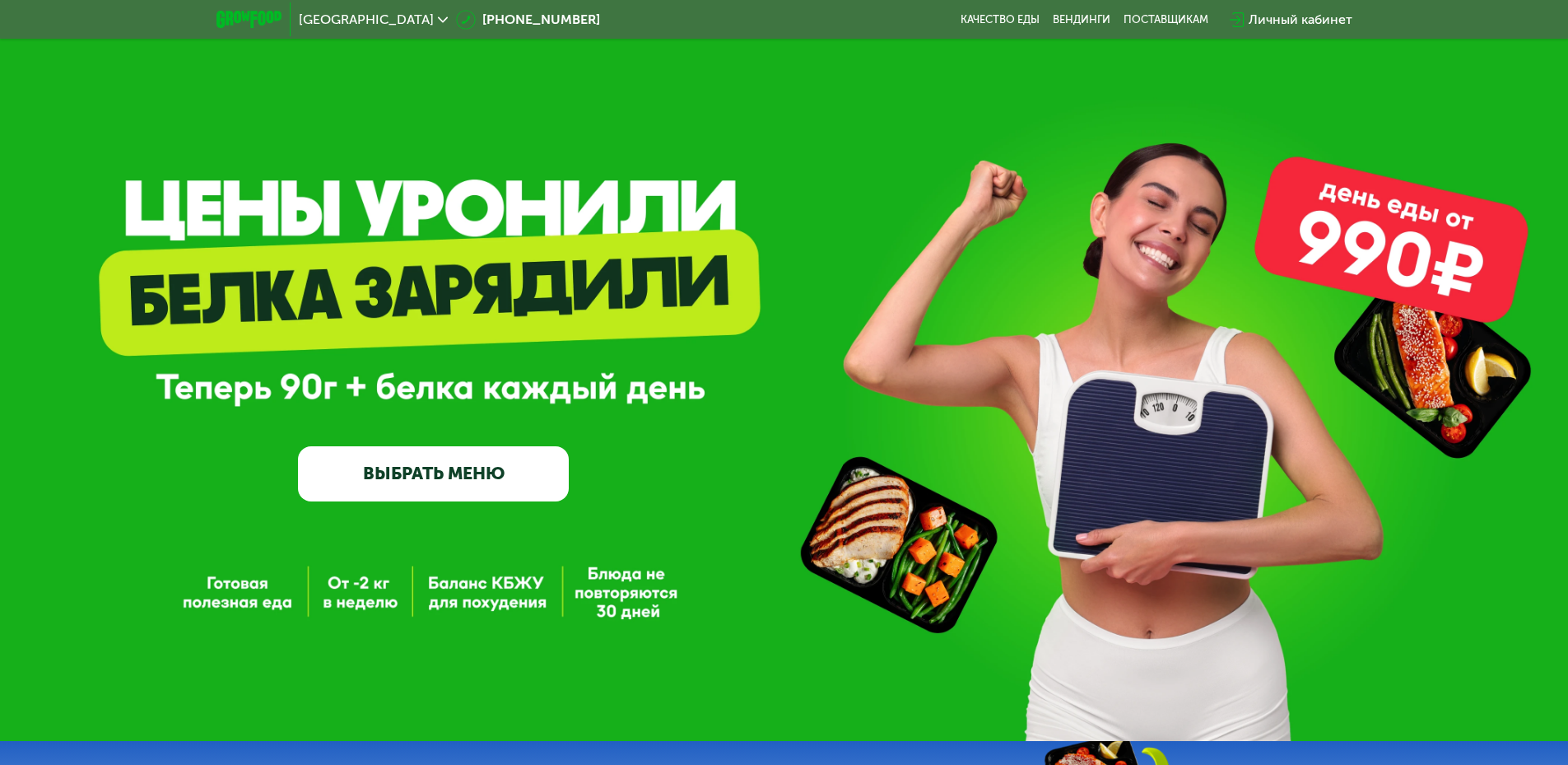
click at [1299, 23] on div "Личный кабинет" at bounding box center [1300, 20] width 104 height 20
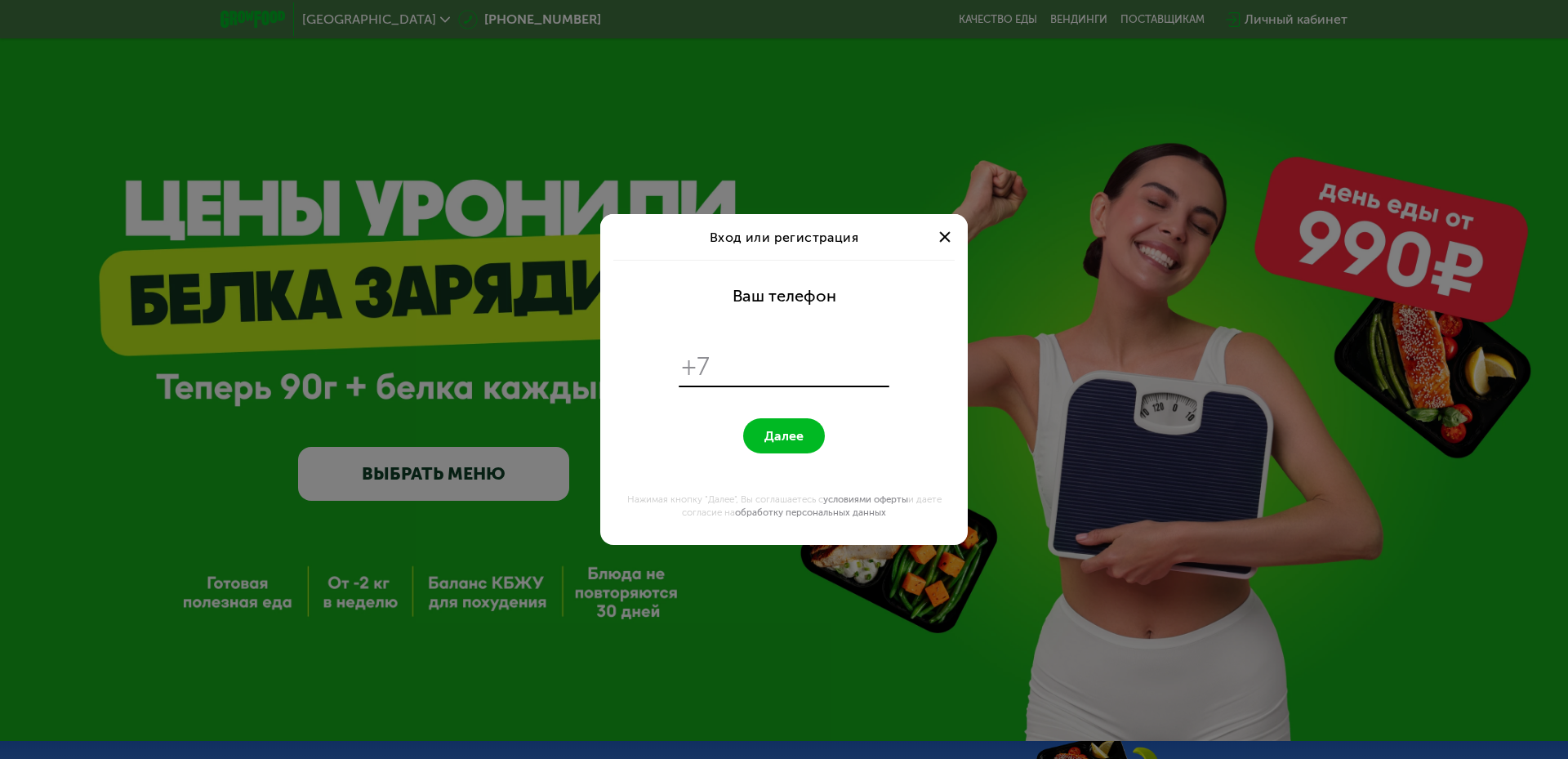
click at [951, 241] on div at bounding box center [945, 237] width 20 height 20
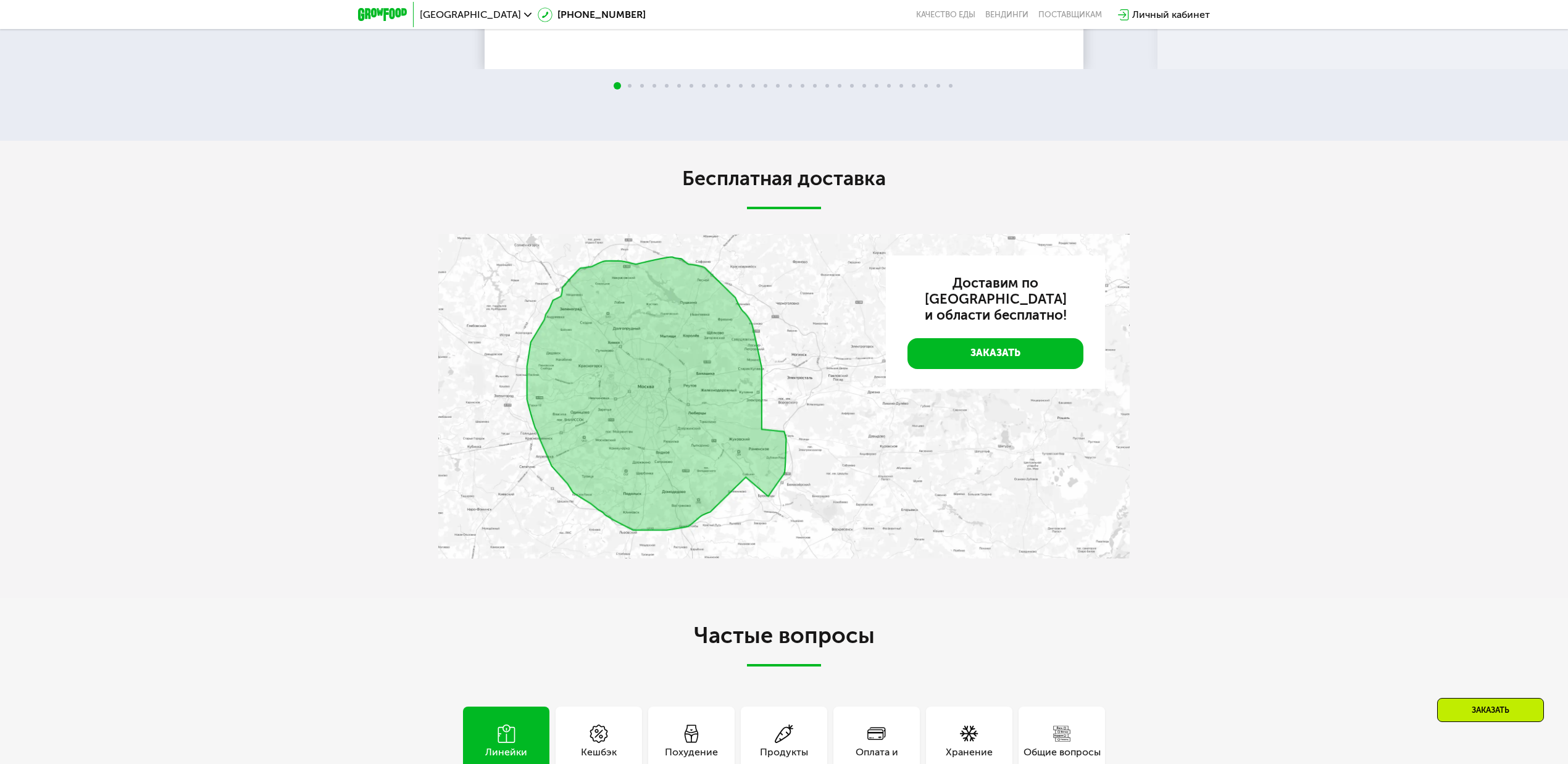
scroll to position [3044, 0]
click at [635, 428] on img at bounding box center [784, 396] width 691 height 324
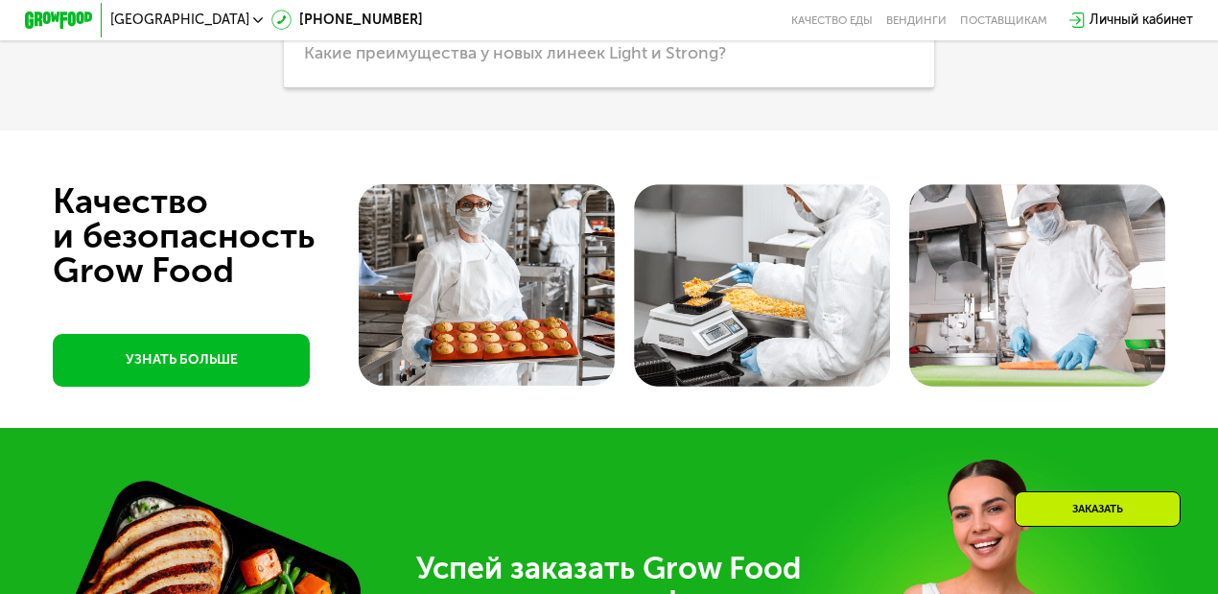
scroll to position [4392, 0]
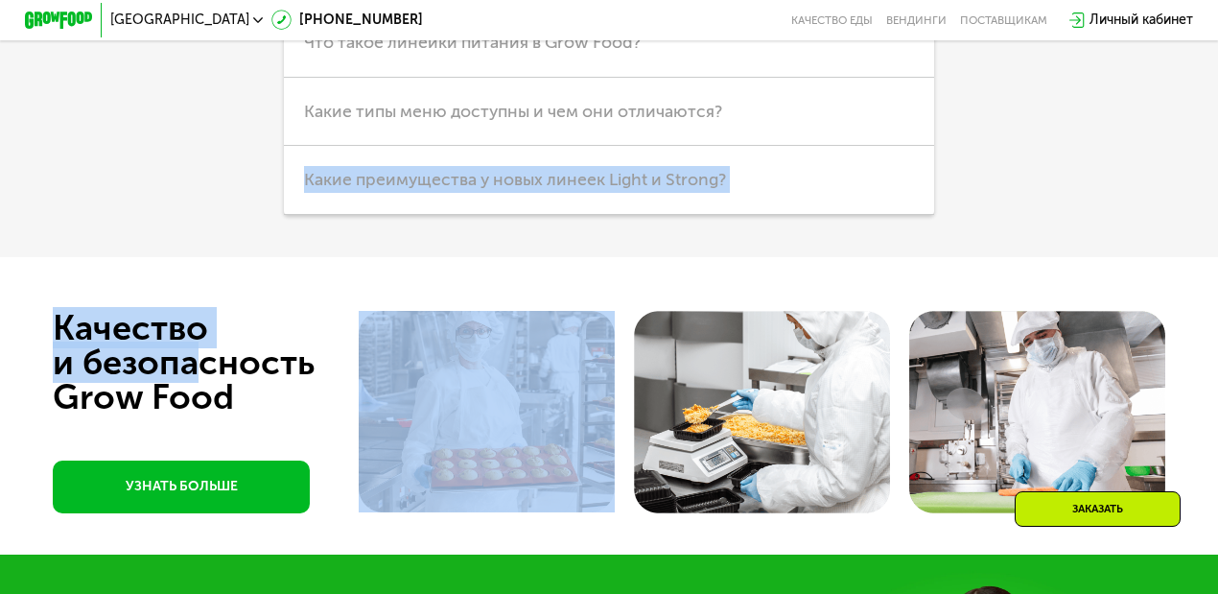
drag, startPoint x: 201, startPoint y: 188, endPoint x: 204, endPoint y: 411, distance: 223.4
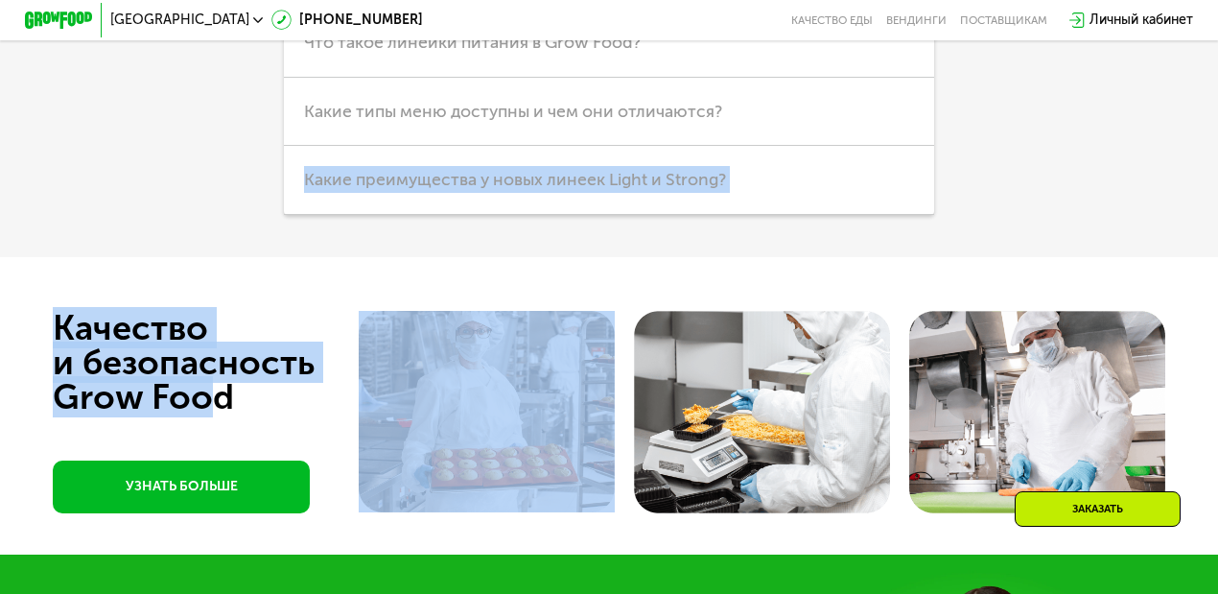
click at [196, 215] on div "Линейки Кешбэк Похудение Продукты Оплата и доставка Хранение Общие вопросы Что …" at bounding box center [608, 35] width 947 height 360
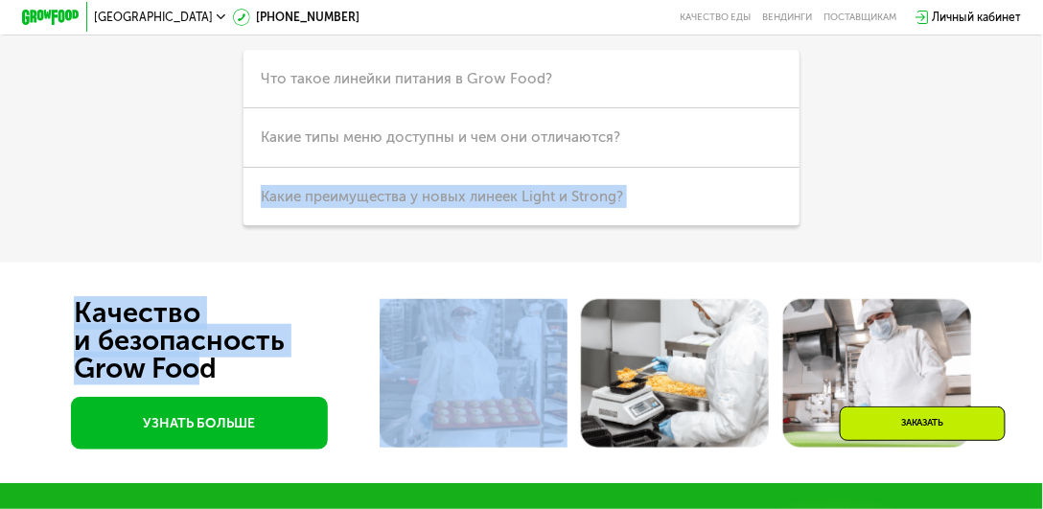
scroll to position [4217, 0]
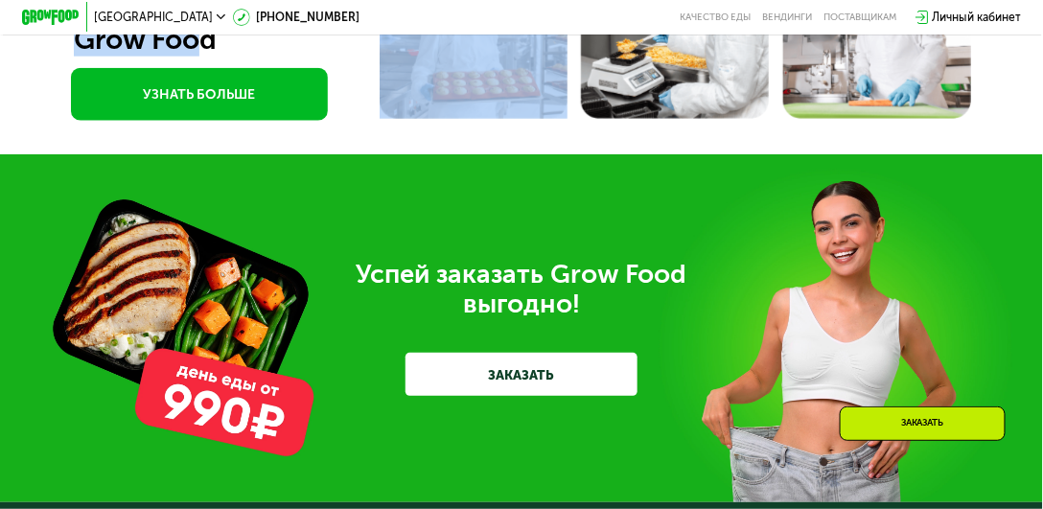
click at [39, 154] on div at bounding box center [521, 44] width 1043 height 221
click at [38, 112] on div at bounding box center [521, 44] width 1043 height 221
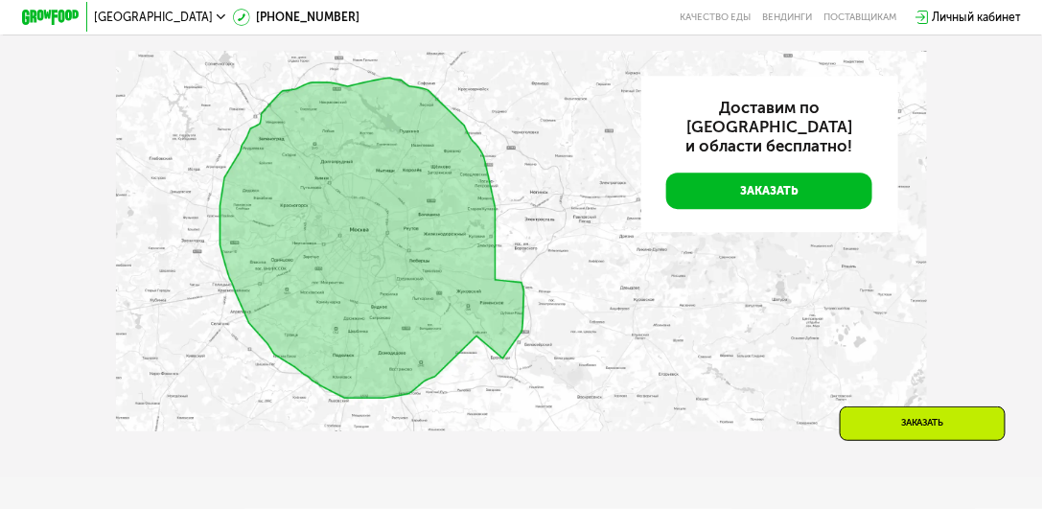
scroll to position [3176, 0]
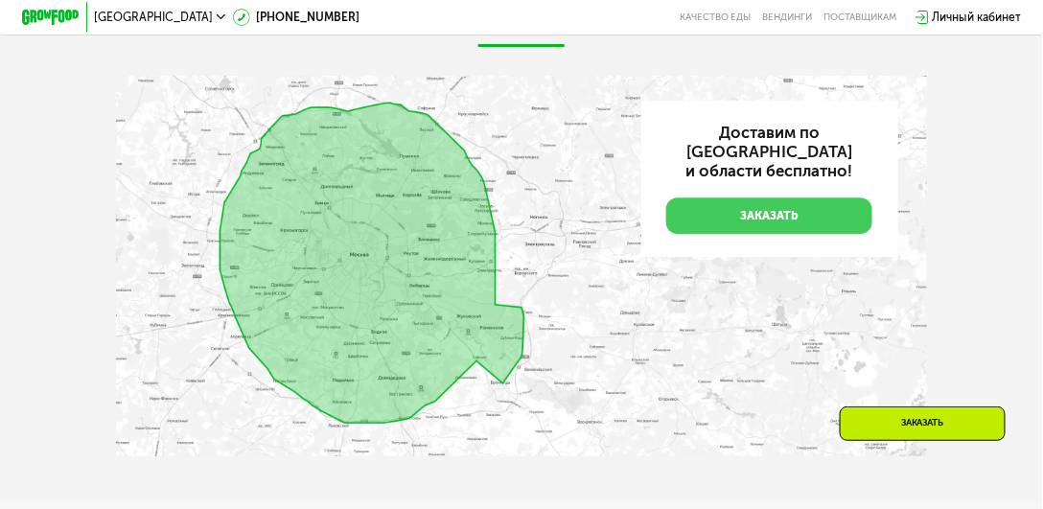
click at [734, 223] on link "Заказать" at bounding box center [769, 216] width 206 height 36
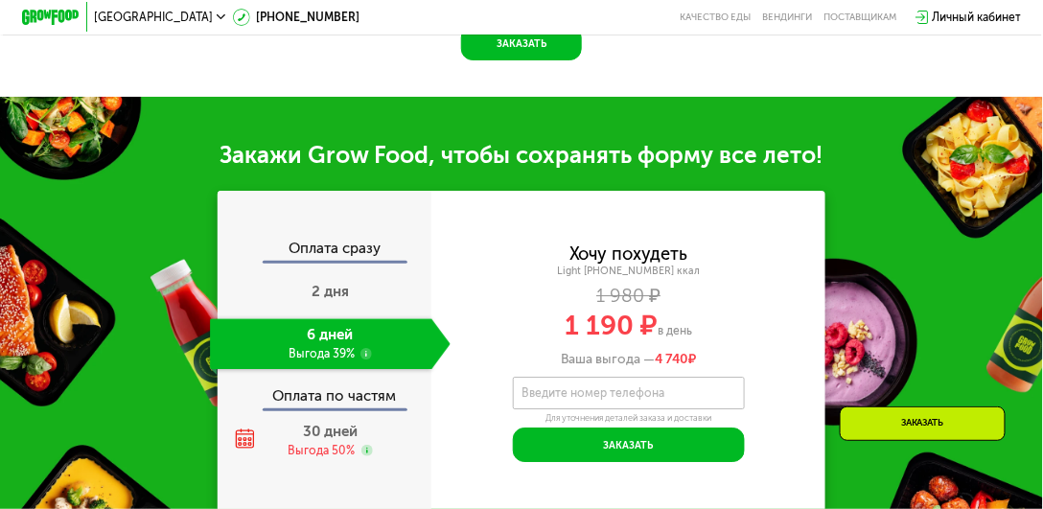
scroll to position [1360, 0]
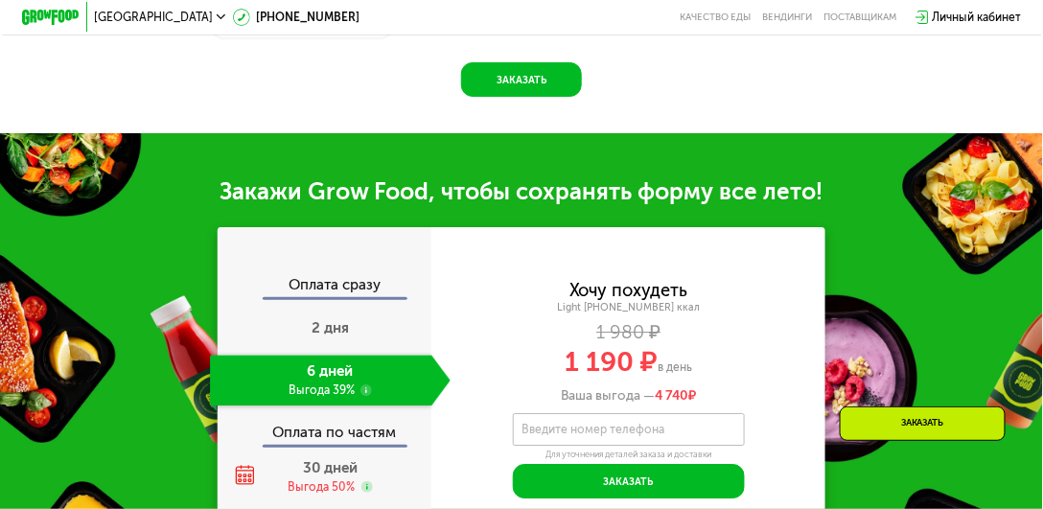
click at [217, 17] on use at bounding box center [221, 16] width 9 height 5
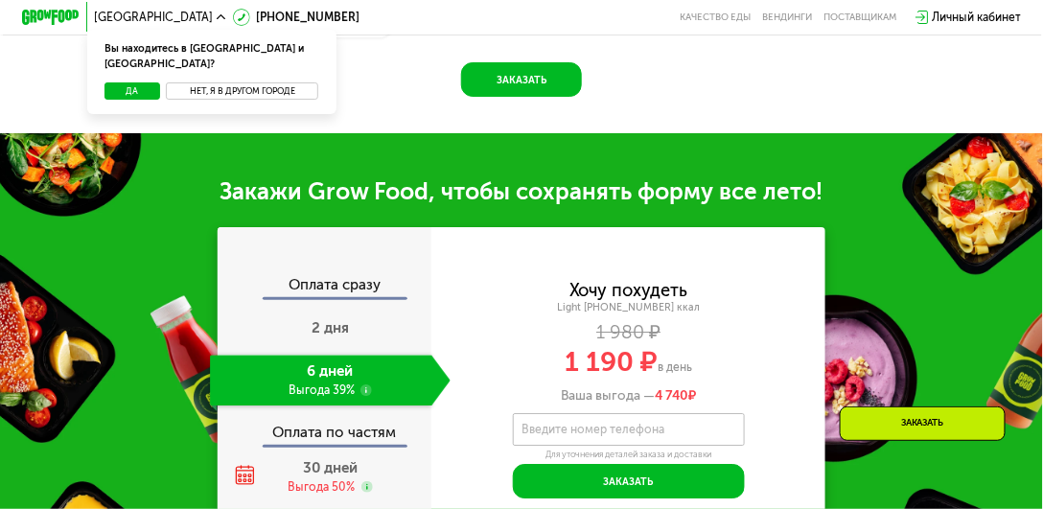
click at [250, 82] on button "Нет, я в другом городе" at bounding box center [242, 91] width 152 height 18
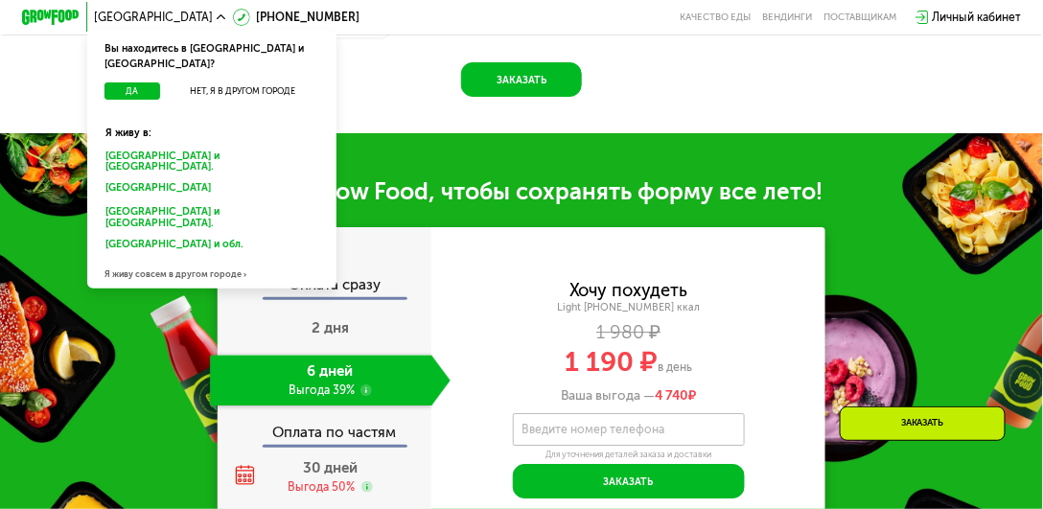
click at [181, 260] on div "Я живу совсем в другом городе" at bounding box center [211, 274] width 249 height 29
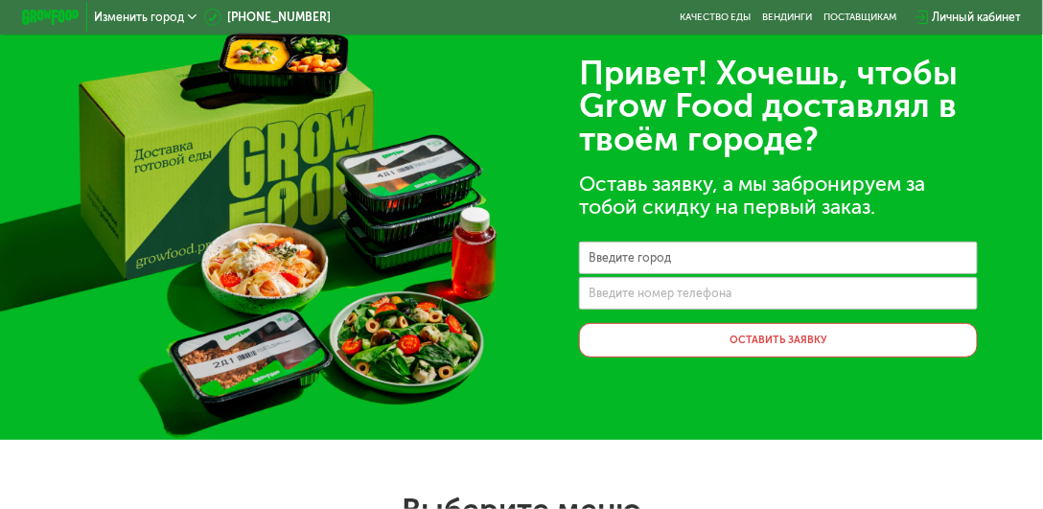
scroll to position [0, 0]
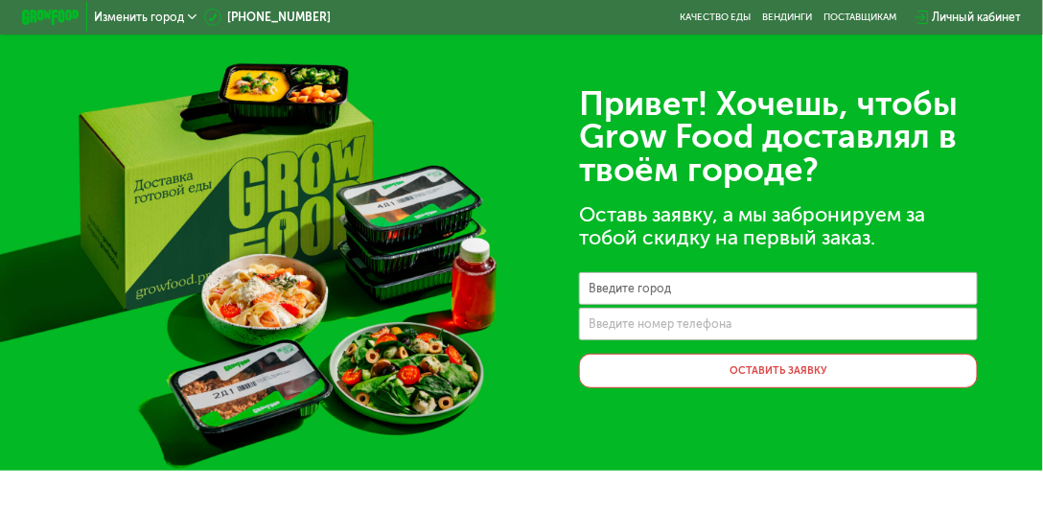
click at [661, 289] on label "Введите город" at bounding box center [630, 289] width 82 height 8
click at [661, 289] on input "Введите город" at bounding box center [778, 288] width 399 height 33
type input "*"
type input "*****"
click at [677, 335] on input "Введите номер телефона" at bounding box center [778, 324] width 399 height 33
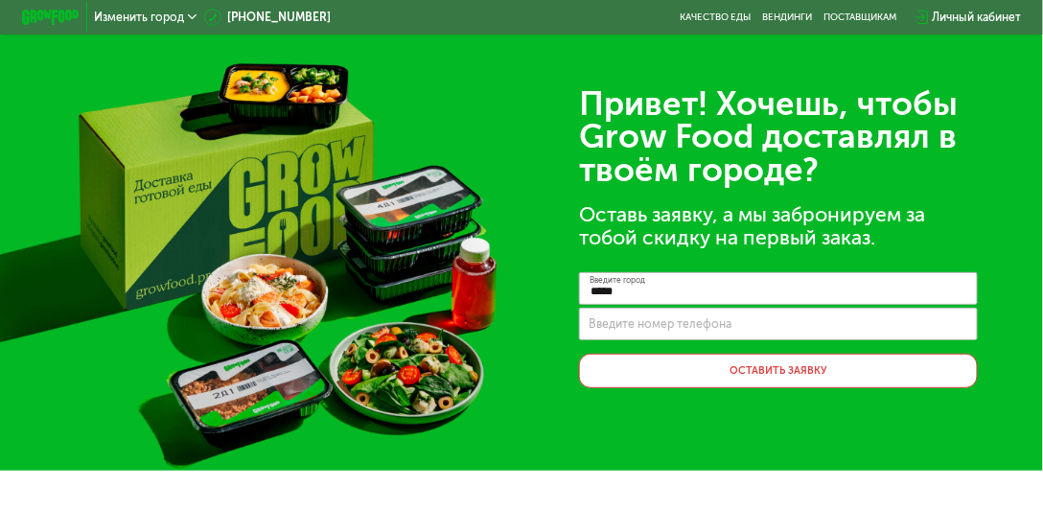
click at [512, 176] on div "Привет! Хочешь, чтобы Grow Food доставлял в твоём городе? Оставь заявку, а мы з…" at bounding box center [521, 235] width 1043 height 471
click at [170, 20] on span "Изменить город" at bounding box center [139, 18] width 90 height 12
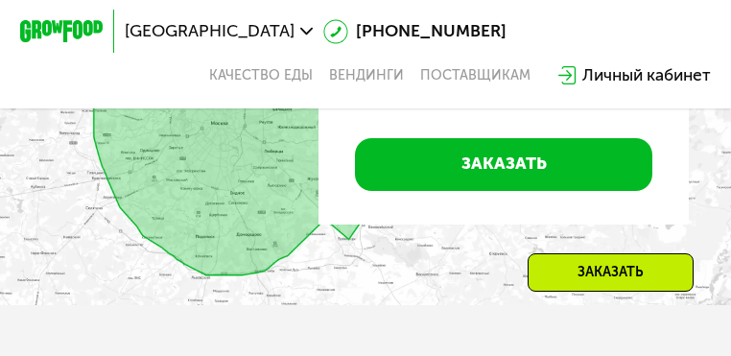
scroll to position [4572, 0]
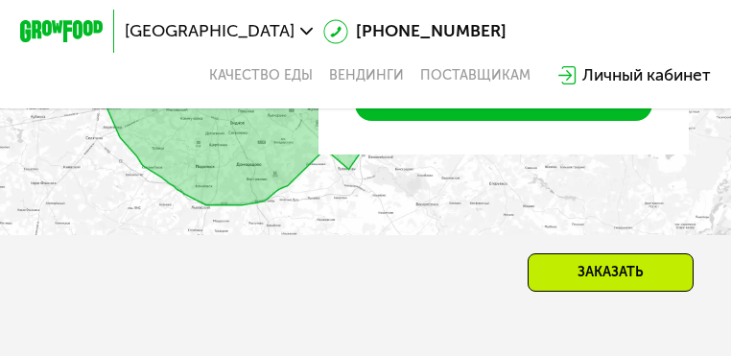
click at [393, 217] on img at bounding box center [365, 63] width 731 height 343
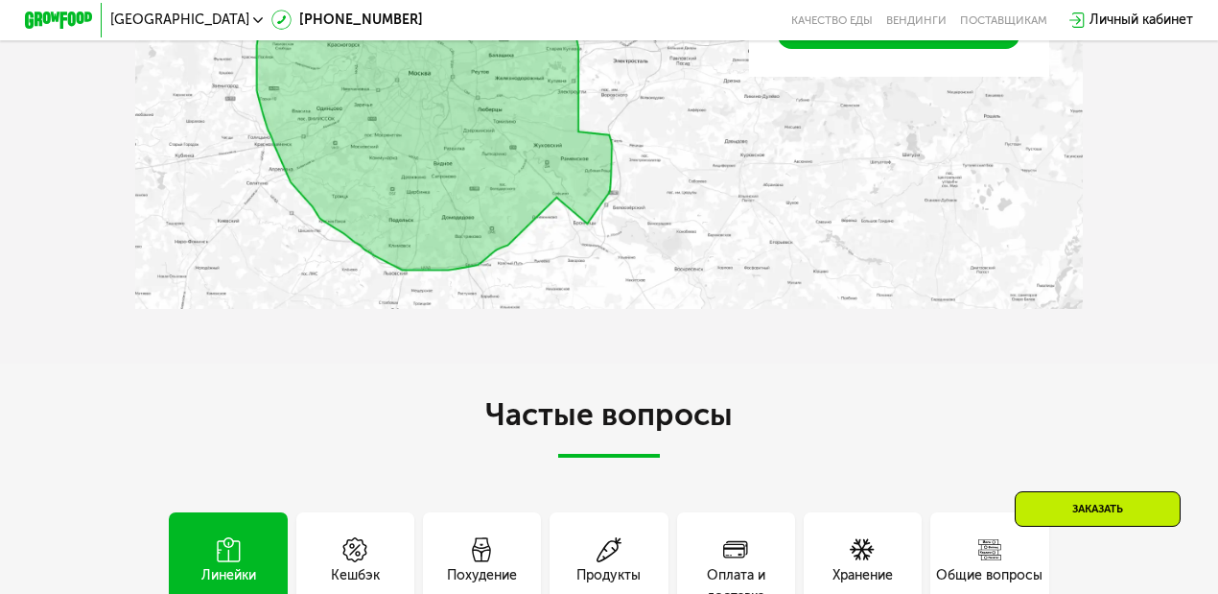
scroll to position [3573, 0]
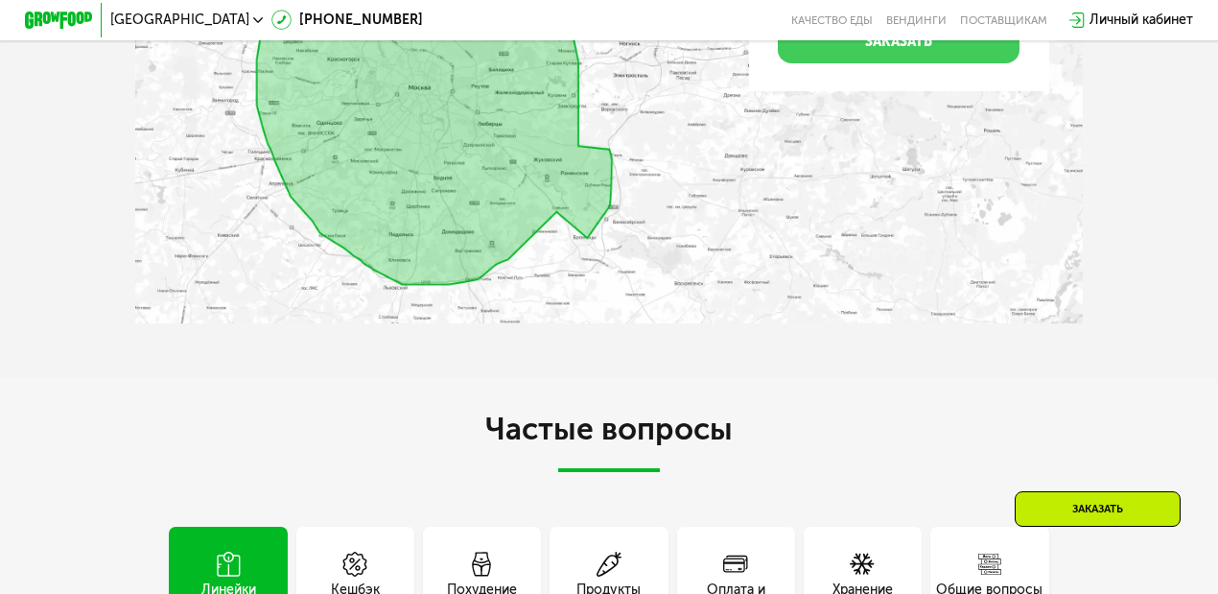
click at [904, 63] on link "Заказать" at bounding box center [898, 42] width 241 height 42
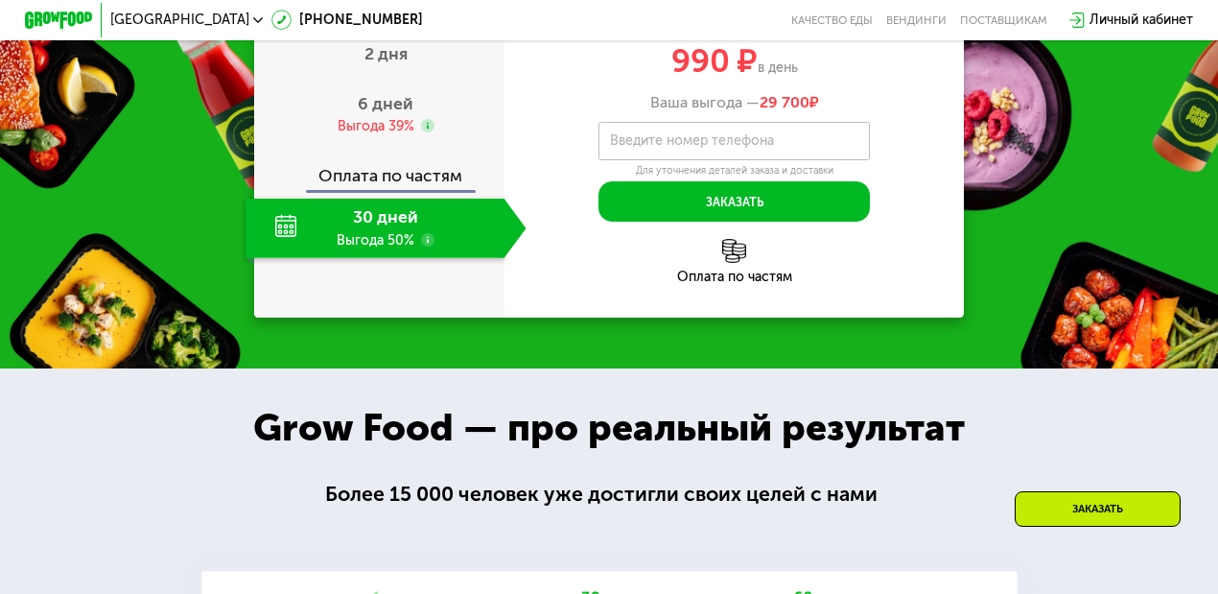
scroll to position [1676, 0]
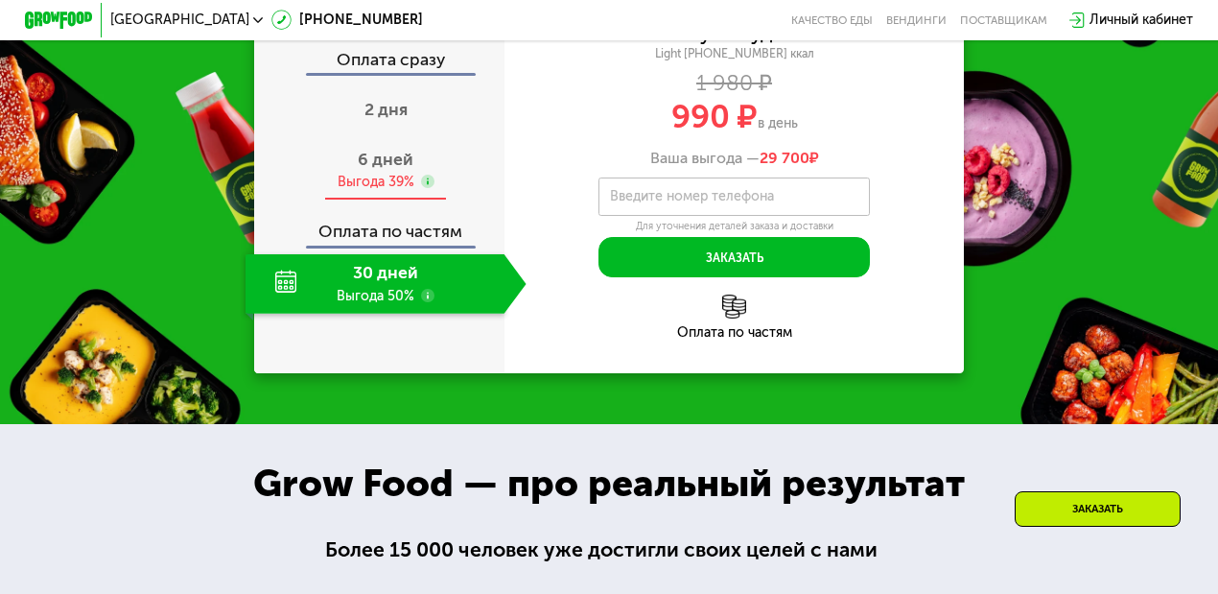
click at [387, 200] on div "6 дней Выгода 39%" at bounding box center [385, 170] width 281 height 59
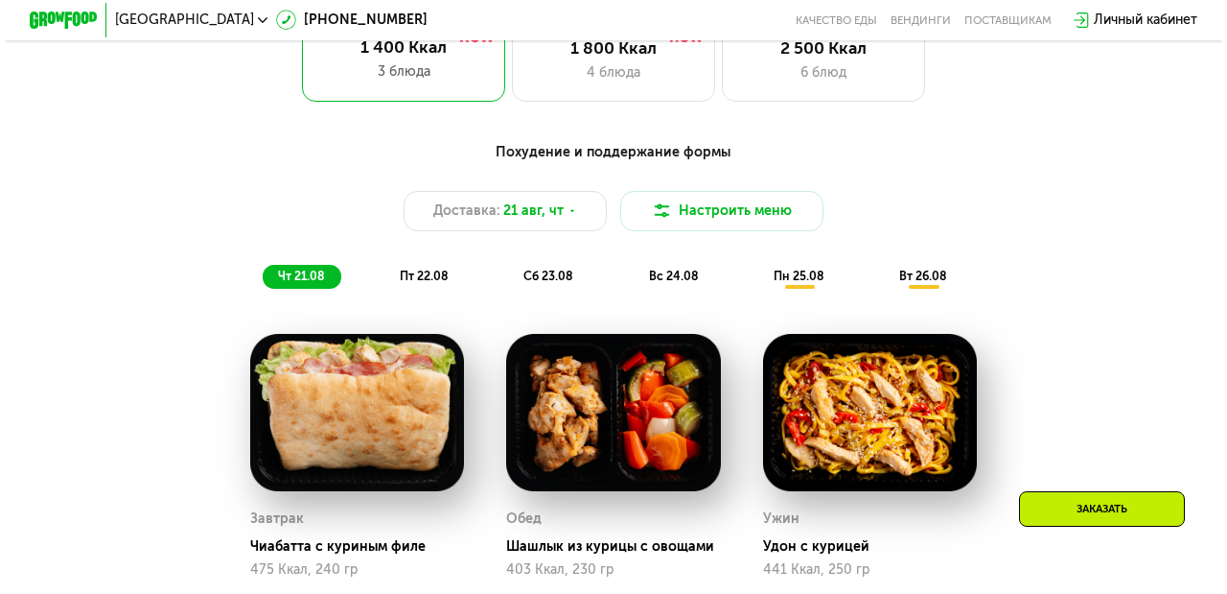
scroll to position [846, 0]
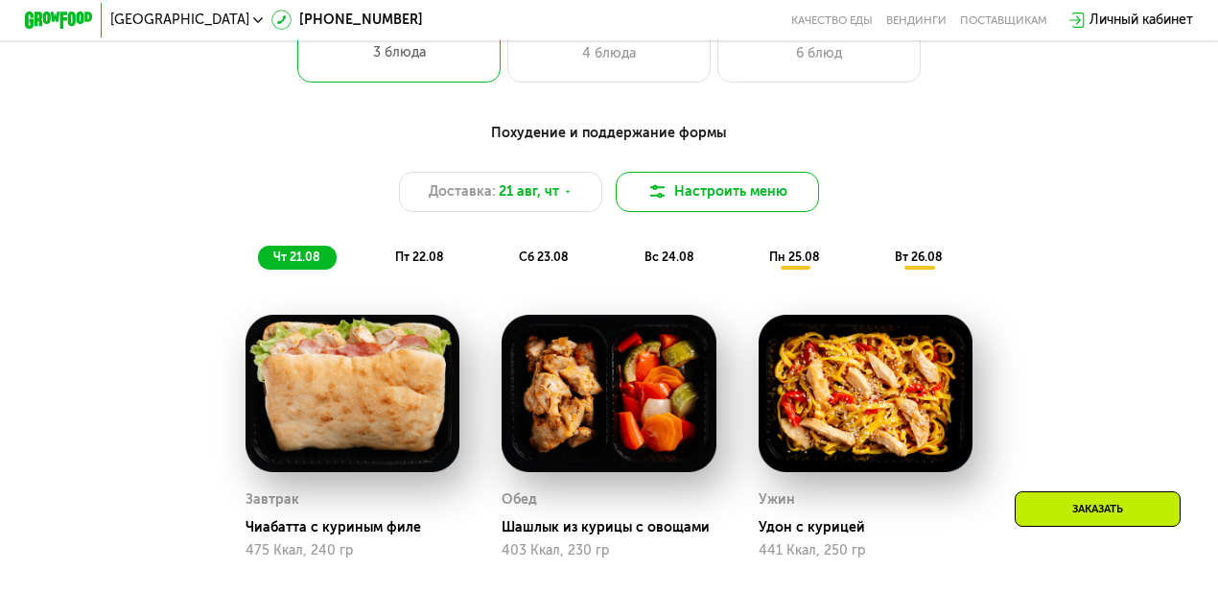
click at [696, 207] on button "Настроить меню" at bounding box center [717, 192] width 203 height 40
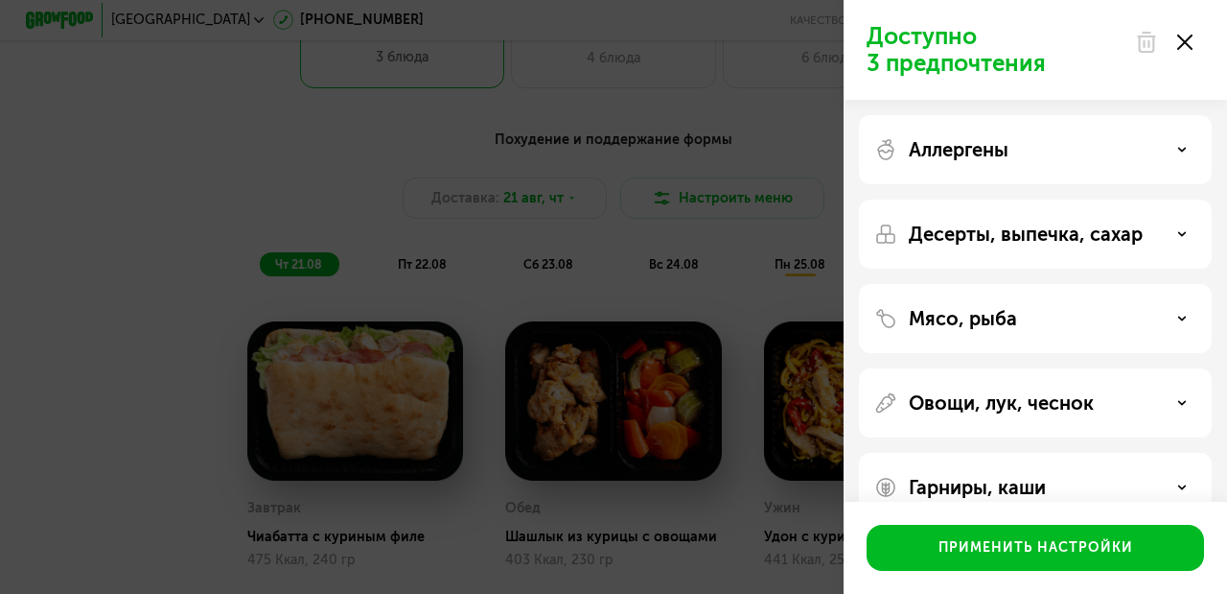
click at [1051, 245] on p "Десерты, выпечка, сахар" at bounding box center [1026, 233] width 234 height 23
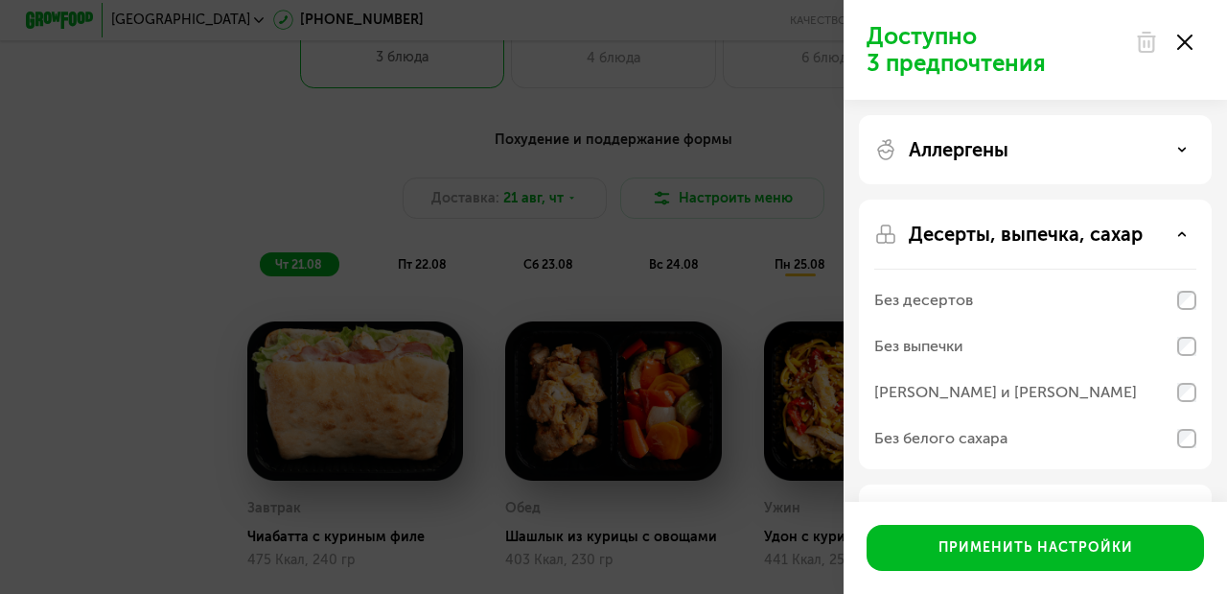
click at [1051, 323] on div "Без десертов" at bounding box center [1036, 346] width 322 height 46
click at [1051, 369] on div "Без выпечки" at bounding box center [1036, 392] width 322 height 46
click at [1051, 395] on div "Без сэндвичей и круассанов" at bounding box center [1006, 392] width 263 height 23
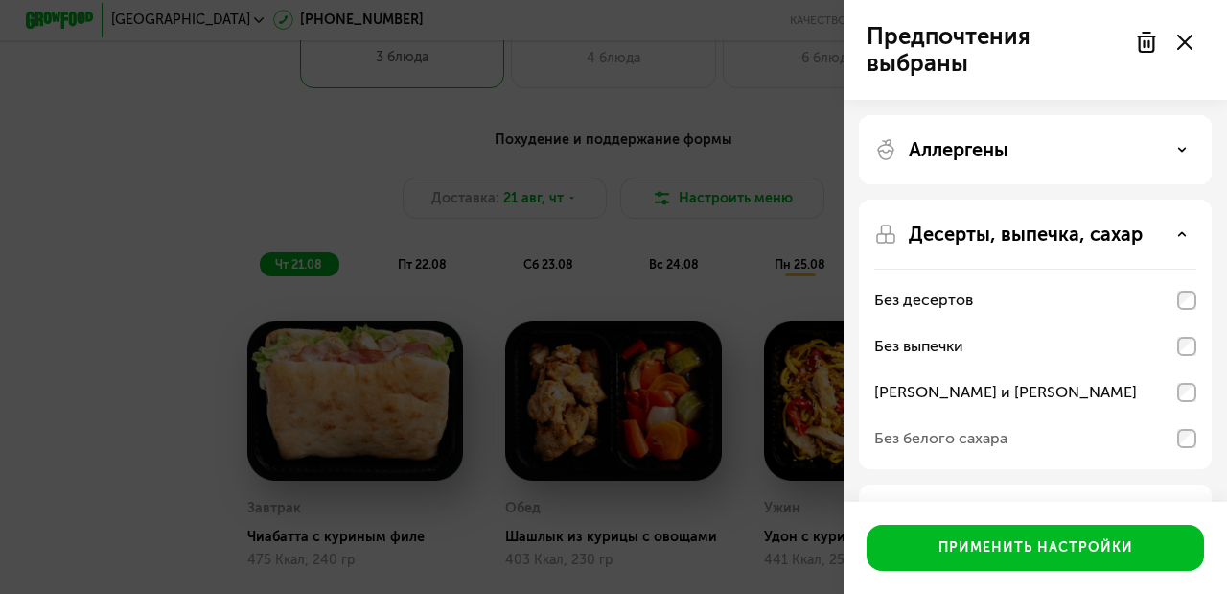
click at [1028, 441] on div "Без белого сахара" at bounding box center [1036, 438] width 322 height 46
click at [1051, 199] on div "Аллергены" at bounding box center [1035, 333] width 353 height 269
click at [1031, 156] on div "Аллергены" at bounding box center [1036, 149] width 322 height 23
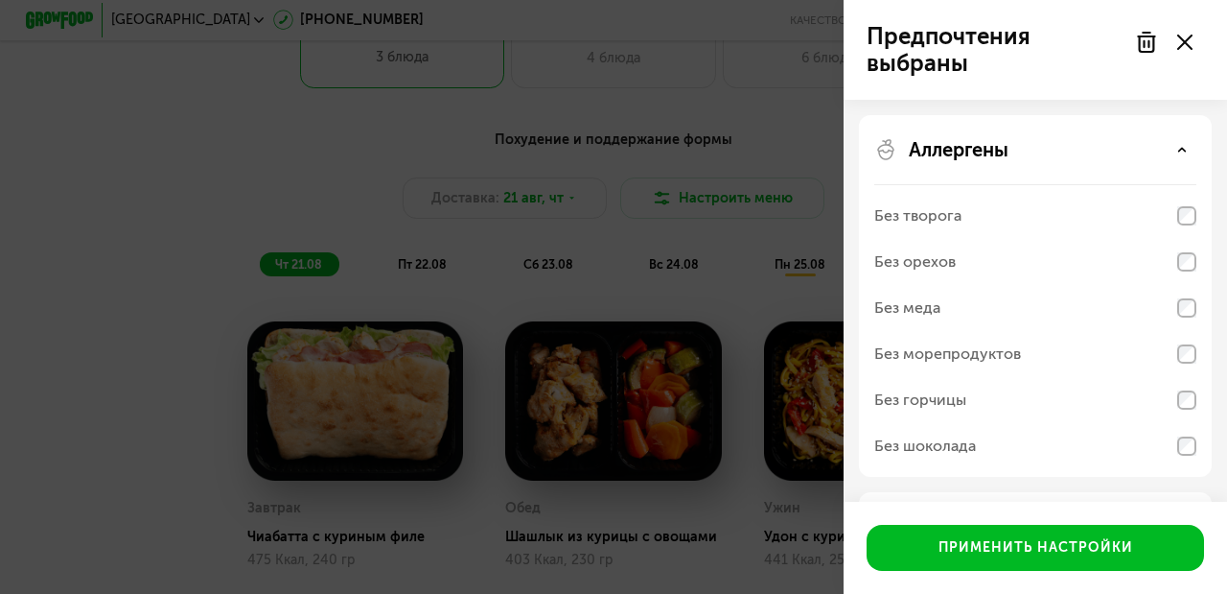
click at [1051, 153] on icon at bounding box center [1183, 150] width 10 height 10
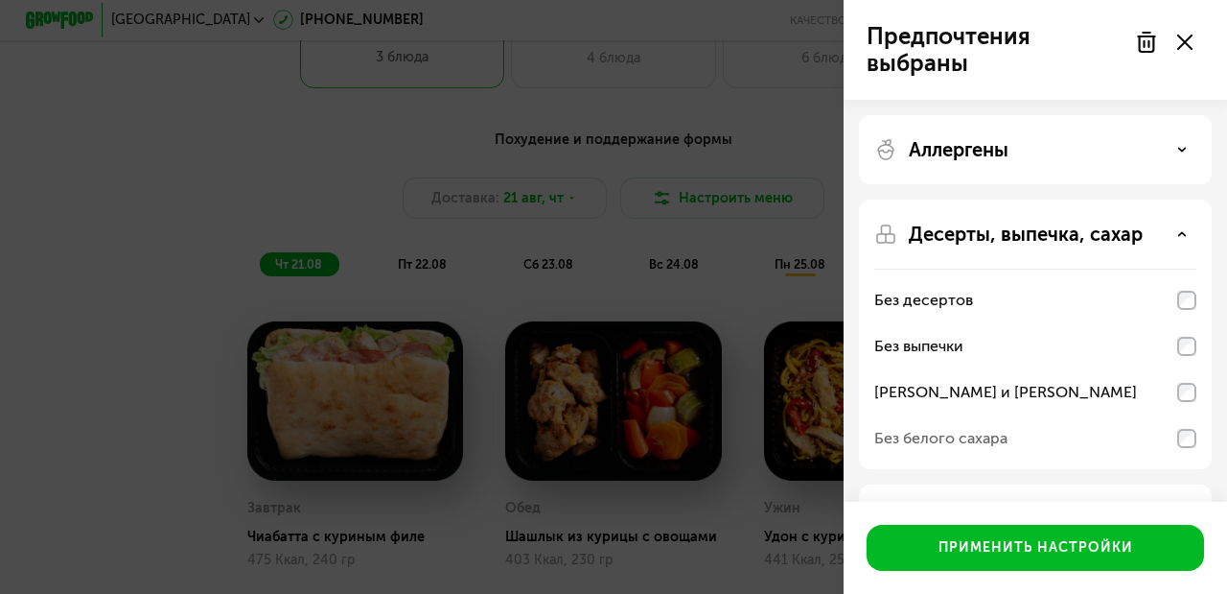
click at [1041, 240] on p "Десерты, выпечка, сахар" at bounding box center [1026, 233] width 234 height 23
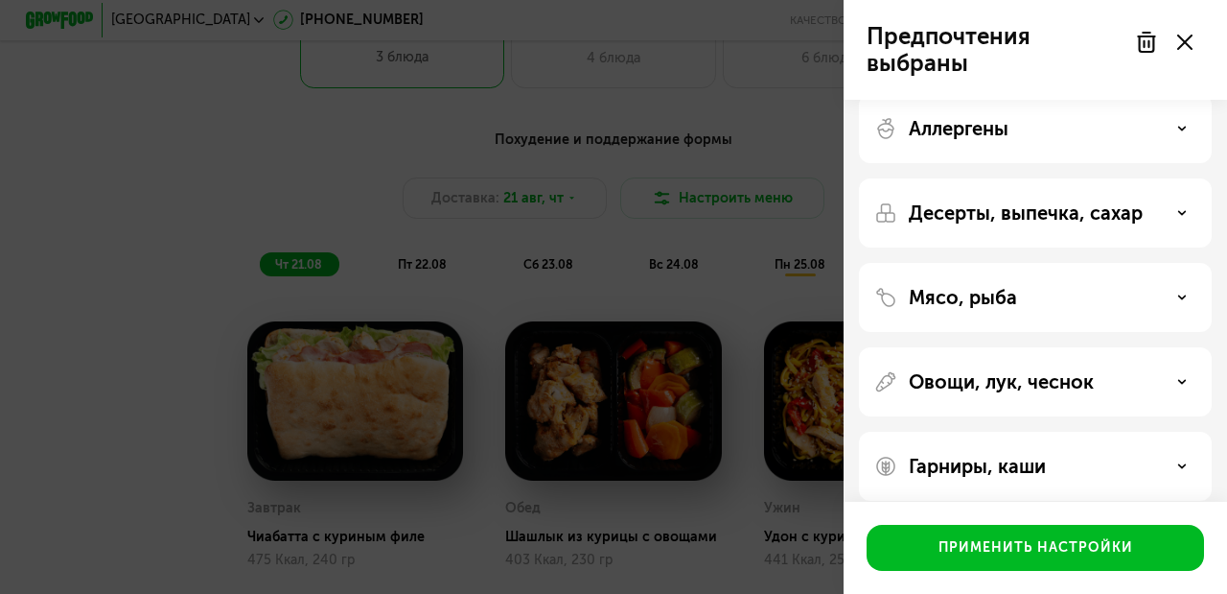
scroll to position [38, 0]
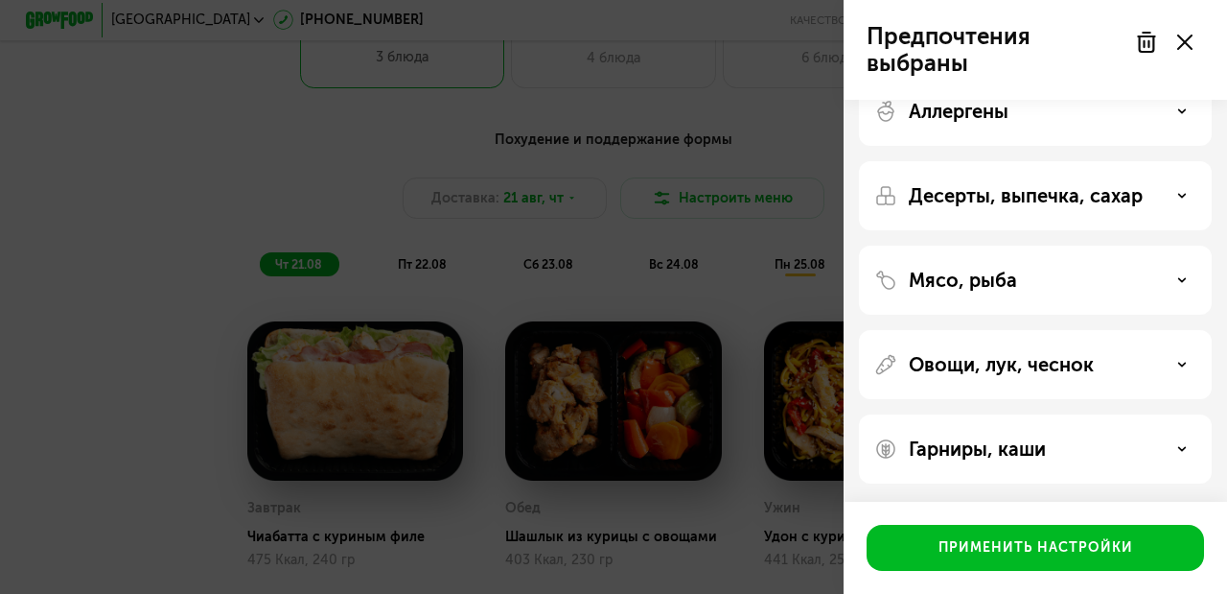
click at [1039, 455] on p "Гарниры, каши" at bounding box center [977, 448] width 137 height 23
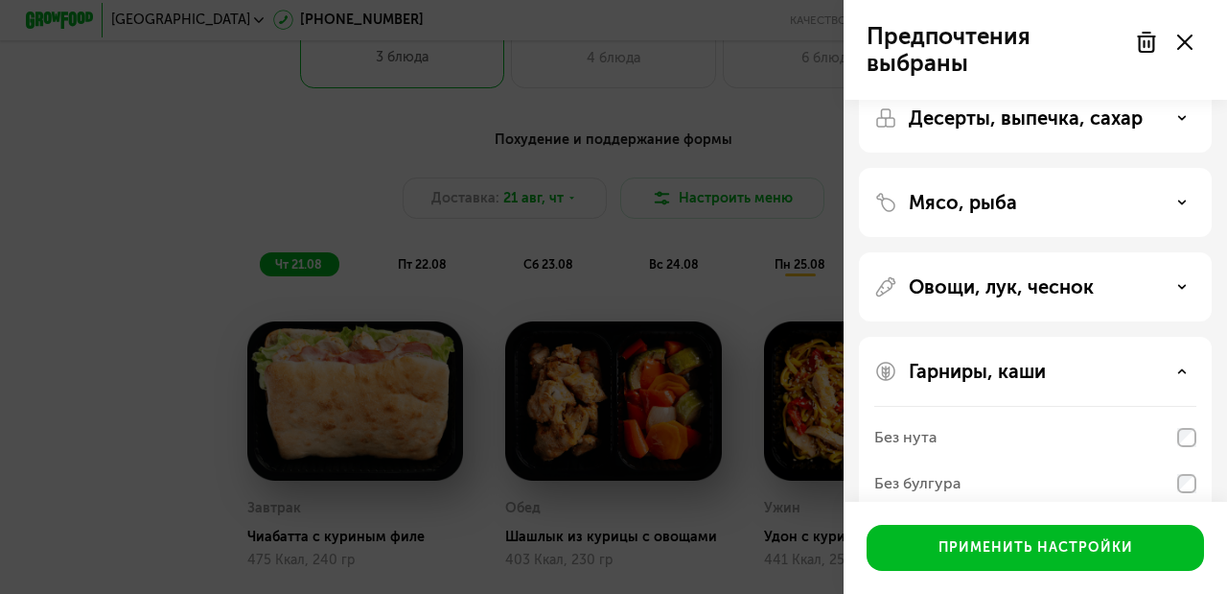
scroll to position [285, 0]
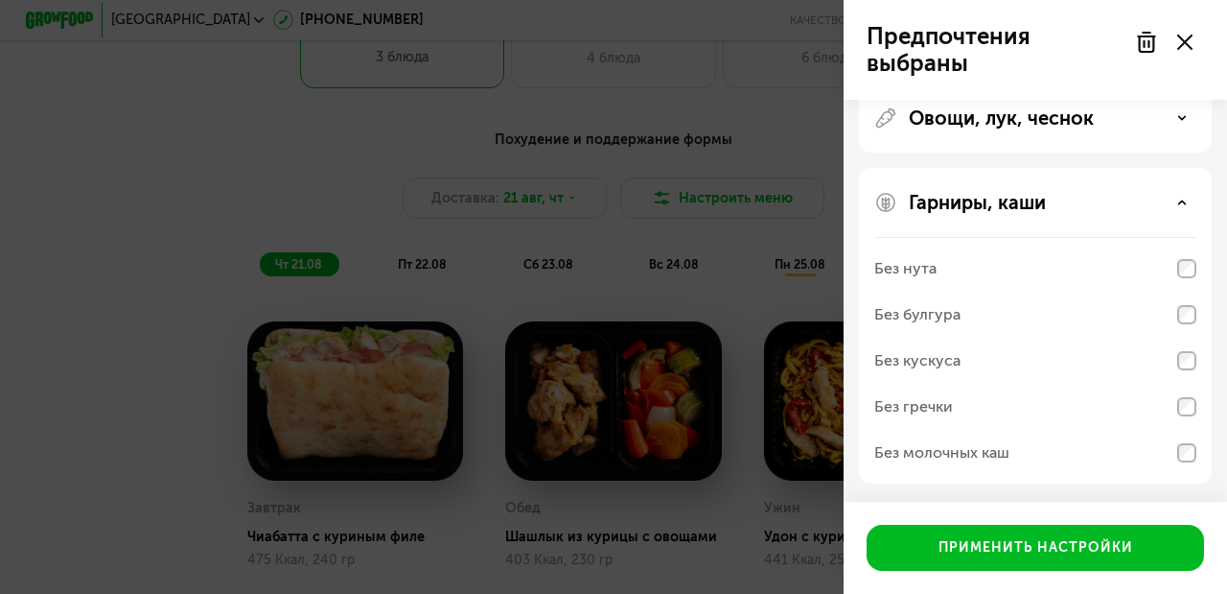
click at [988, 203] on p "Гарниры, каши" at bounding box center [977, 202] width 137 height 23
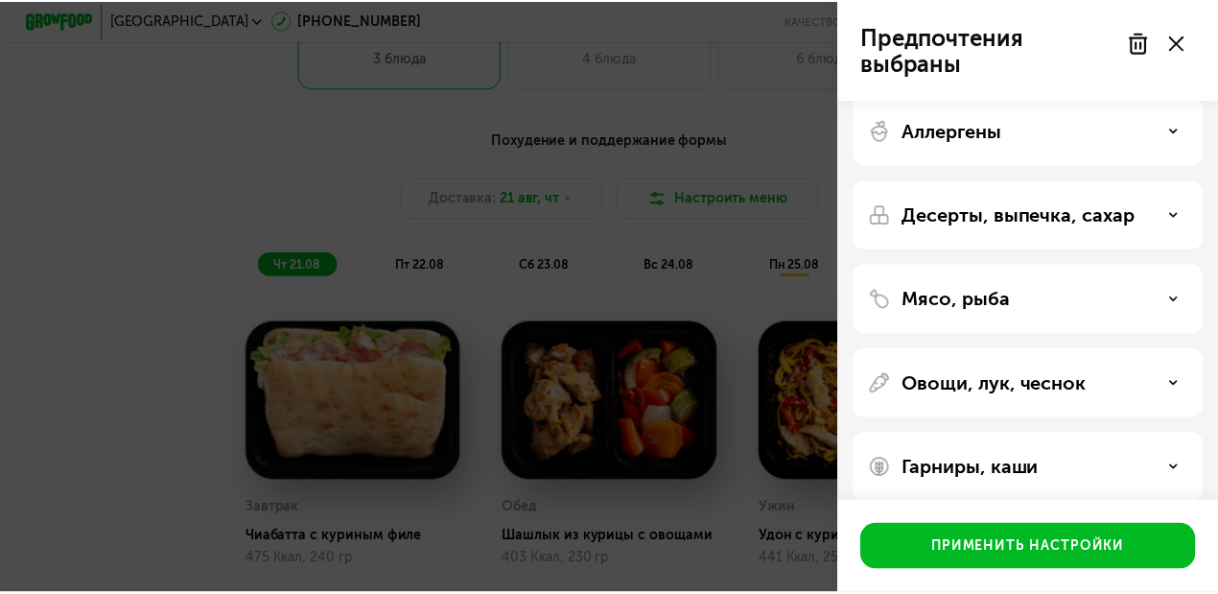
scroll to position [38, 0]
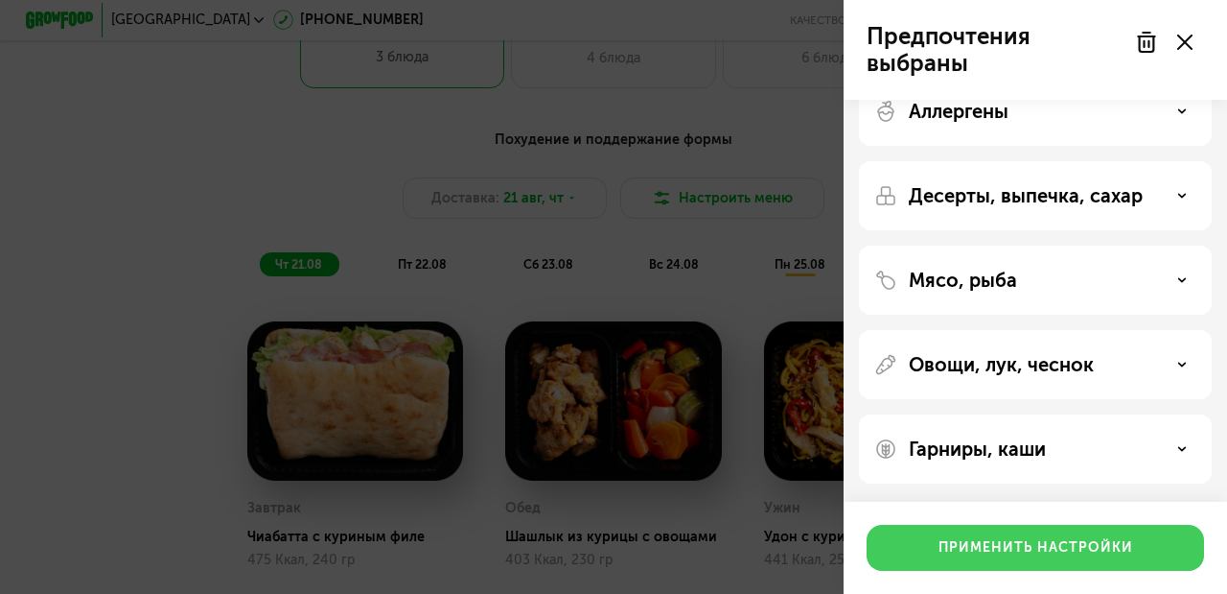
click at [986, 508] on div "Применить настройки" at bounding box center [1036, 547] width 195 height 19
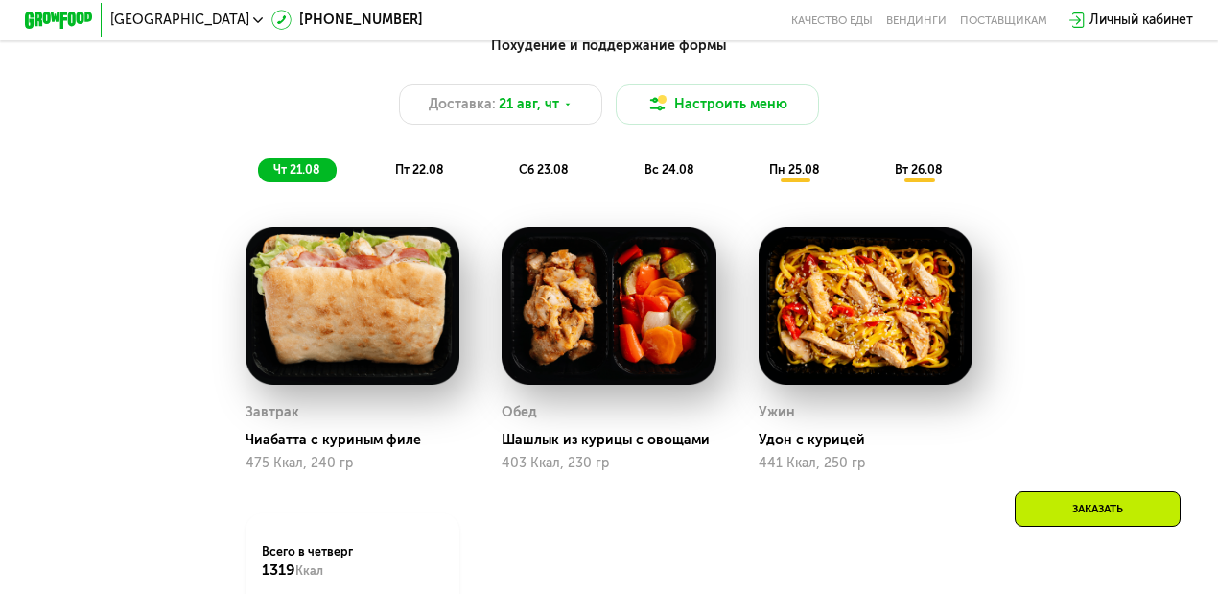
scroll to position [909, 0]
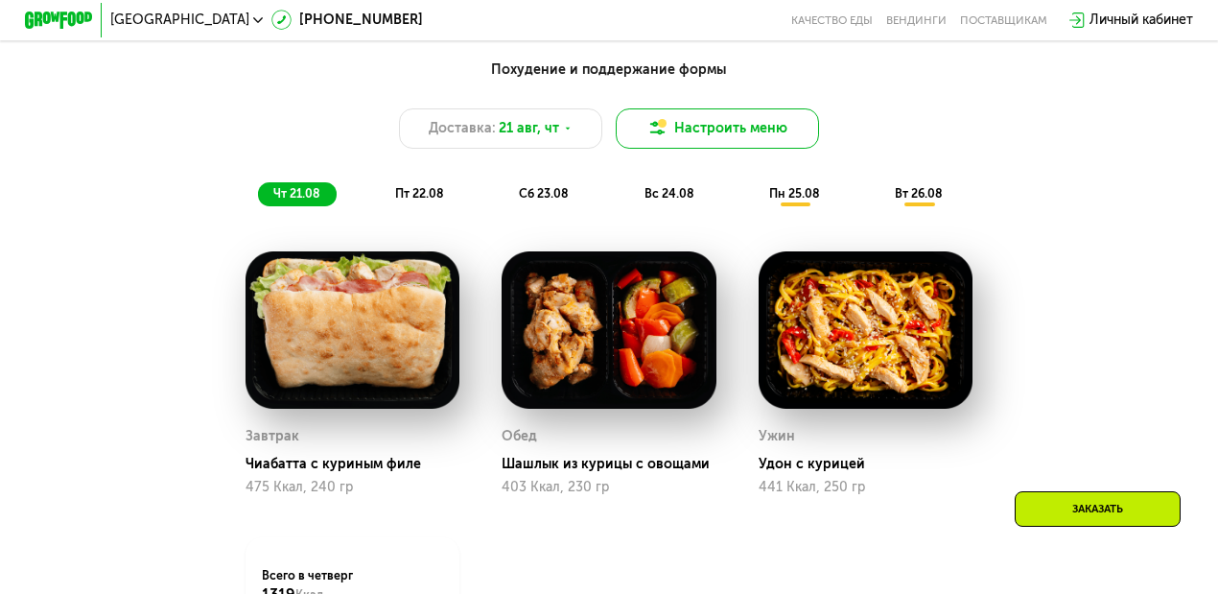
click at [750, 138] on button "Настроить меню" at bounding box center [717, 128] width 203 height 40
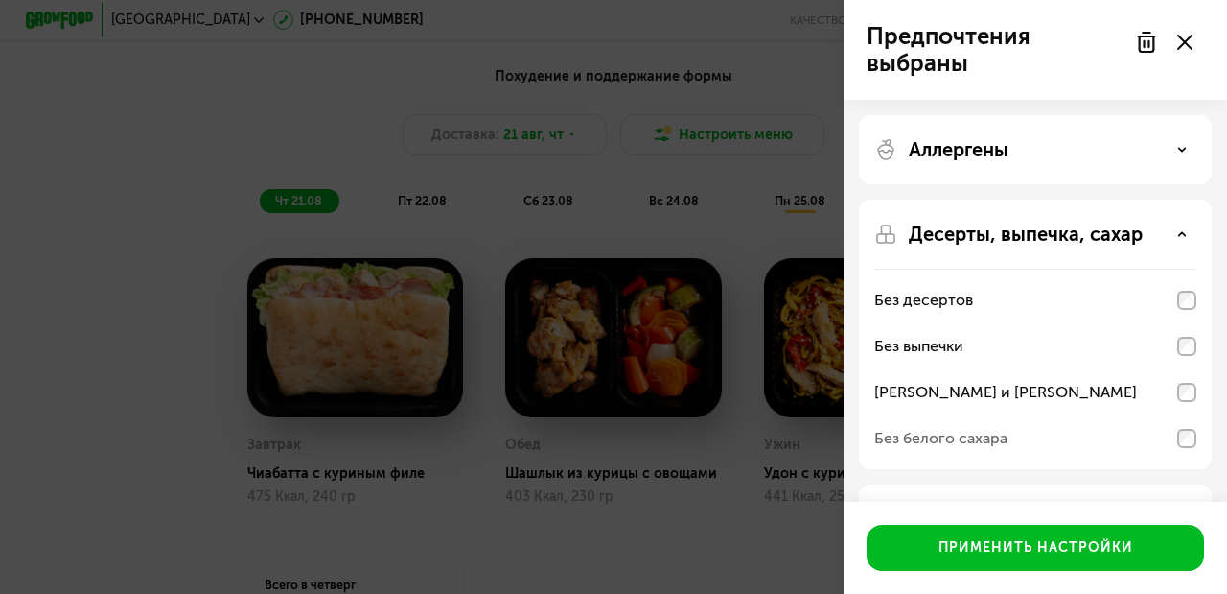
click at [746, 508] on div "Предпочтения выбраны Аллергены Десерты, выпечка, сахар Без десертов Без выпечки…" at bounding box center [613, 297] width 1227 height 594
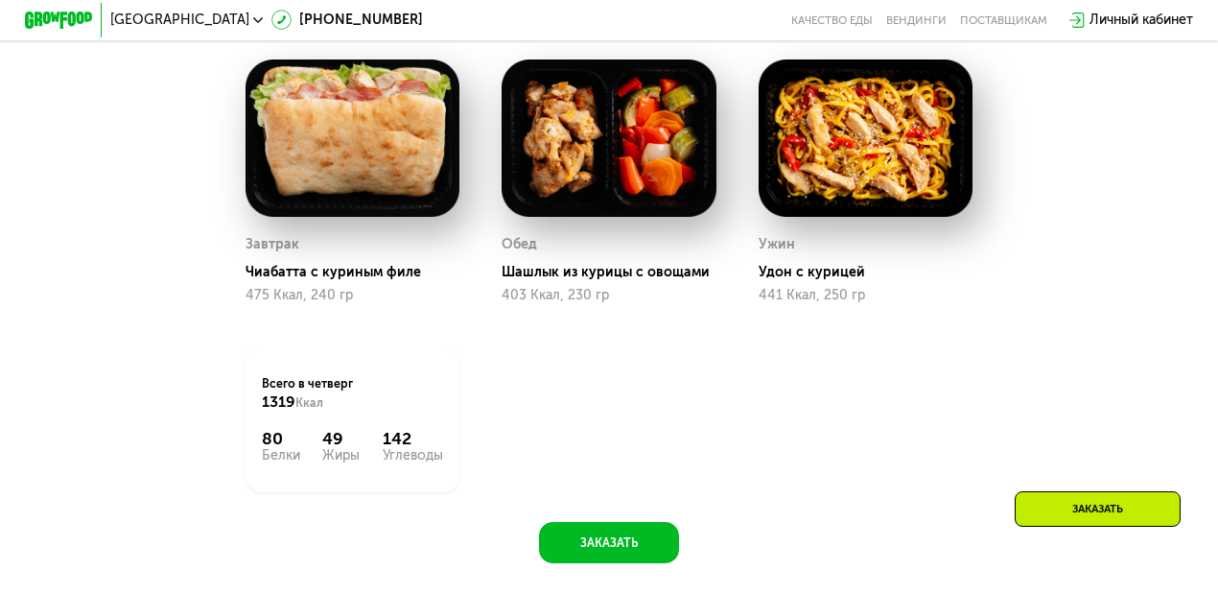
scroll to position [1165, 0]
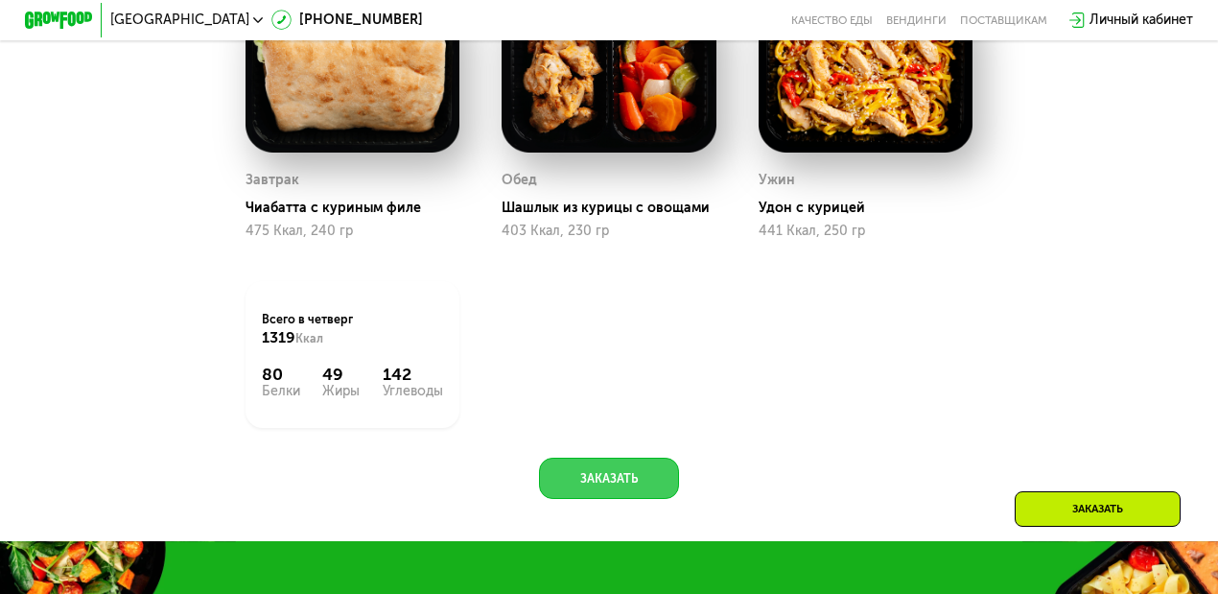
click at [618, 490] on button "Заказать" at bounding box center [609, 477] width 141 height 40
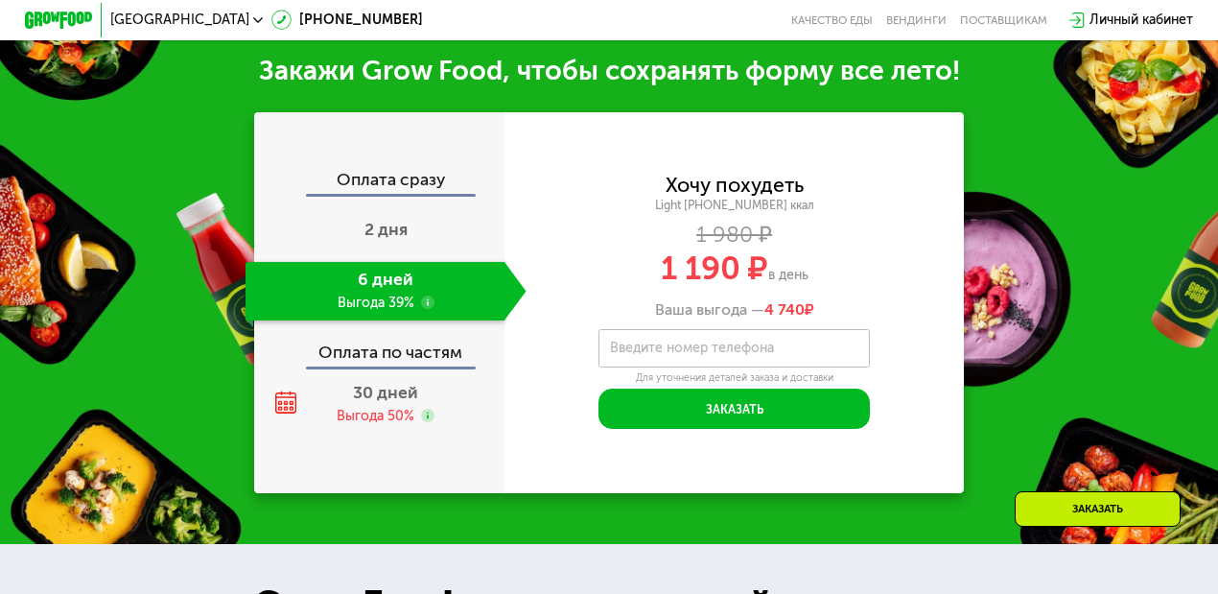
scroll to position [1716, 0]
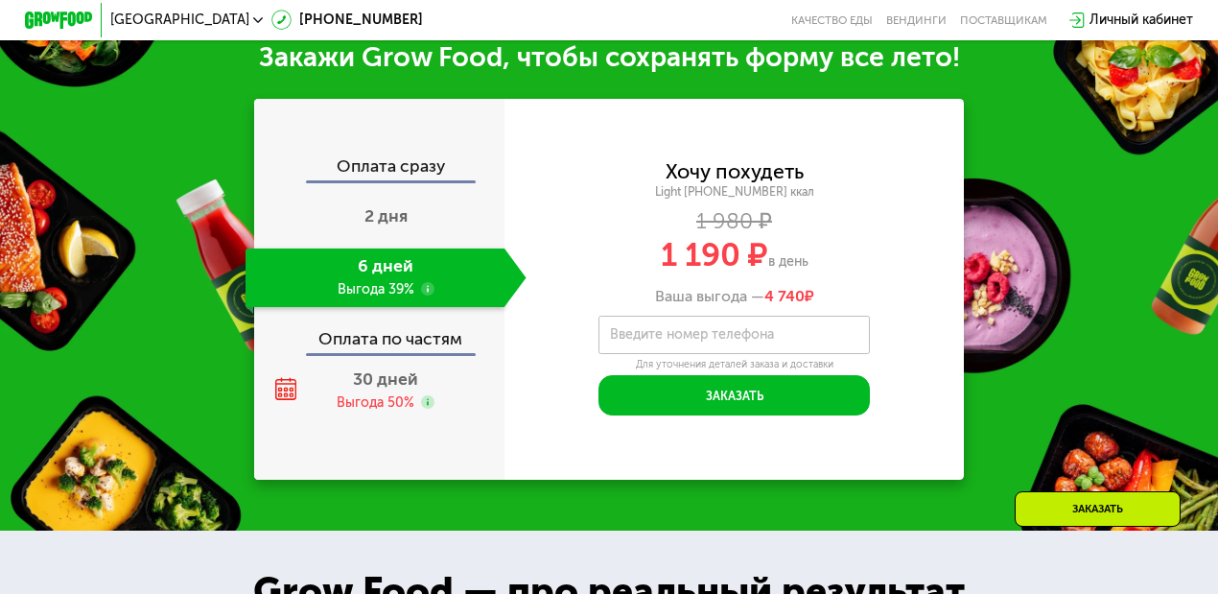
click at [645, 339] on label "Введите номер телефона" at bounding box center [692, 335] width 164 height 10
click at [645, 343] on input "Введите номер телефона" at bounding box center [733, 334] width 270 height 38
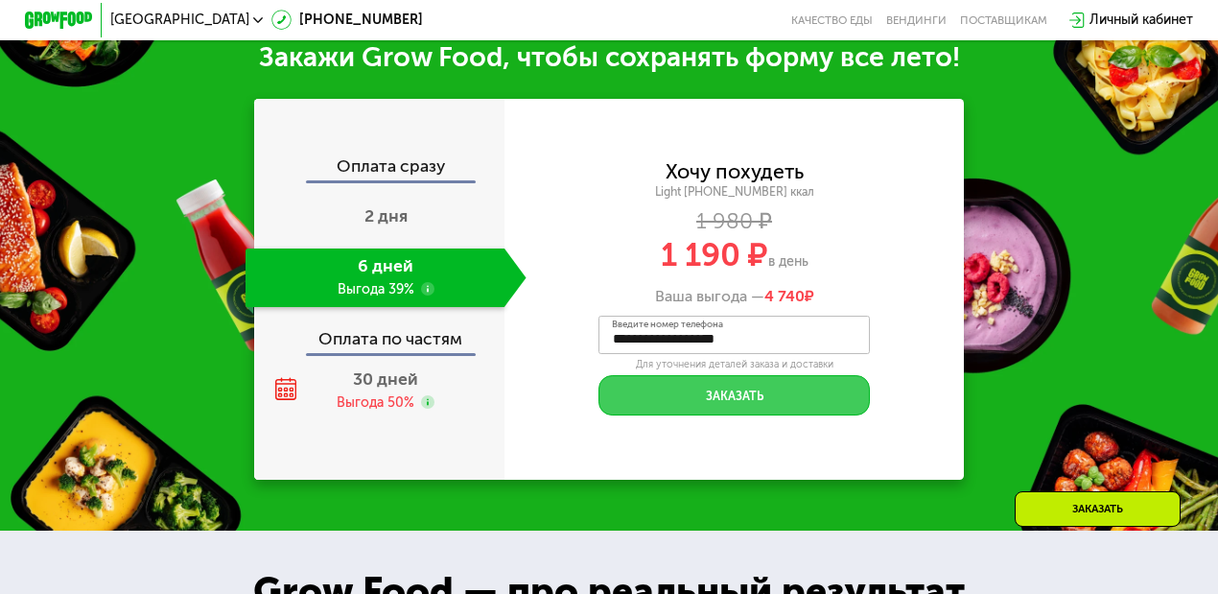
click at [702, 408] on button "Заказать" at bounding box center [733, 395] width 270 height 40
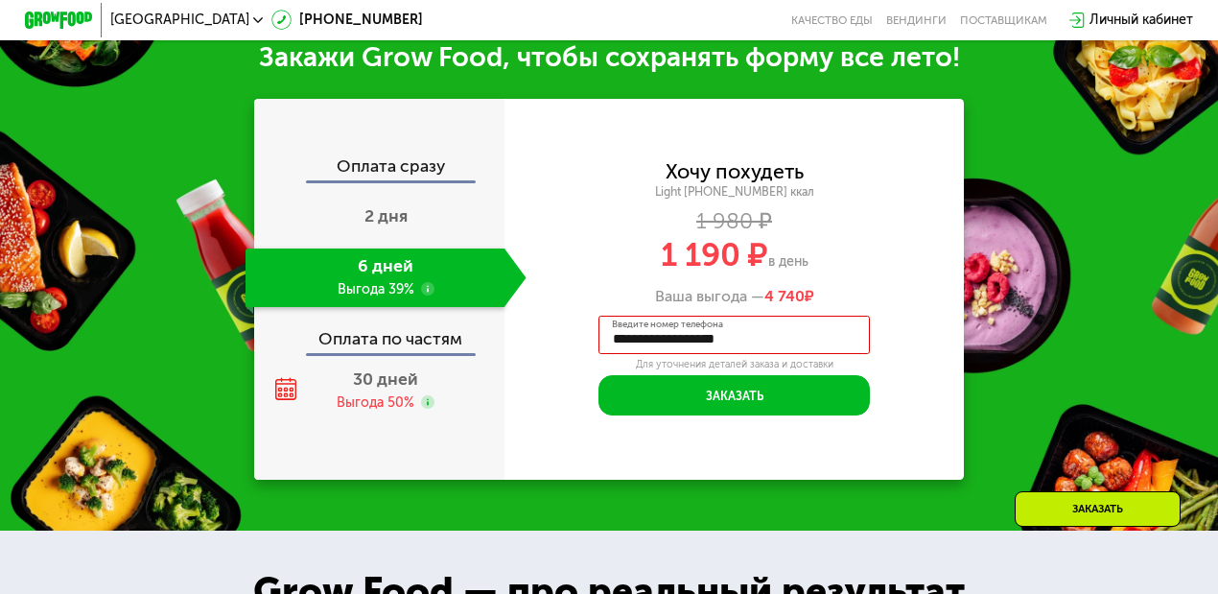
click at [628, 349] on input "**********" at bounding box center [733, 334] width 270 height 38
click at [623, 349] on input "**********" at bounding box center [733, 334] width 270 height 38
click at [735, 349] on input "**********" at bounding box center [733, 334] width 270 height 38
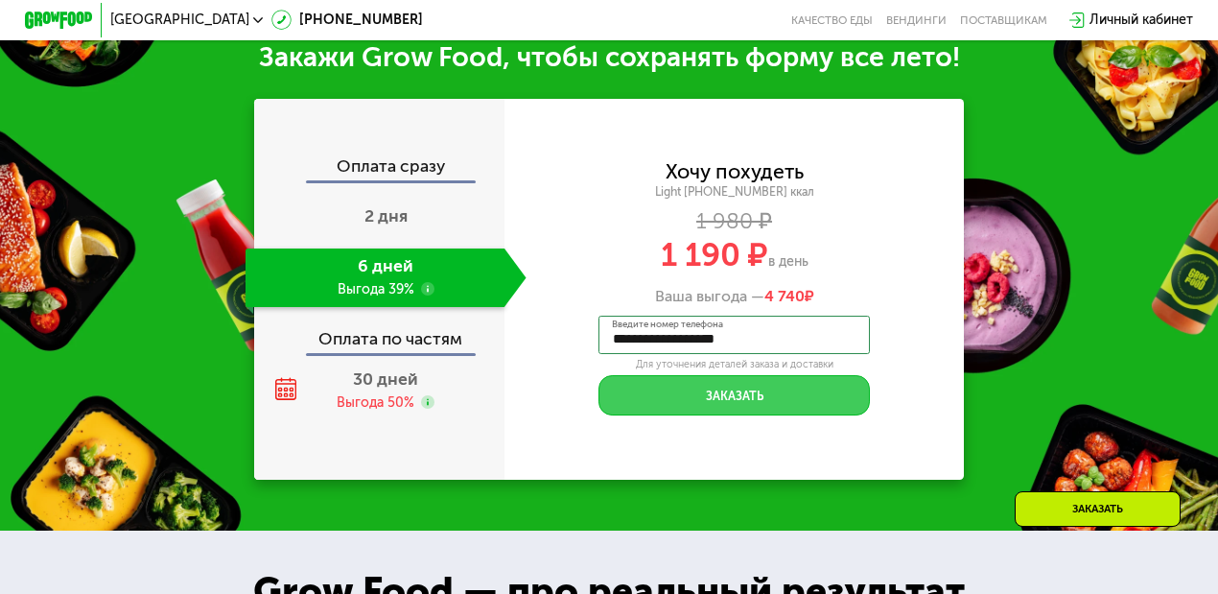
type input "**********"
click at [705, 412] on button "Заказать" at bounding box center [733, 395] width 270 height 40
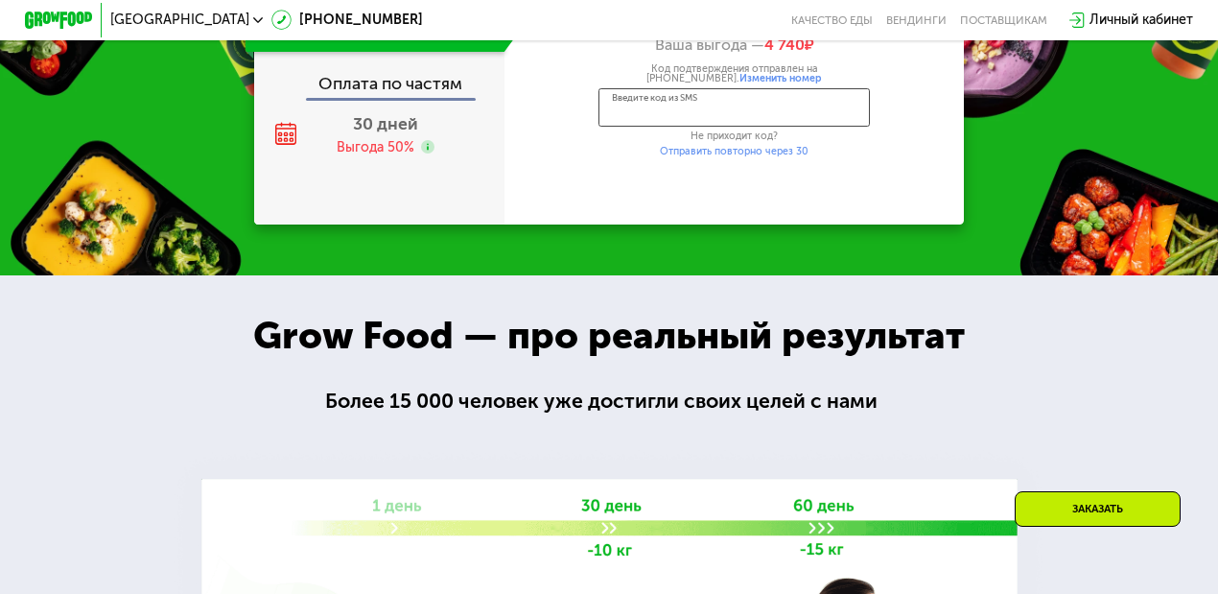
scroll to position [1972, 0]
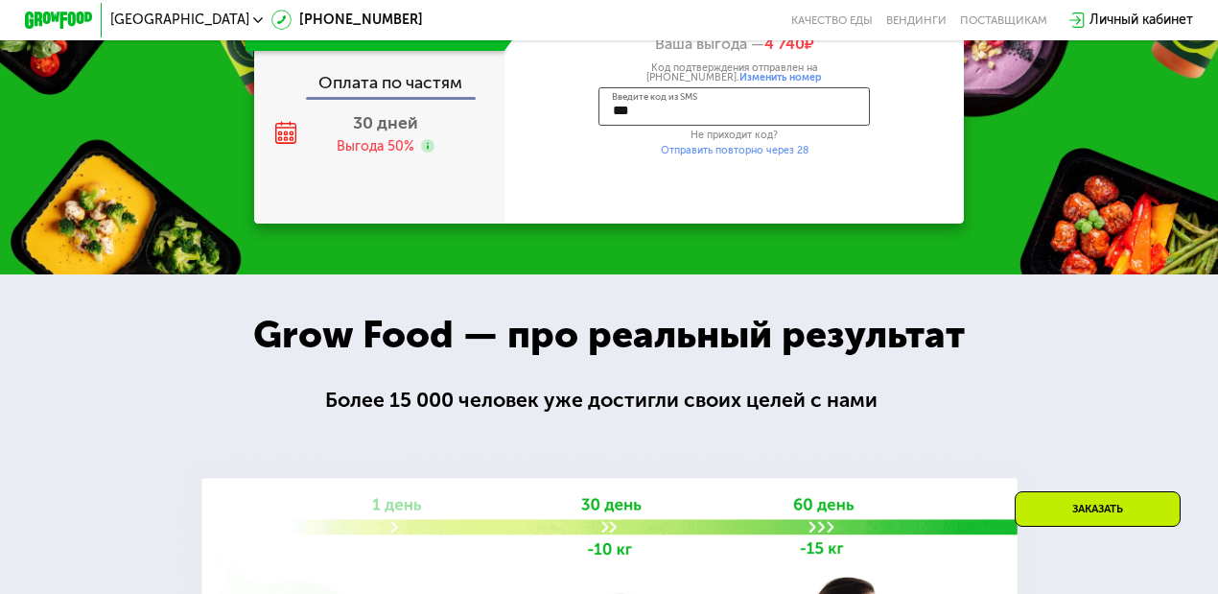
type input "****"
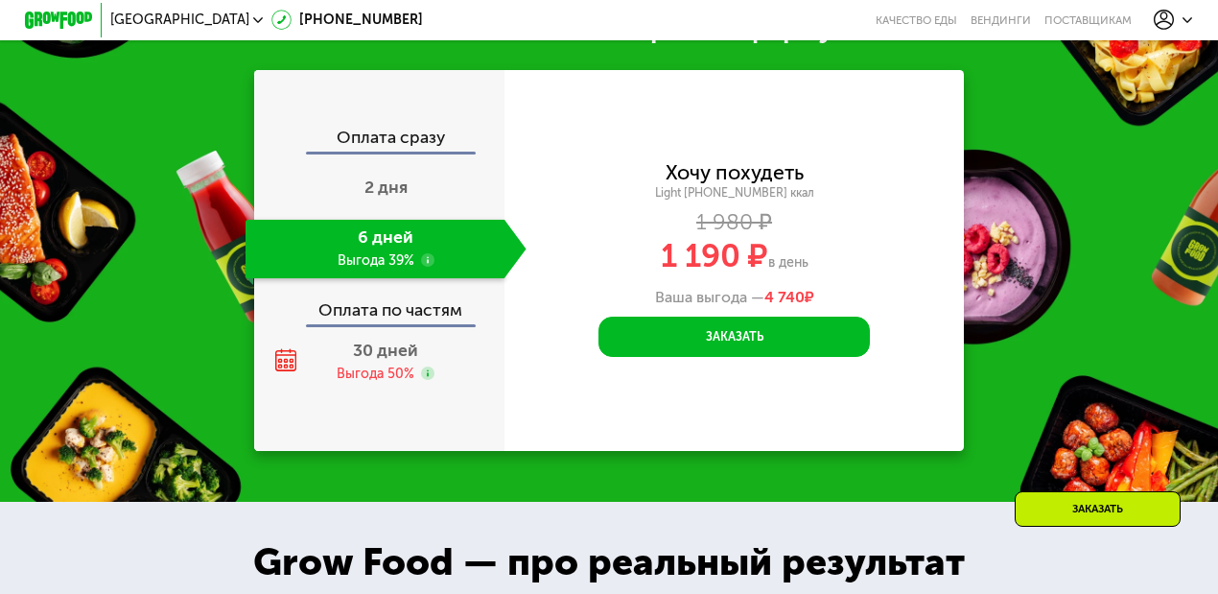
scroll to position [1716, 0]
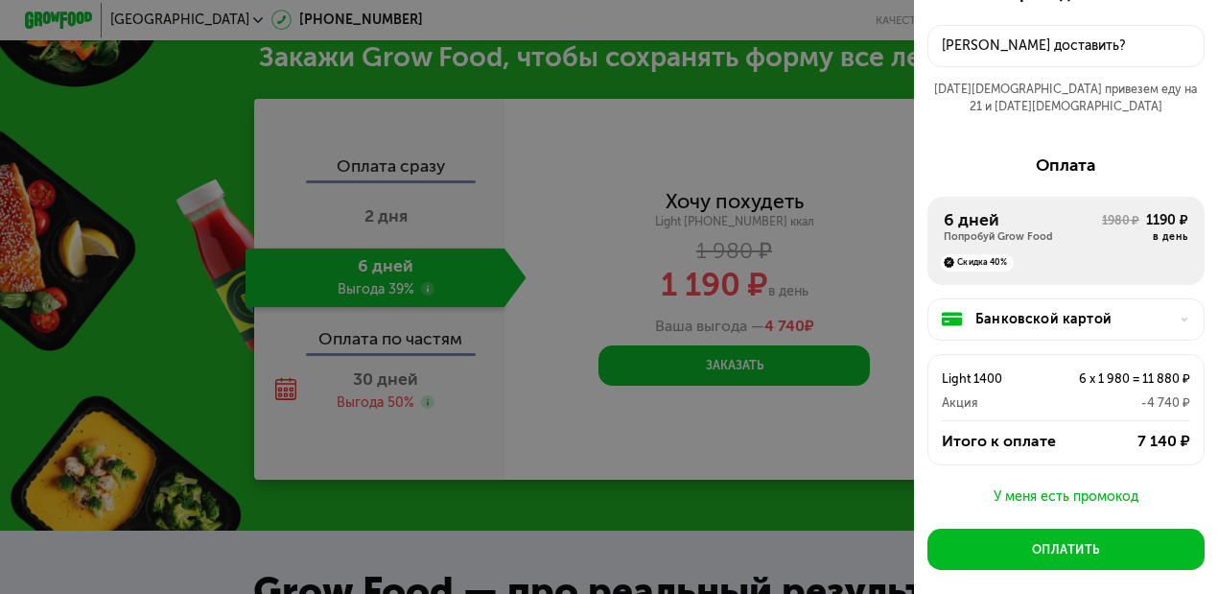
scroll to position [123, 0]
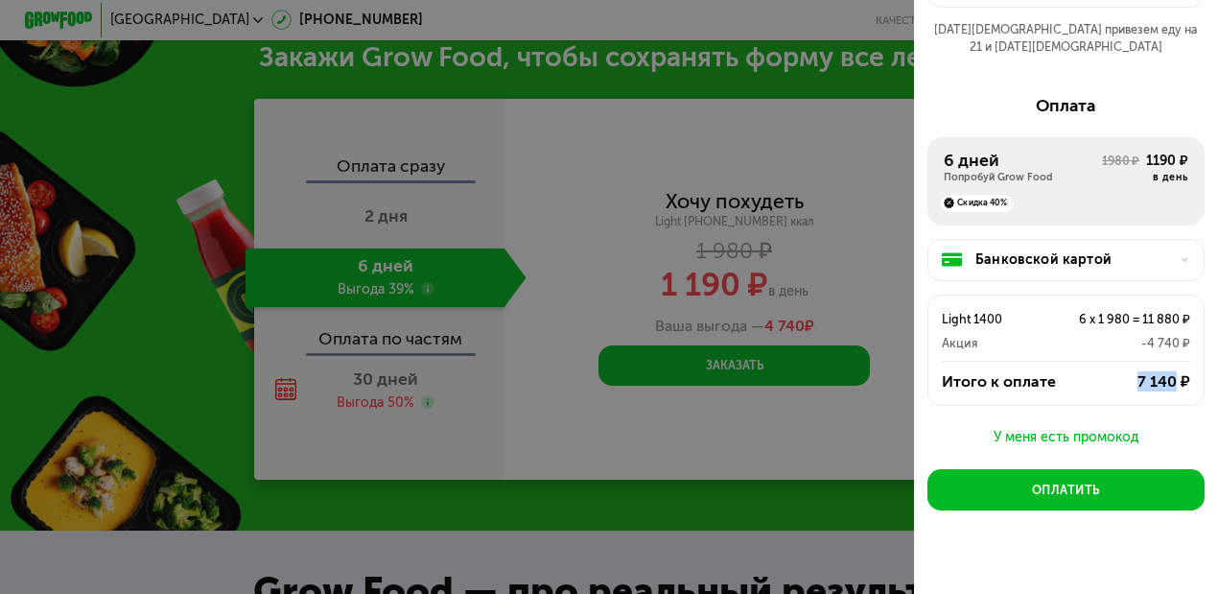
drag, startPoint x: 1116, startPoint y: 373, endPoint x: 1166, endPoint y: 373, distance: 49.9
click at [1051, 373] on div "7 140 ₽" at bounding box center [1134, 381] width 112 height 20
click at [1051, 371] on div "7 140 ₽" at bounding box center [1134, 381] width 112 height 20
drag, startPoint x: 1122, startPoint y: 322, endPoint x: 1166, endPoint y: 330, distance: 44.8
click at [1051, 333] on div "-4 740 ₽" at bounding box center [1114, 343] width 149 height 20
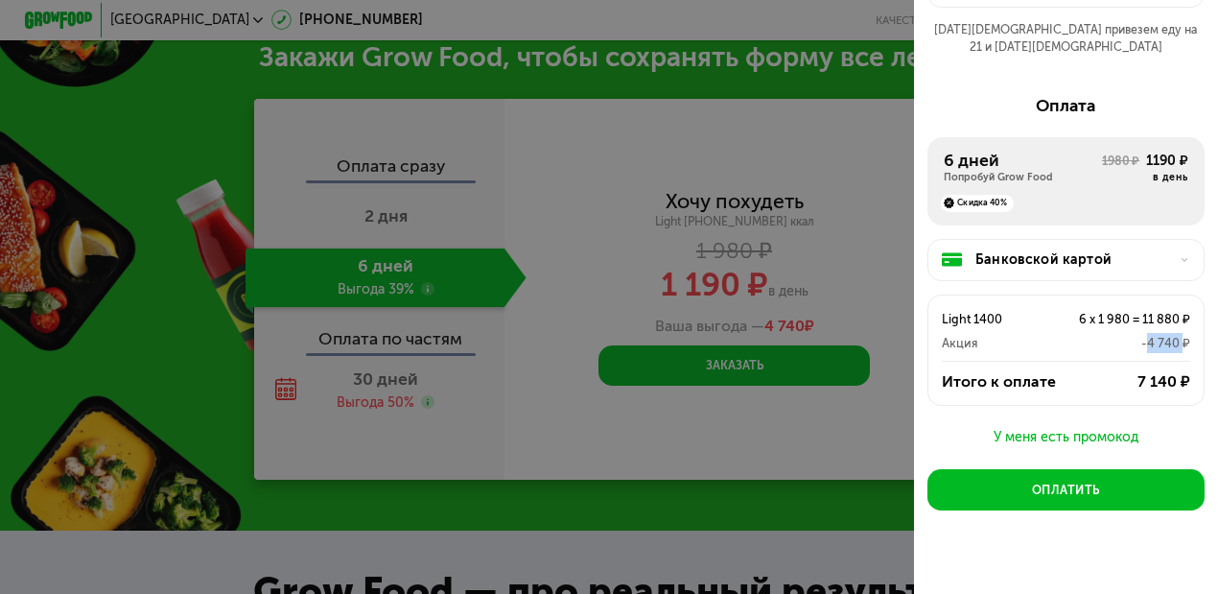
click at [1051, 333] on div "-4 740 ₽" at bounding box center [1114, 343] width 149 height 20
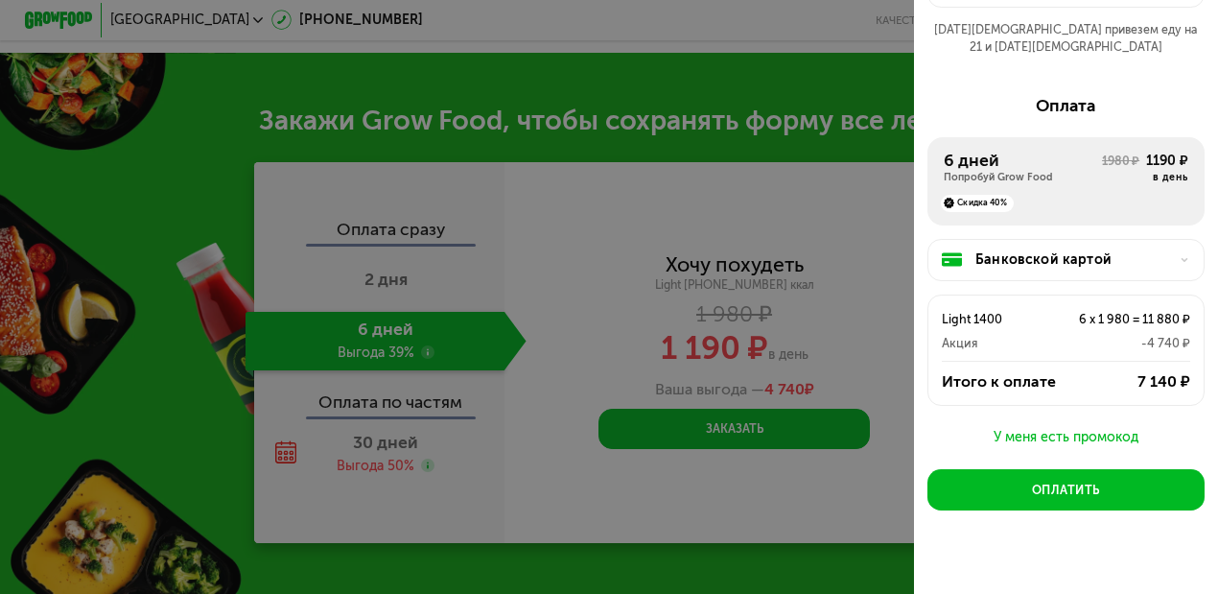
click at [933, 295] on div "Light 1400 6 x 1 980 = 11 880 ₽ Акция -4 740 ₽" at bounding box center [1065, 324] width 275 height 58
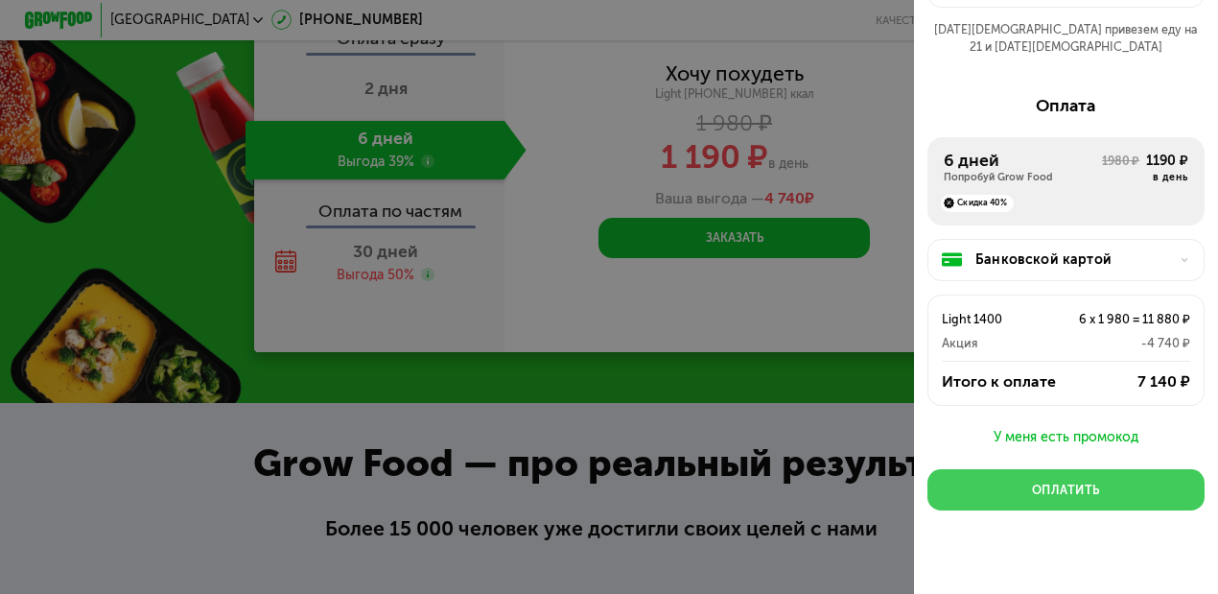
scroll to position [1845, 0]
click at [1051, 469] on button "Оплатить" at bounding box center [1065, 489] width 277 height 40
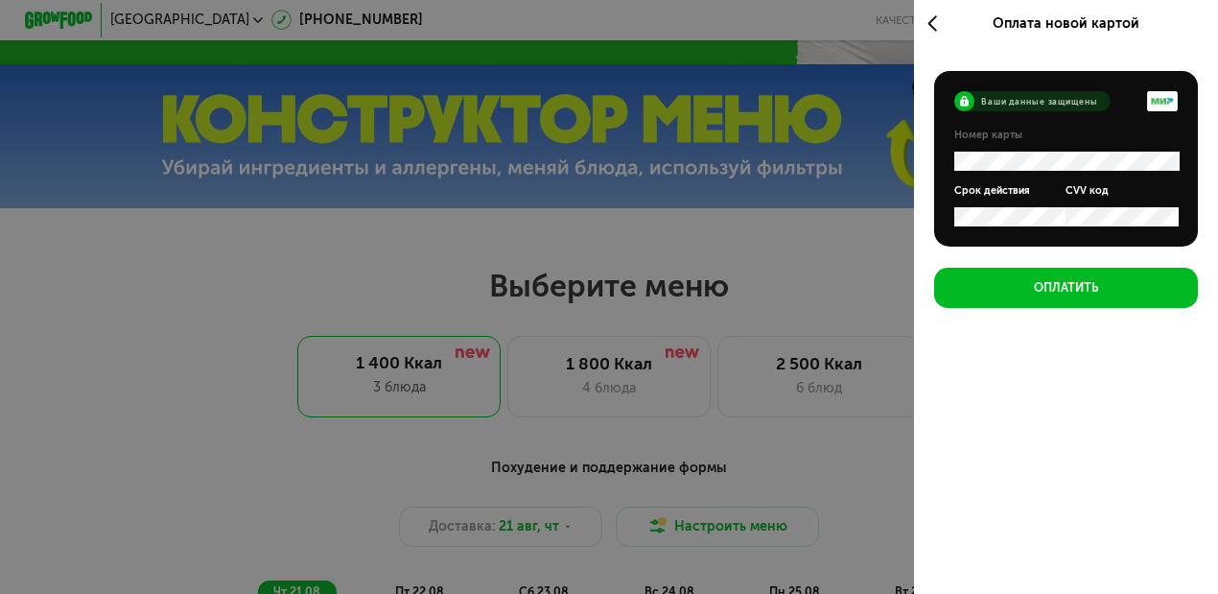
scroll to position [895, 0]
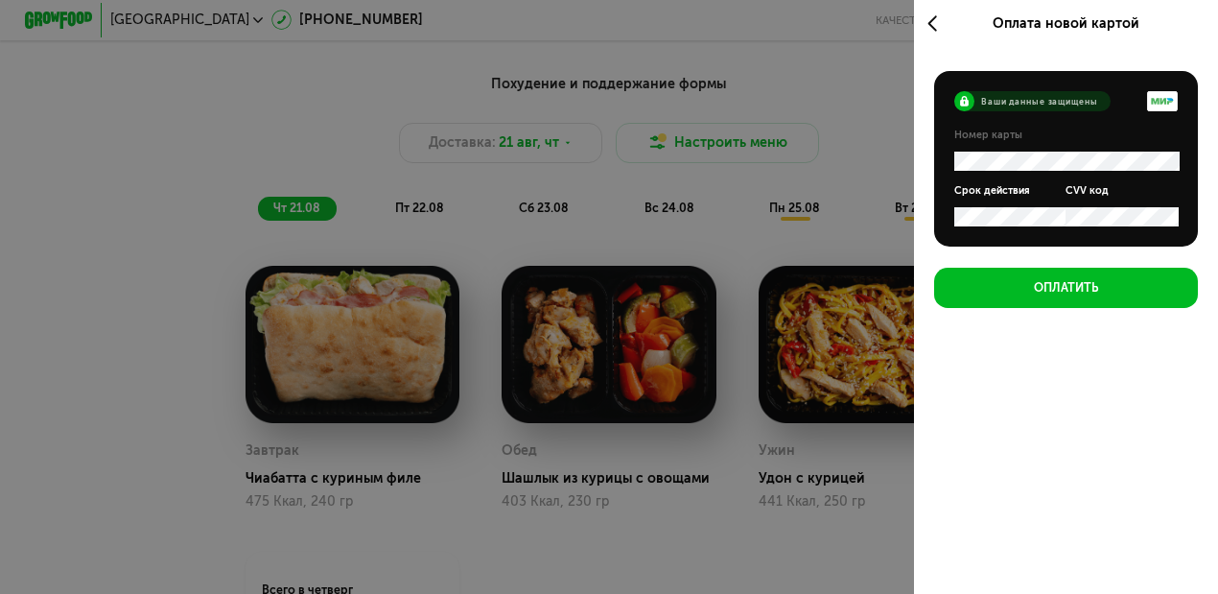
click at [924, 22] on div "Оплата новой картой" at bounding box center [1066, 23] width 305 height 47
click at [934, 27] on icon at bounding box center [936, 23] width 19 height 20
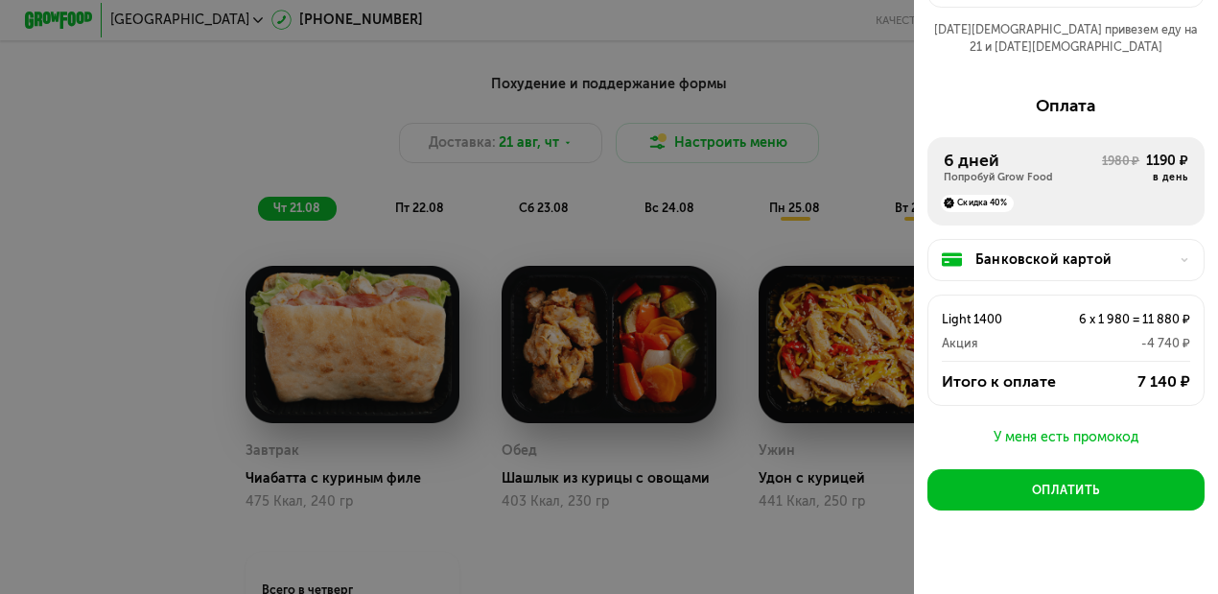
scroll to position [0, 0]
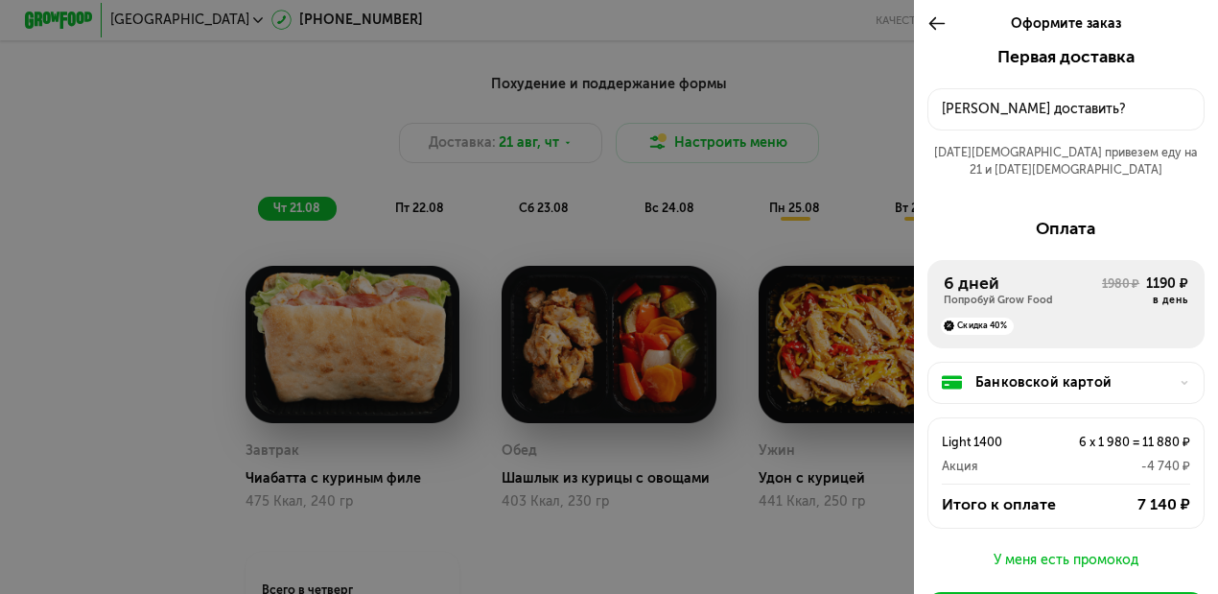
click at [1031, 117] on div "Куда доставить?" at bounding box center [1066, 109] width 248 height 20
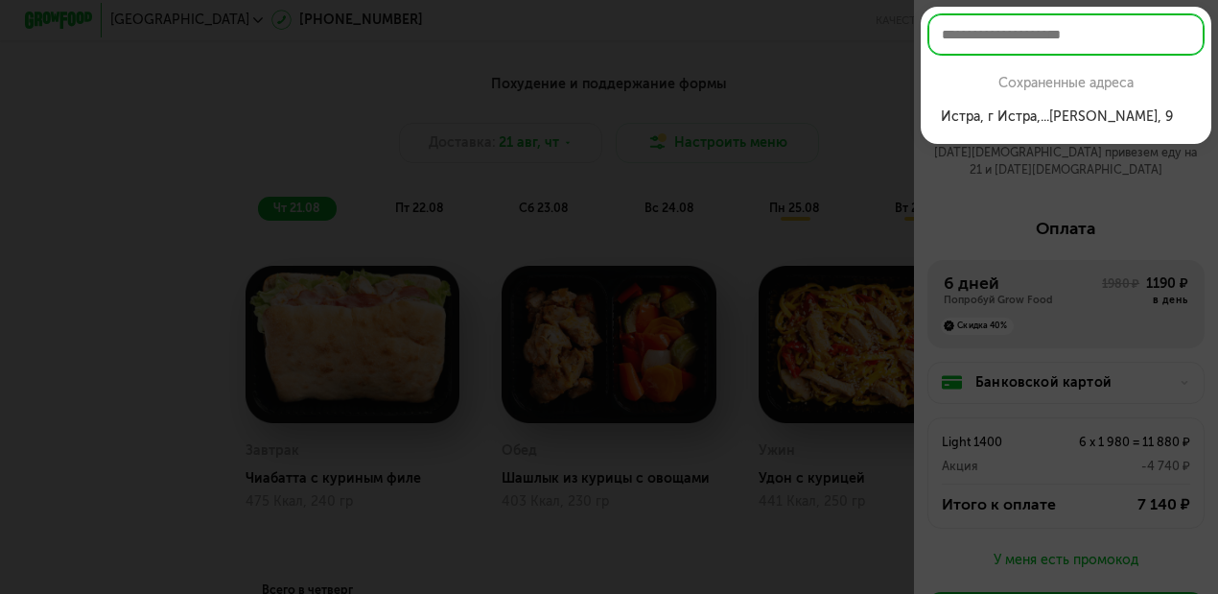
click at [1036, 120] on div "Истра, г Истра,...Фадеева А.И., 9" at bounding box center [1066, 116] width 250 height 20
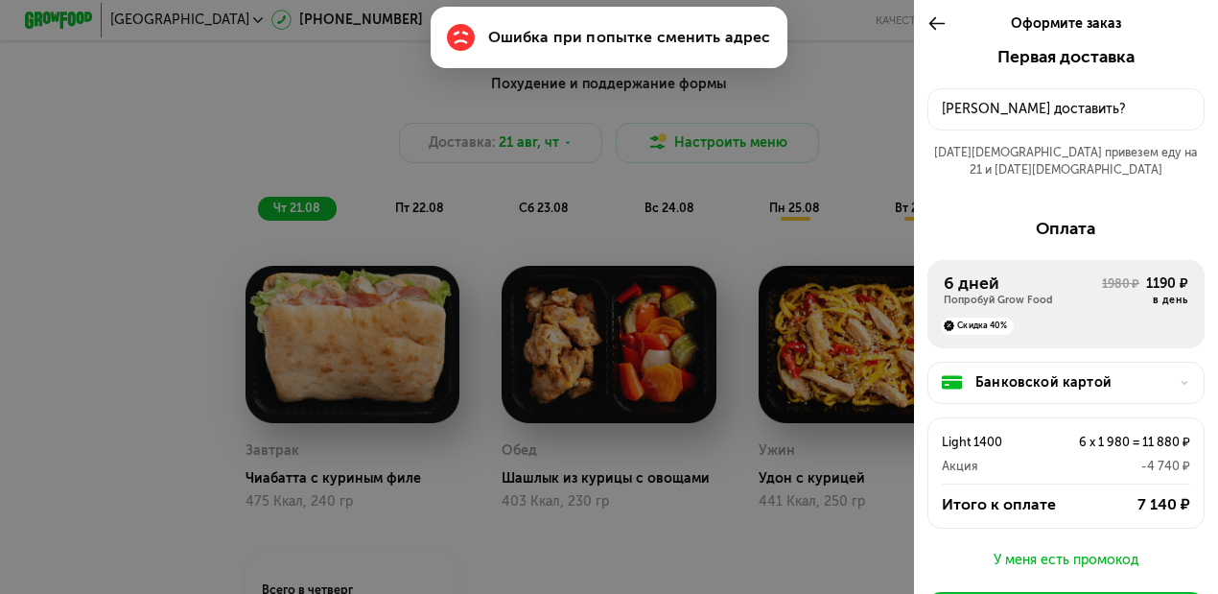
click at [967, 64] on div "Первая доставка" at bounding box center [1065, 57] width 277 height 20
click at [986, 101] on div "Куда доставить?" at bounding box center [1066, 109] width 248 height 20
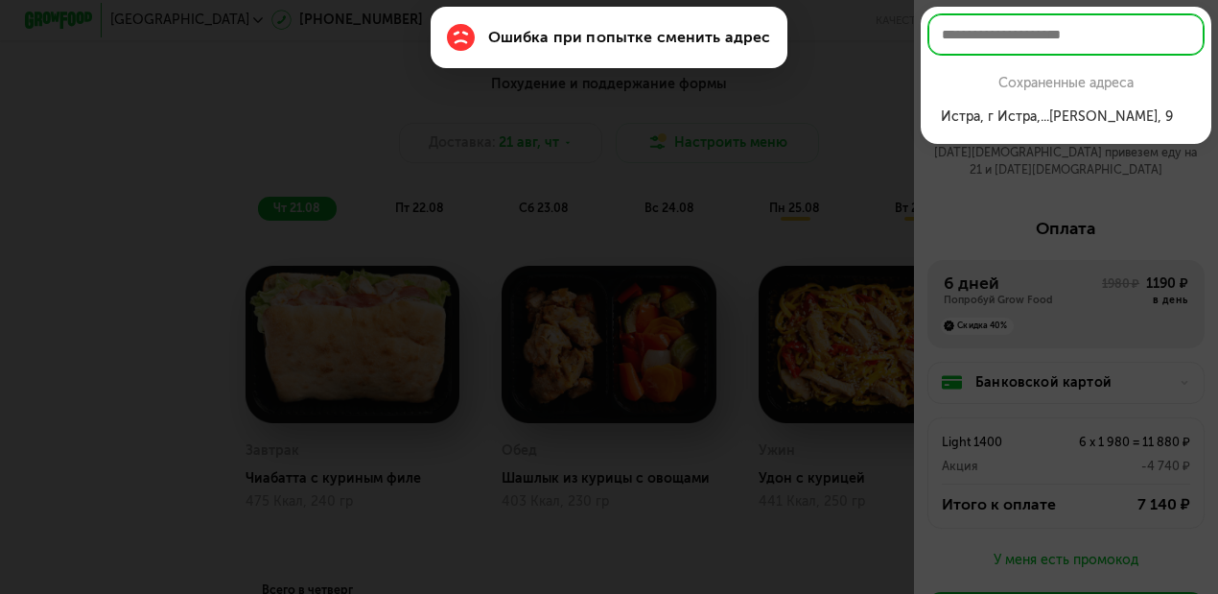
click at [1009, 117] on div "Истра, г Истра,...Фадеева А.И., 9" at bounding box center [1066, 116] width 250 height 20
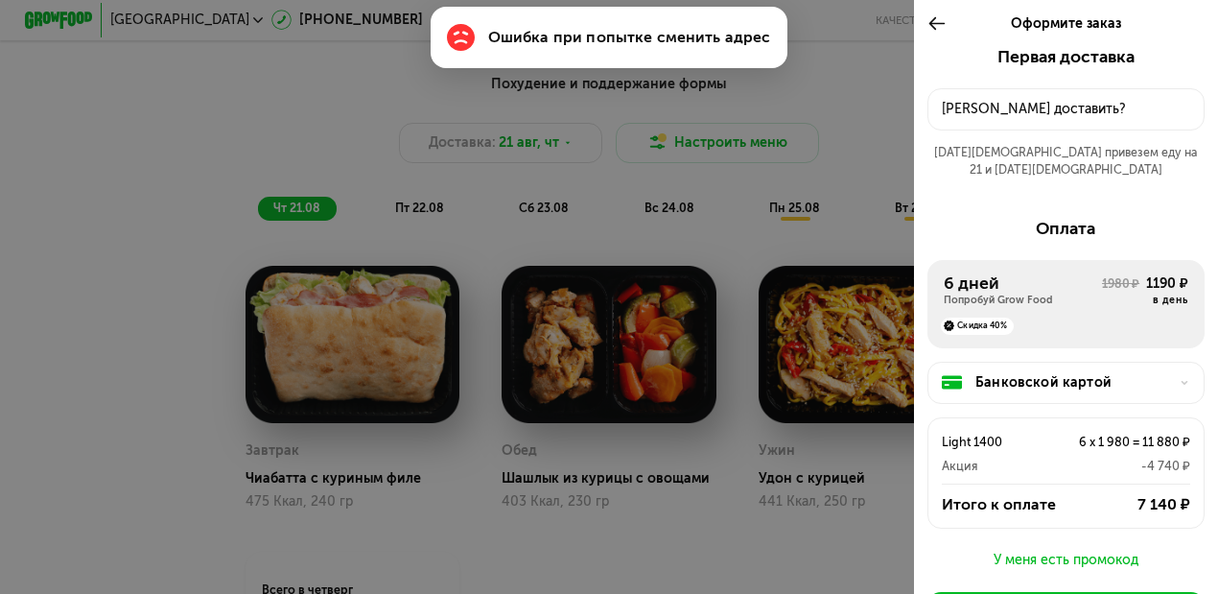
click at [851, 107] on div at bounding box center [609, 297] width 1218 height 594
click at [969, 113] on div "Куда доставить?" at bounding box center [1066, 109] width 248 height 20
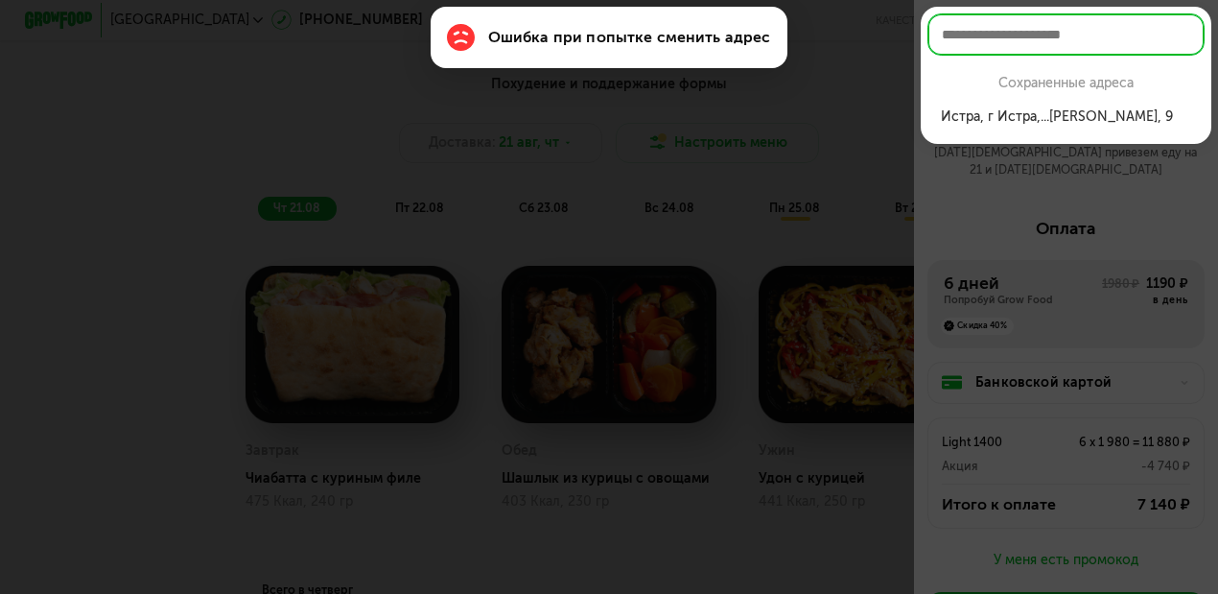
drag, startPoint x: 952, startPoint y: 167, endPoint x: 976, endPoint y: 151, distance: 29.0
click at [952, 168] on div at bounding box center [609, 297] width 1218 height 594
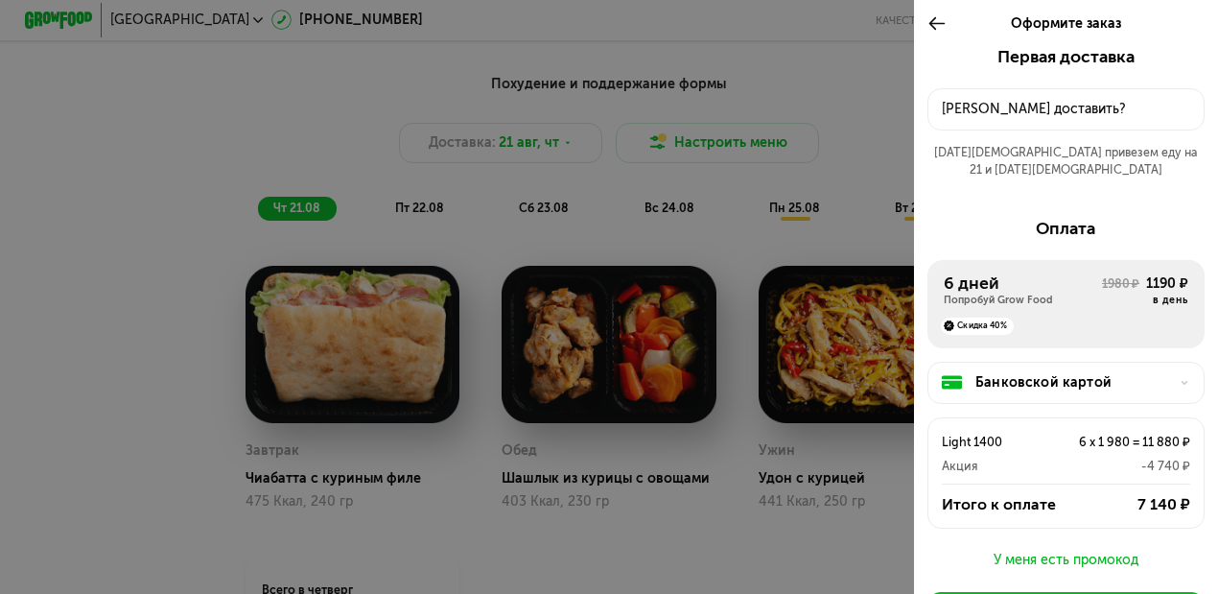
click at [1051, 112] on div "Куда доставить?" at bounding box center [1066, 109] width 248 height 20
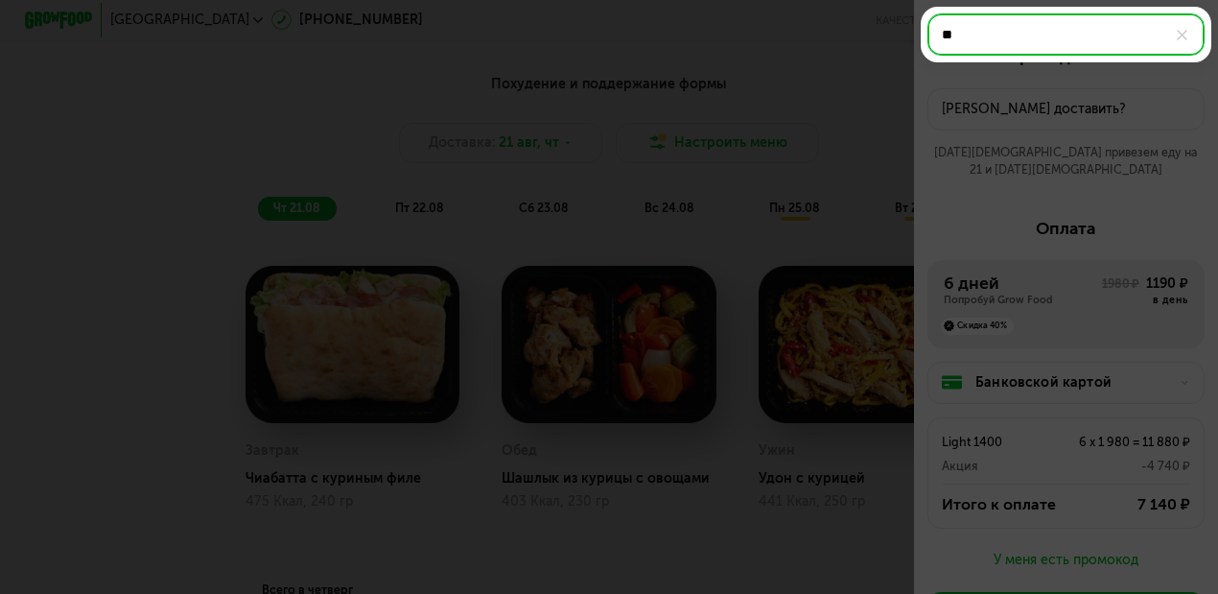
type input "*"
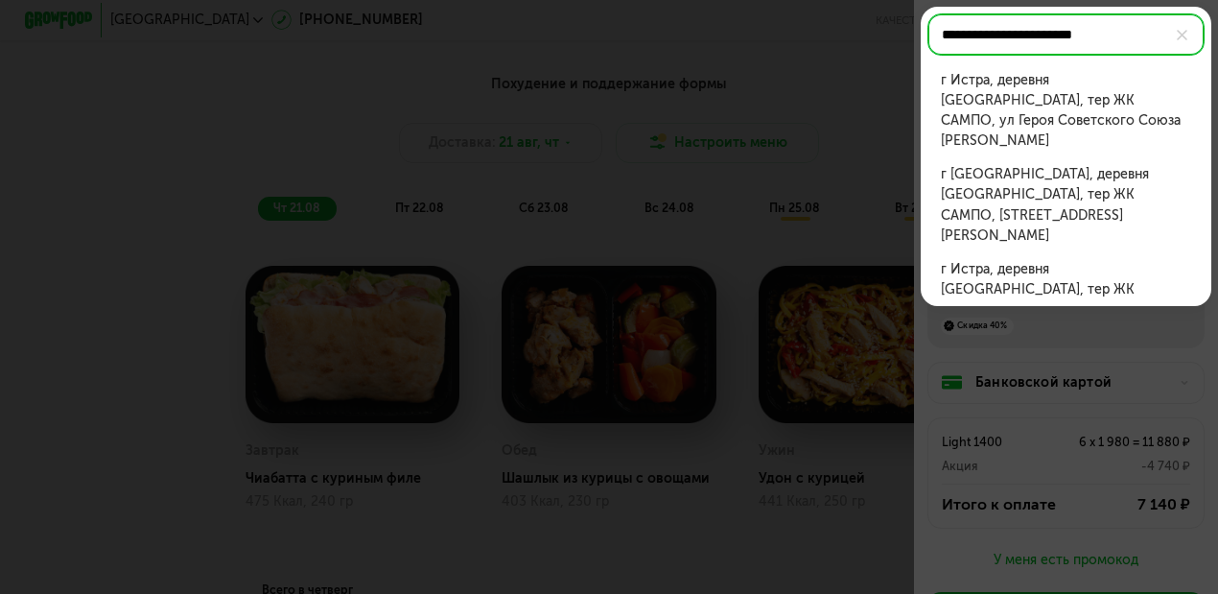
click at [1051, 102] on div "г Истра, деревня [GEOGRAPHIC_DATA], тер ЖК САМПО, ул Героя Советского Союза [PE…" at bounding box center [1066, 111] width 250 height 82
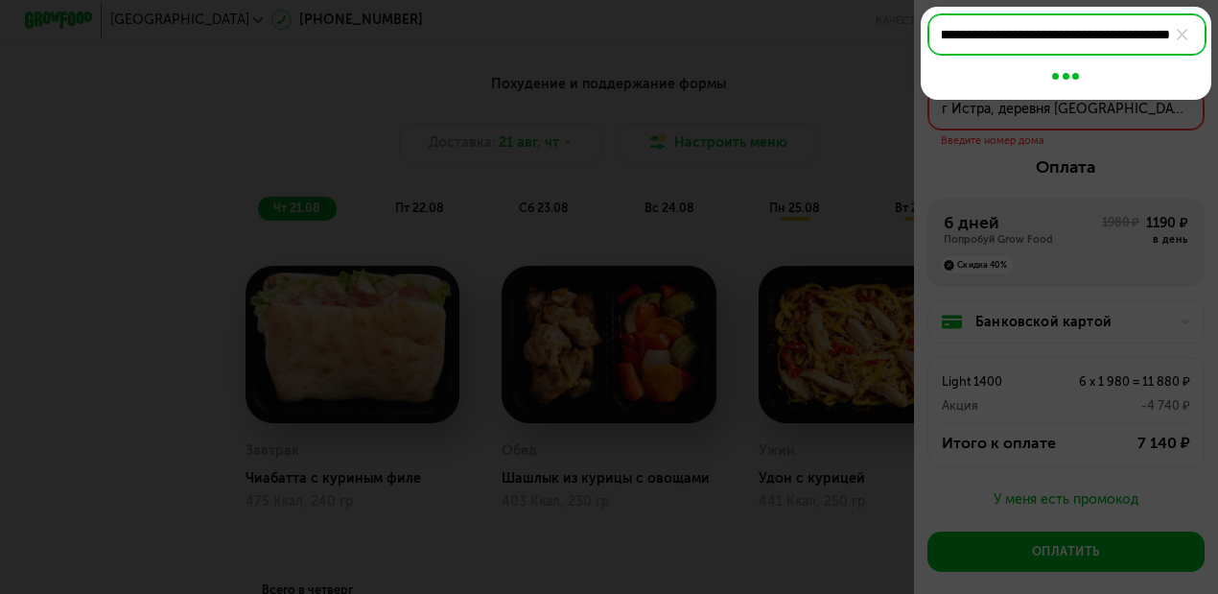
scroll to position [0, 429]
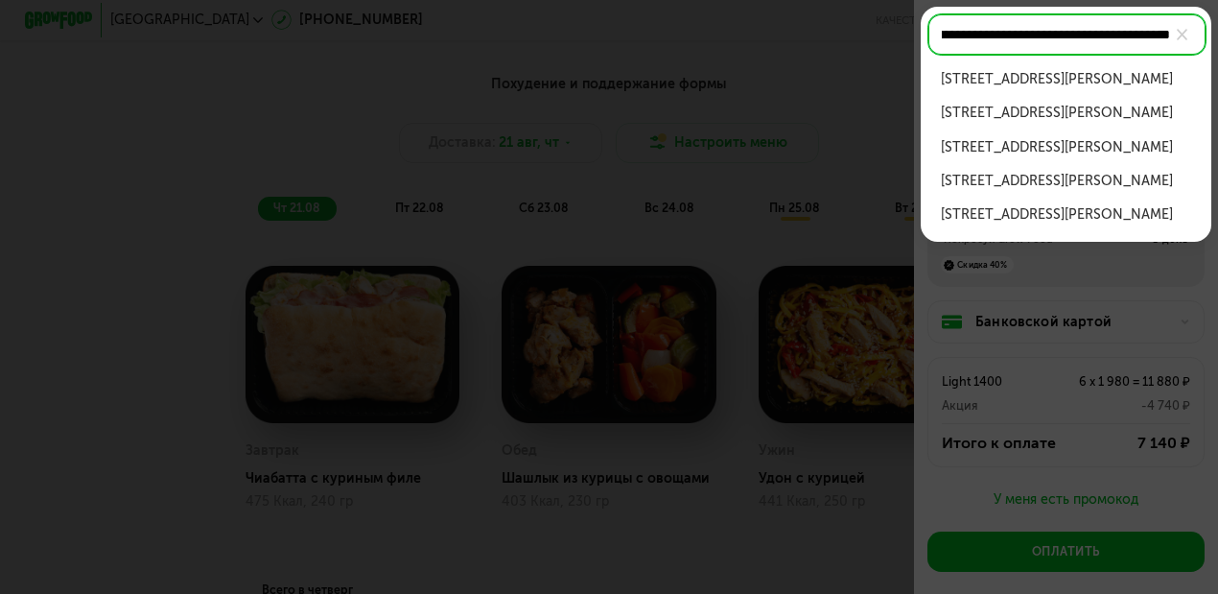
click at [1051, 89] on div "[STREET_ADDRESS][PERSON_NAME]" at bounding box center [1066, 79] width 250 height 20
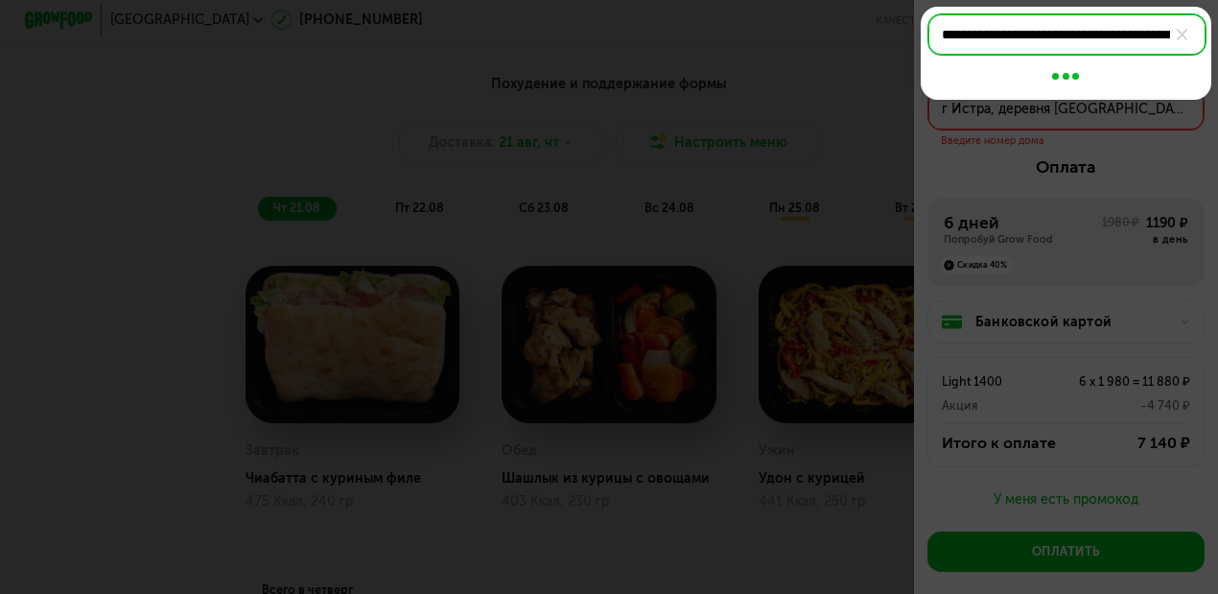
type input "**********"
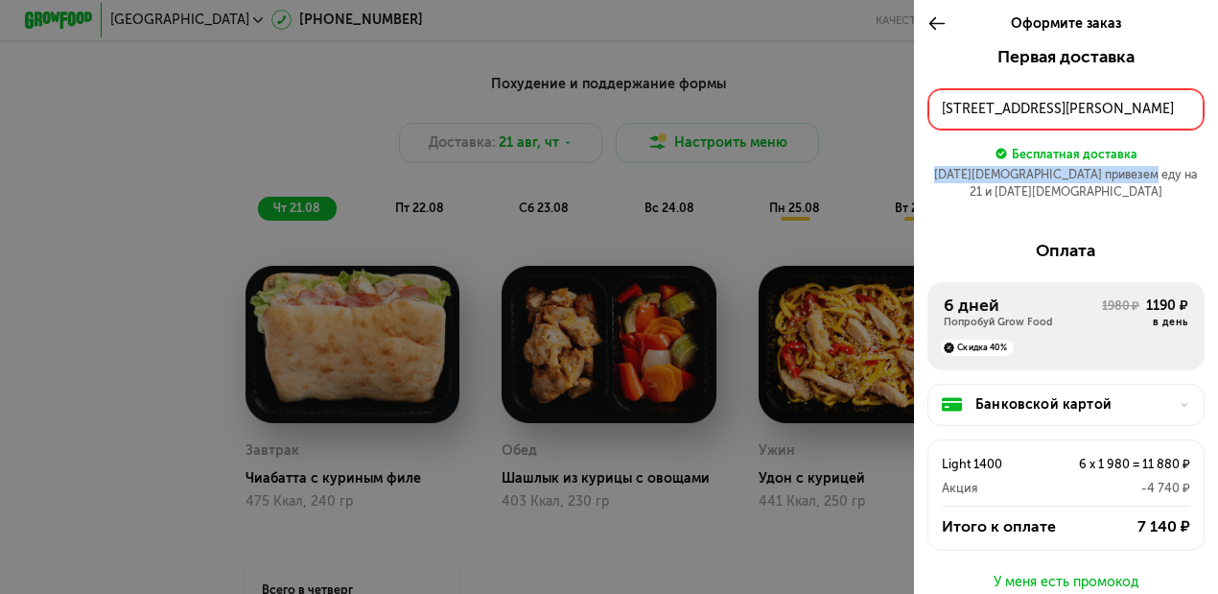
drag, startPoint x: 966, startPoint y: 178, endPoint x: 1149, endPoint y: 178, distance: 183.2
click at [1051, 178] on div "21 авг привезем еду на 21 и 22 авг" at bounding box center [1065, 183] width 277 height 34
click at [1051, 213] on div "Первая доставка 21 авг, чт • 07:00-12:00 г Истра, деревня Красный Посёлок, тер …" at bounding box center [1066, 399] width 305 height 705
click at [1051, 102] on div "[STREET_ADDRESS][PERSON_NAME]" at bounding box center [1066, 109] width 248 height 20
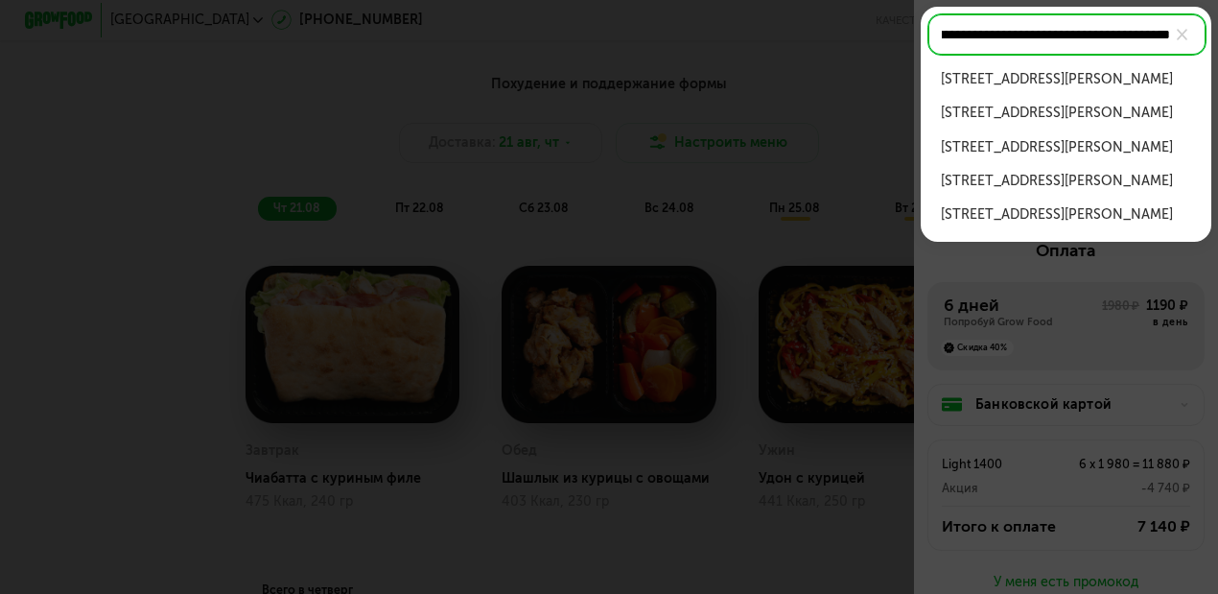
scroll to position [0, 450]
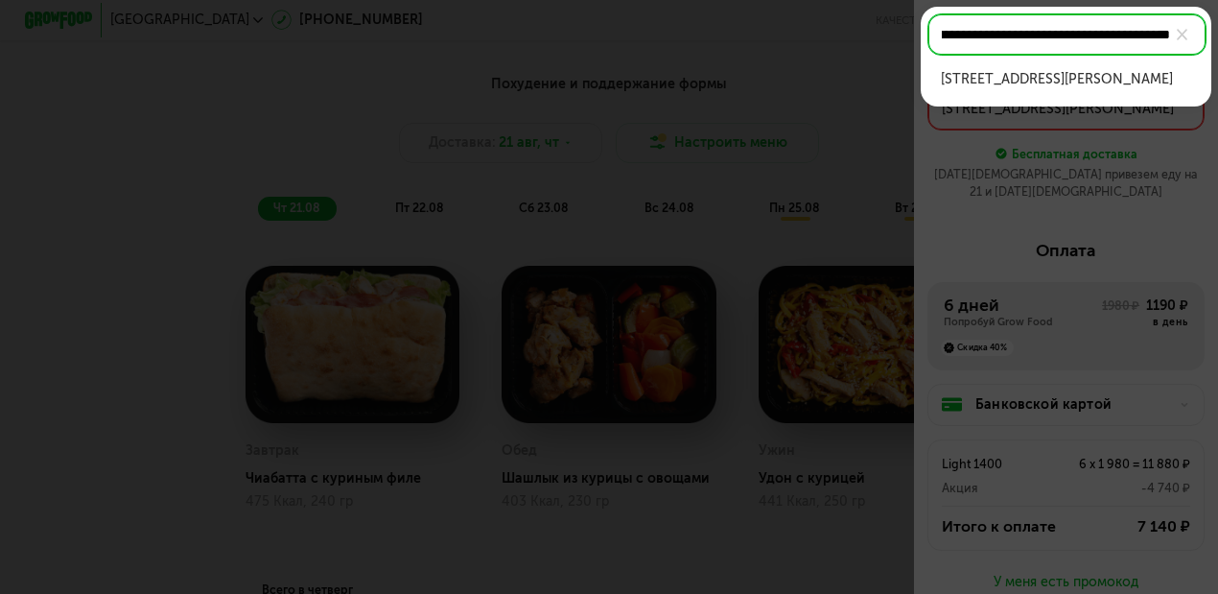
type input "**********"
click at [1051, 89] on div "г Истра, деревня Красный Посёлок, тер ЖК САМПО, ул Героя Советского Союза Фадее…" at bounding box center [1066, 79] width 250 height 20
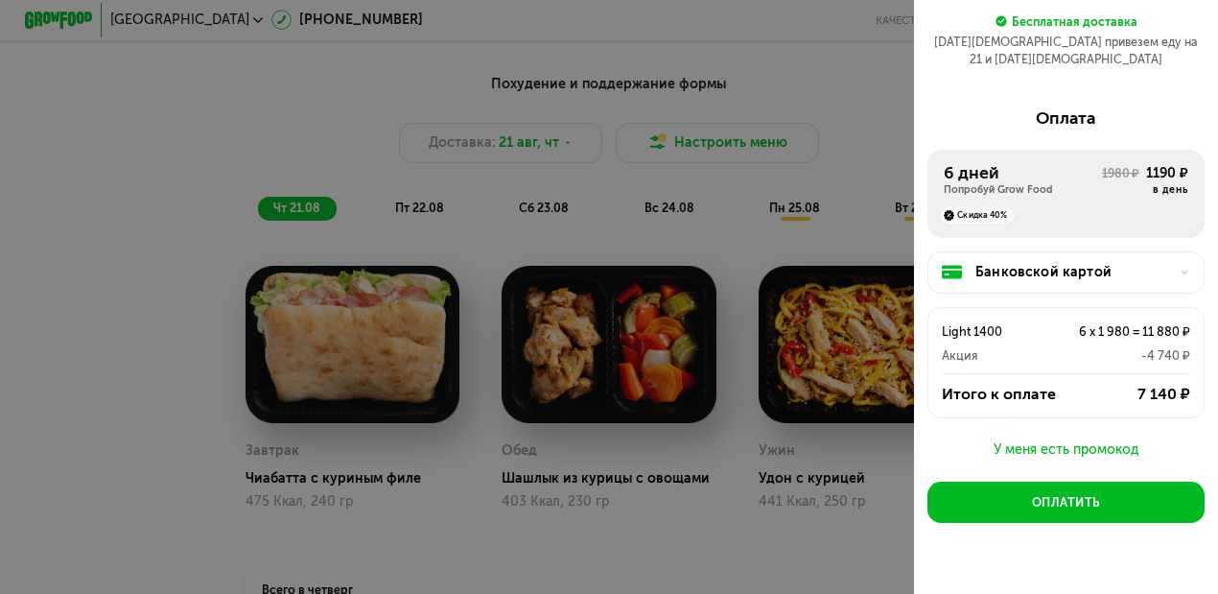
scroll to position [145, 0]
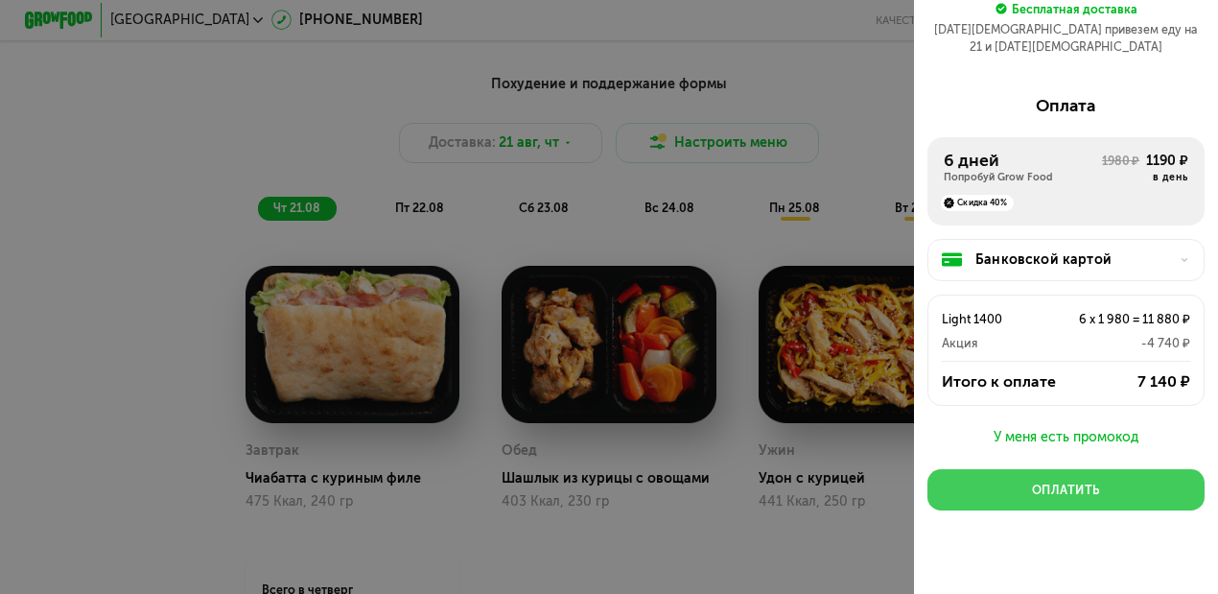
drag, startPoint x: 1066, startPoint y: 480, endPoint x: 648, endPoint y: -78, distance: 697.3
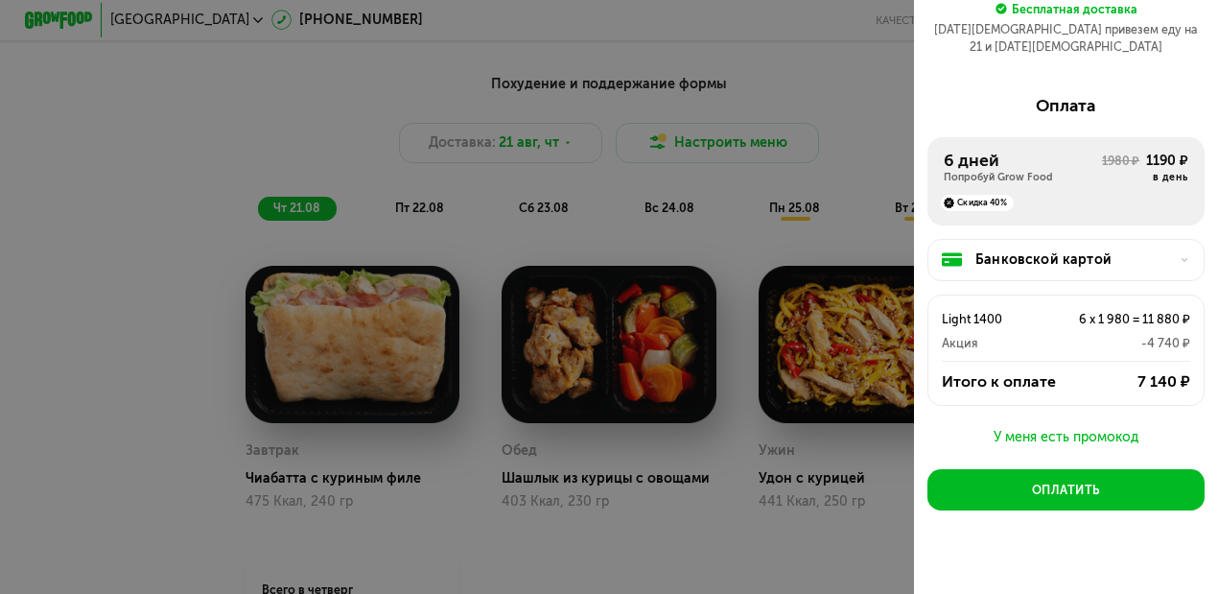
click at [1015, 426] on div "У меня есть промокод" at bounding box center [1065, 437] width 277 height 23
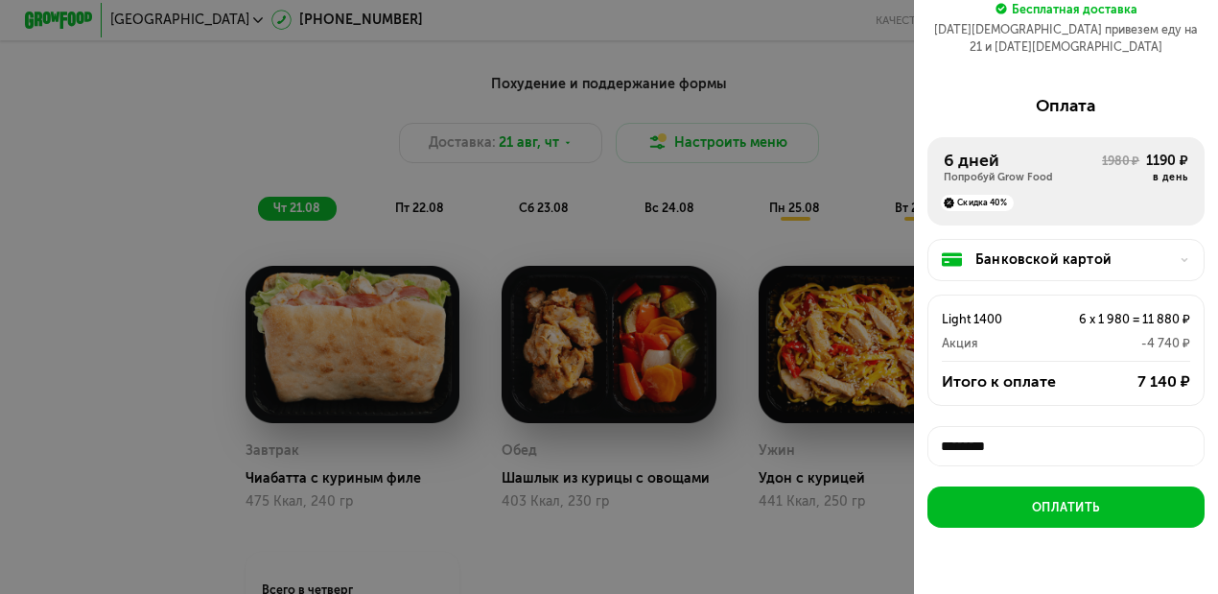
scroll to position [6, 0]
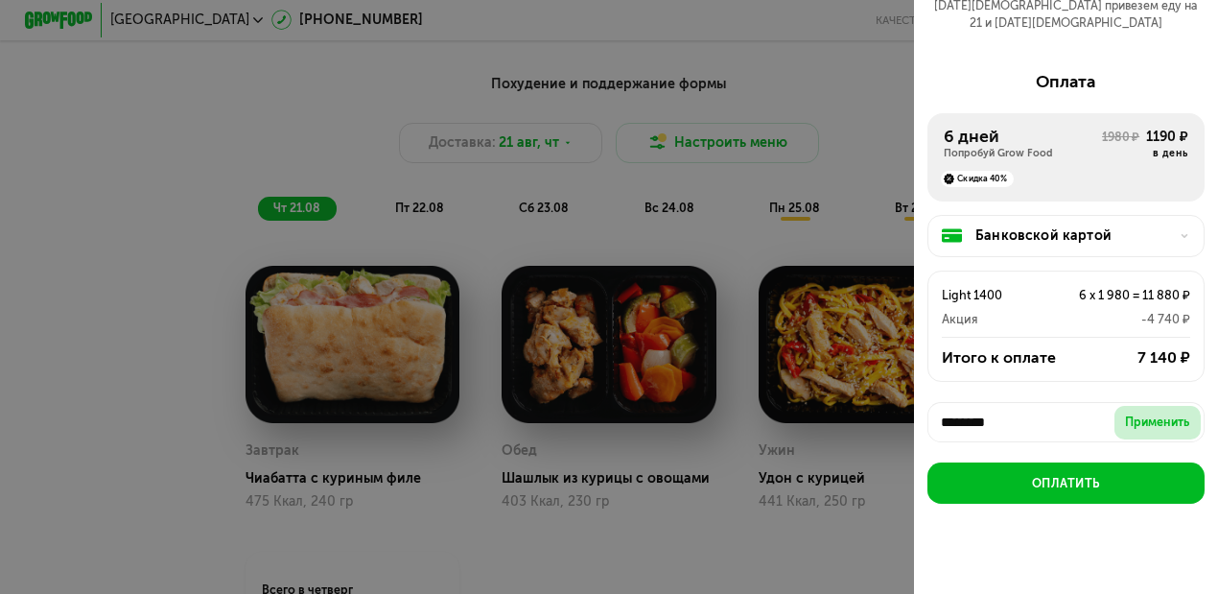
type input "********"
click at [1051, 406] on button "Применить" at bounding box center [1157, 423] width 87 height 34
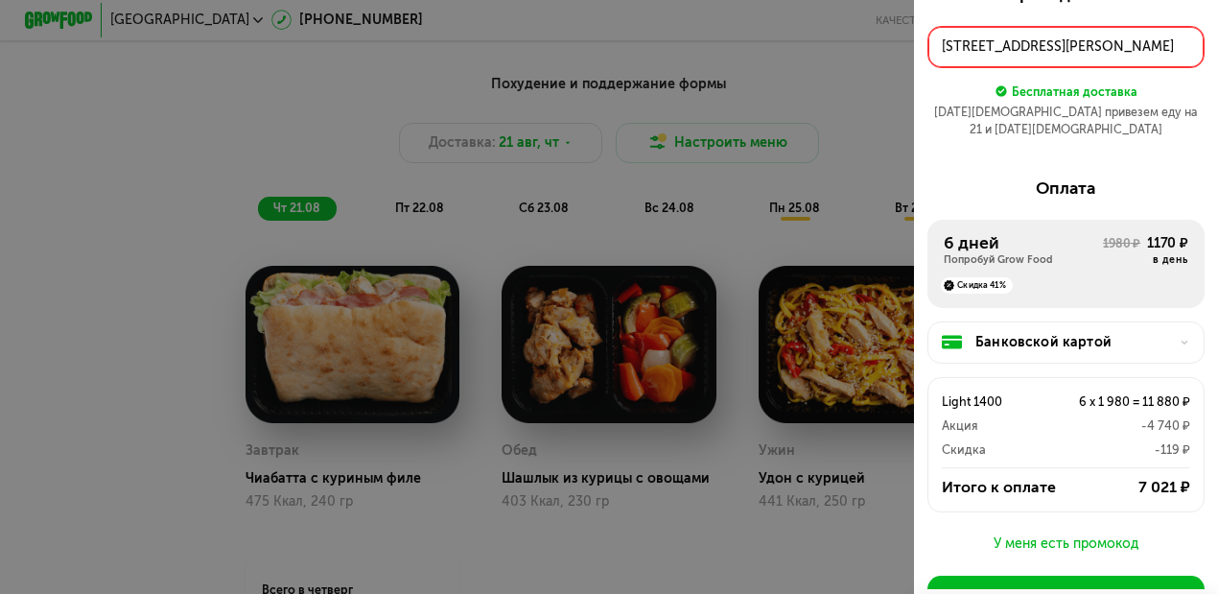
scroll to position [169, 0]
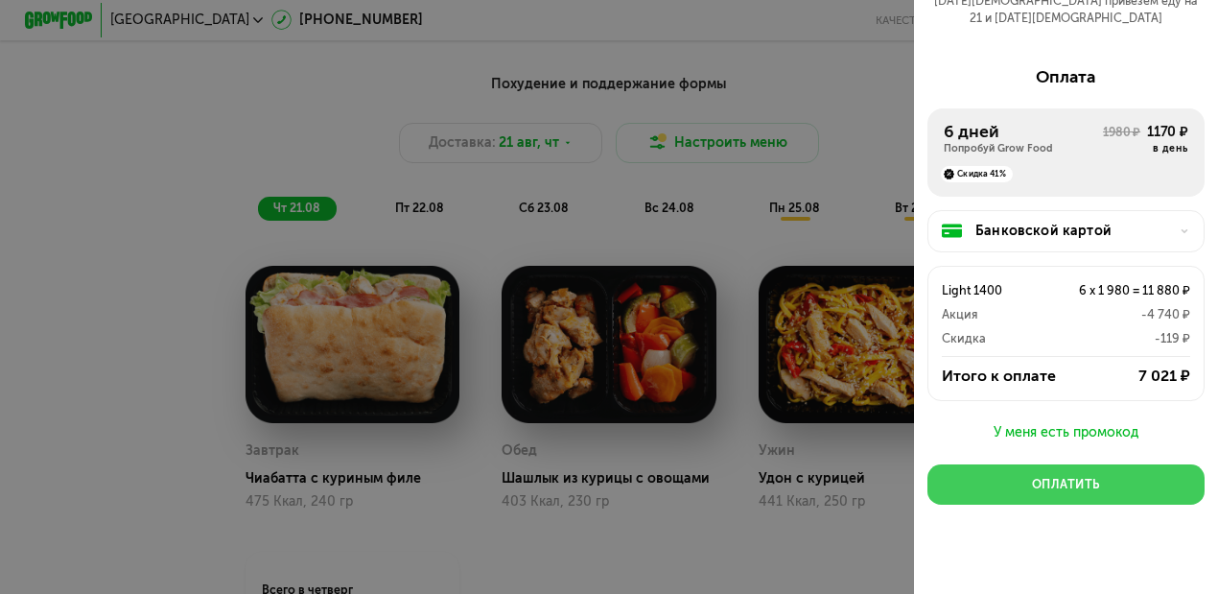
click at [1051, 476] on div "Оплатить" at bounding box center [1066, 484] width 68 height 17
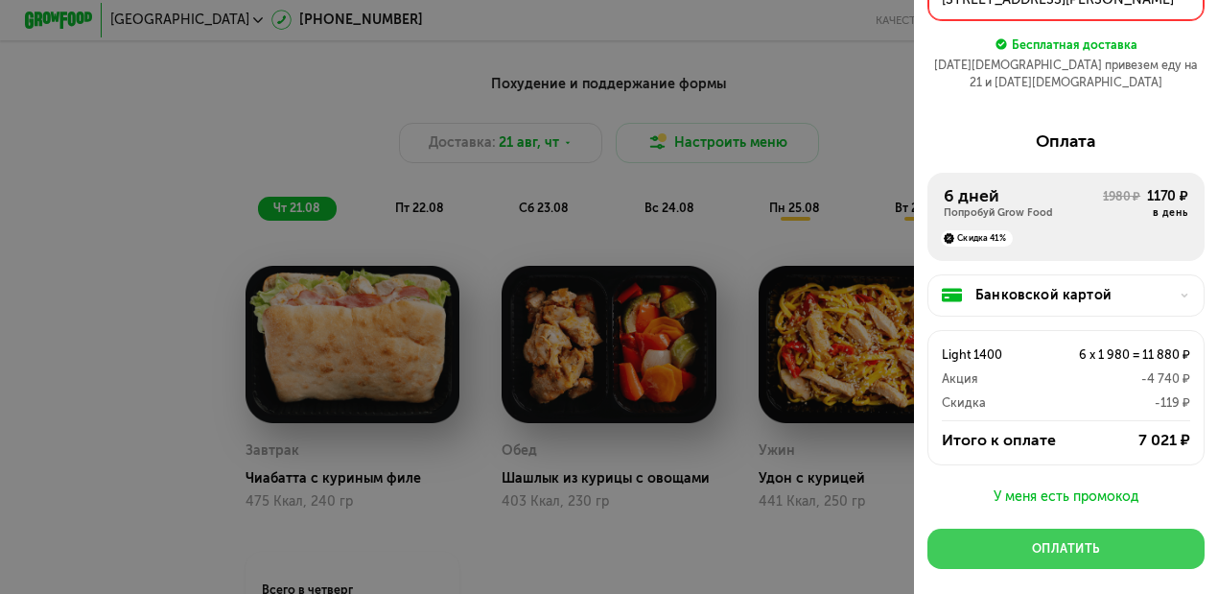
scroll to position [0, 0]
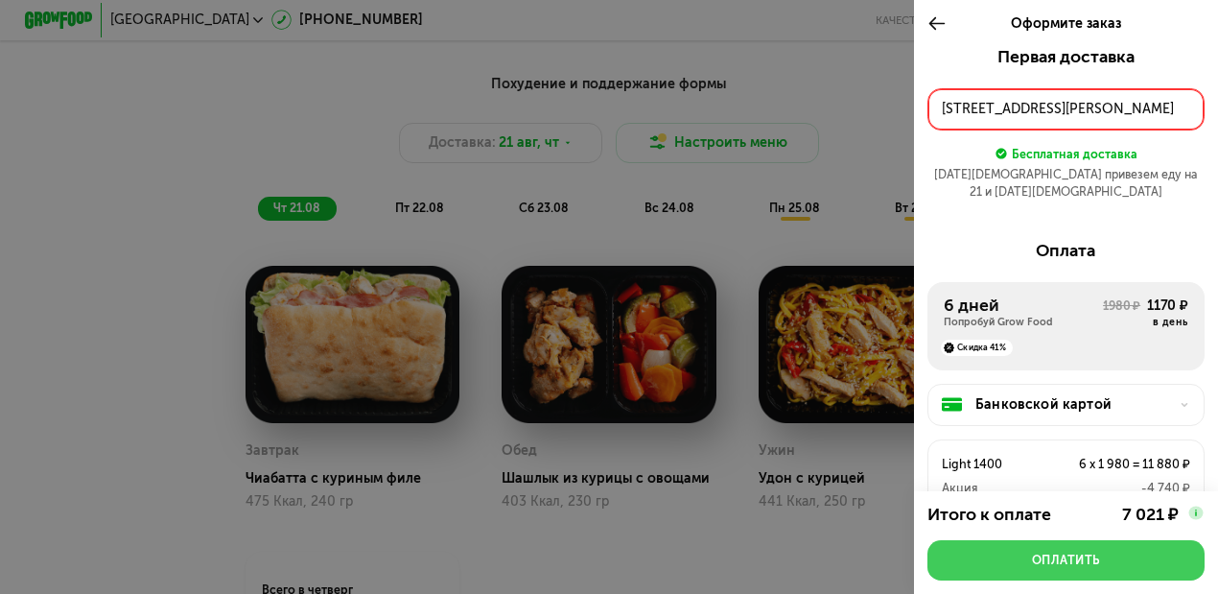
click at [1051, 508] on div "Оплатить" at bounding box center [1066, 559] width 68 height 17
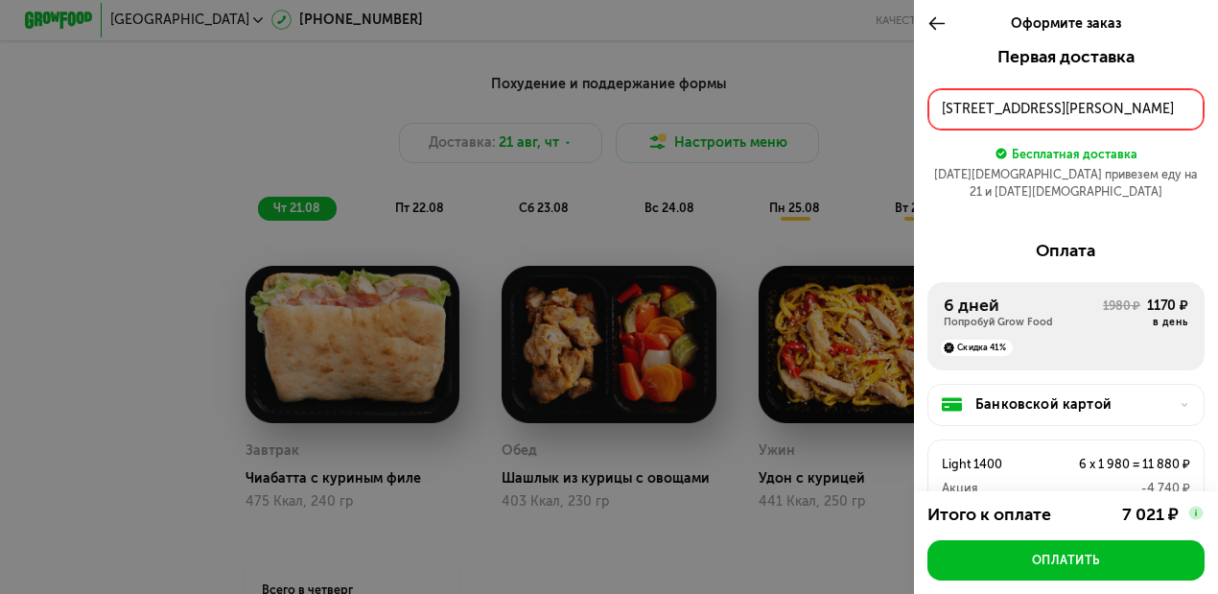
click at [977, 99] on div "г Истра, деревня Красный Посёлок, тер ЖК САМПО, ул Героя Советского Союза Фадее…" at bounding box center [1066, 109] width 248 height 20
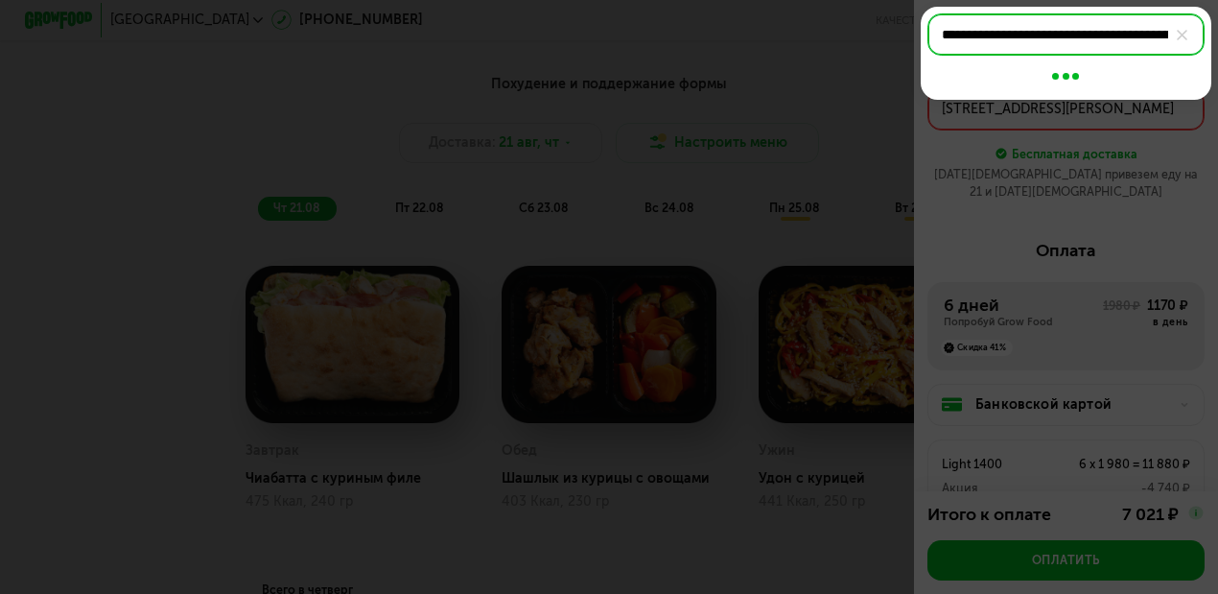
scroll to position [0, 453]
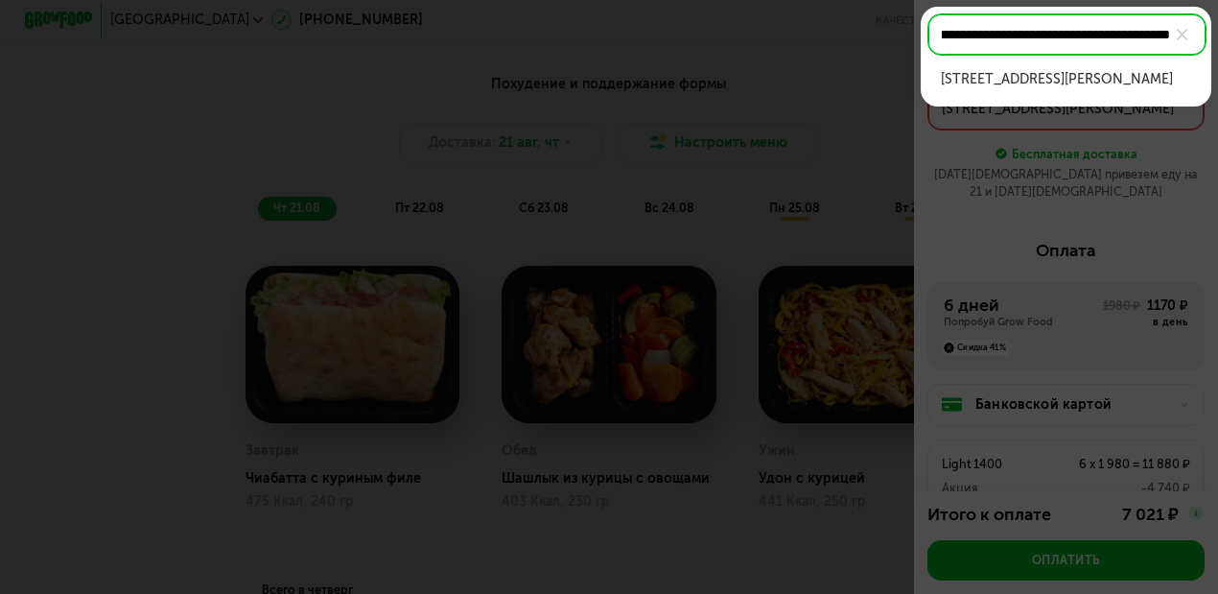
click at [969, 89] on div "г Истра, деревня Красный Посёлок, тер ЖК САМПО, ул Героя Советского Союза Фадее…" at bounding box center [1066, 79] width 250 height 20
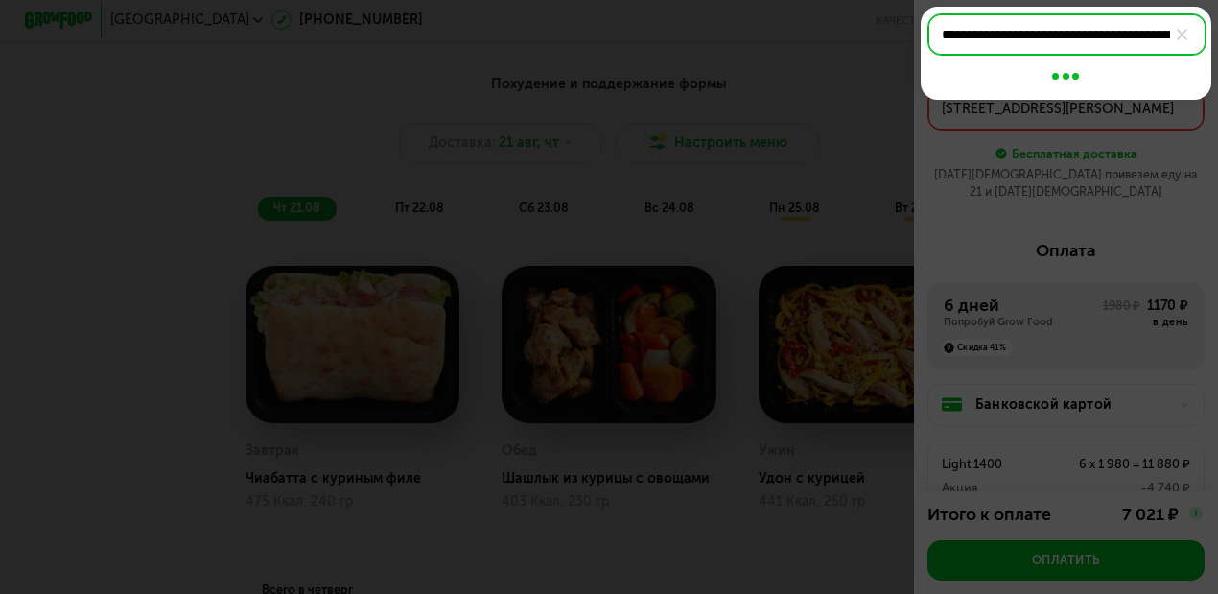
type input "**********"
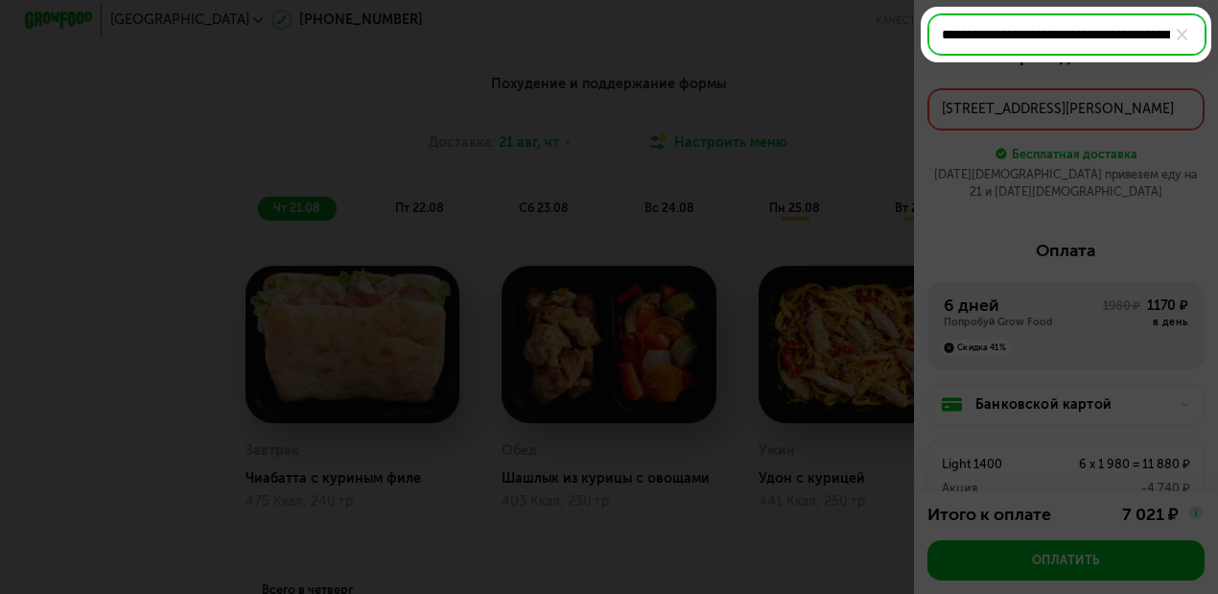
click at [949, 215] on div at bounding box center [609, 297] width 1218 height 594
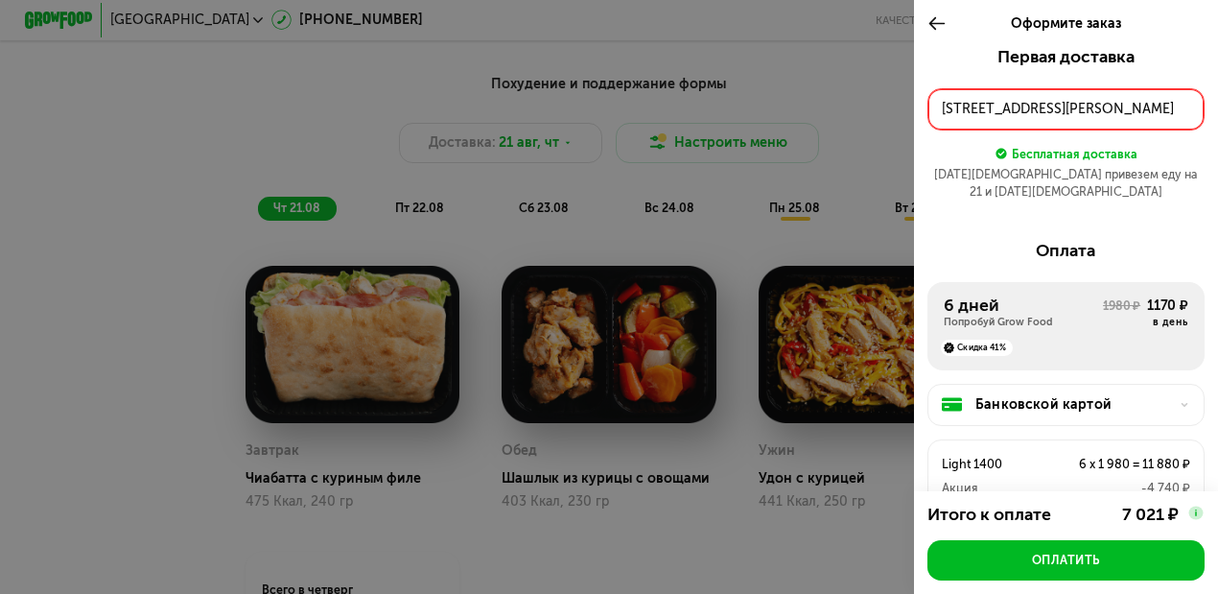
click at [991, 164] on div "Первая доставка 21 авг, чт • 07:00-12:00 г Истра, деревня Красный Посёлок, тер …" at bounding box center [1065, 130] width 277 height 166
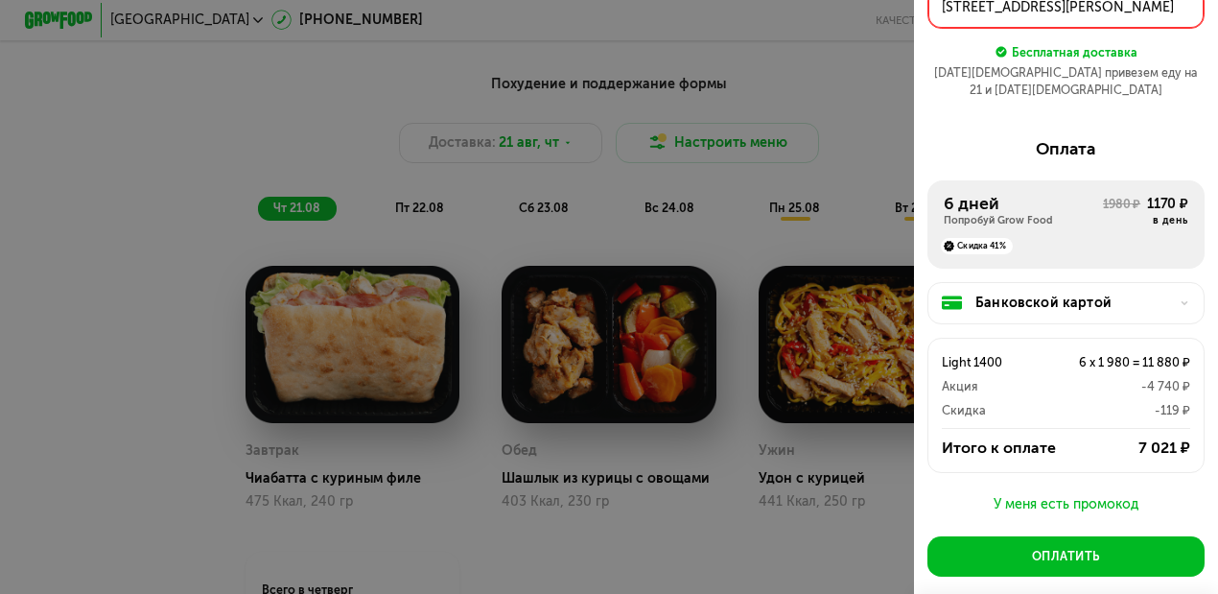
scroll to position [169, 0]
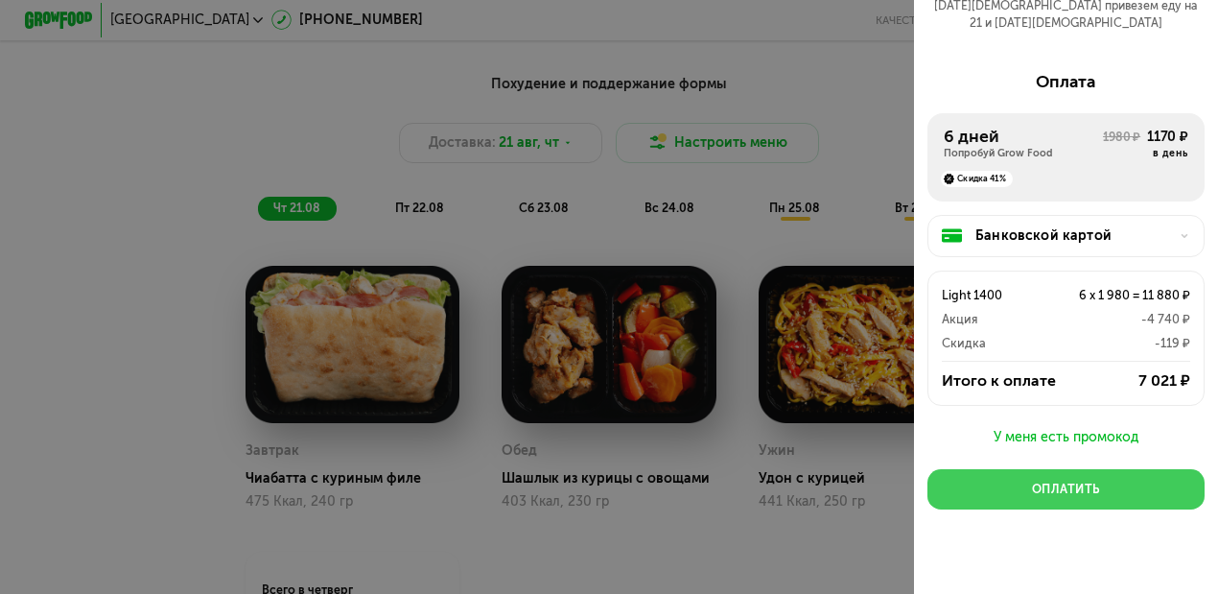
click at [1051, 480] on div "Оплатить" at bounding box center [1066, 488] width 68 height 17
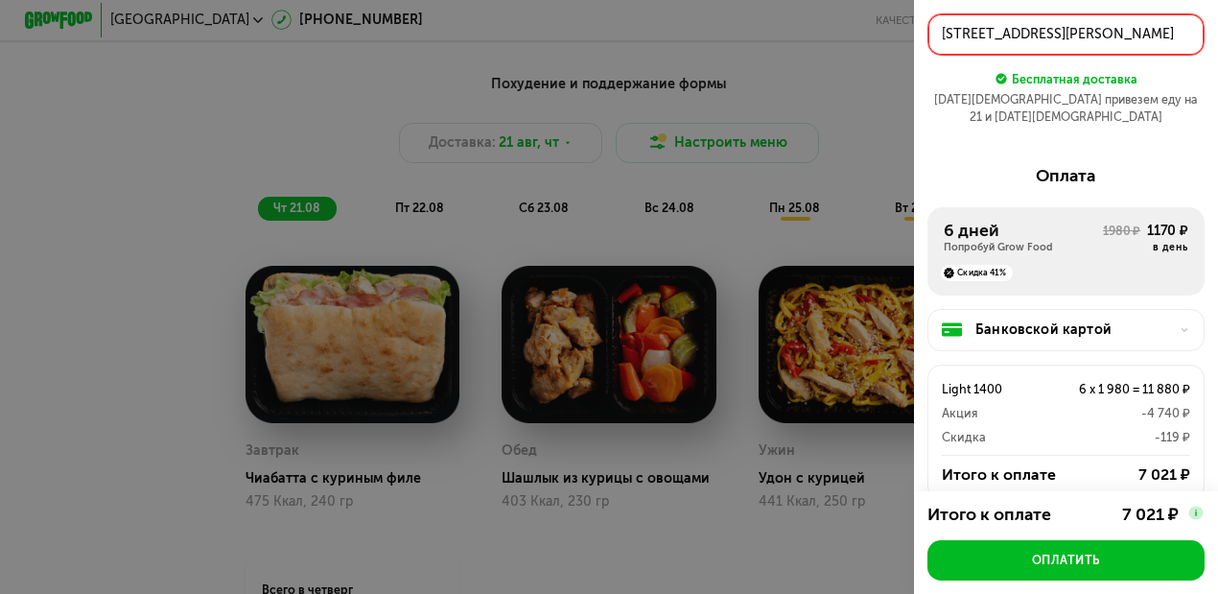
scroll to position [0, 0]
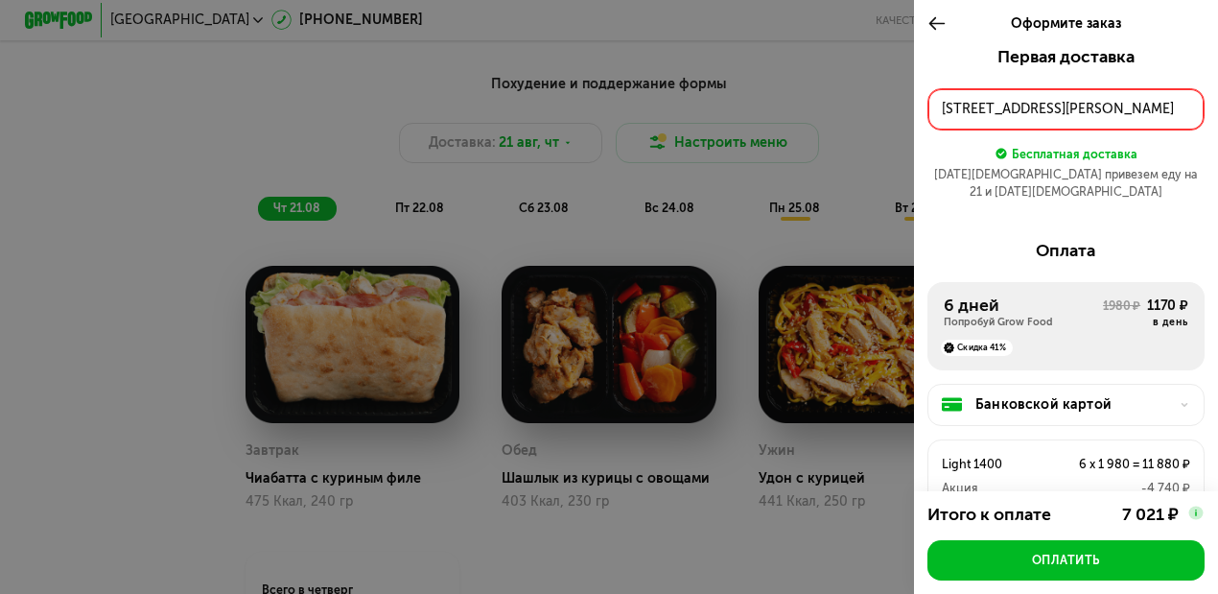
click at [936, 25] on icon at bounding box center [936, 23] width 19 height 20
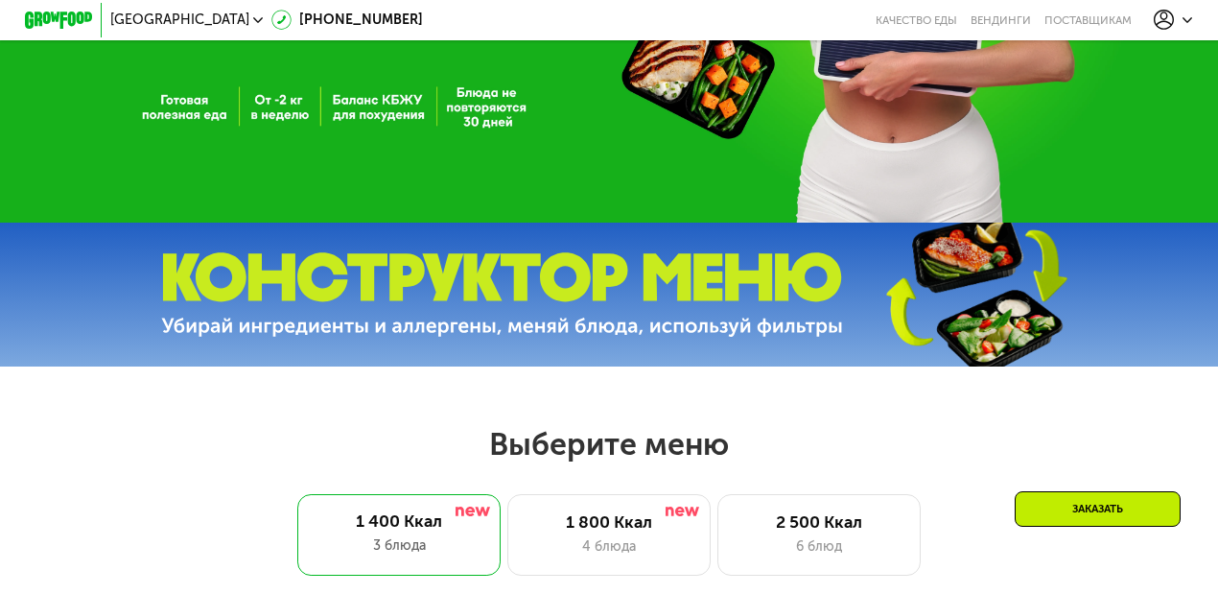
scroll to position [182, 0]
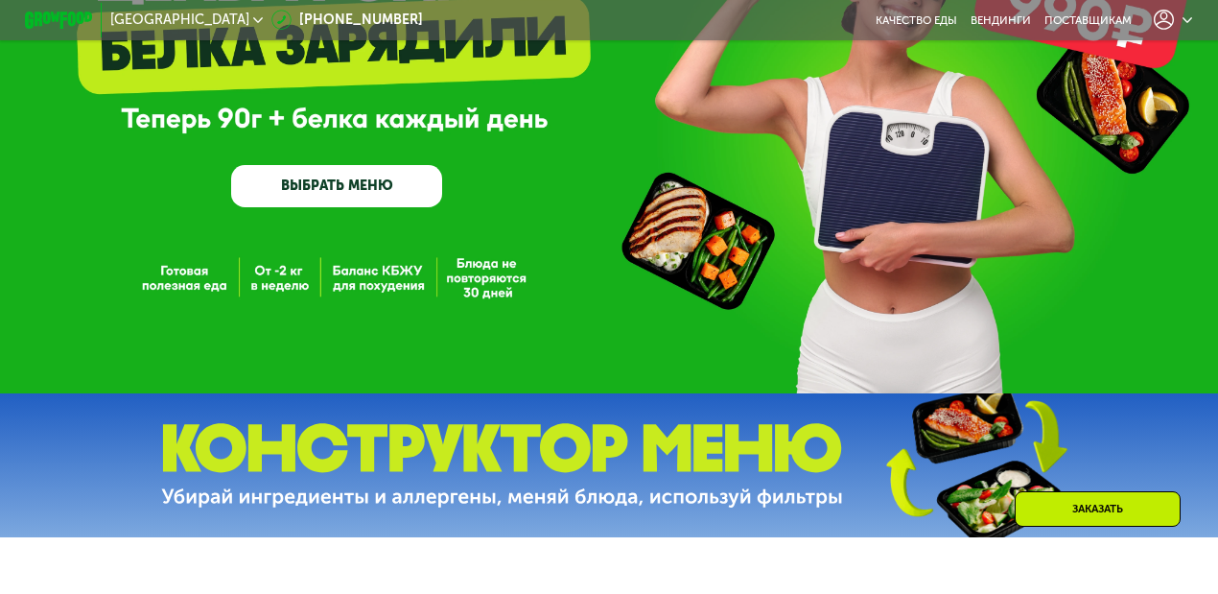
click at [1051, 19] on icon at bounding box center [1187, 20] width 11 height 11
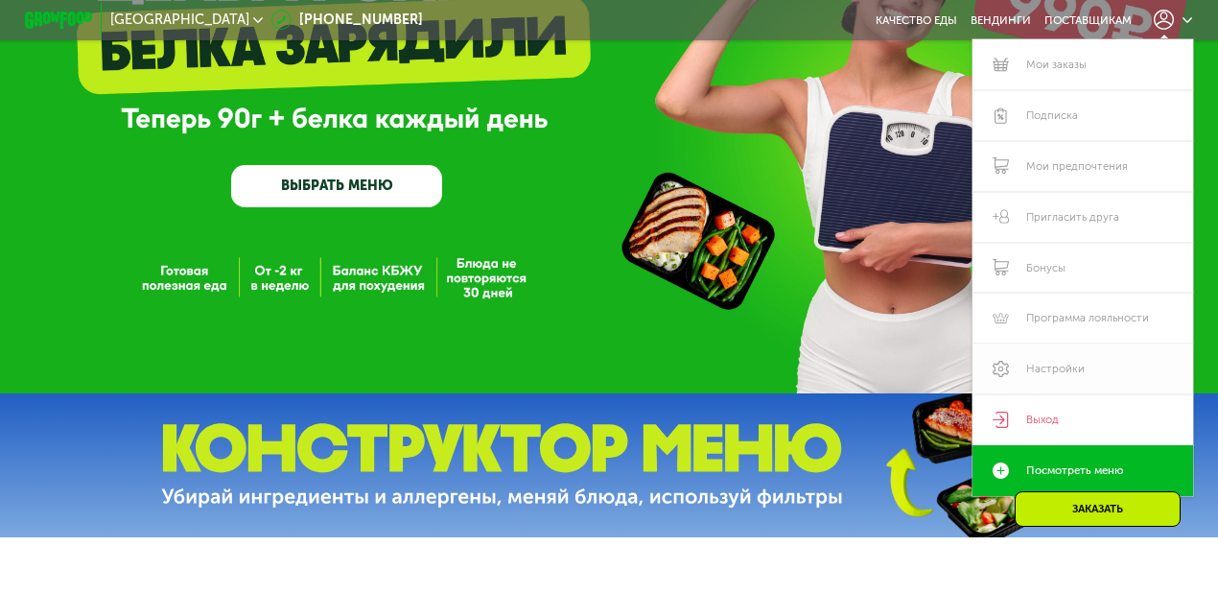
click at [1051, 372] on link "Настройки" at bounding box center [1082, 368] width 220 height 51
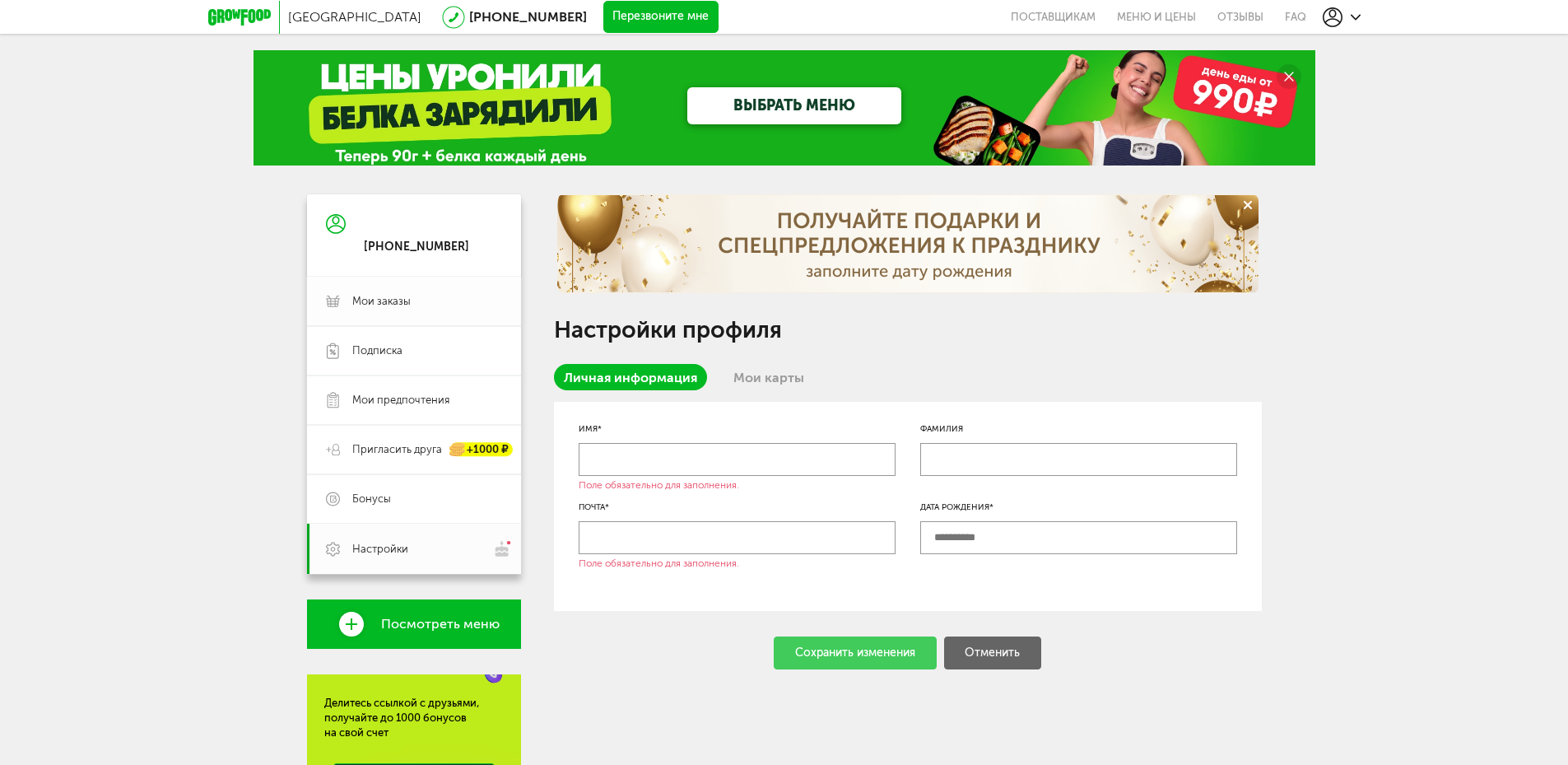
click at [408, 298] on span "Мои заказы" at bounding box center [381, 301] width 58 height 15
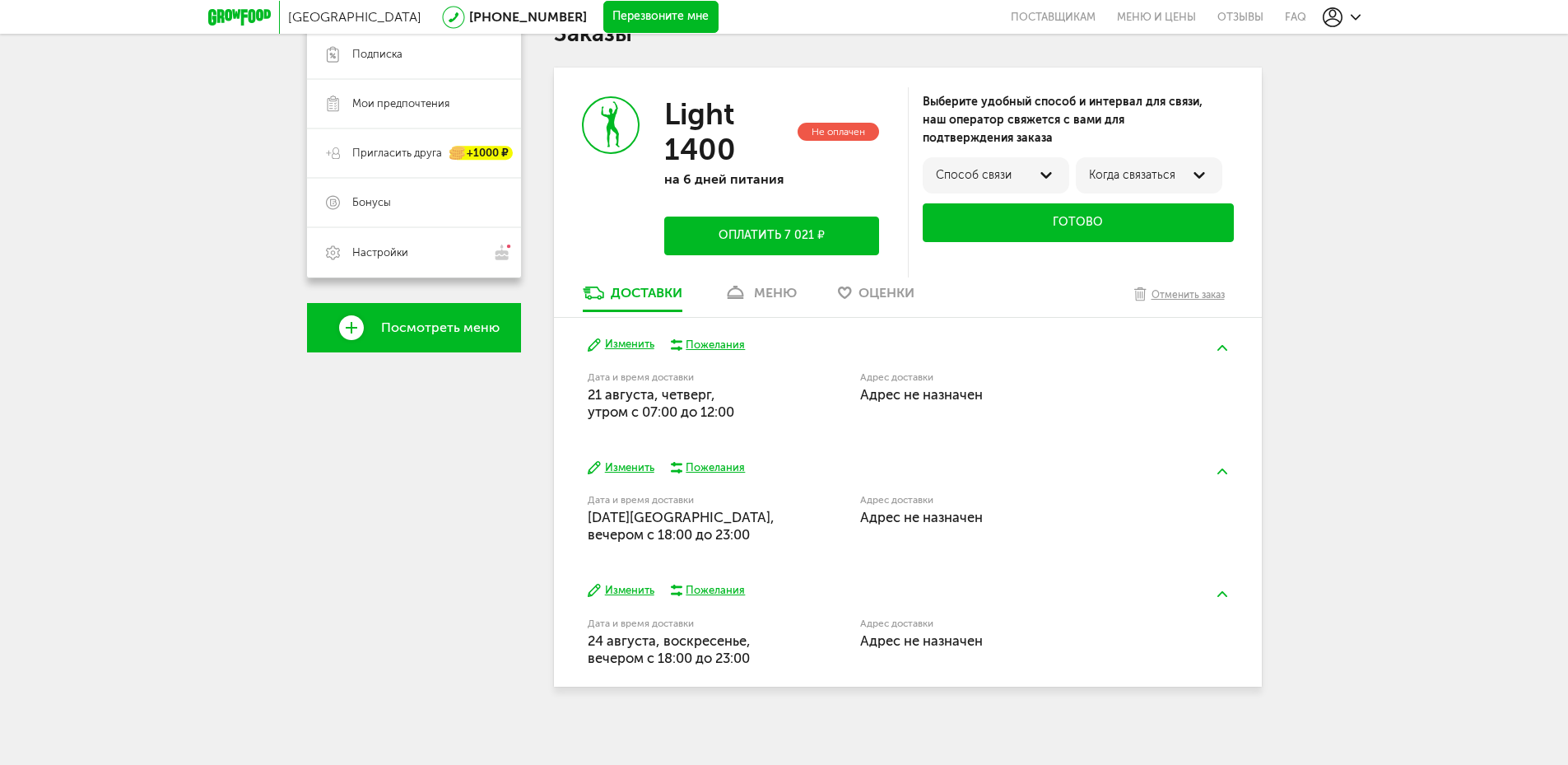
scroll to position [301, 0]
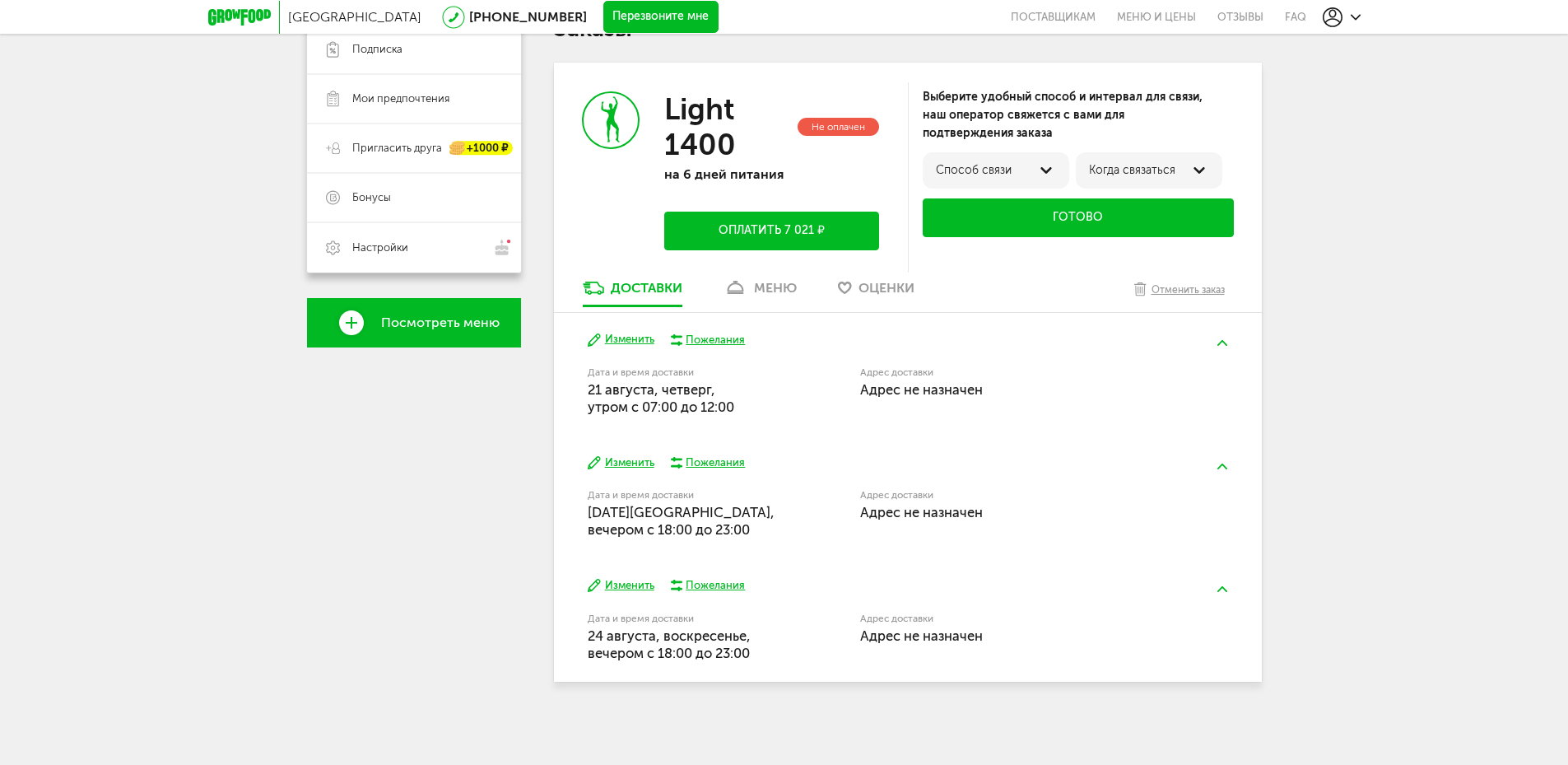
click at [1048, 168] on icon at bounding box center [1045, 171] width 11 height 7
drag, startPoint x: 991, startPoint y: 170, endPoint x: 1014, endPoint y: 171, distance: 23.0
click at [990, 171] on label "по телефону" at bounding box center [970, 176] width 71 height 13
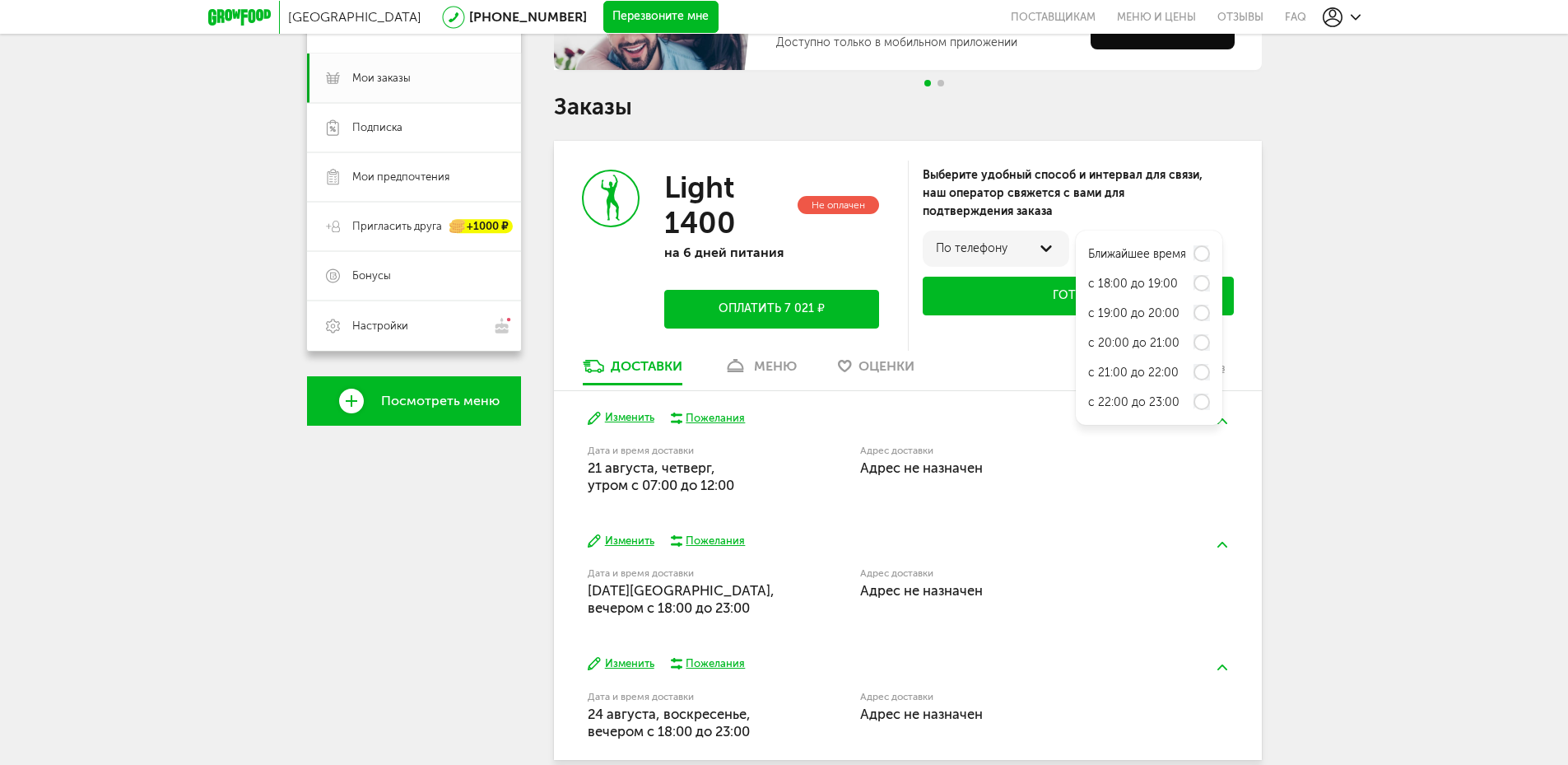
scroll to position [137, 0]
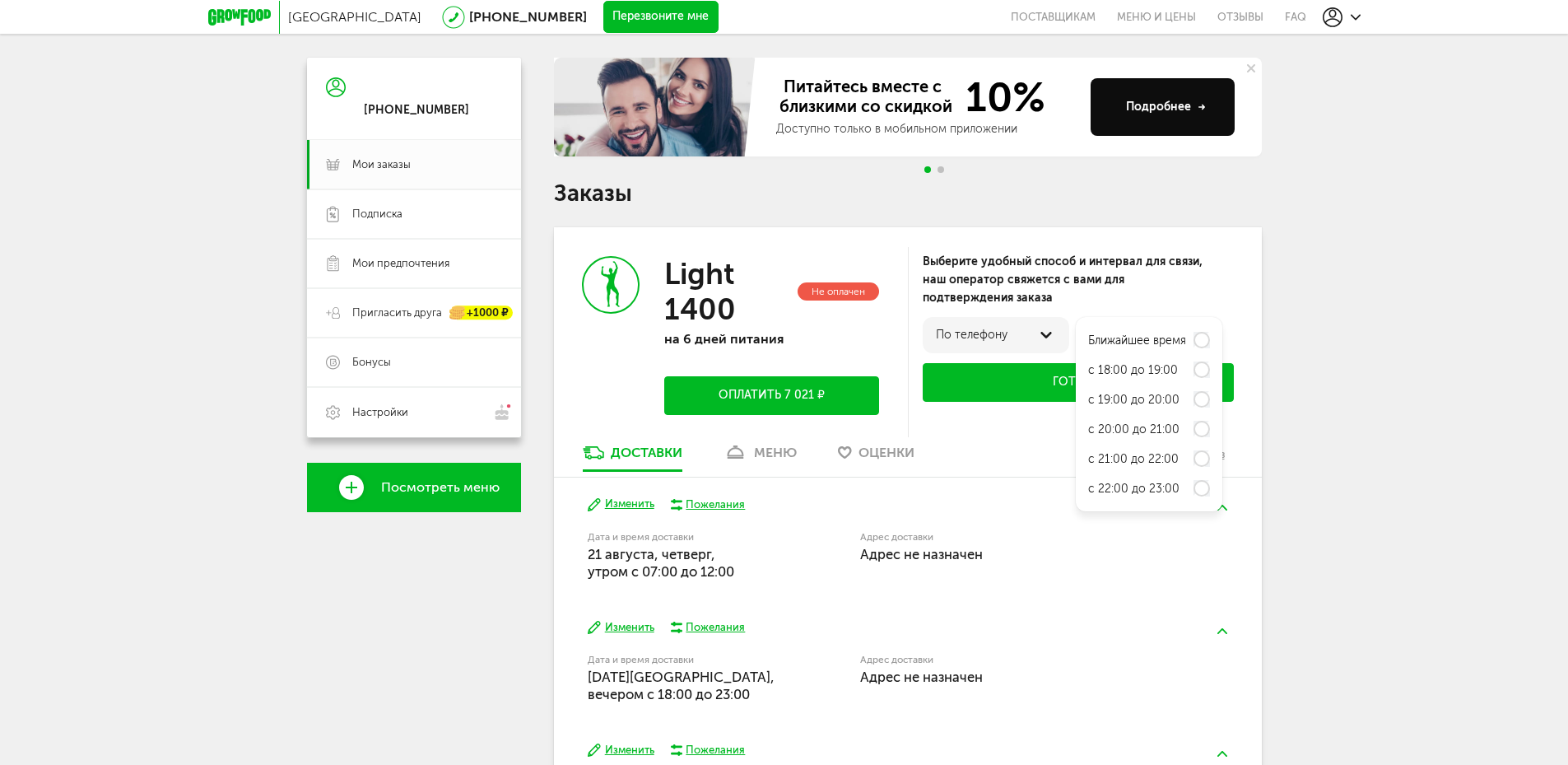
click at [1052, 335] on div at bounding box center [1045, 335] width 20 height 20
click at [1145, 335] on label "Ближайшее время" at bounding box center [1137, 340] width 98 height 13
click at [1214, 294] on div "Выберите удобный способ и интервал для связи, наш оператор свяжется с вами для …" at bounding box center [1078, 279] width 311 height 54
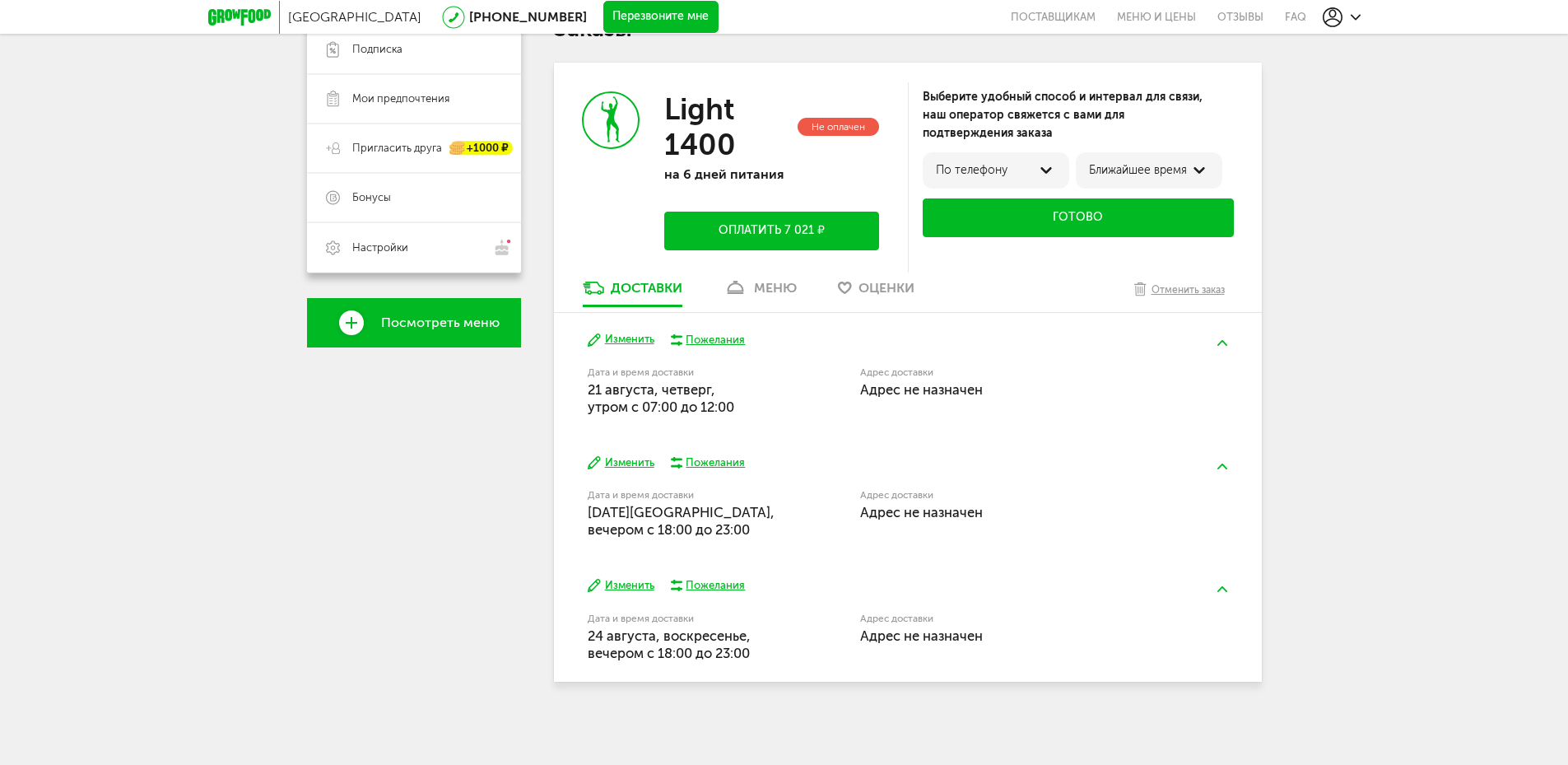
click at [947, 391] on span "Адрес не назначен" at bounding box center [921, 389] width 123 height 16
click at [1218, 337] on button at bounding box center [1222, 343] width 43 height 39
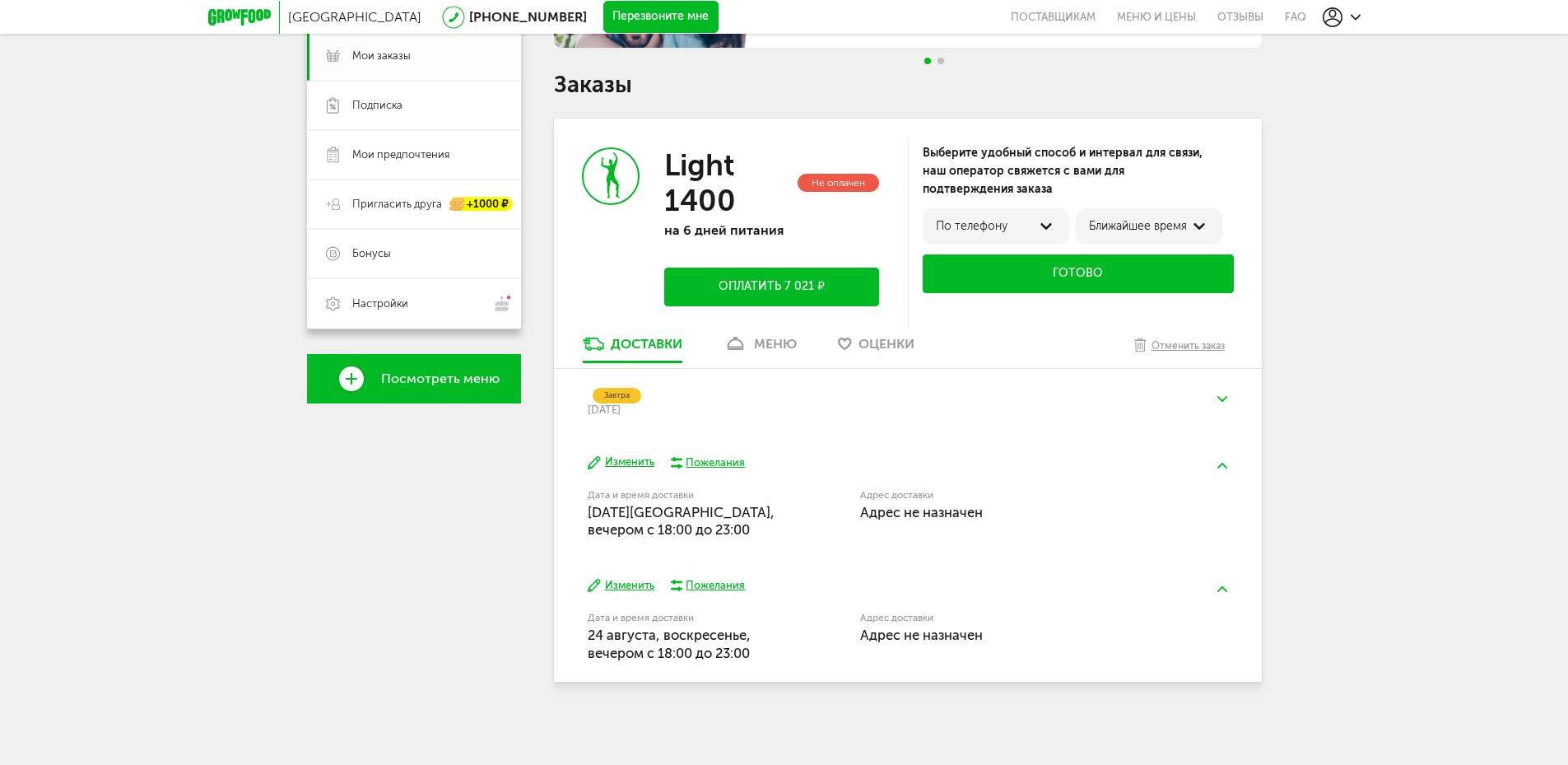
click at [885, 504] on span "Адрес не назначен" at bounding box center [921, 512] width 123 height 16
click at [1031, 508] on div "Адрес доставки [PERSON_NAME] не назначен" at bounding box center [1014, 506] width 307 height 30
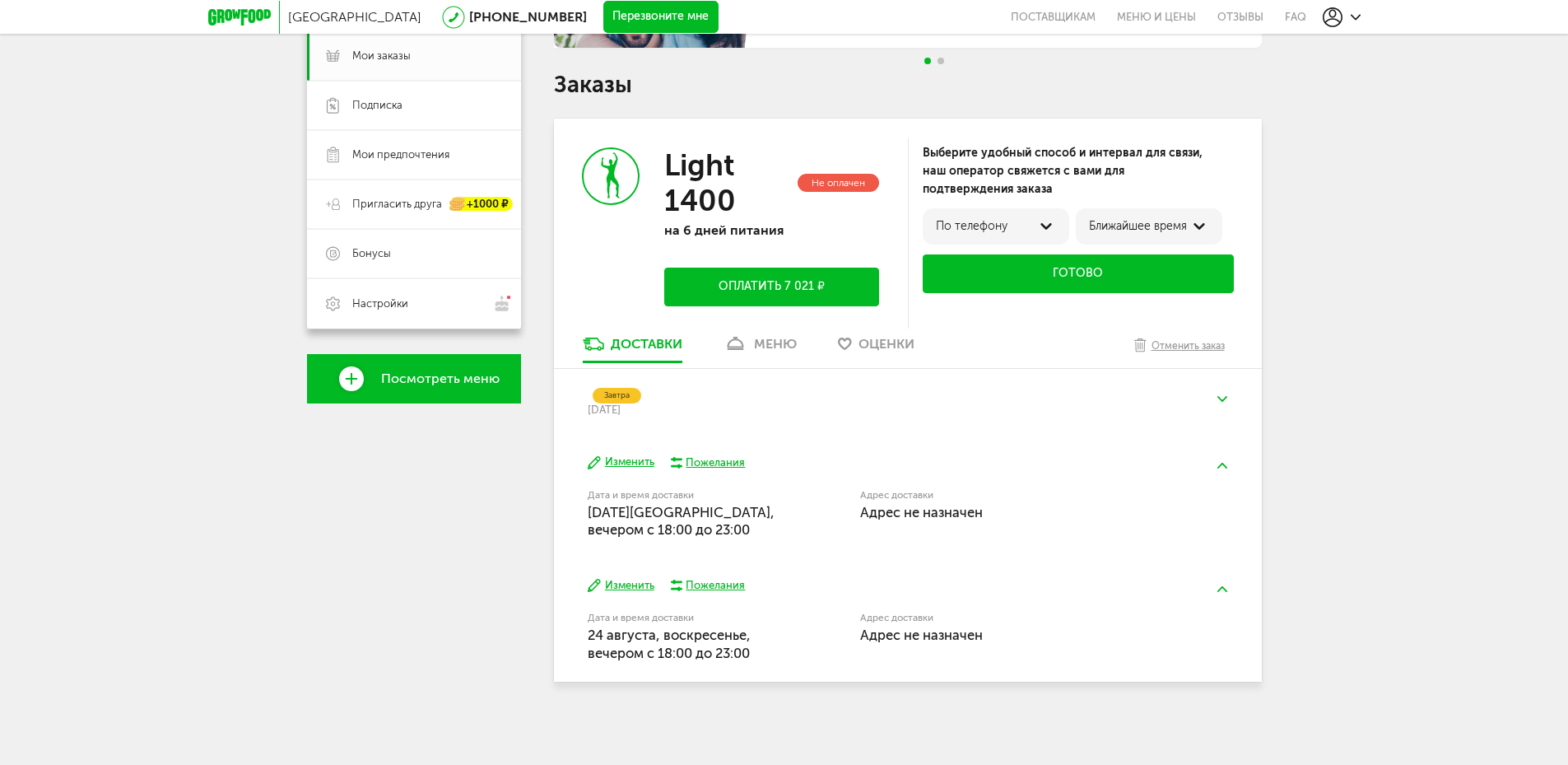
click at [806, 457] on div "Изменить Пожелания" at bounding box center [907, 462] width 639 height 15
click at [621, 458] on button "Изменить" at bounding box center [621, 462] width 67 height 15
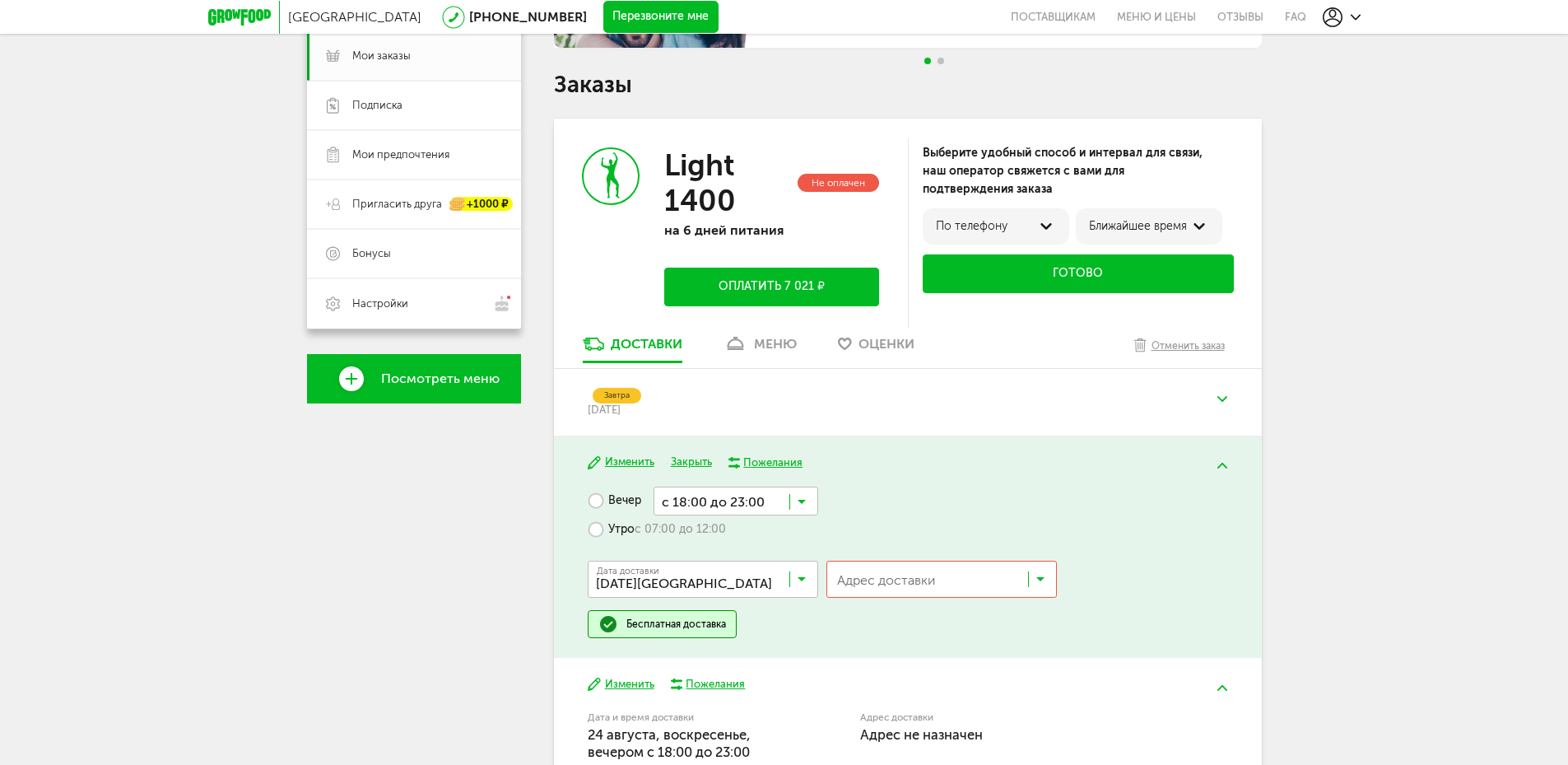
click at [1044, 574] on icon at bounding box center [1040, 582] width 9 height 16
click at [991, 611] on span "Истра, г Истра, тер ЖК САМПО (деревня [GEOGRAPHIC_DATA]), [STREET_ADDRESS][PERS…" at bounding box center [929, 616] width 186 height 34
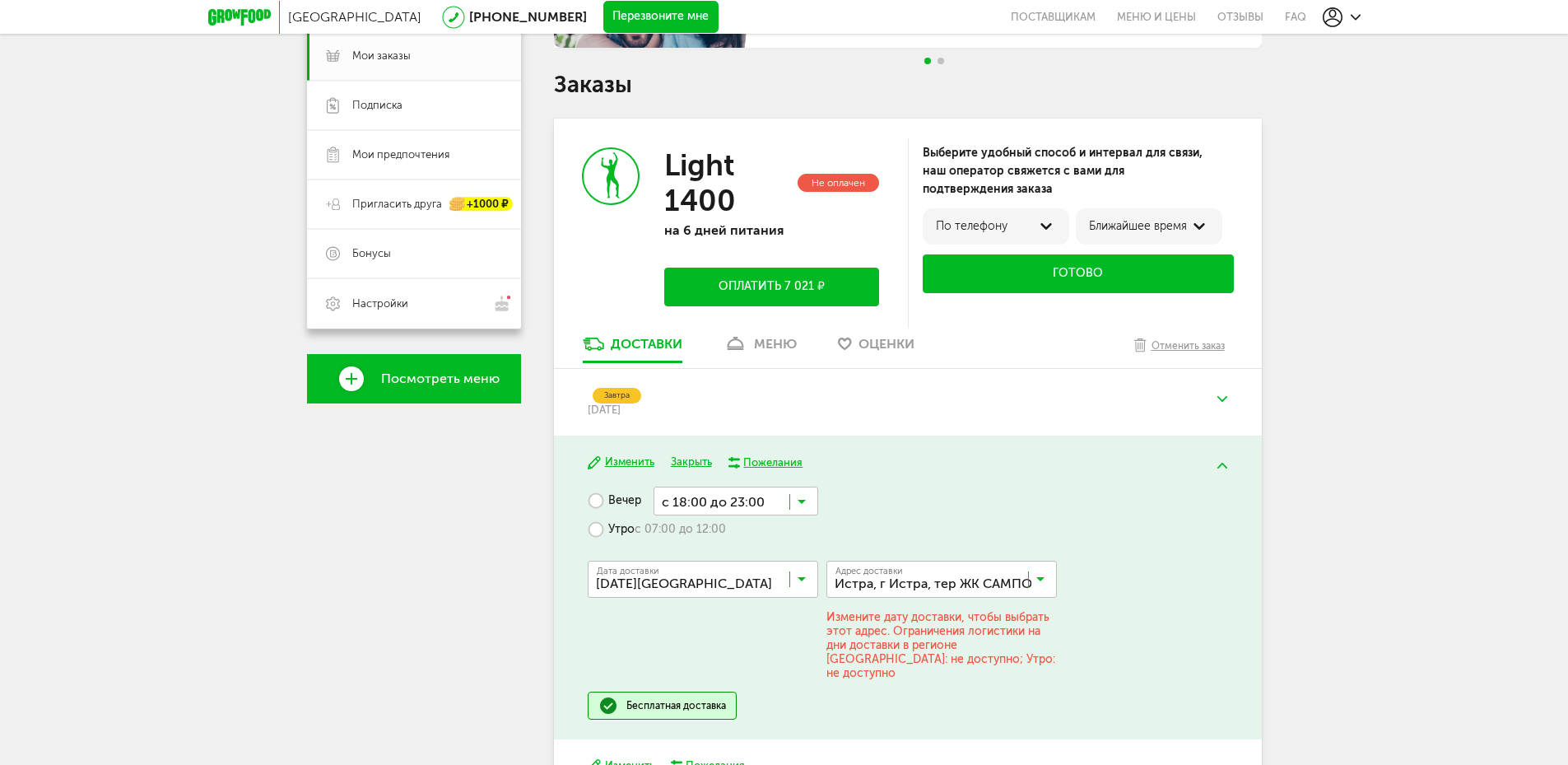
scroll to position [328, 0]
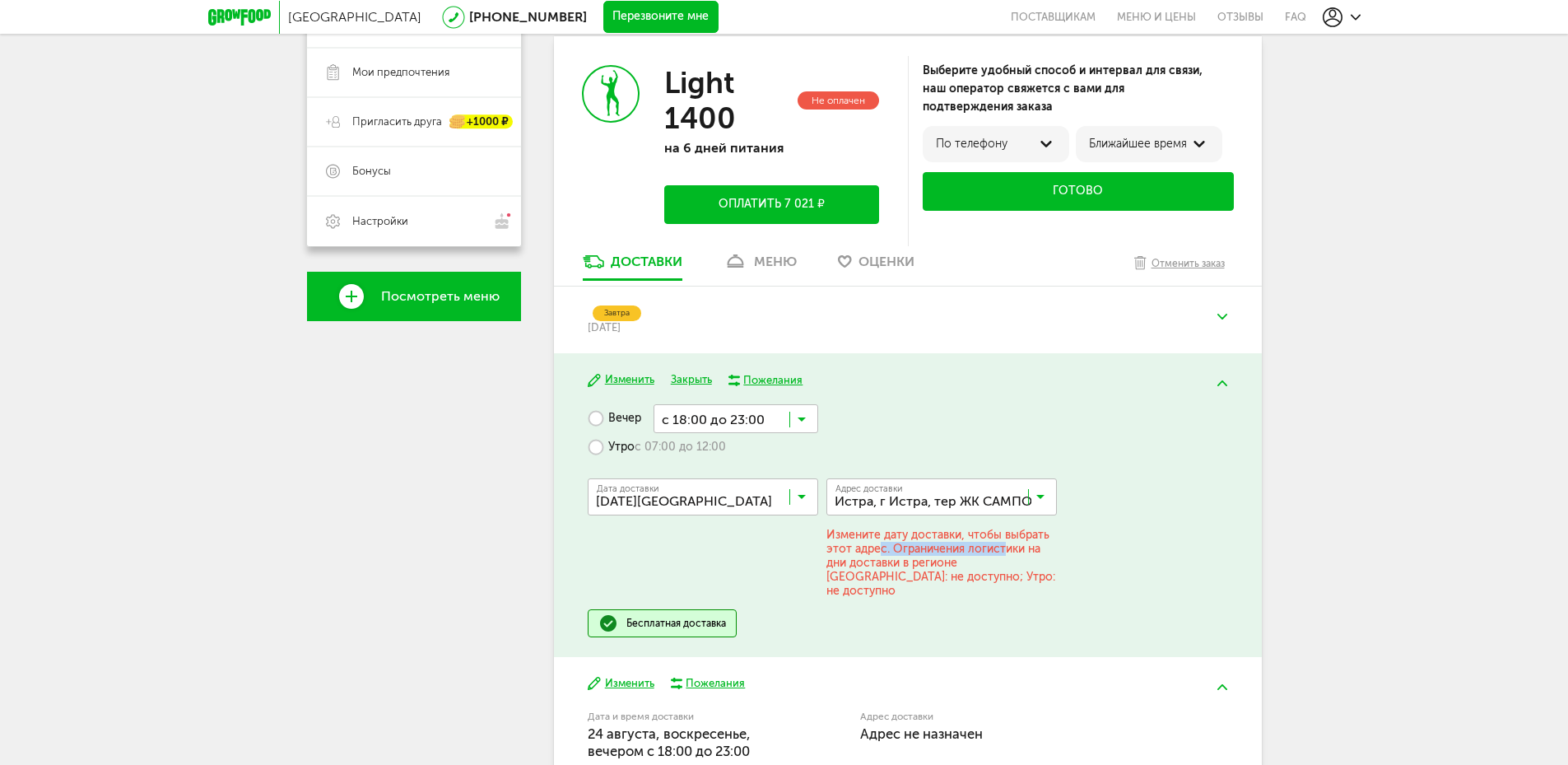
drag, startPoint x: 877, startPoint y: 551, endPoint x: 1005, endPoint y: 555, distance: 128.1
click at [1005, 555] on div "Измените дату доставки, чтобы выбрать этот адрес. Ограничения логистики на дни …" at bounding box center [941, 563] width 230 height 70
drag, startPoint x: 850, startPoint y: 562, endPoint x: 1008, endPoint y: 564, distance: 158.0
click at [1008, 564] on div "Измените дату доставки, чтобы выбрать этот адрес. Ограничения логистики на дни …" at bounding box center [941, 563] width 230 height 70
drag, startPoint x: 841, startPoint y: 572, endPoint x: 1031, endPoint y: 574, distance: 190.0
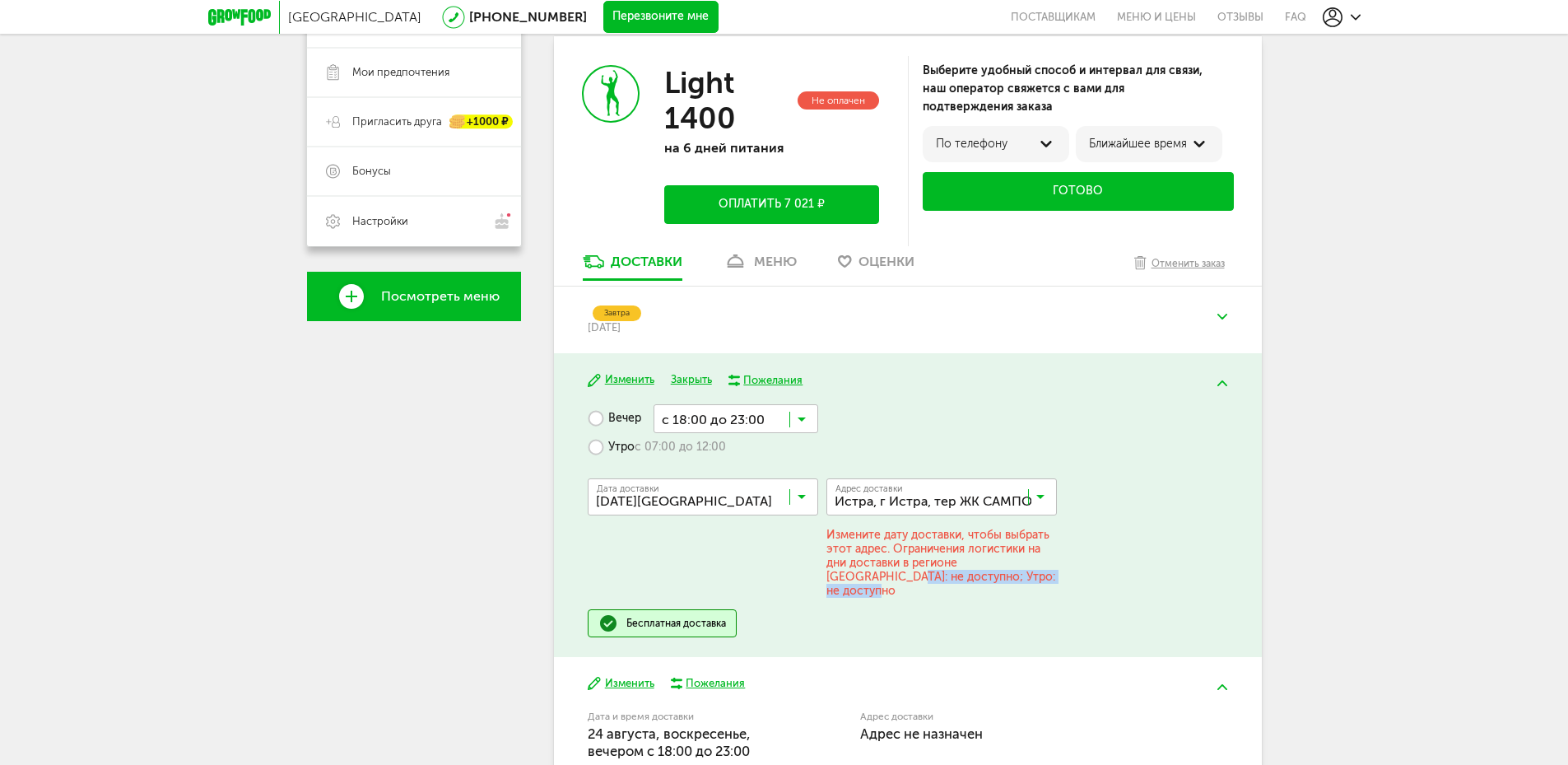
click at [1031, 574] on div "Измените дату доставки, чтобы выбрать этот адрес. Ограничения логистики на дни …" at bounding box center [941, 563] width 230 height 70
click at [1069, 572] on div "Дата доставки [DATE] [PERSON_NAME]... Адрес Квартира Комментарий для курьера [P…" at bounding box center [907, 536] width 639 height 148
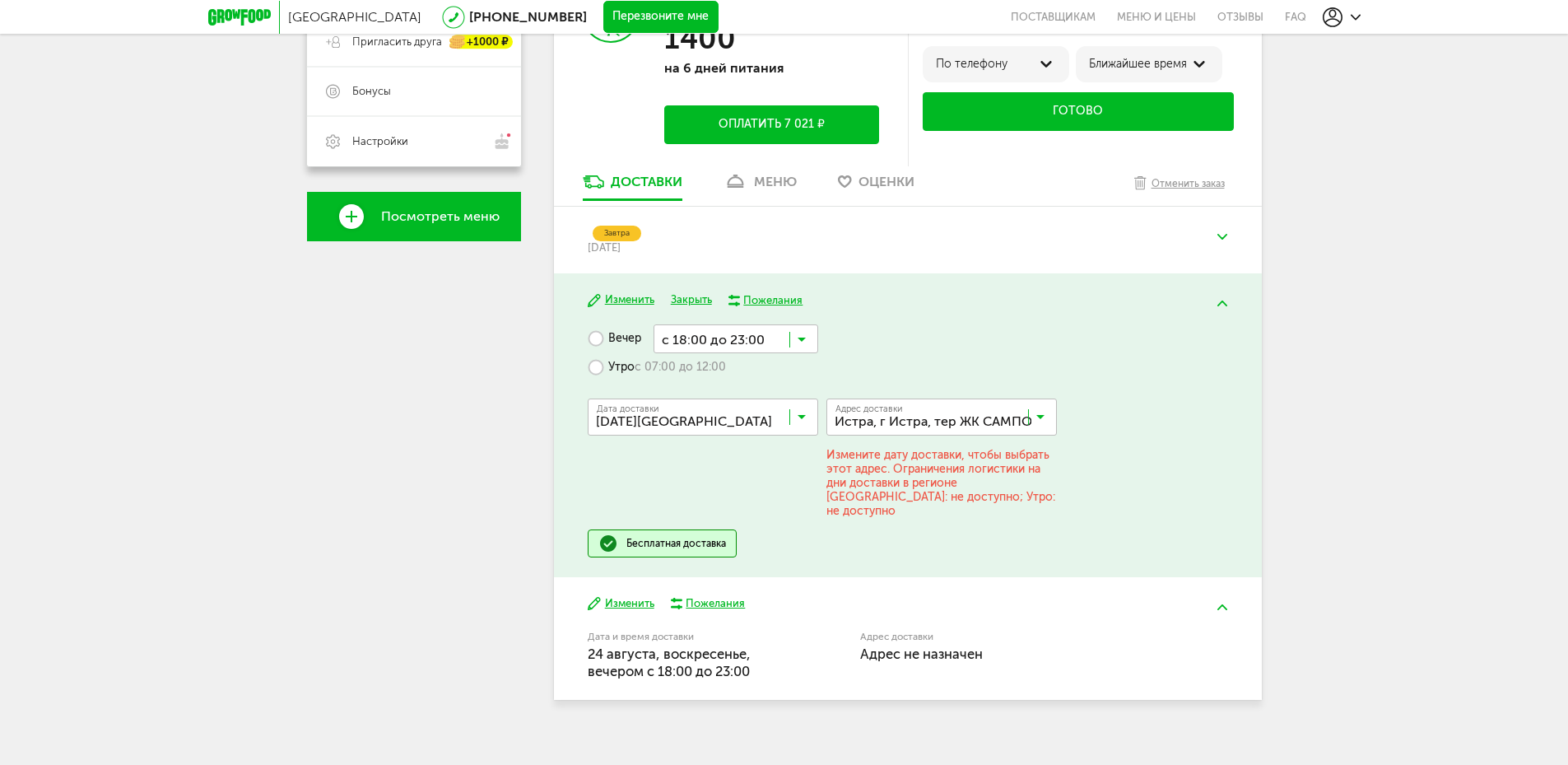
scroll to position [412, 0]
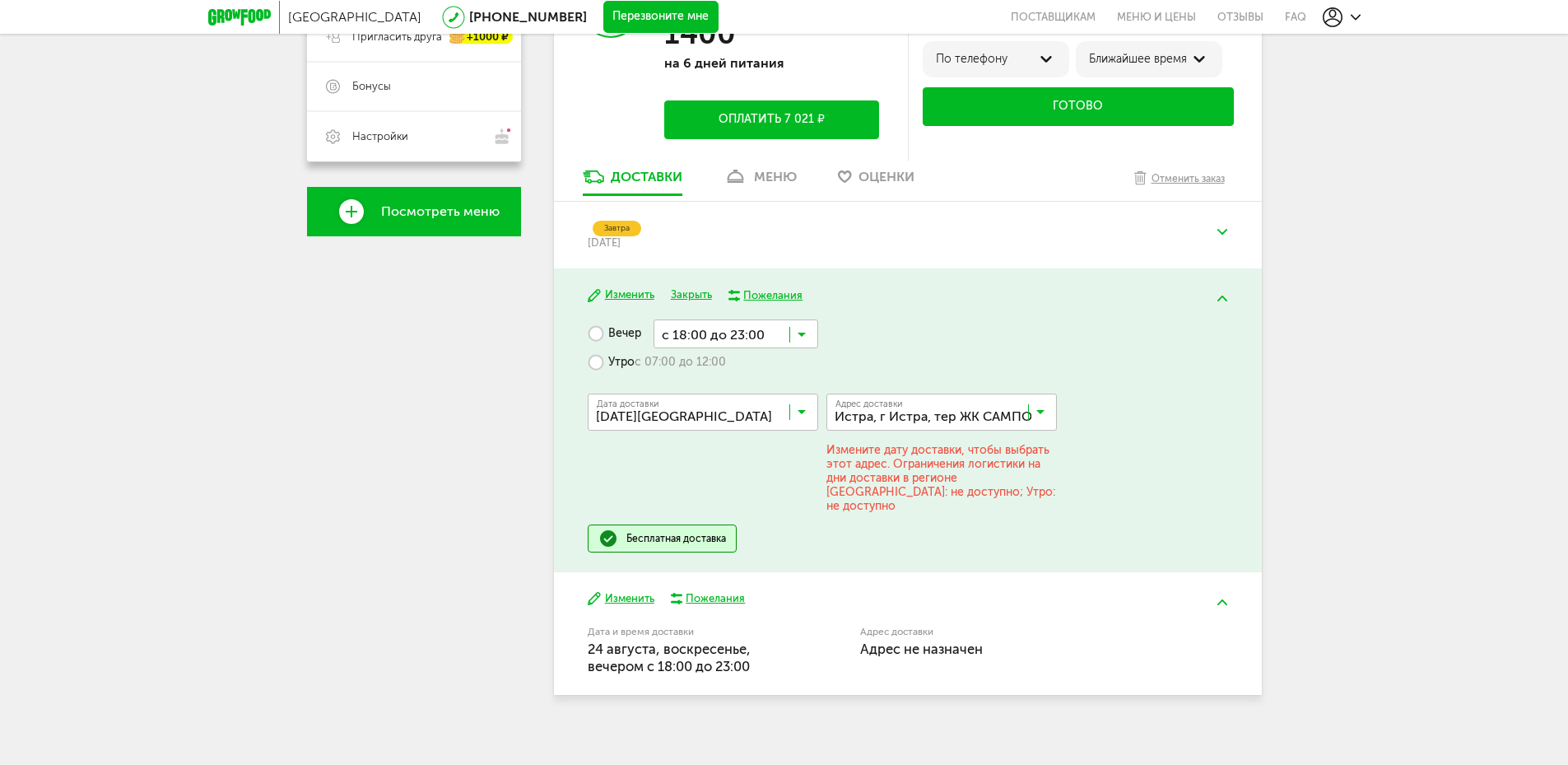
click at [801, 416] on icon at bounding box center [802, 416] width 9 height 16
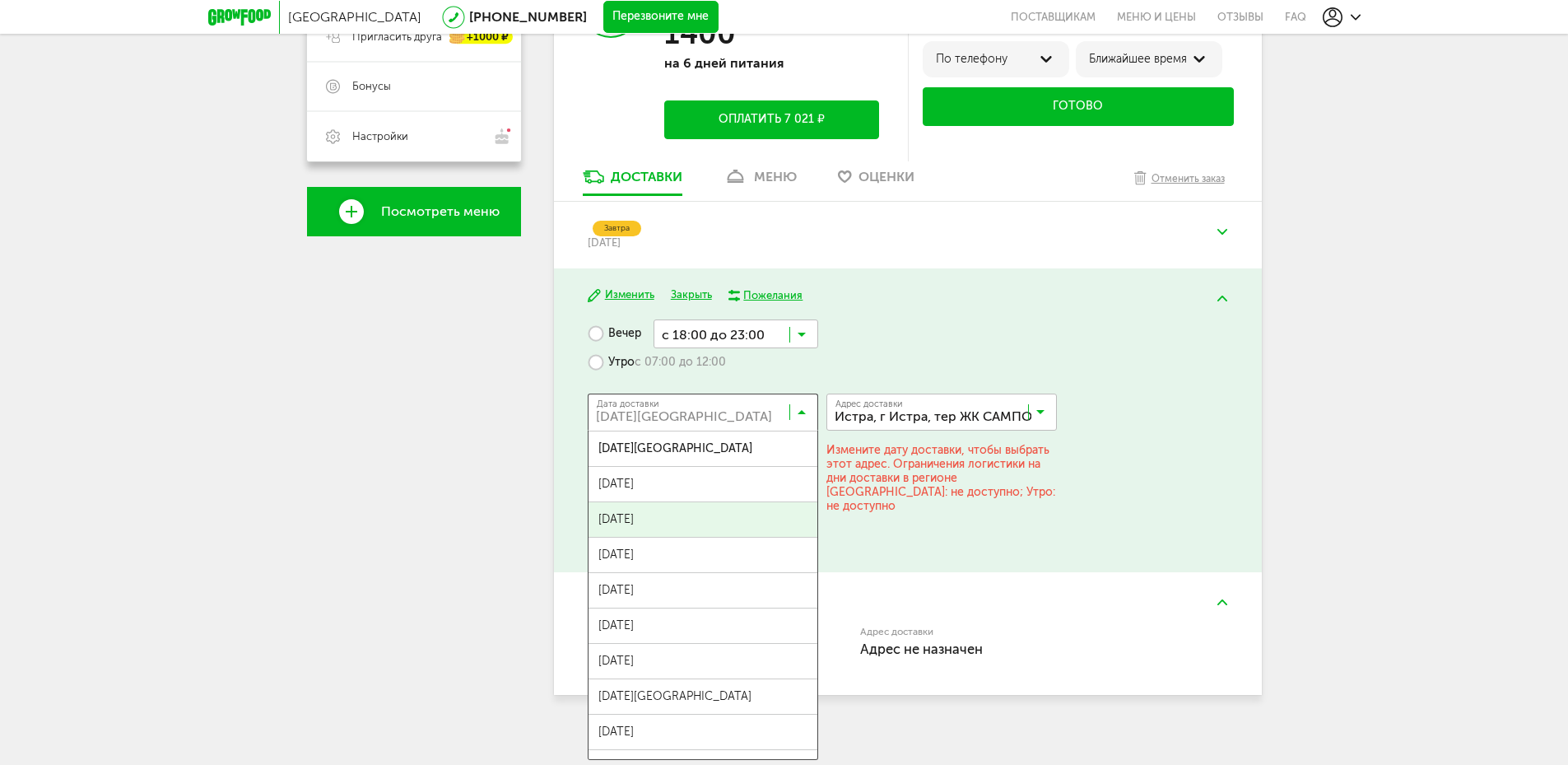
click at [742, 528] on span "[DATE]" at bounding box center [703, 519] width 229 height 34
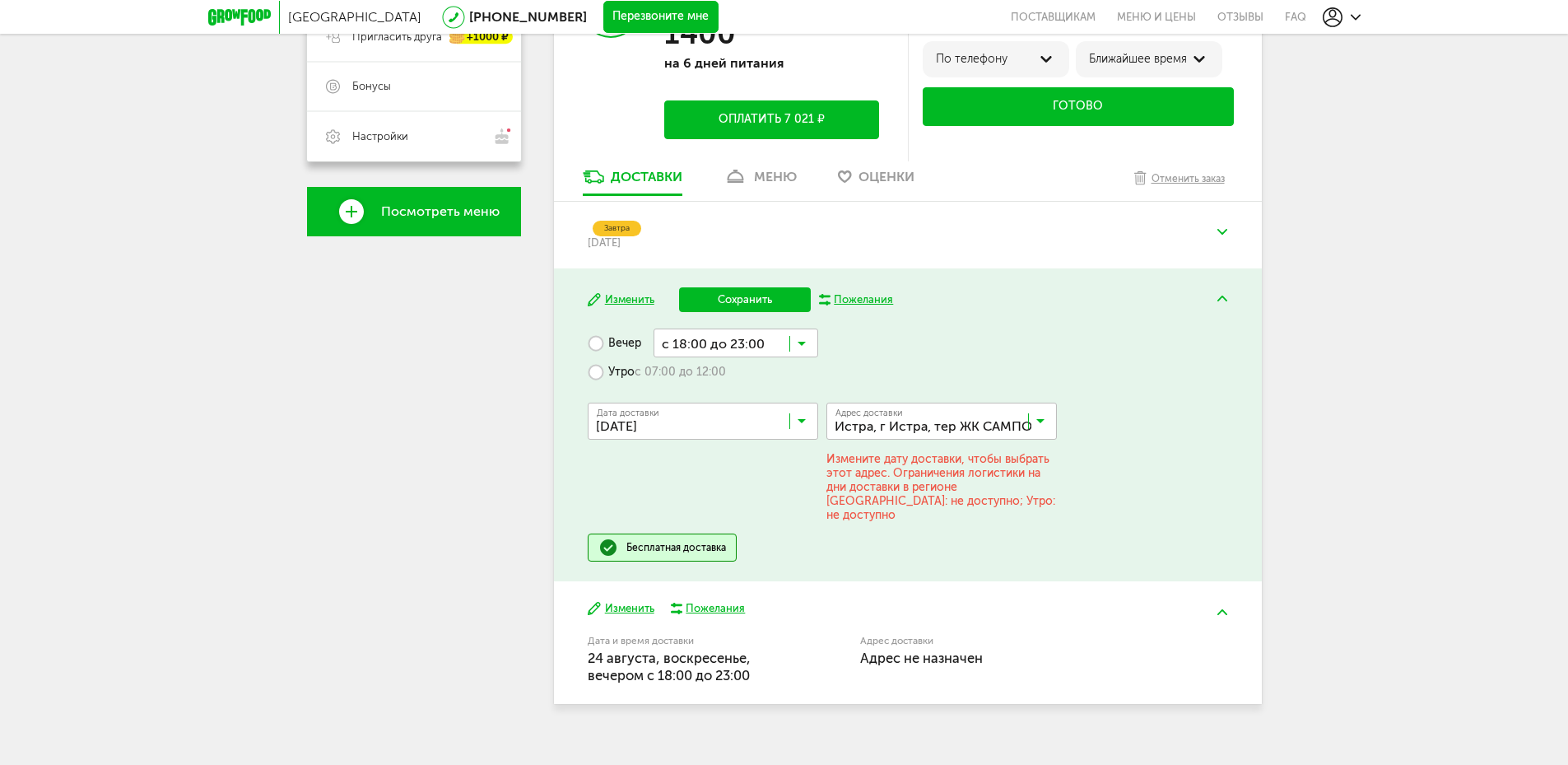
click at [1037, 418] on icon at bounding box center [1040, 424] width 9 height 16
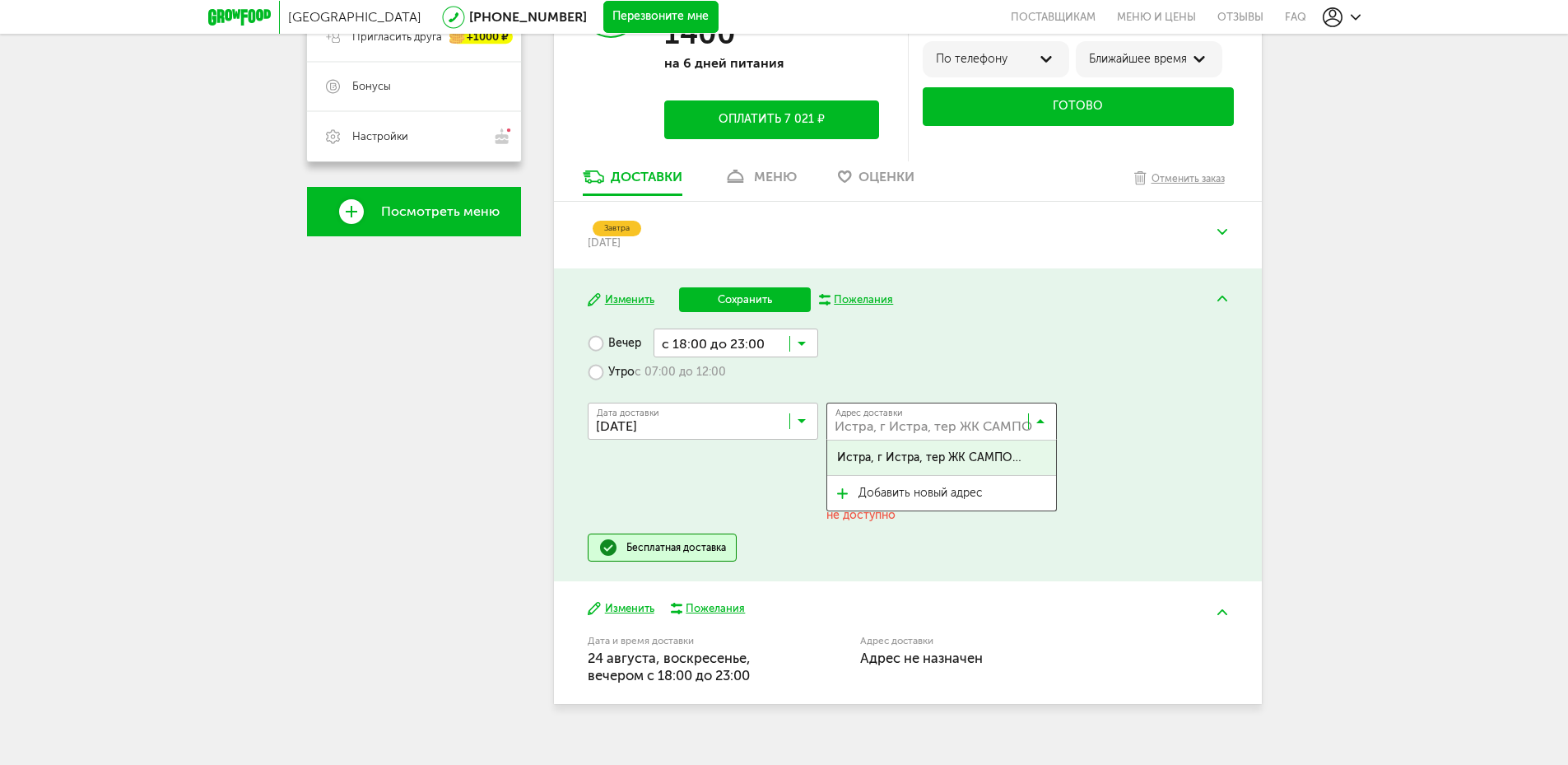
click at [996, 457] on span "Истра, г Истра, тер ЖК САМПО (деревня [GEOGRAPHIC_DATA]), [STREET_ADDRESS][PERS…" at bounding box center [929, 458] width 186 height 34
click at [919, 428] on input "Search for option" at bounding box center [946, 424] width 230 height 28
click at [925, 425] on input "Search for option" at bounding box center [946, 424] width 230 height 28
drag, startPoint x: 966, startPoint y: 420, endPoint x: 1106, endPoint y: 424, distance: 140.1
click at [1099, 424] on div "Дата доставки [DATE] Загрузка... Адрес Квартира Комментарий для курьера [PERSON…" at bounding box center [907, 460] width 639 height 148
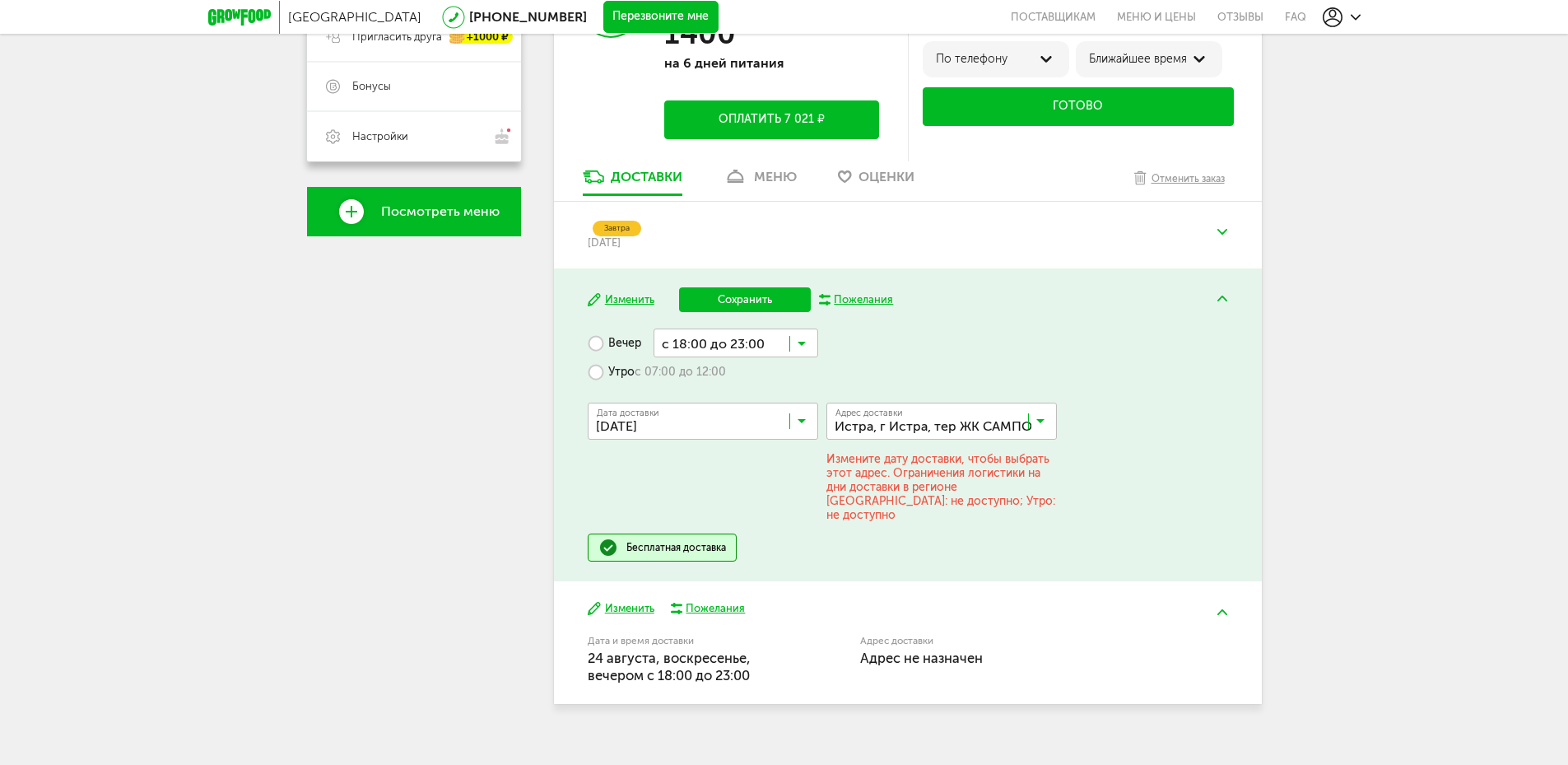
click at [1123, 425] on div "Дата доставки [DATE] Загрузка... Адрес Квартира Комментарий для курьера [PERSON…" at bounding box center [907, 460] width 639 height 148
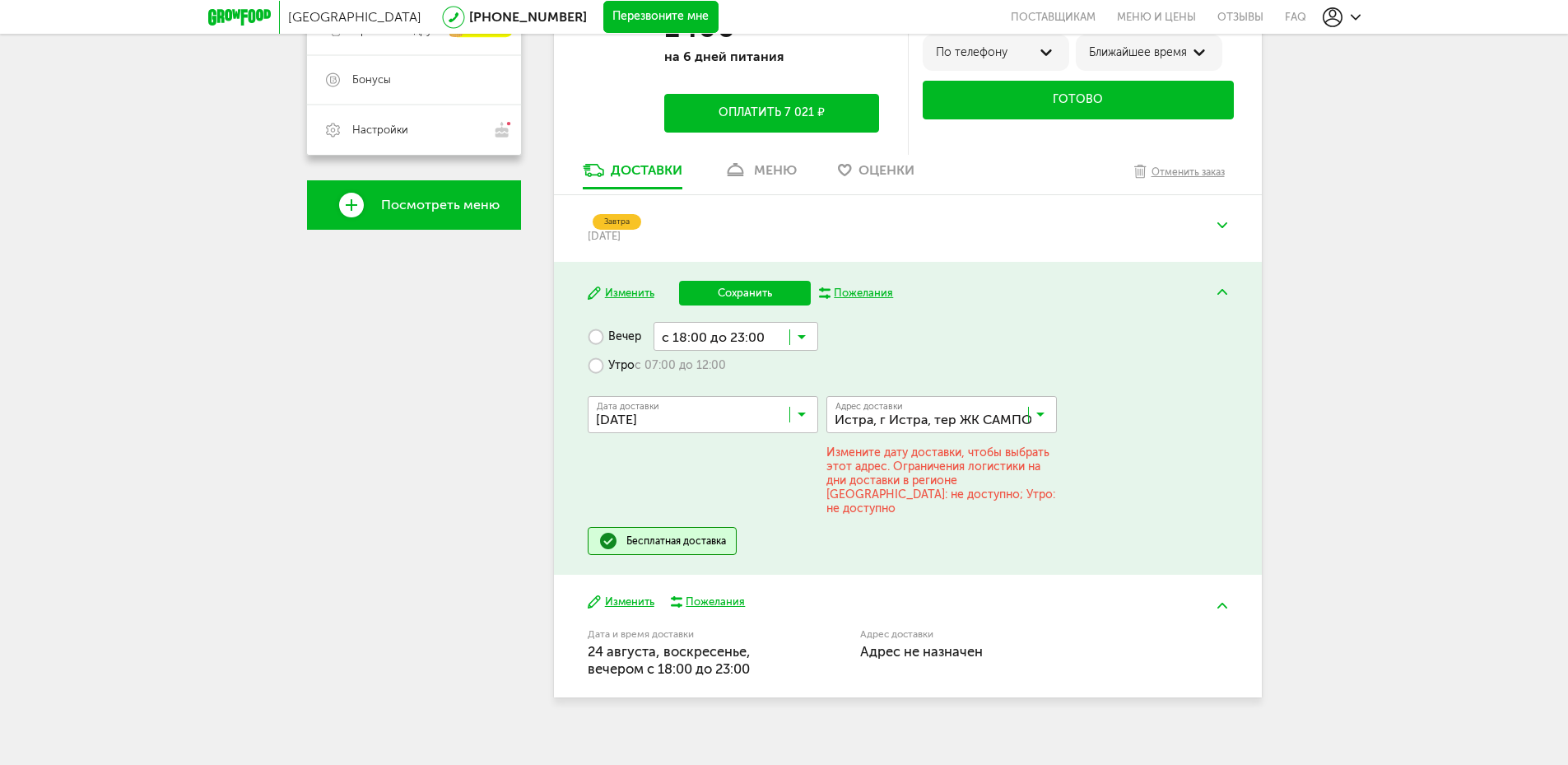
scroll to position [422, 0]
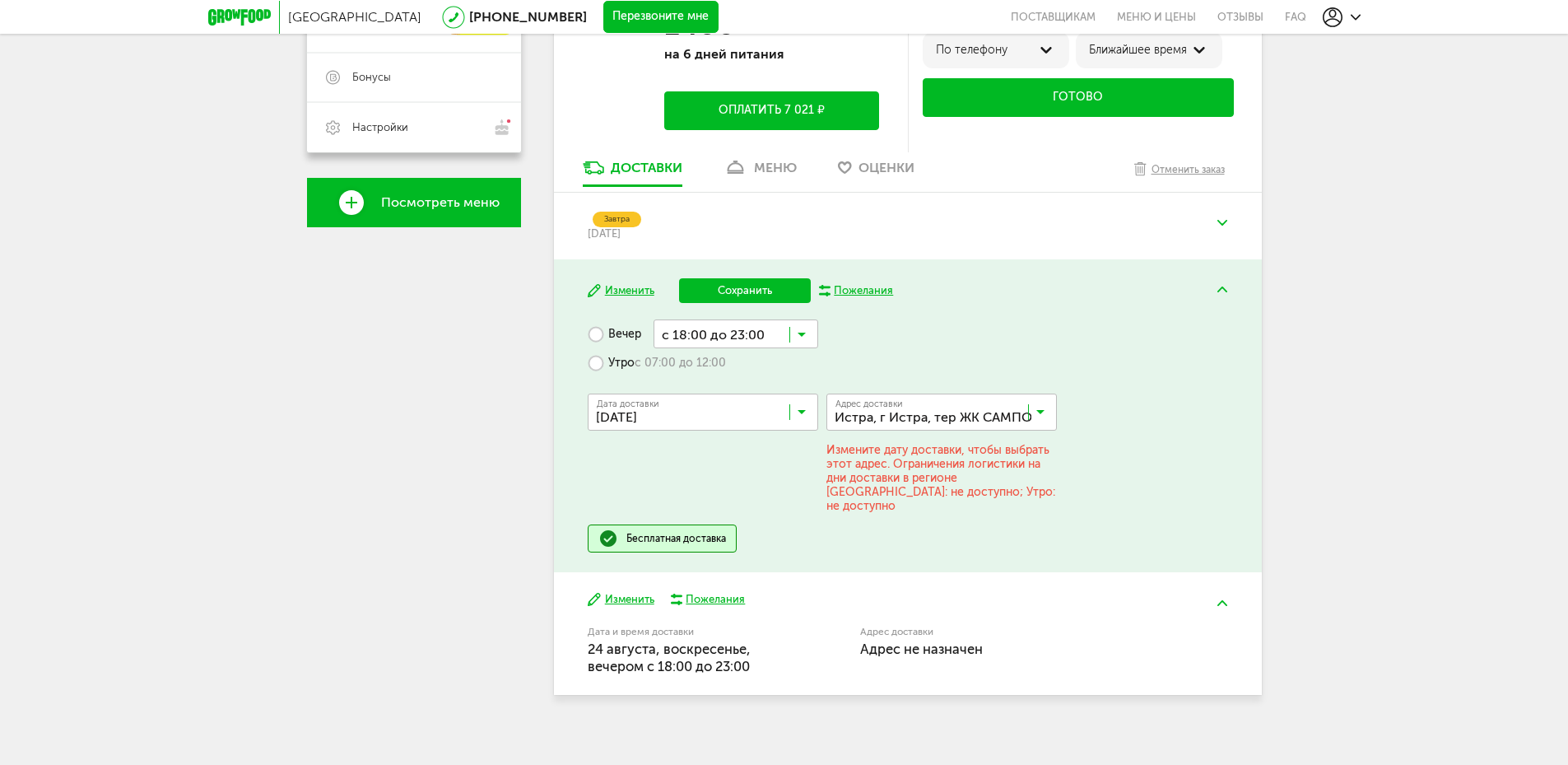
click at [877, 418] on input "Search for option" at bounding box center [946, 416] width 230 height 28
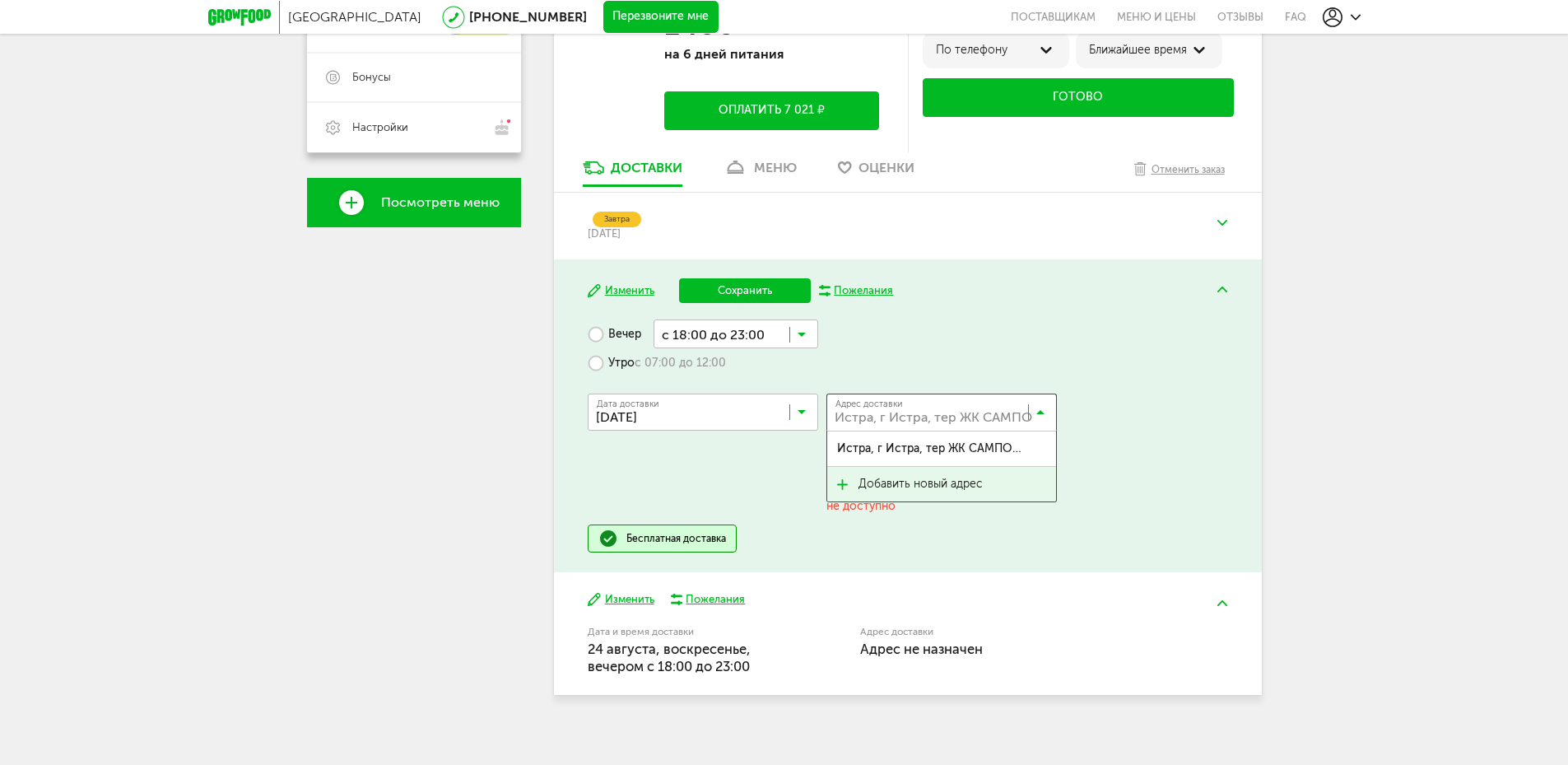
click at [890, 431] on div "Адрес доставки Истра, г Истра, тер ЖК САМПО (деревня [GEOGRAPHIC_DATA]), ул Гер…" at bounding box center [941, 411] width 230 height 37
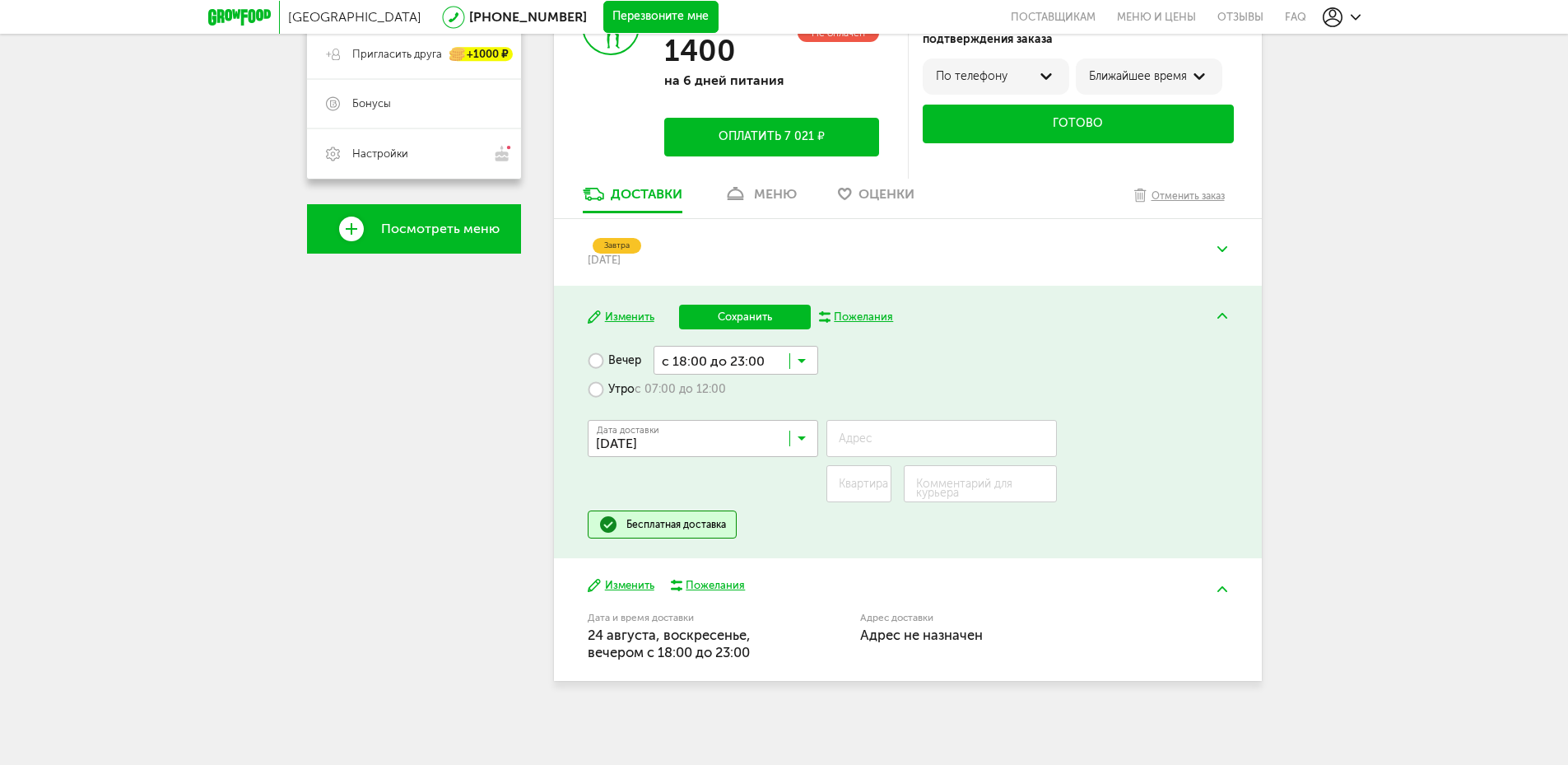
scroll to position [395, 0]
click at [902, 449] on input "Адрес" at bounding box center [941, 438] width 230 height 37
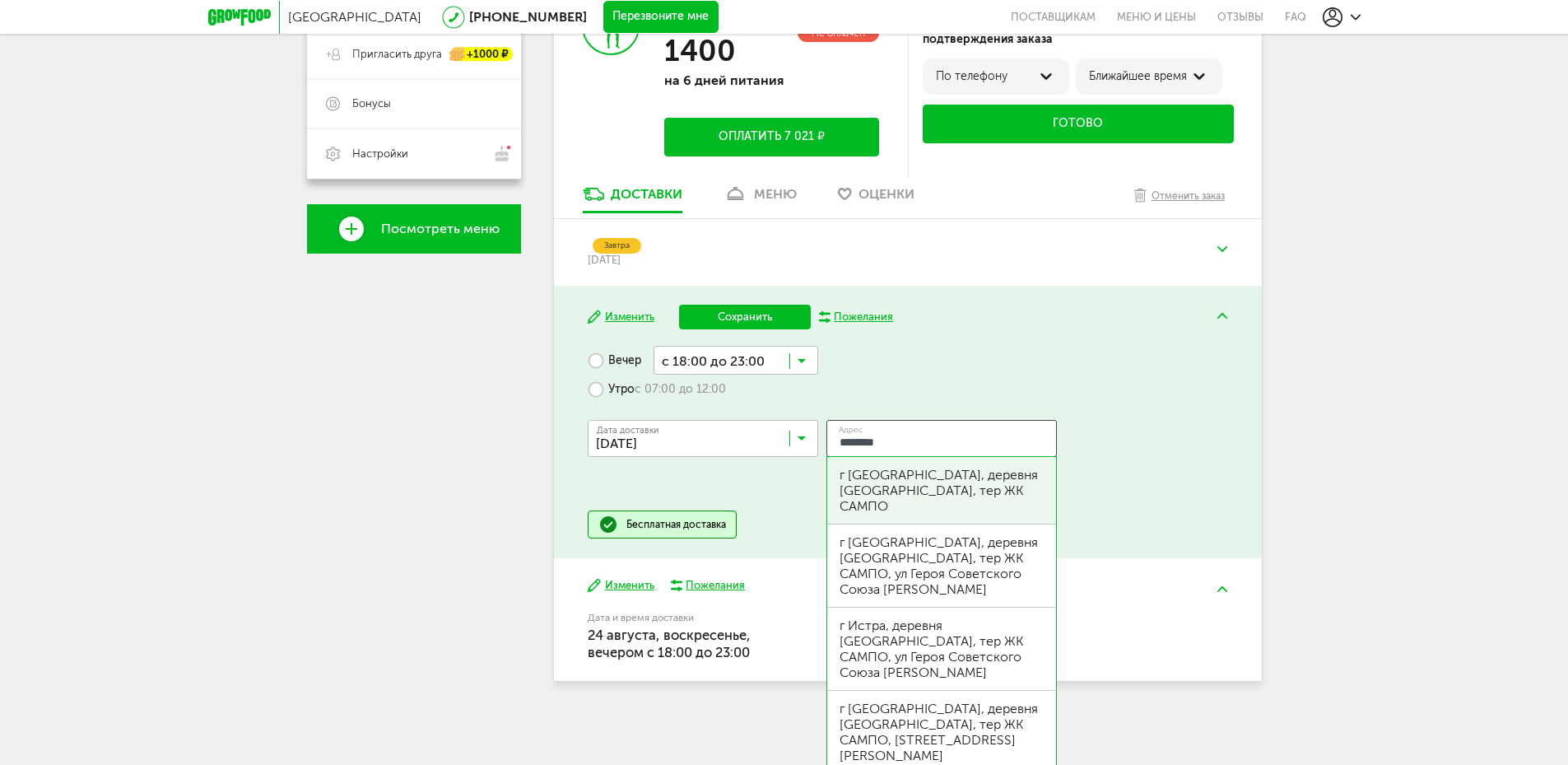
click at [980, 486] on div "г [GEOGRAPHIC_DATA], деревня [GEOGRAPHIC_DATA], тер ЖК САМПО" at bounding box center [941, 490] width 204 height 47
type input "**********"
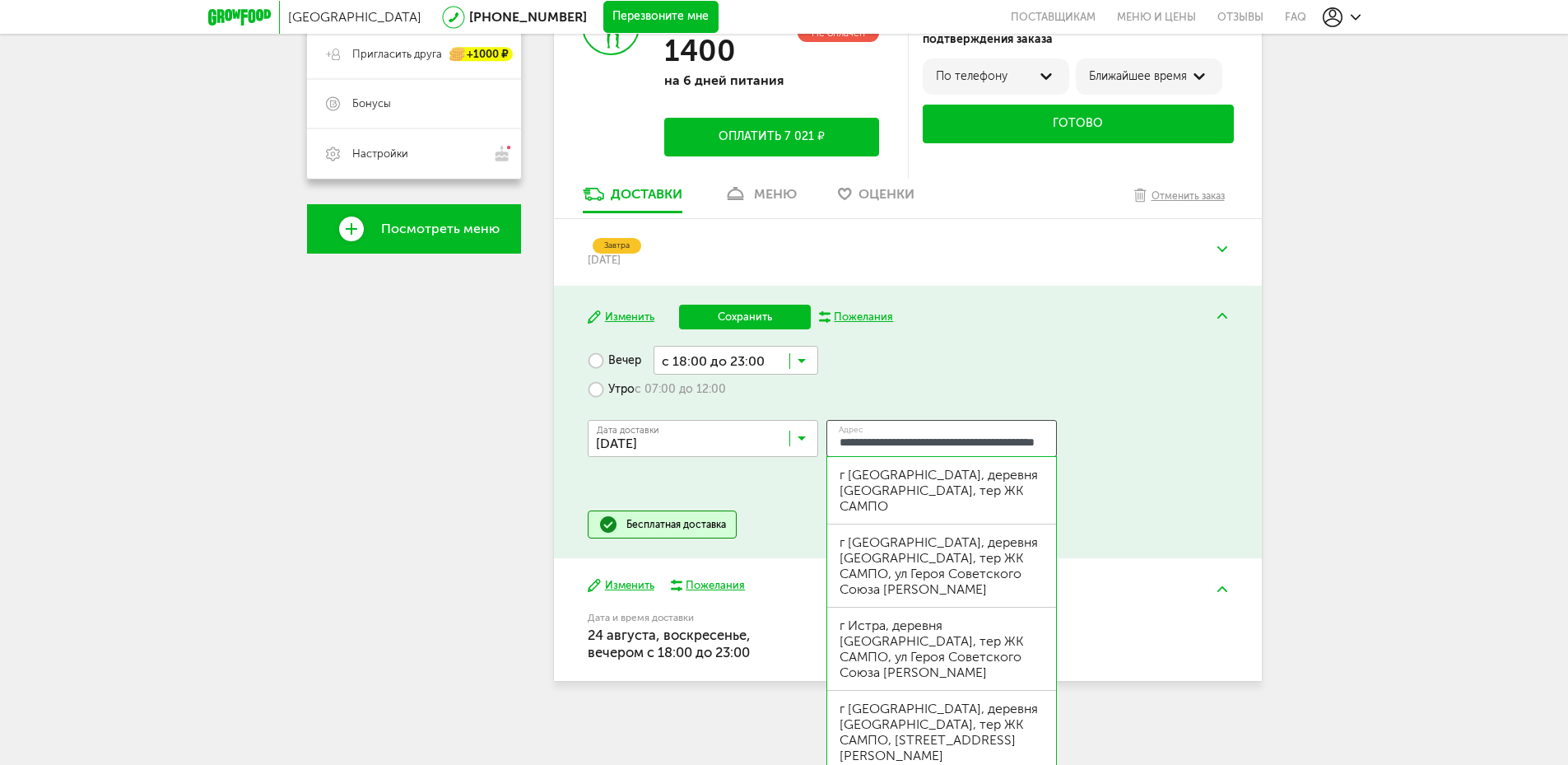
click at [897, 434] on input "**********" at bounding box center [941, 438] width 230 height 37
drag, startPoint x: 837, startPoint y: 438, endPoint x: 1461, endPoint y: 449, distance: 624.1
click at [1461, 449] on div "Москва [PHONE_NUMBER] Перезвоните мне поставщикам Меню и цены Отзывы FAQ [PHONE…" at bounding box center [784, 185] width 1568 height 1160
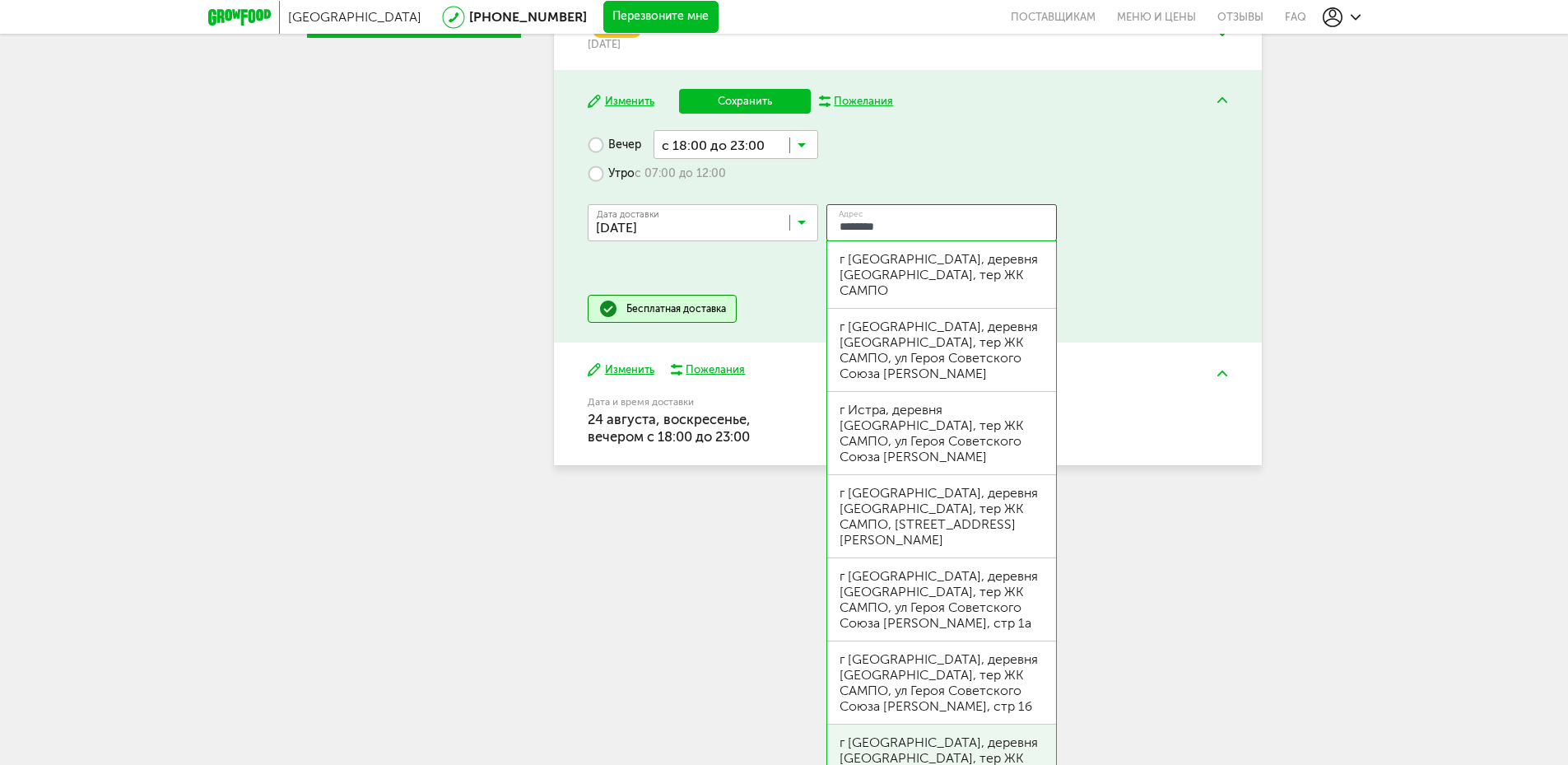
scroll to position [392, 0]
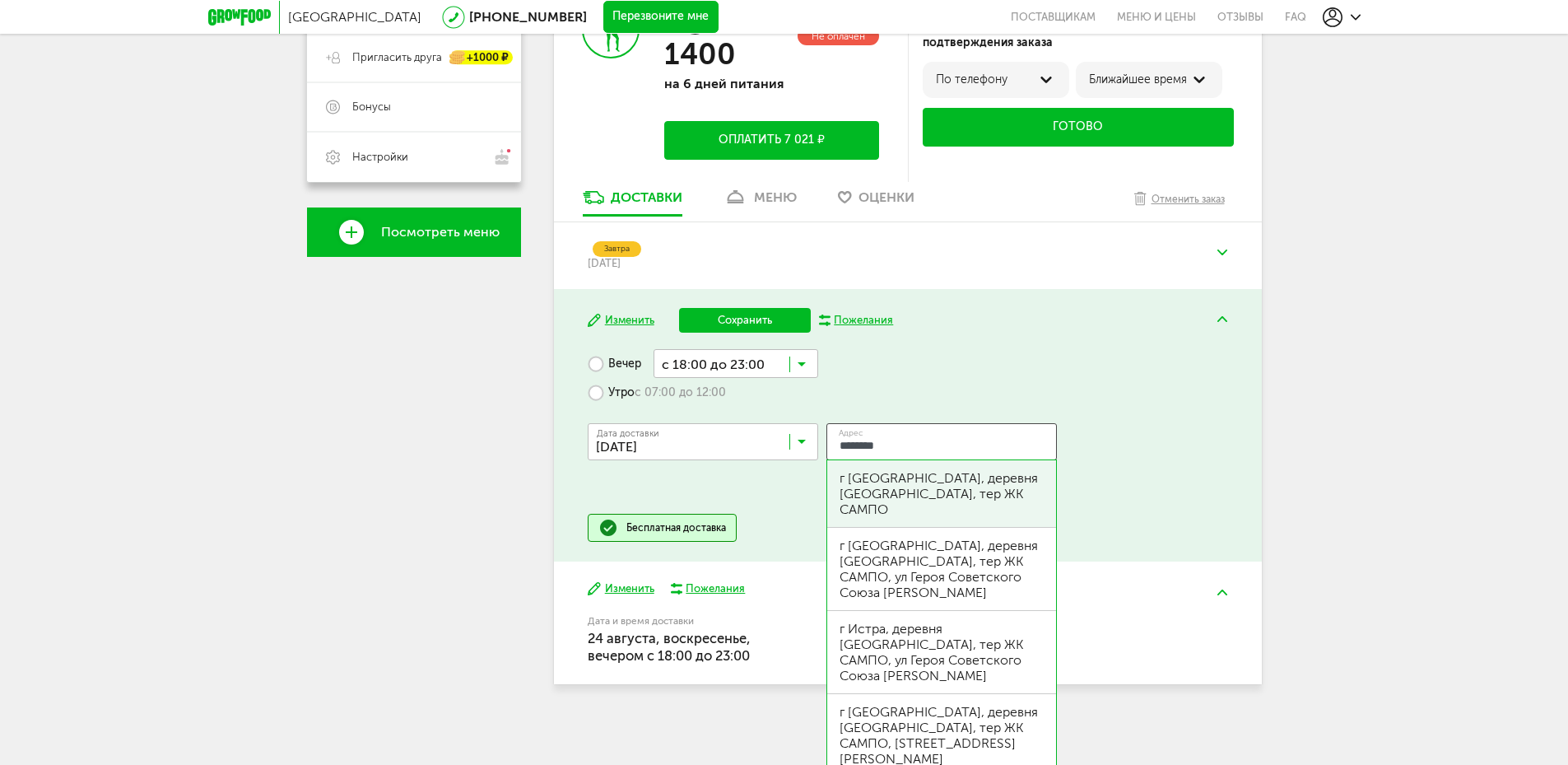
click at [962, 487] on div "г [GEOGRAPHIC_DATA], деревня [GEOGRAPHIC_DATA], тер ЖК САМПО" at bounding box center [941, 494] width 204 height 47
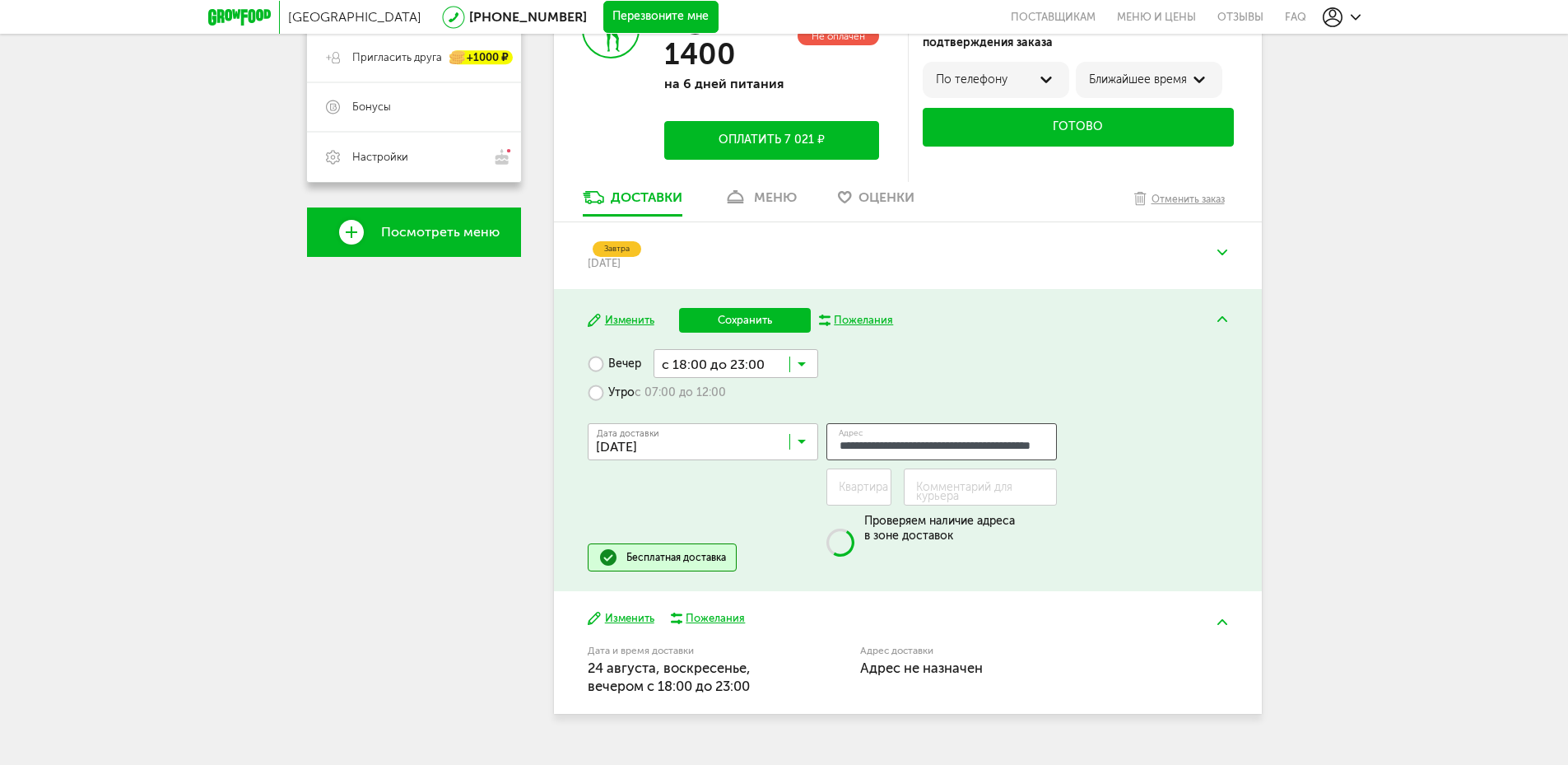
type input "**********"
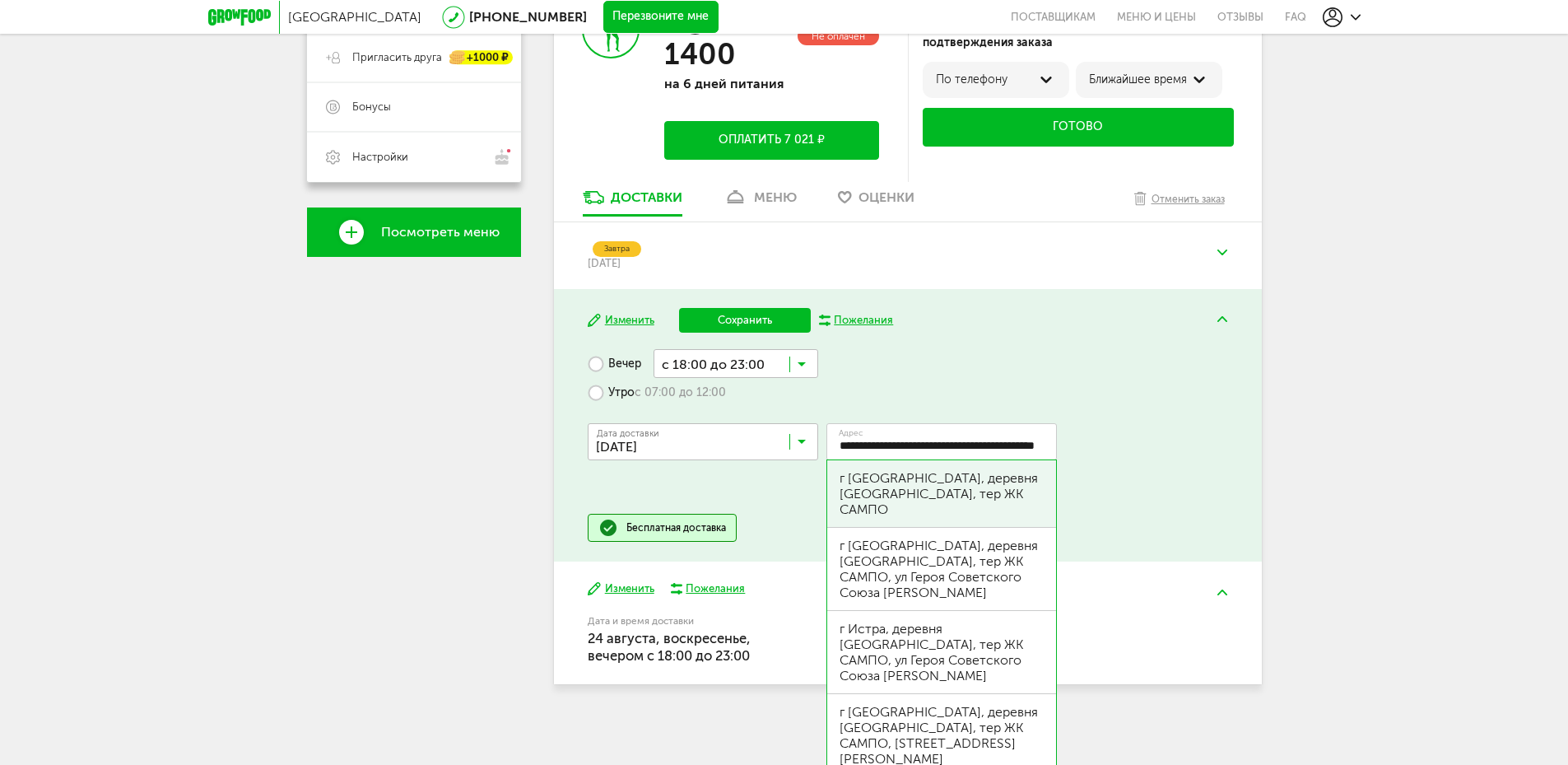
click at [1195, 503] on div "**********" at bounding box center [907, 460] width 639 height 107
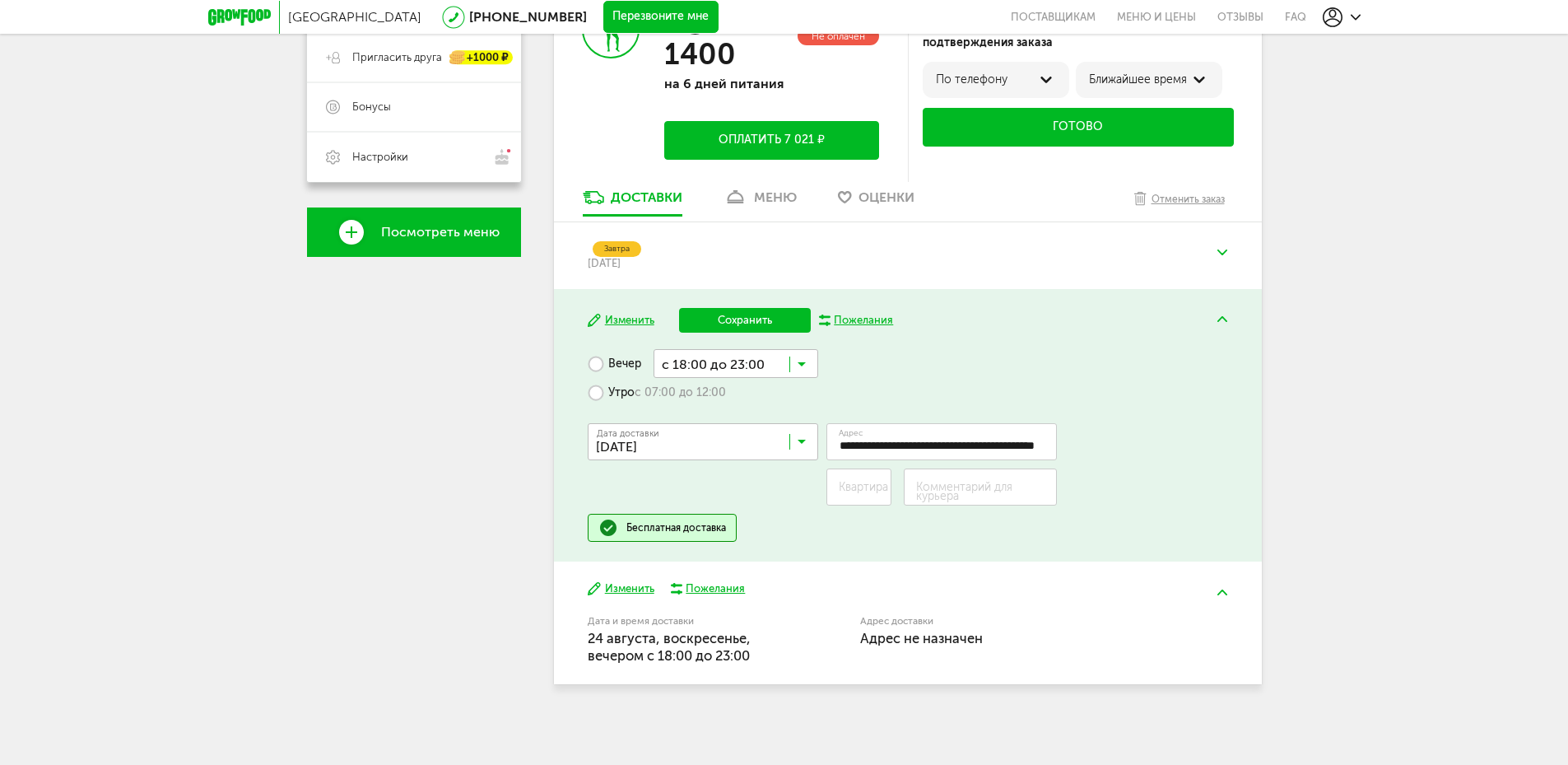
click at [862, 491] on label "Квартира" at bounding box center [863, 487] width 50 height 9
click at [862, 491] on input "Квартира" at bounding box center [859, 487] width 66 height 37
type input "**"
click at [990, 488] on label "Комментарий для курьера" at bounding box center [986, 491] width 141 height 18
click at [1002, 483] on label "Комментарий для курьера" at bounding box center [986, 491] width 141 height 18
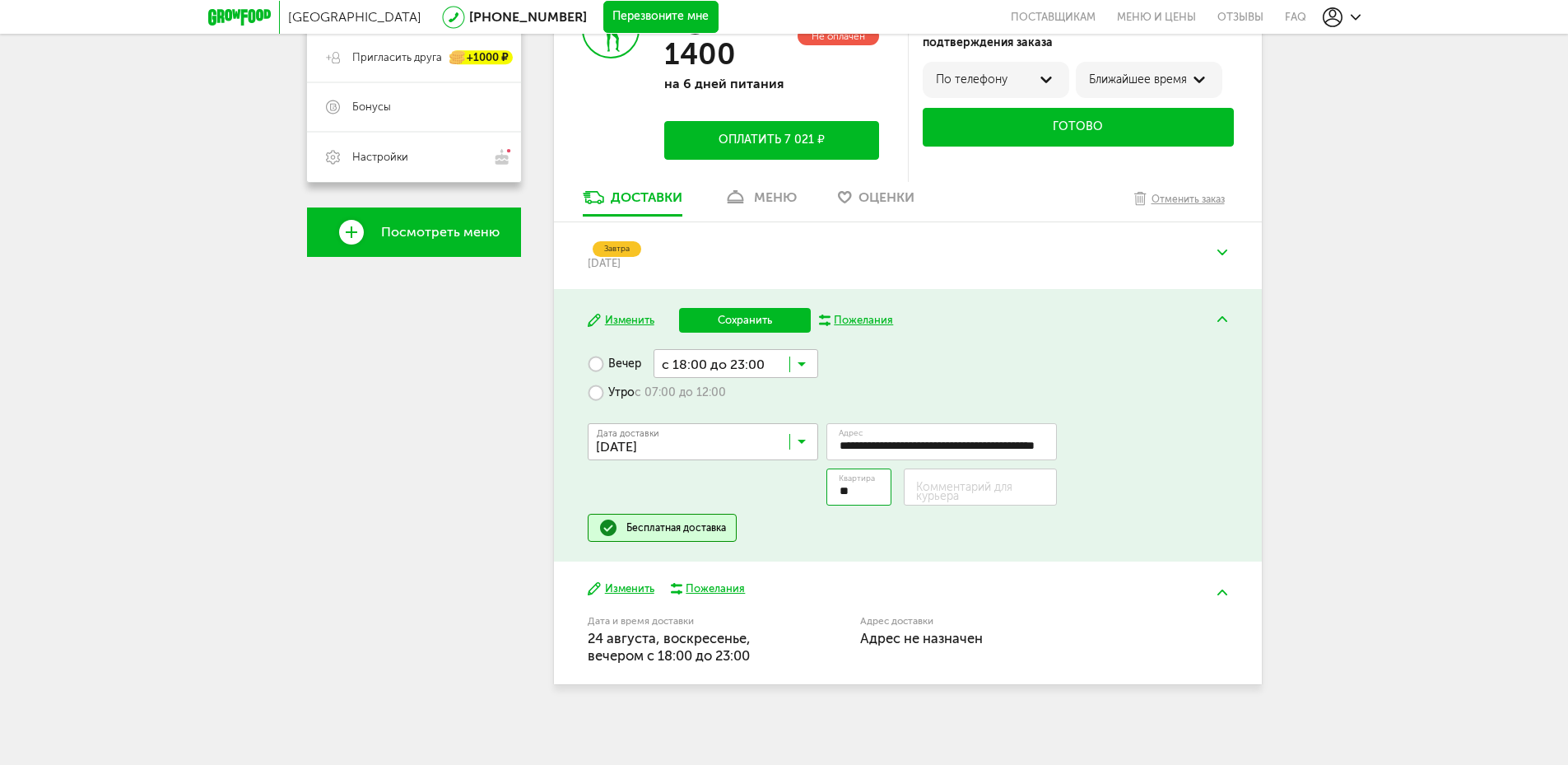
click at [994, 489] on label "Комментарий для курьера" at bounding box center [986, 491] width 141 height 18
click at [960, 497] on label "Комментарий для курьера" at bounding box center [986, 491] width 141 height 18
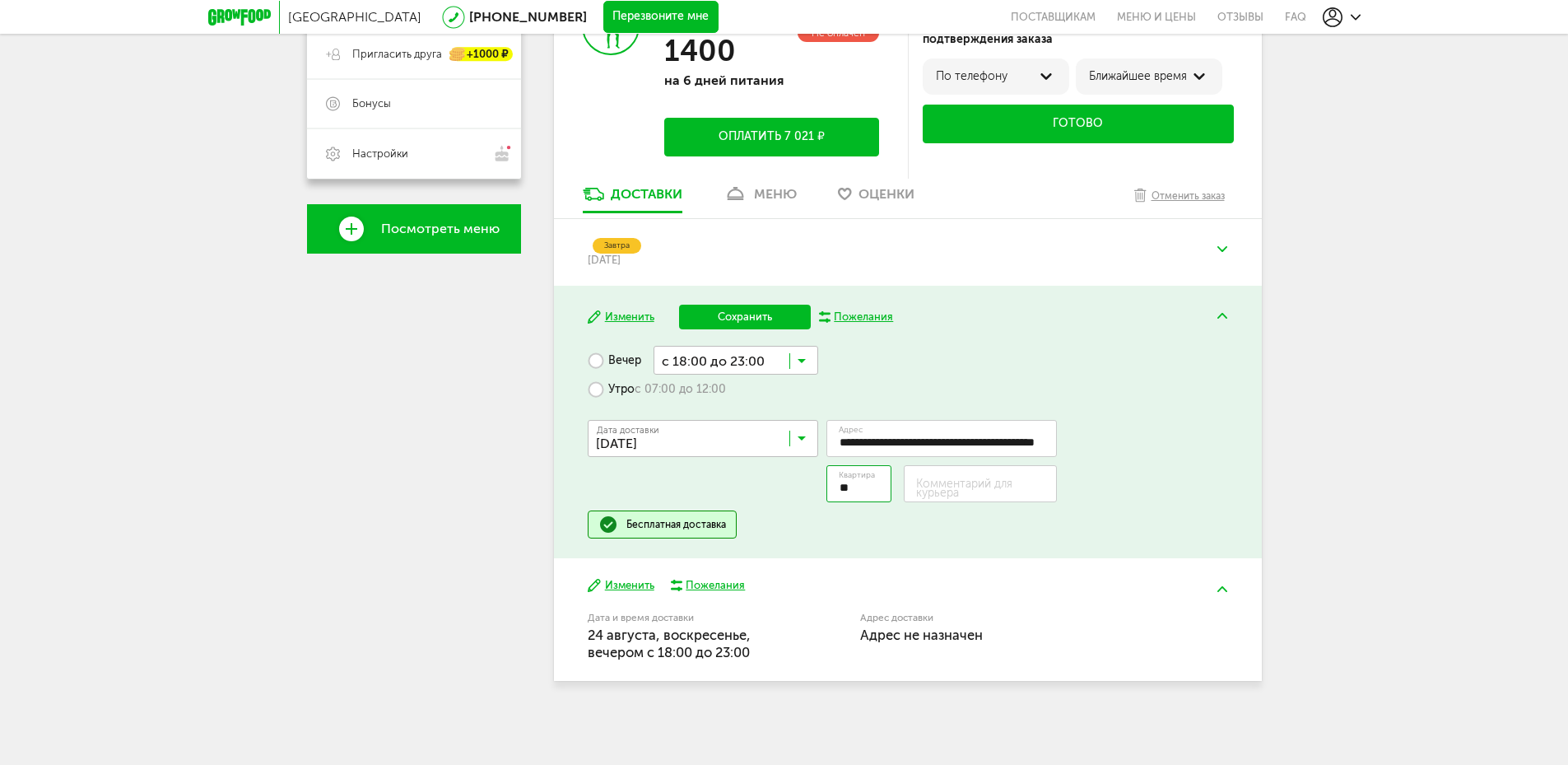
click at [872, 543] on div "**********" at bounding box center [907, 422] width 708 height 272
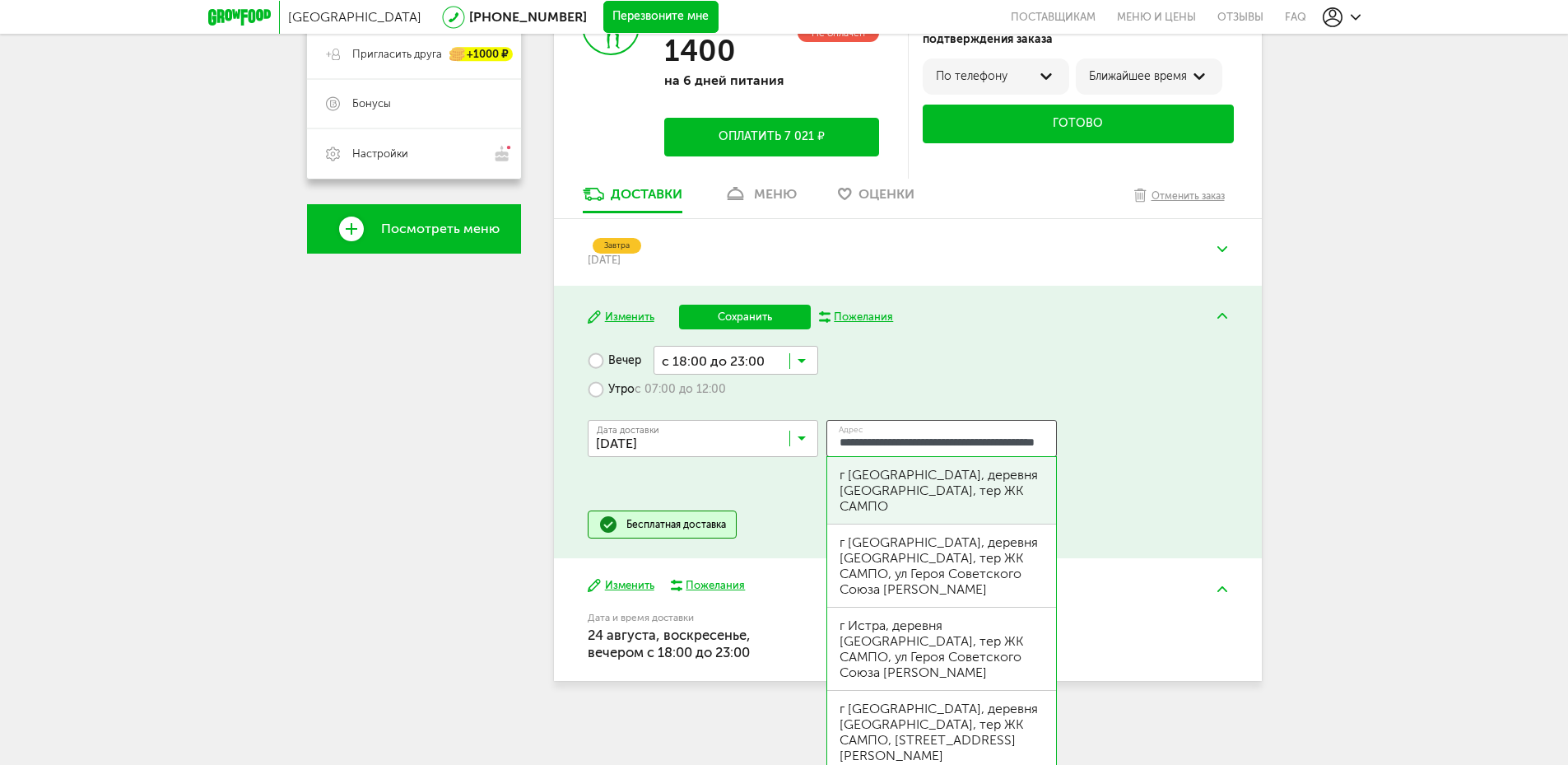
click at [977, 444] on input "**********" at bounding box center [941, 438] width 230 height 37
click at [984, 447] on input "**********" at bounding box center [941, 438] width 230 height 37
click at [1034, 442] on input "**********" at bounding box center [941, 438] width 230 height 37
drag, startPoint x: 1023, startPoint y: 441, endPoint x: 1198, endPoint y: 446, distance: 175.1
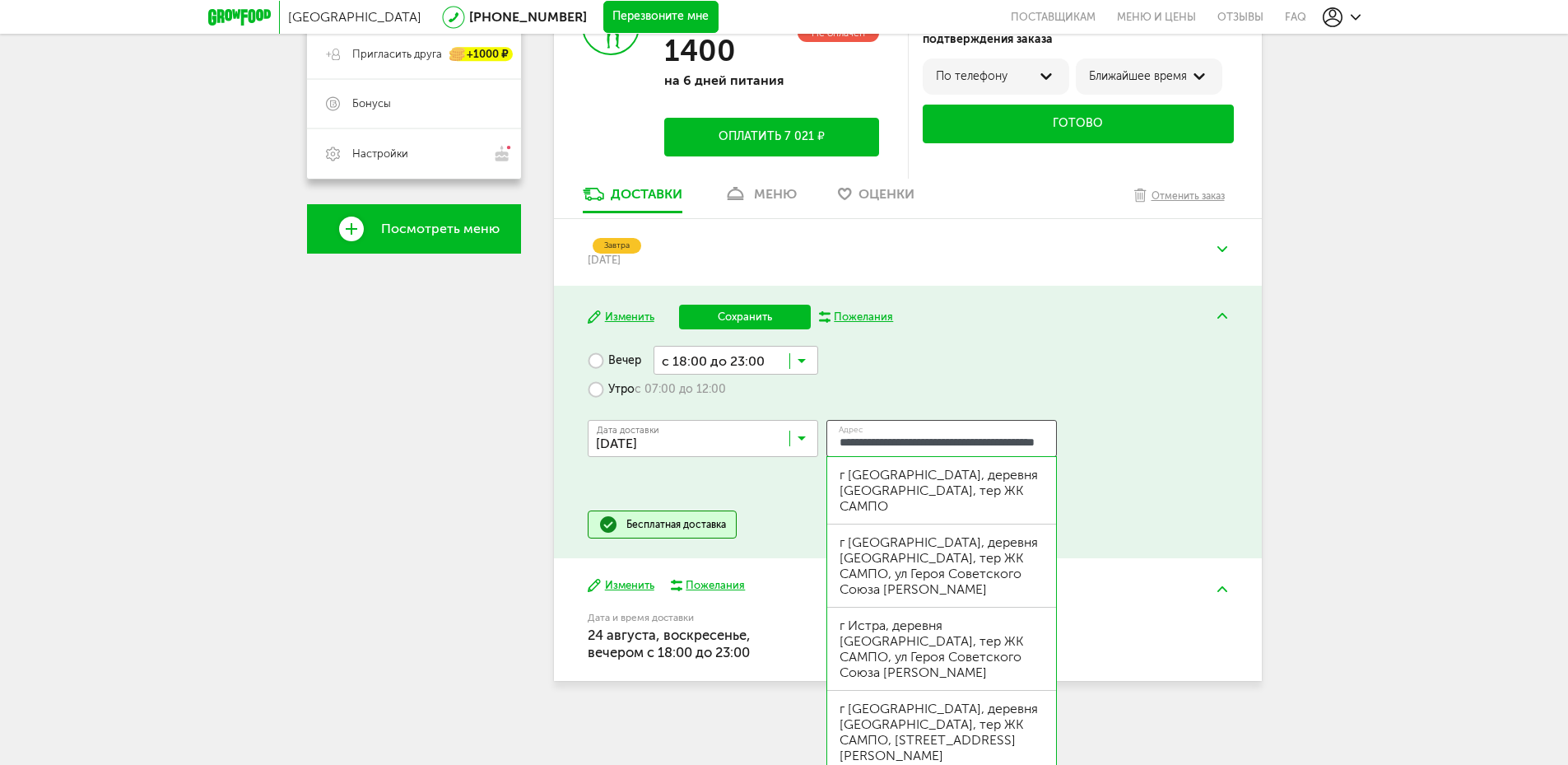
click at [1198, 446] on div "**********" at bounding box center [907, 457] width 639 height 107
click at [1038, 440] on input "**********" at bounding box center [941, 438] width 230 height 37
click at [1043, 440] on input "**********" at bounding box center [941, 438] width 230 height 37
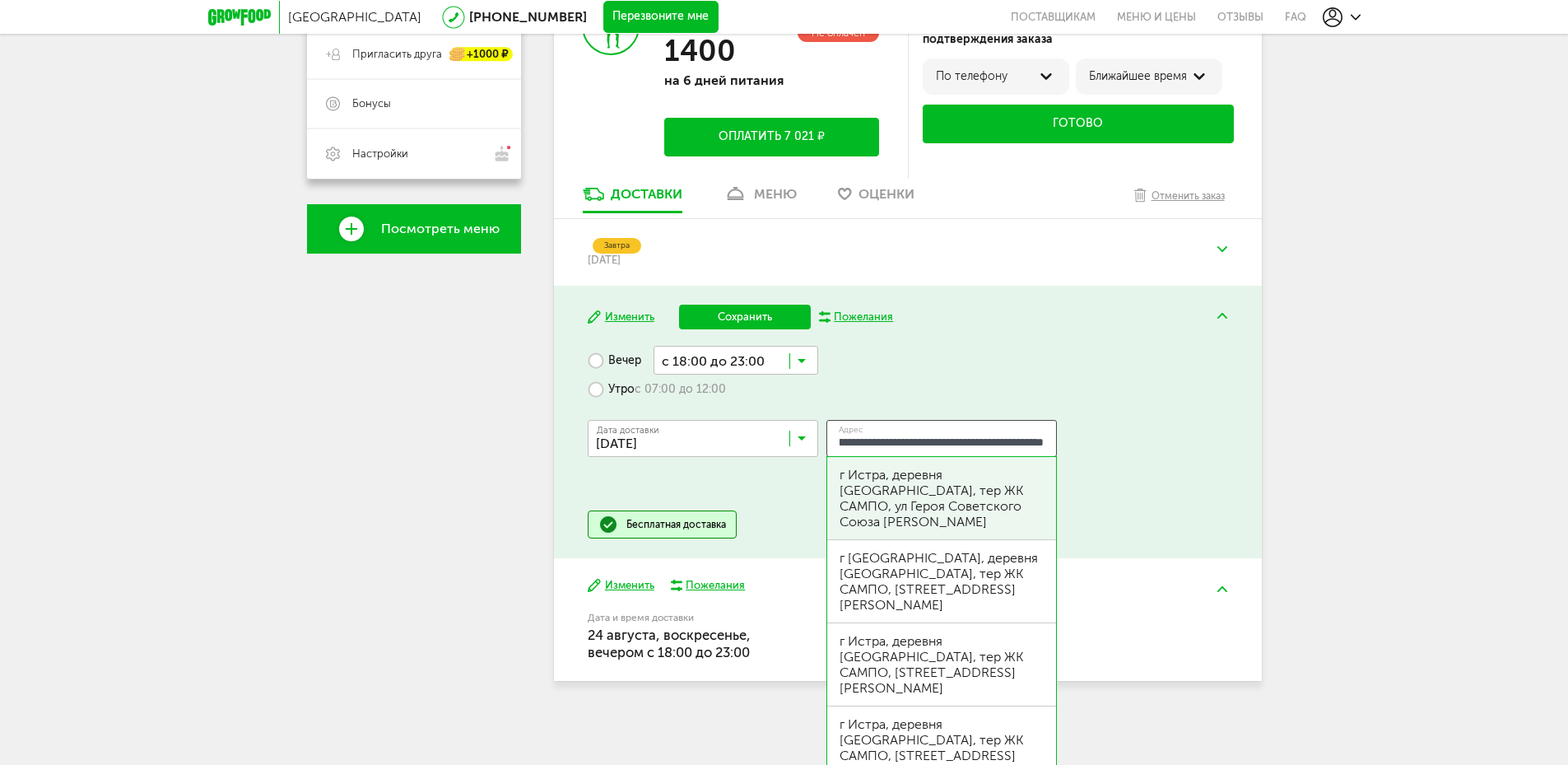
scroll to position [0, 142]
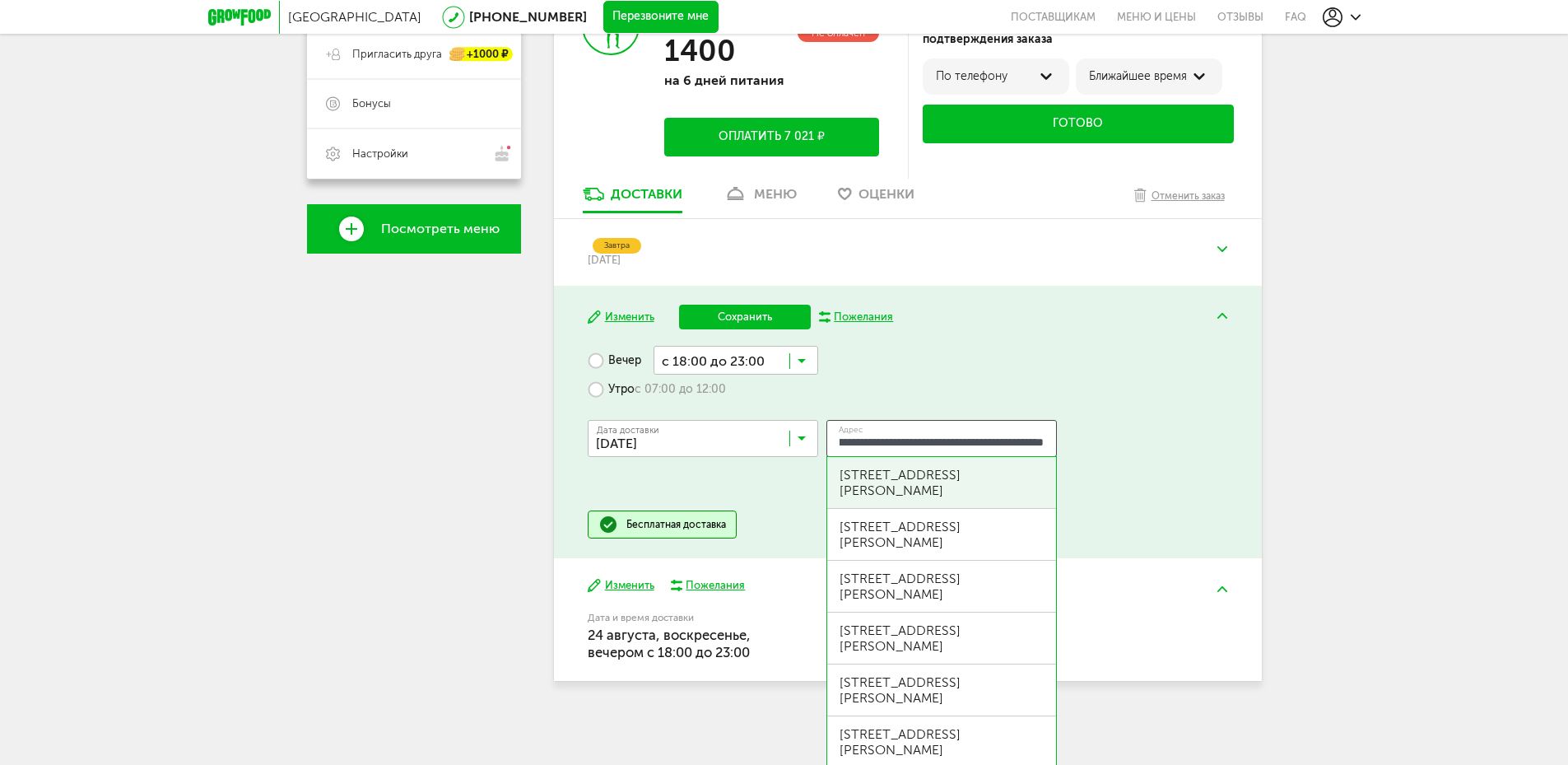
click at [990, 498] on div "[STREET_ADDRESS][PERSON_NAME]" at bounding box center [941, 483] width 204 height 31
type input "**********"
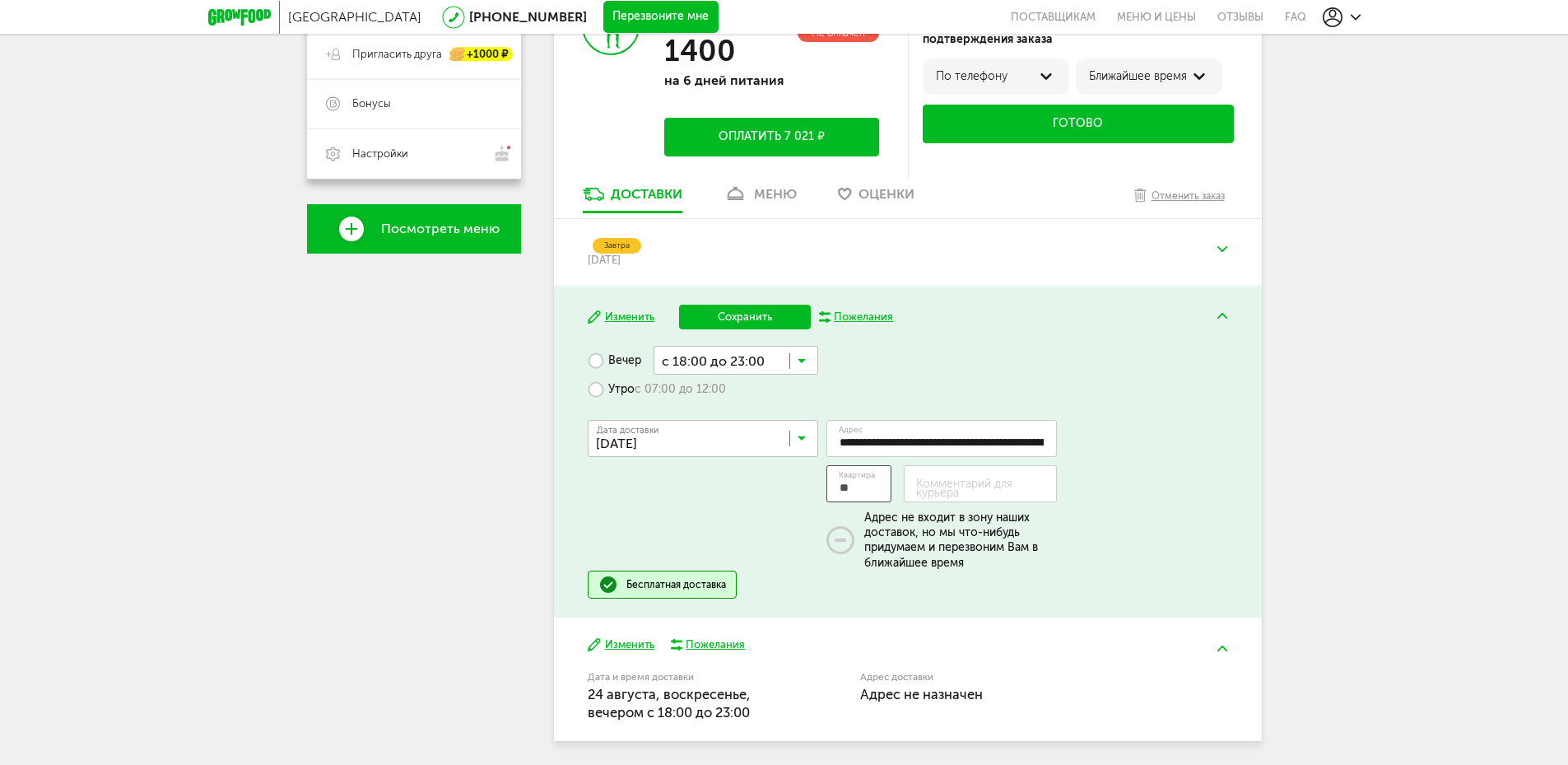
type input "**"
click at [1129, 486] on div "**********" at bounding box center [907, 487] width 639 height 167
drag, startPoint x: 886, startPoint y: 531, endPoint x: 1013, endPoint y: 531, distance: 127.0
click at [1013, 531] on div "Адрес не входит в зону наших доставок, но мы что-нибудь придумаем и перезвоним …" at bounding box center [960, 540] width 192 height 59
drag, startPoint x: 905, startPoint y: 551, endPoint x: 992, endPoint y: 579, distance: 91.4
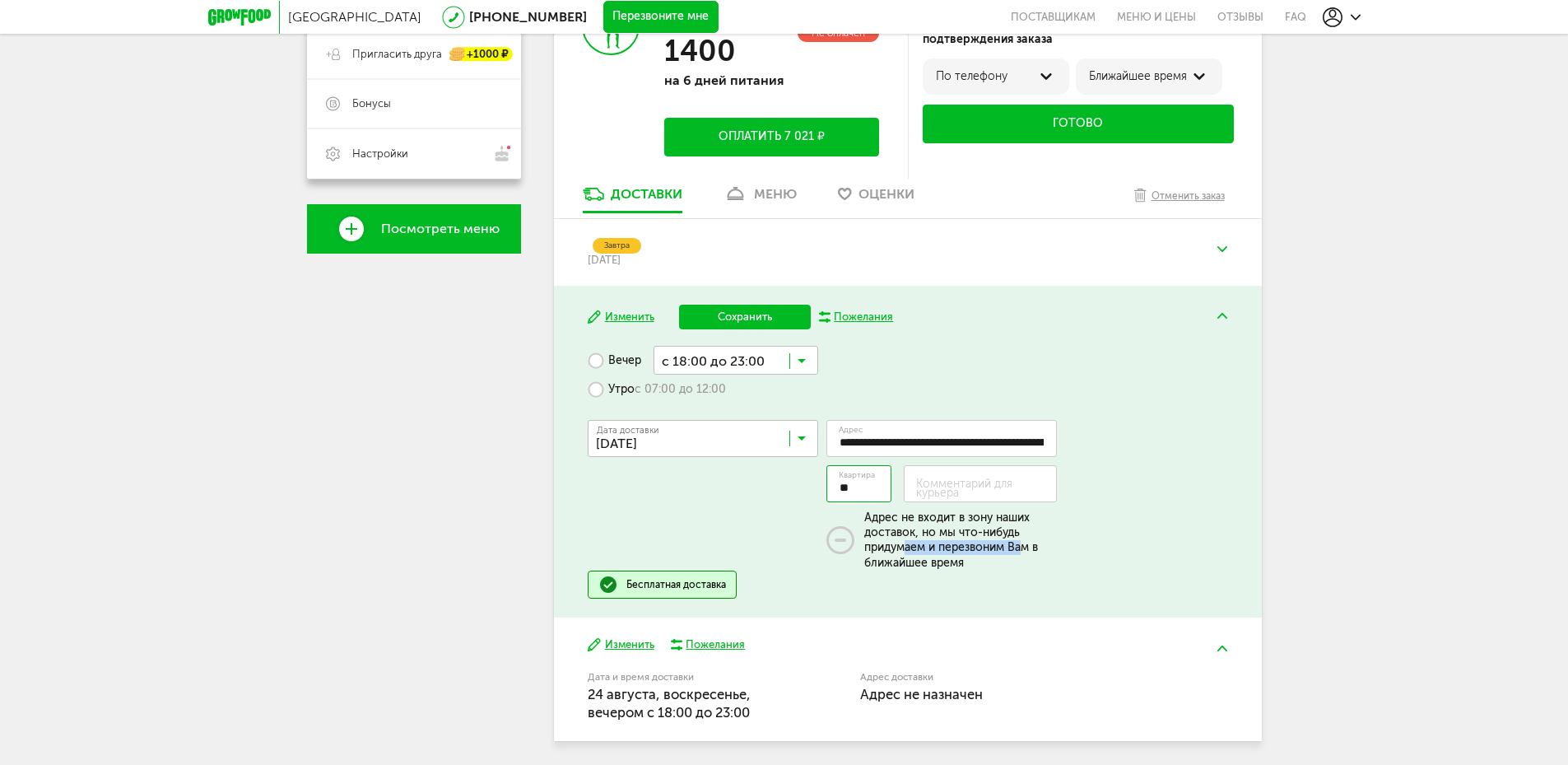
click at [1023, 551] on div "Адрес не входит в зону наших доставок, но мы что-нибудь придумаем и перезвоним …" at bounding box center [960, 540] width 192 height 59
click at [991, 581] on div "**********" at bounding box center [907, 471] width 639 height 252
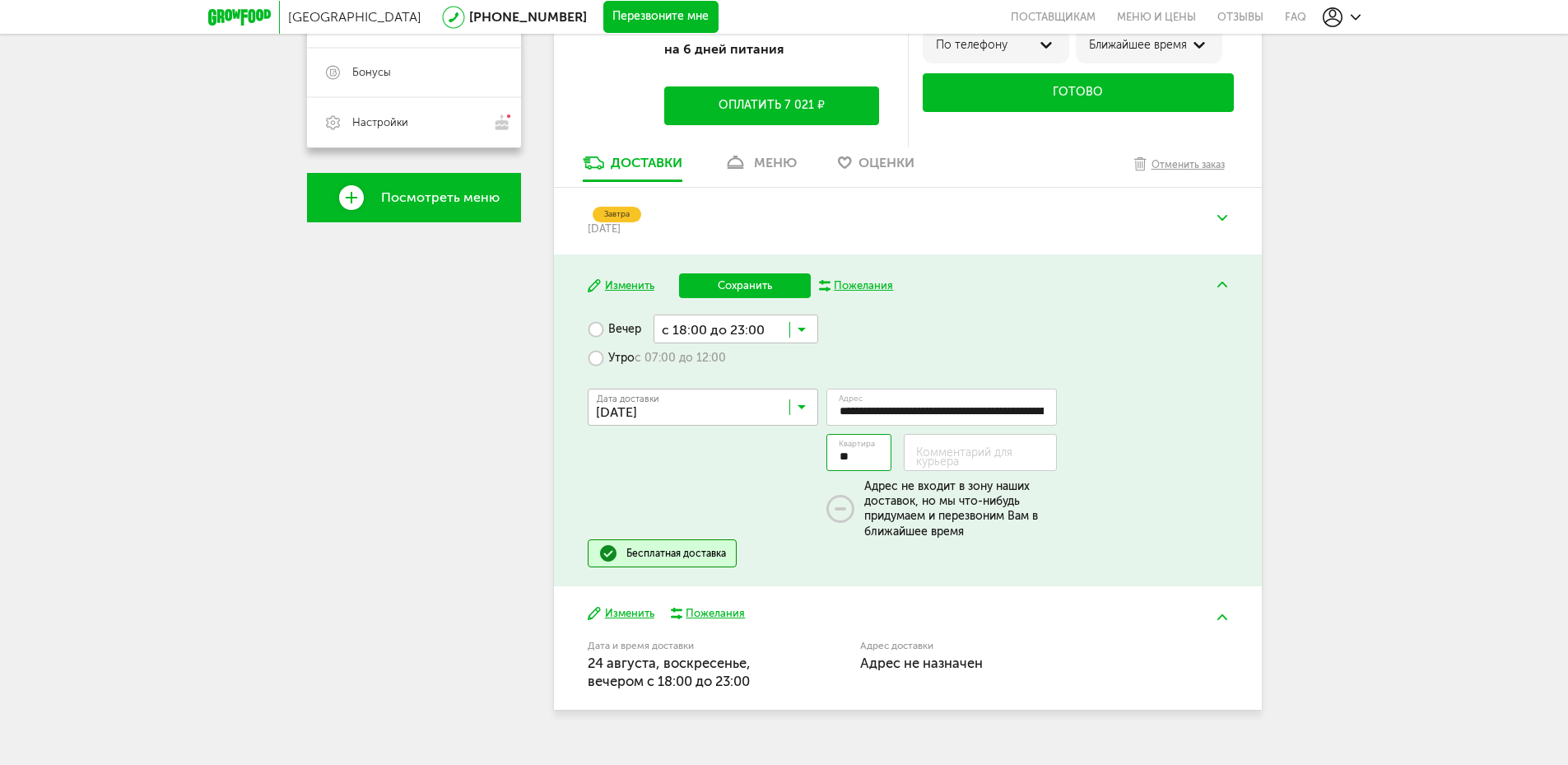
scroll to position [454, 0]
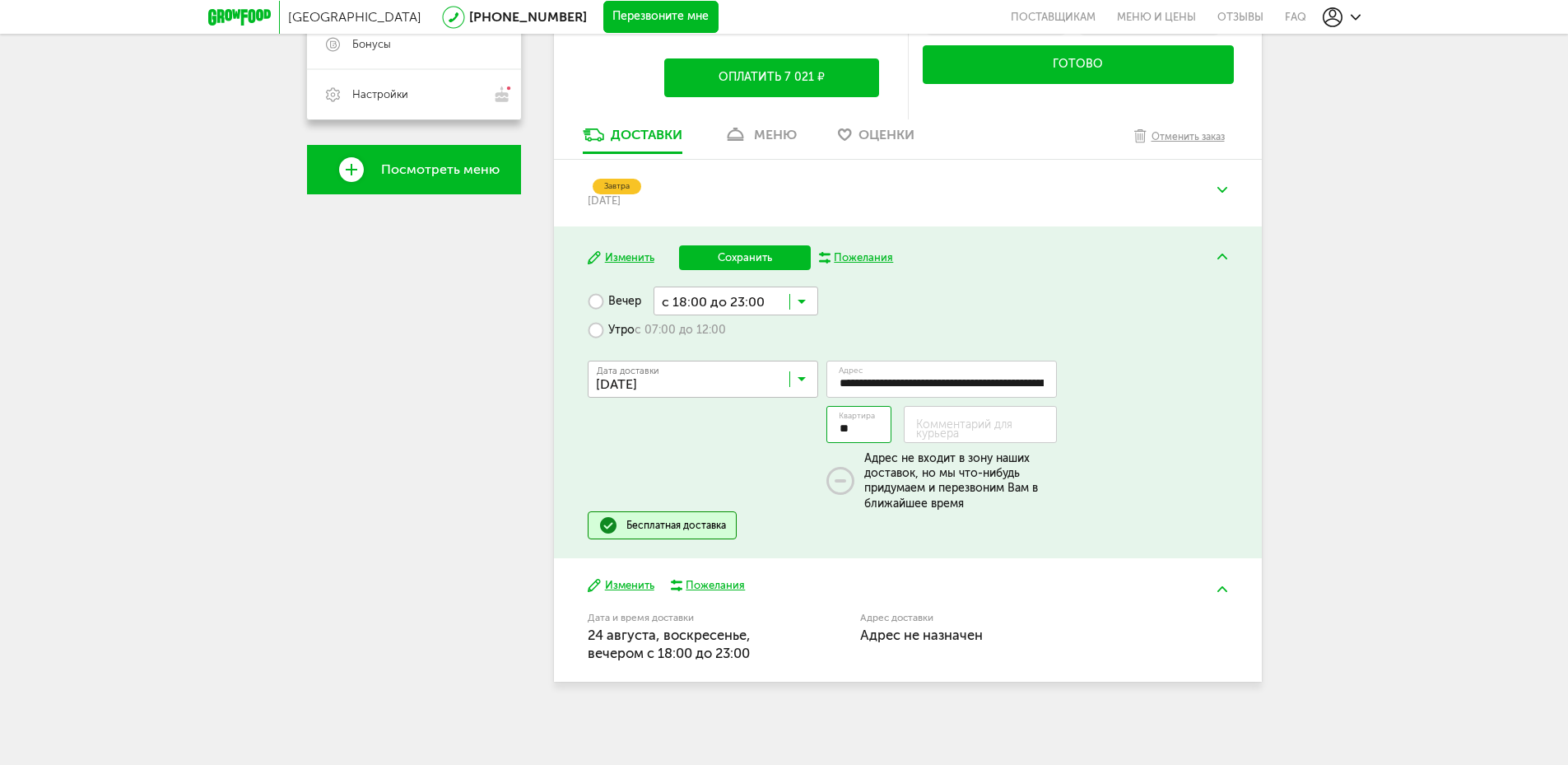
click at [391, 494] on div "[PHONE_NUMBER] Мои заказы Подписка [PERSON_NAME] предпочтения Пригласить друга …" at bounding box center [414, 219] width 214 height 959
click at [632, 525] on div "Бесплатная доставка" at bounding box center [676, 525] width 100 height 13
click at [421, 525] on div "[PHONE_NUMBER] Мои заказы Подписка [PERSON_NAME] предпочтения Пригласить друга …" at bounding box center [414, 219] width 214 height 959
click at [1253, 525] on div "**********" at bounding box center [907, 392] width 708 height 331
click at [723, 243] on div "**********" at bounding box center [907, 392] width 708 height 331
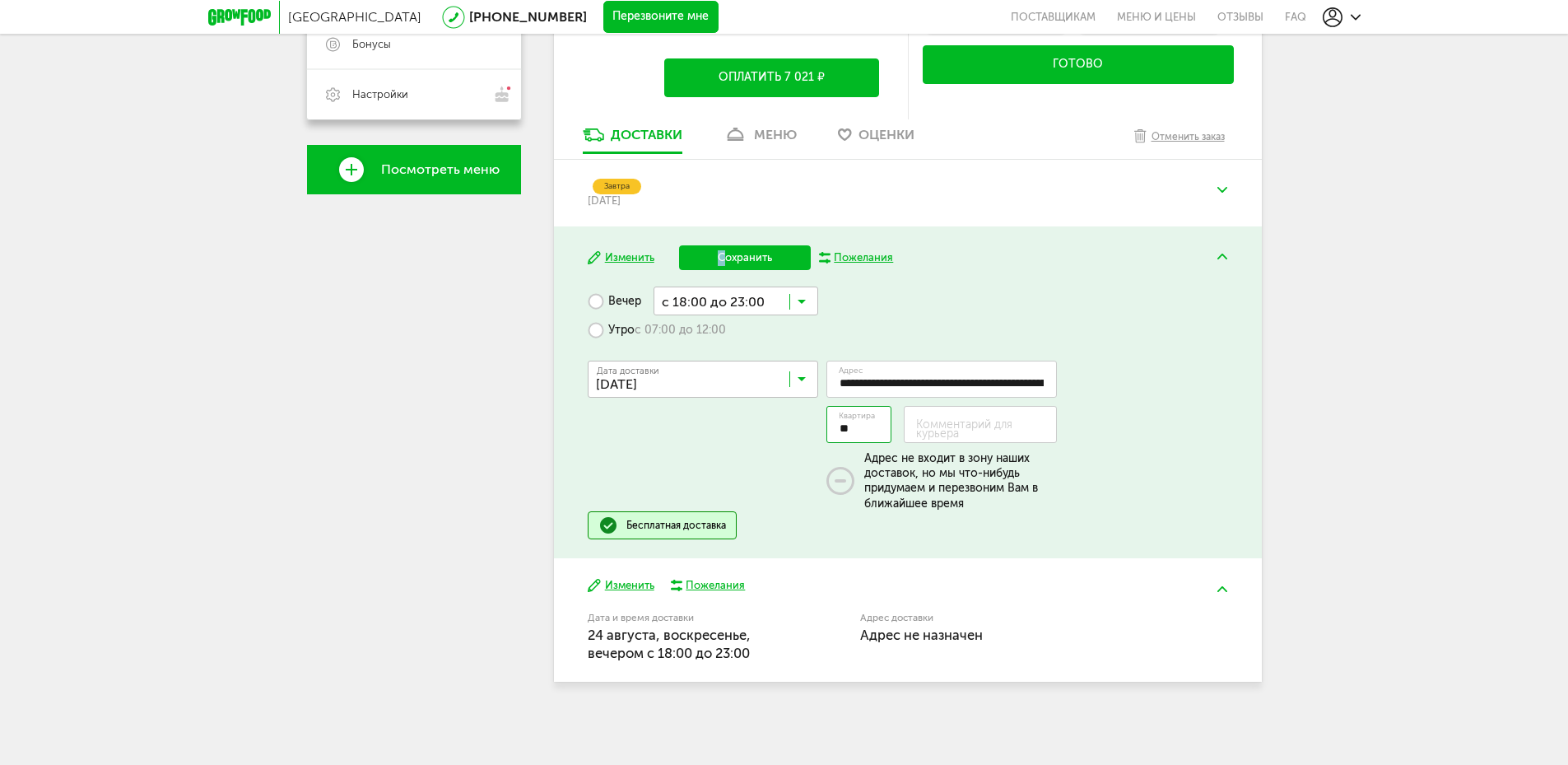
click at [731, 258] on button "Сохранить" at bounding box center [744, 258] width 131 height 25
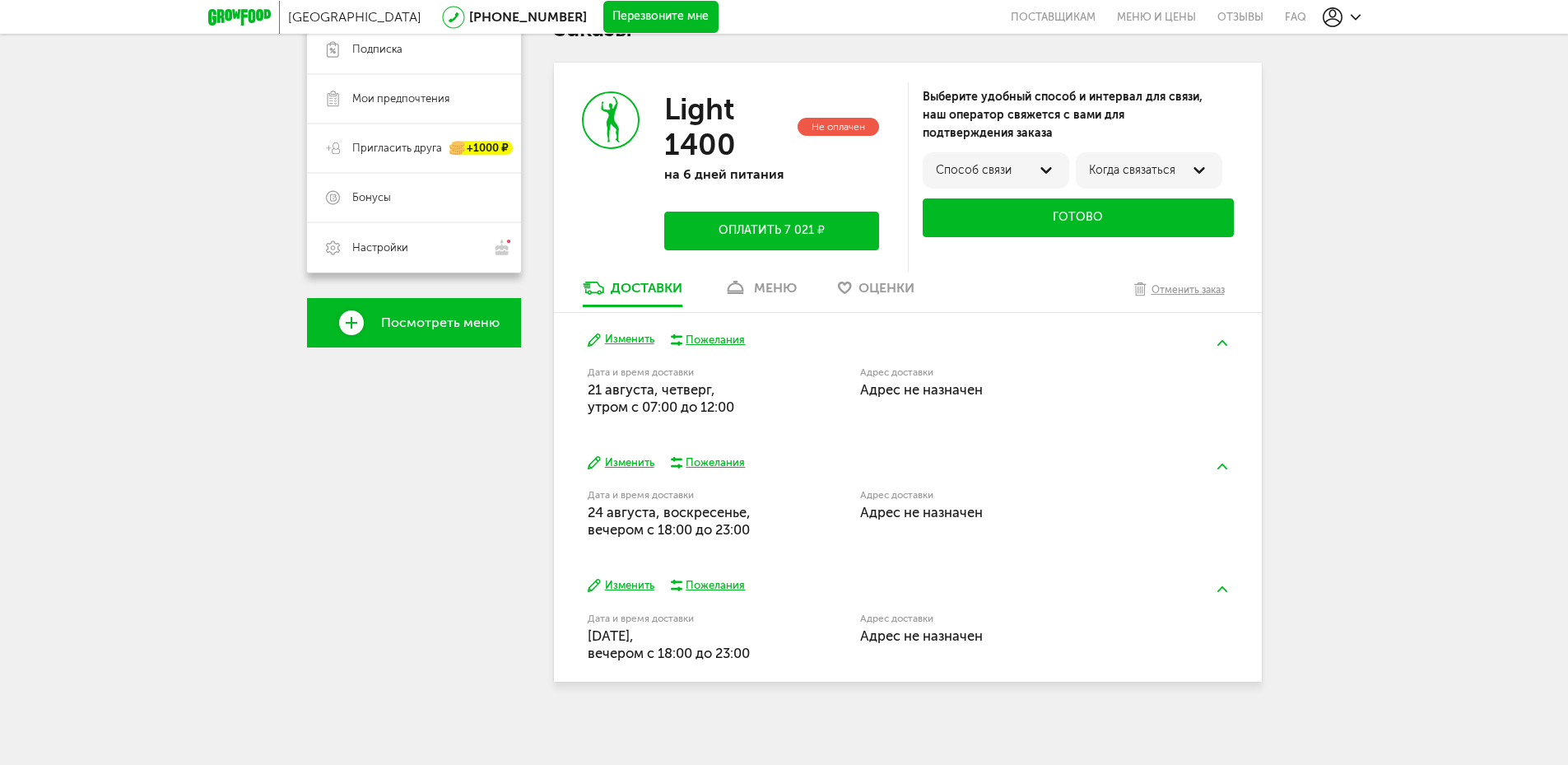
scroll to position [0, 0]
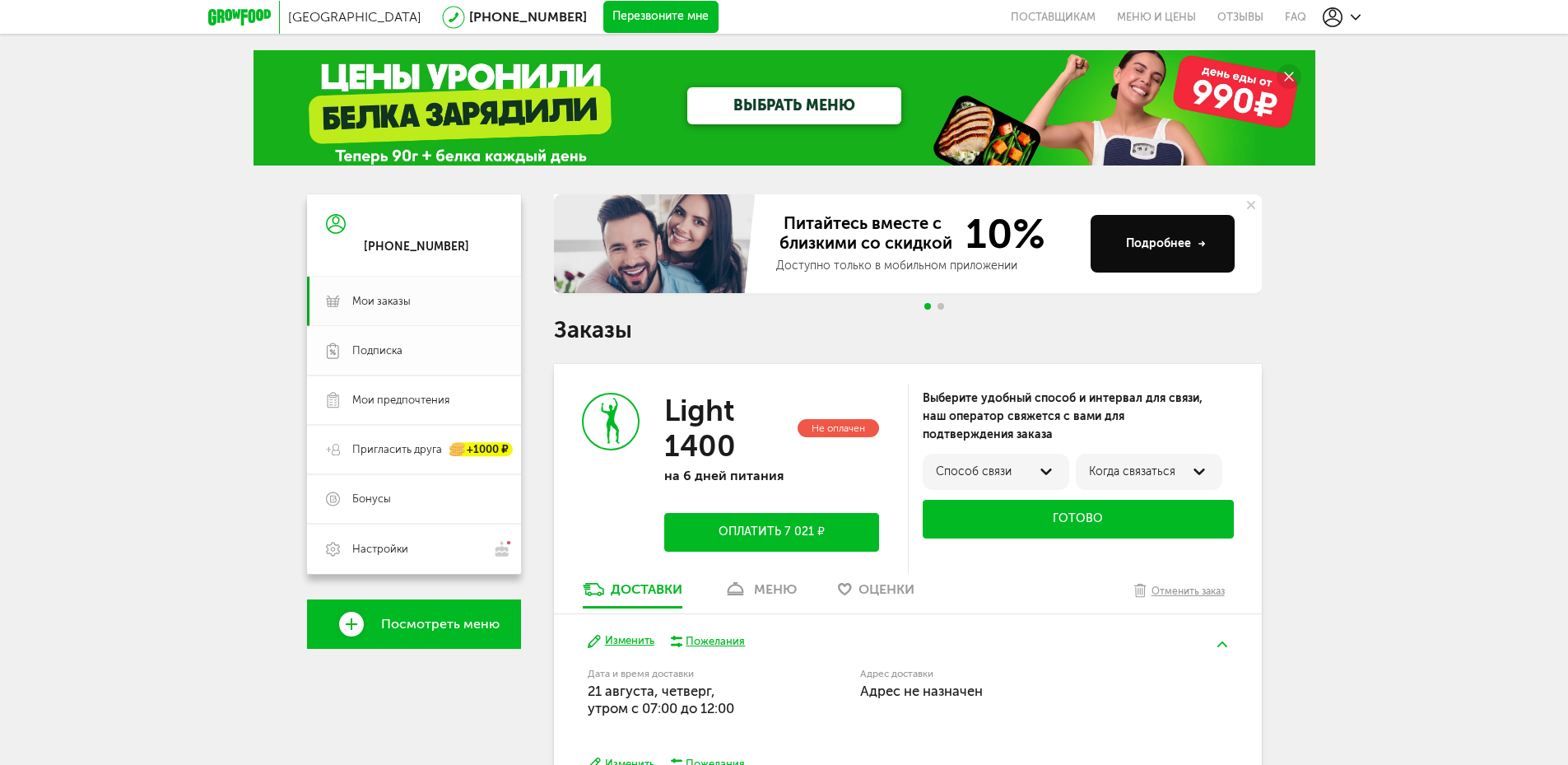
click at [398, 345] on span "Подписка" at bounding box center [377, 350] width 50 height 15
